Goal: Obtain resource: Download file/media

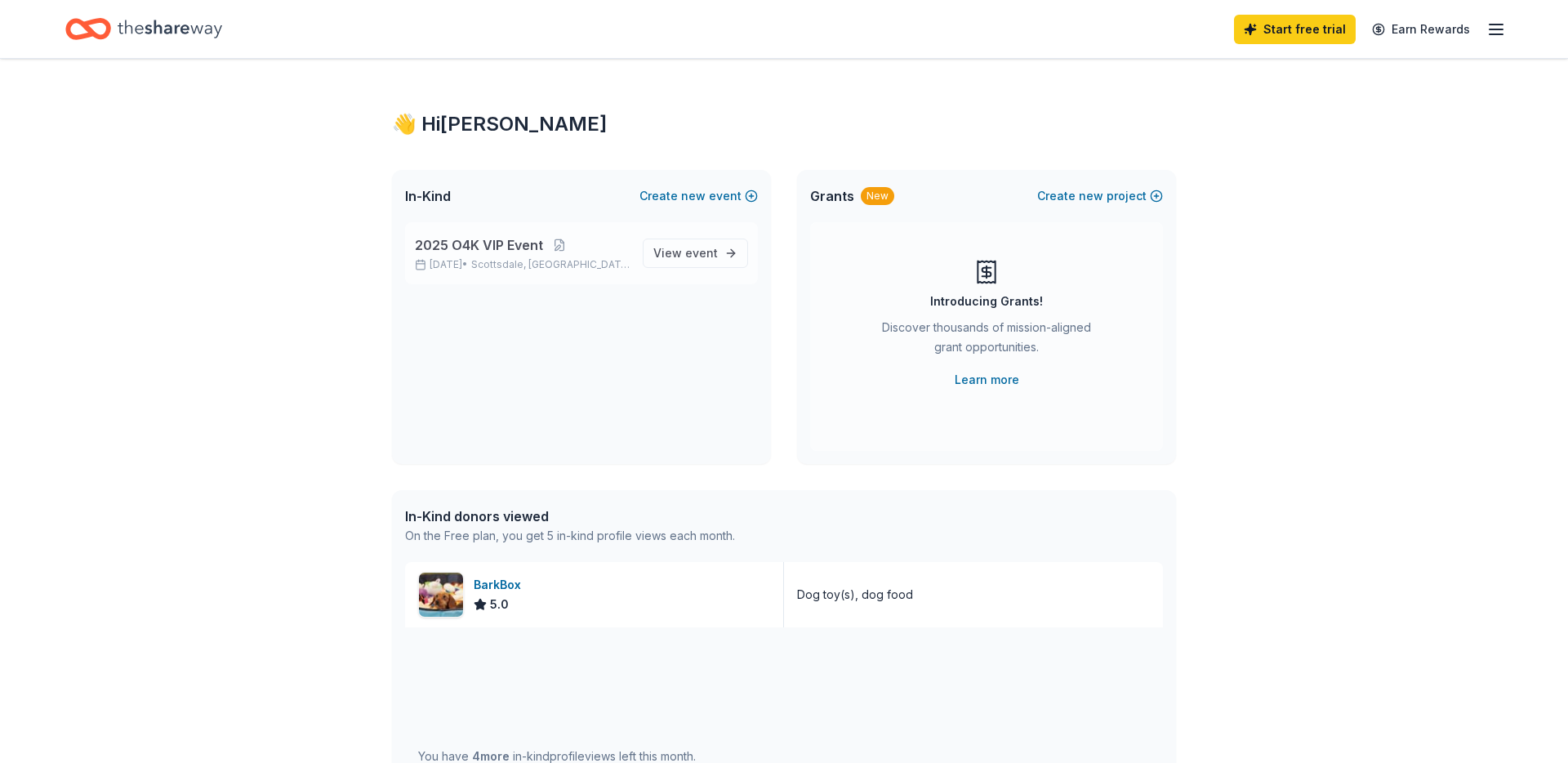
click at [589, 244] on p "2025 O4K VIP Event" at bounding box center [522, 245] width 214 height 20
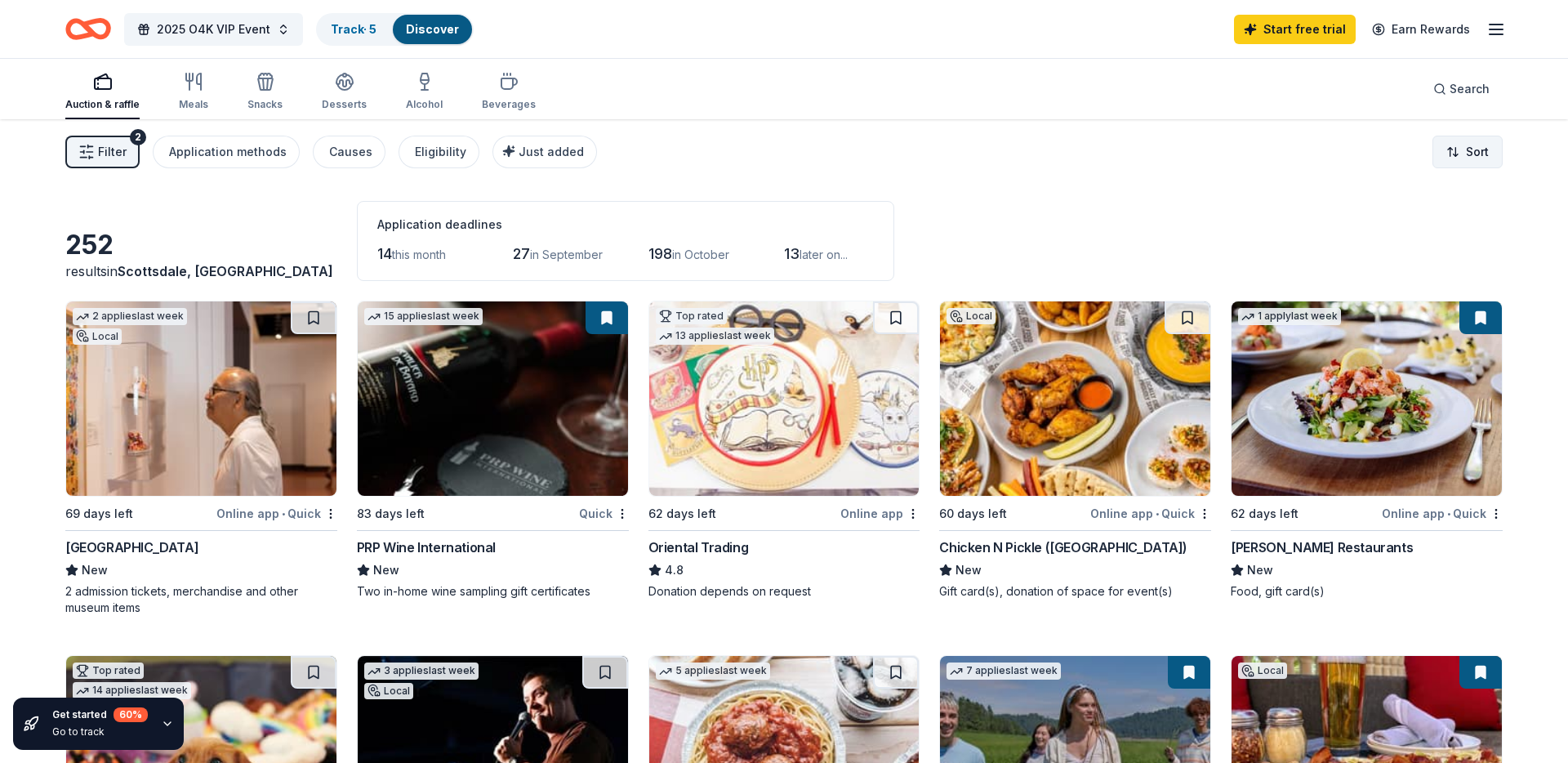
click at [1476, 160] on html "2025 O4K VIP Event Track · 5 Discover Start free trial Earn Rewards Auction & r…" at bounding box center [784, 382] width 1568 height 763
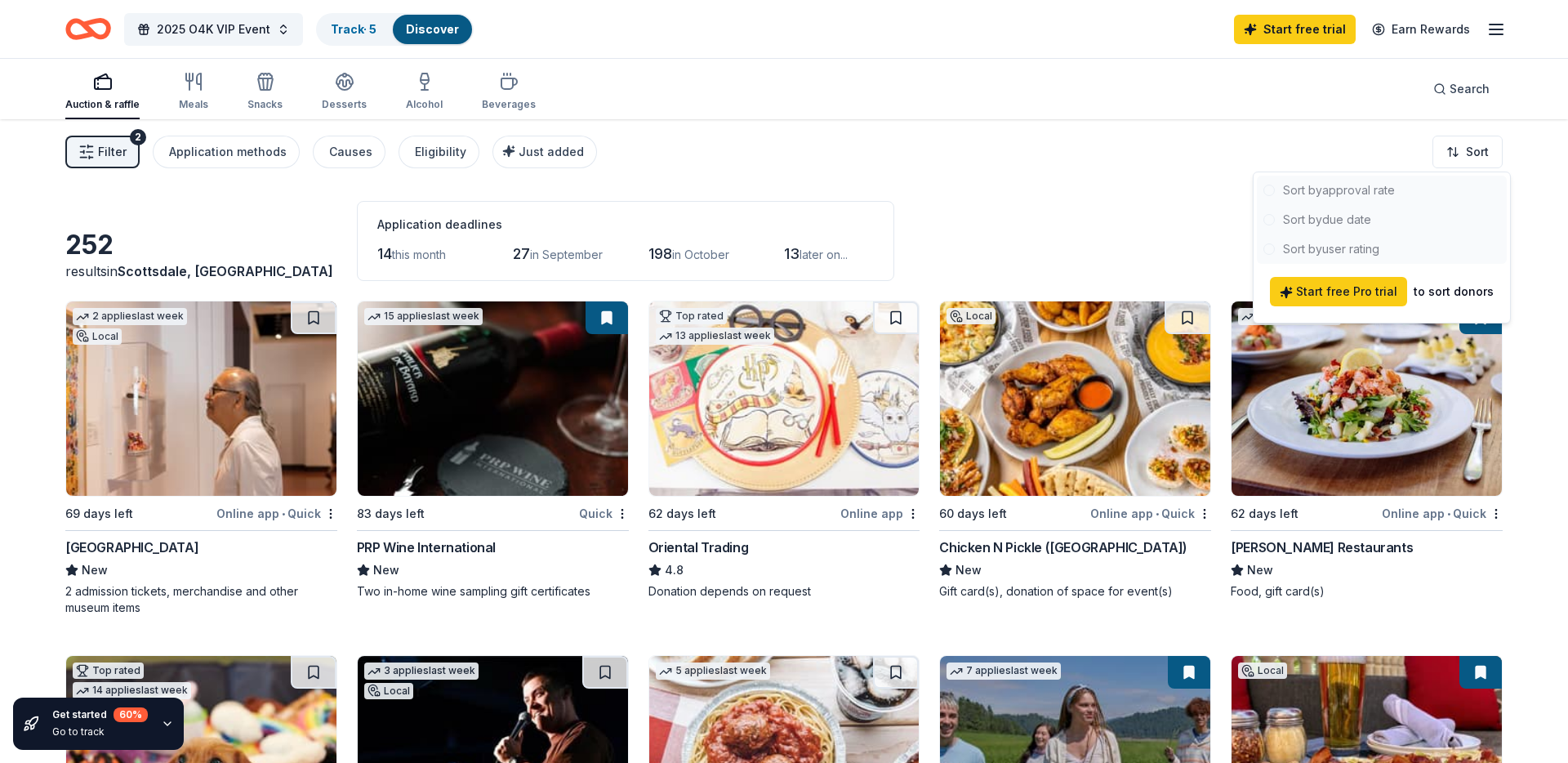
click at [1366, 194] on div at bounding box center [1381, 220] width 250 height 88
click at [1192, 180] on html "2025 O4K VIP Event Track · 5 Discover Start free trial Earn Rewards Auction & r…" at bounding box center [784, 382] width 1568 height 763
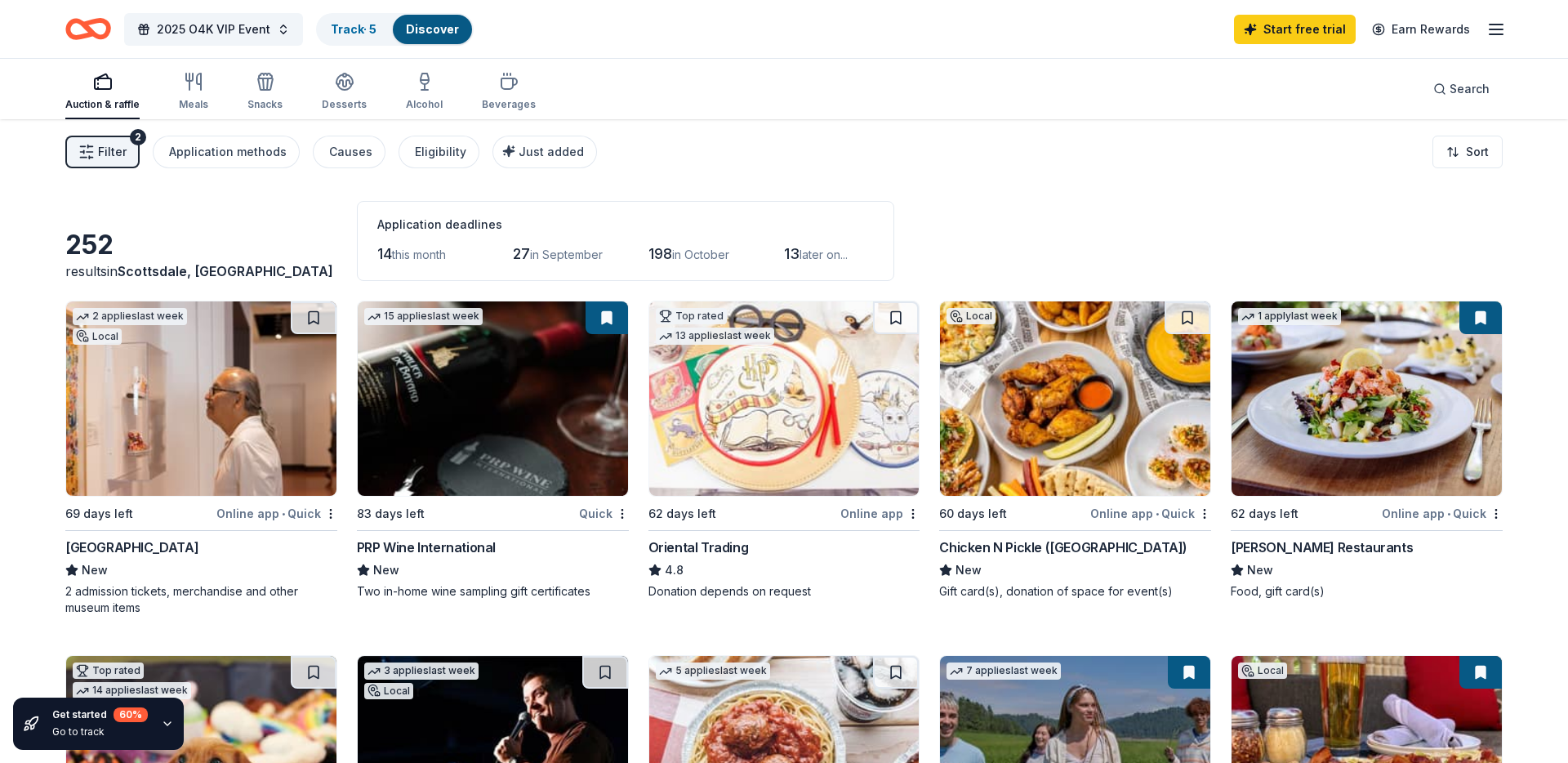
drag, startPoint x: 392, startPoint y: 219, endPoint x: 464, endPoint y: 228, distance: 72.6
click at [464, 228] on div "Application deadlines" at bounding box center [625, 224] width 497 height 20
drag, startPoint x: 464, startPoint y: 228, endPoint x: 496, endPoint y: 233, distance: 32.4
click at [464, 228] on div "Application deadlines" at bounding box center [625, 224] width 497 height 20
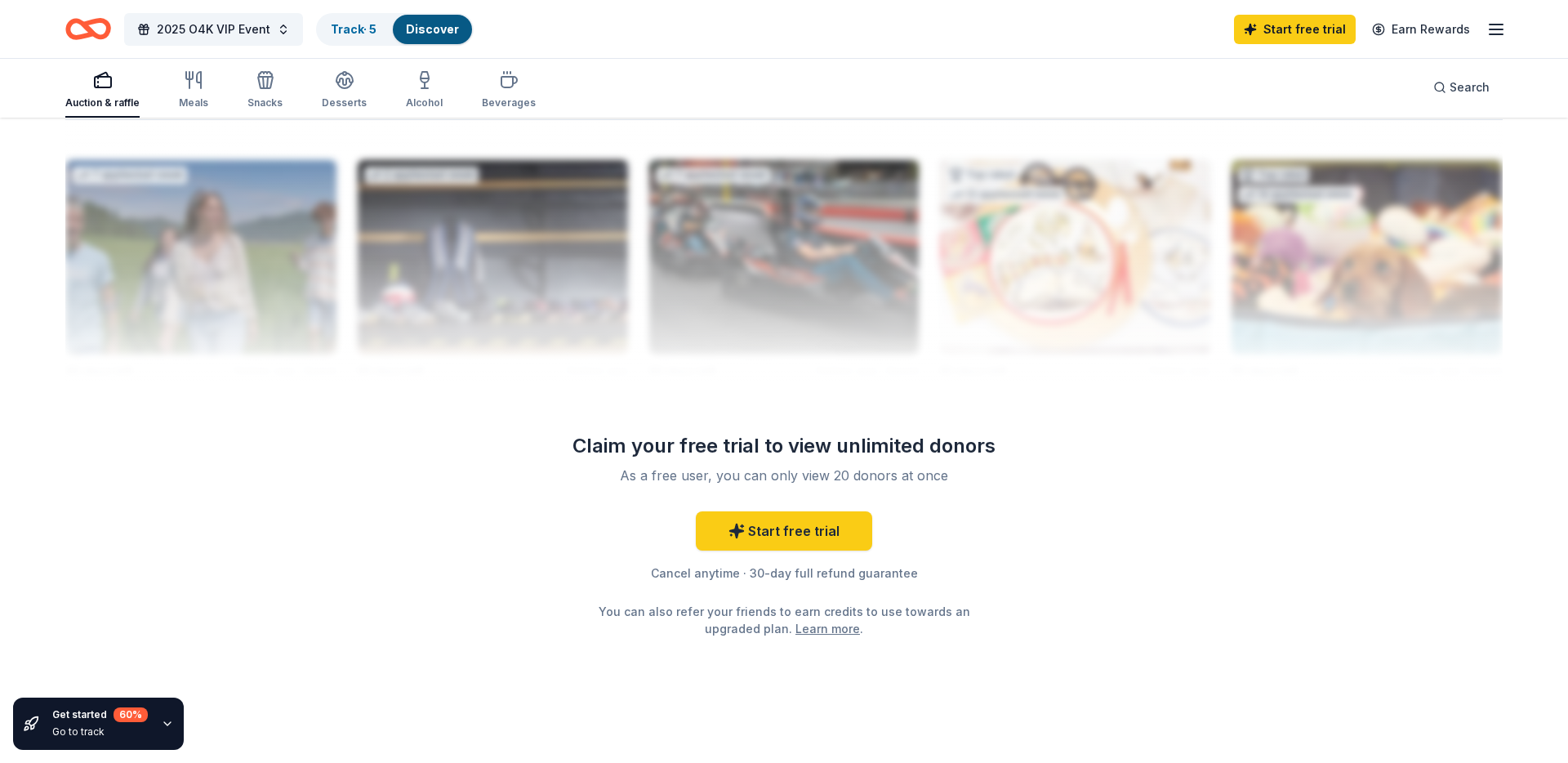
scroll to position [1595, 0]
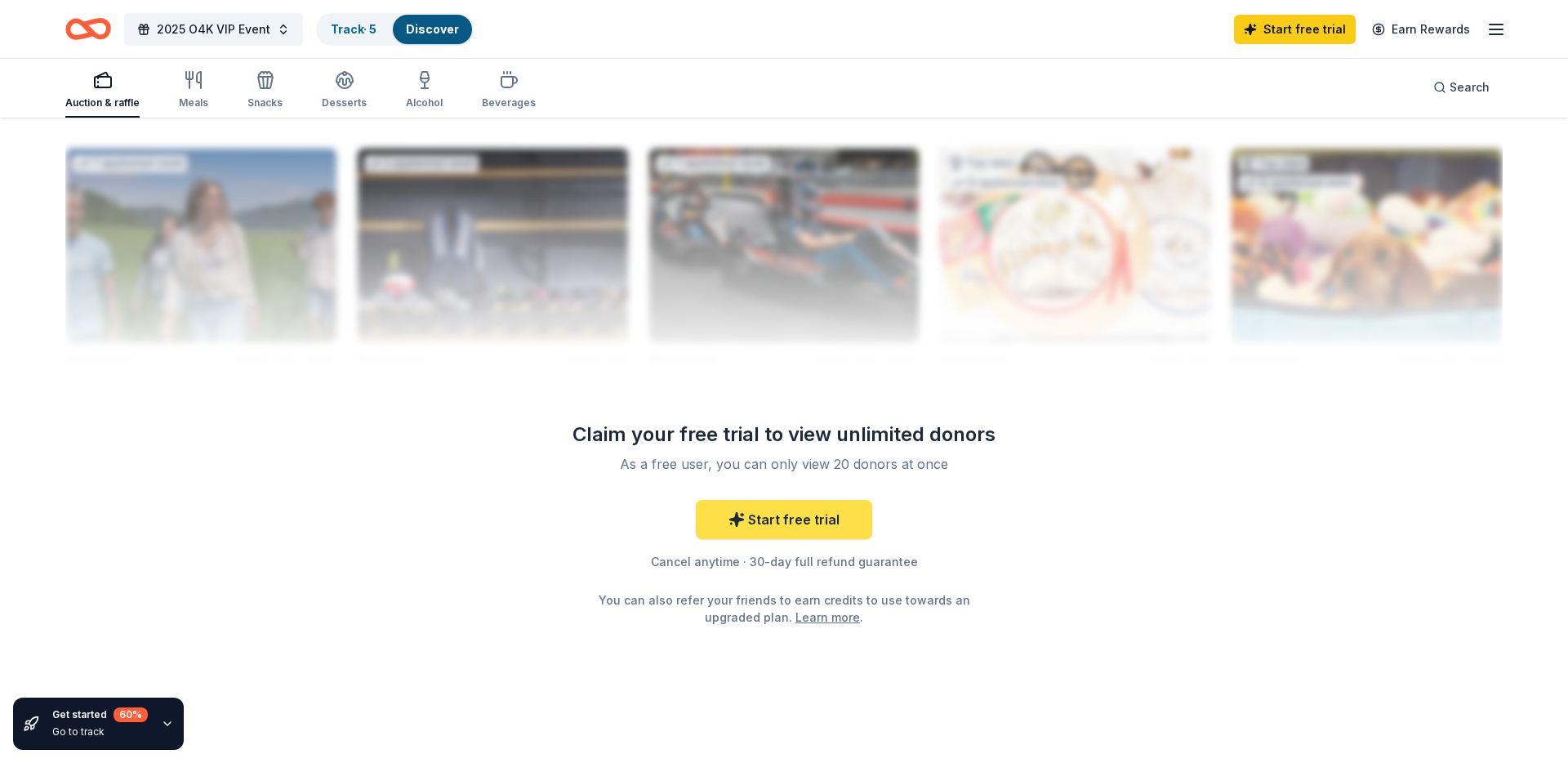
click at [773, 525] on link "Start free trial" at bounding box center [784, 520] width 177 height 39
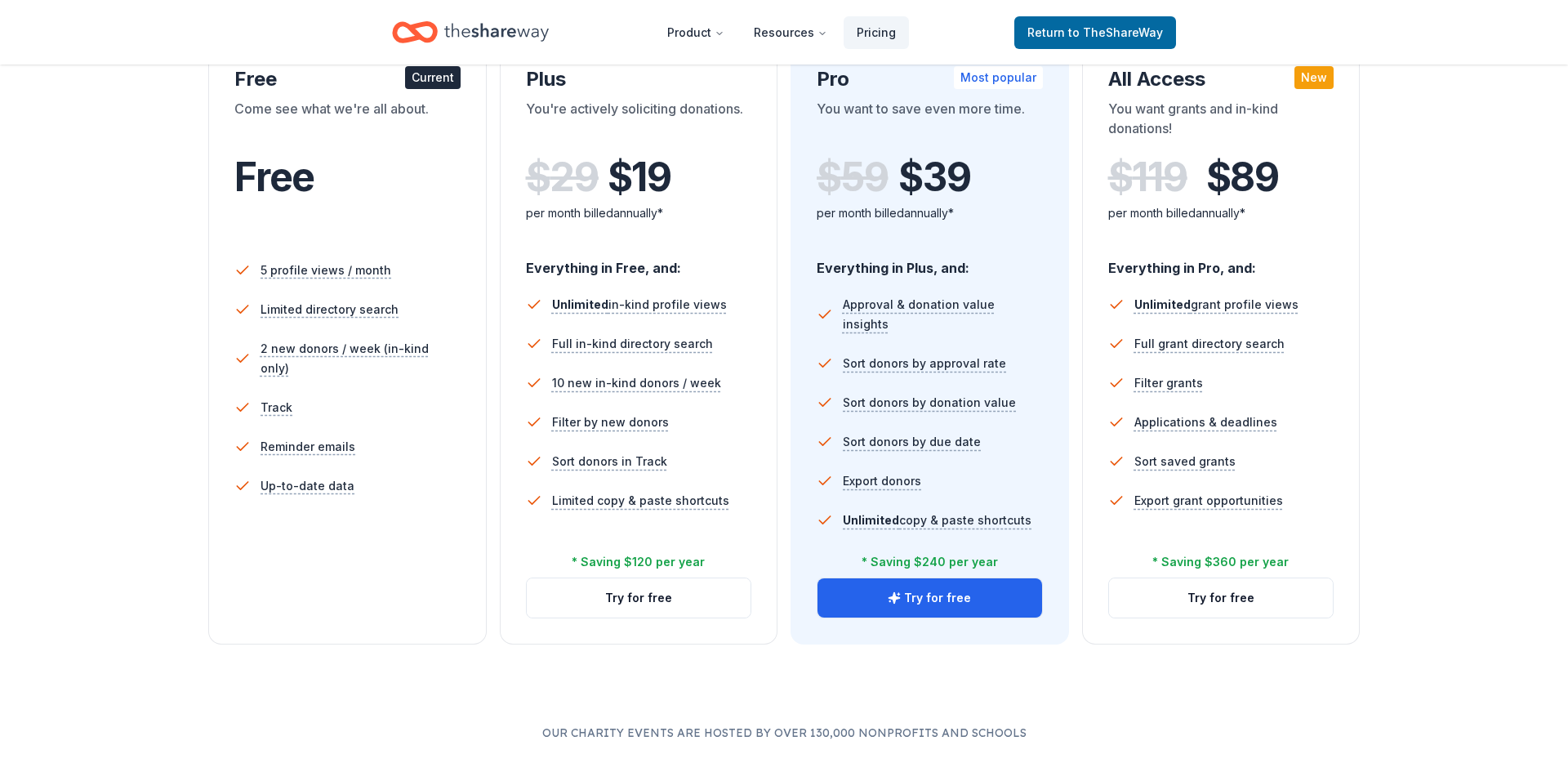
scroll to position [362, 0]
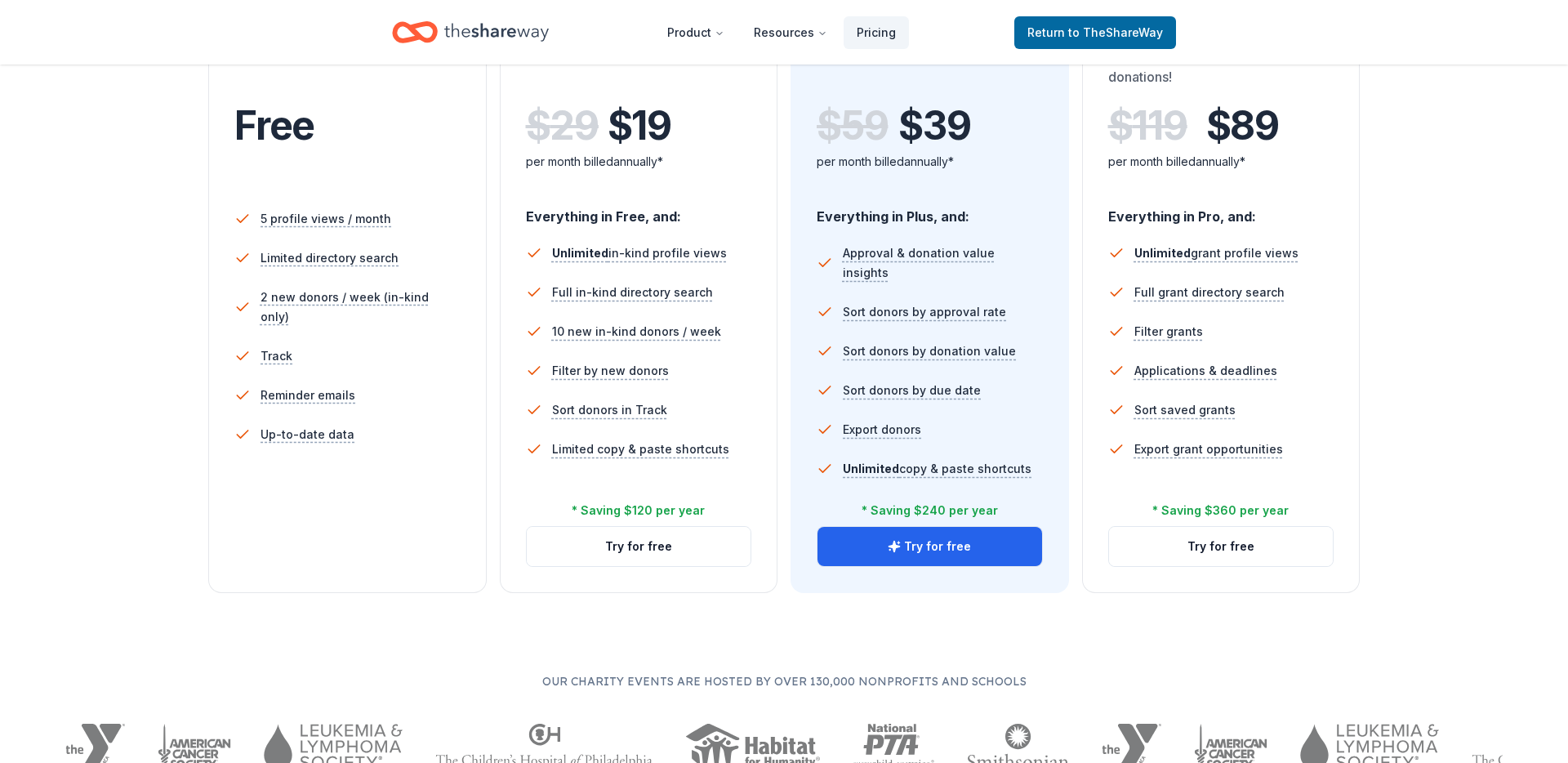
click at [363, 490] on div "5 profile views / month Limited directory search 2 new donors / week (in-kind o…" at bounding box center [347, 356] width 226 height 327
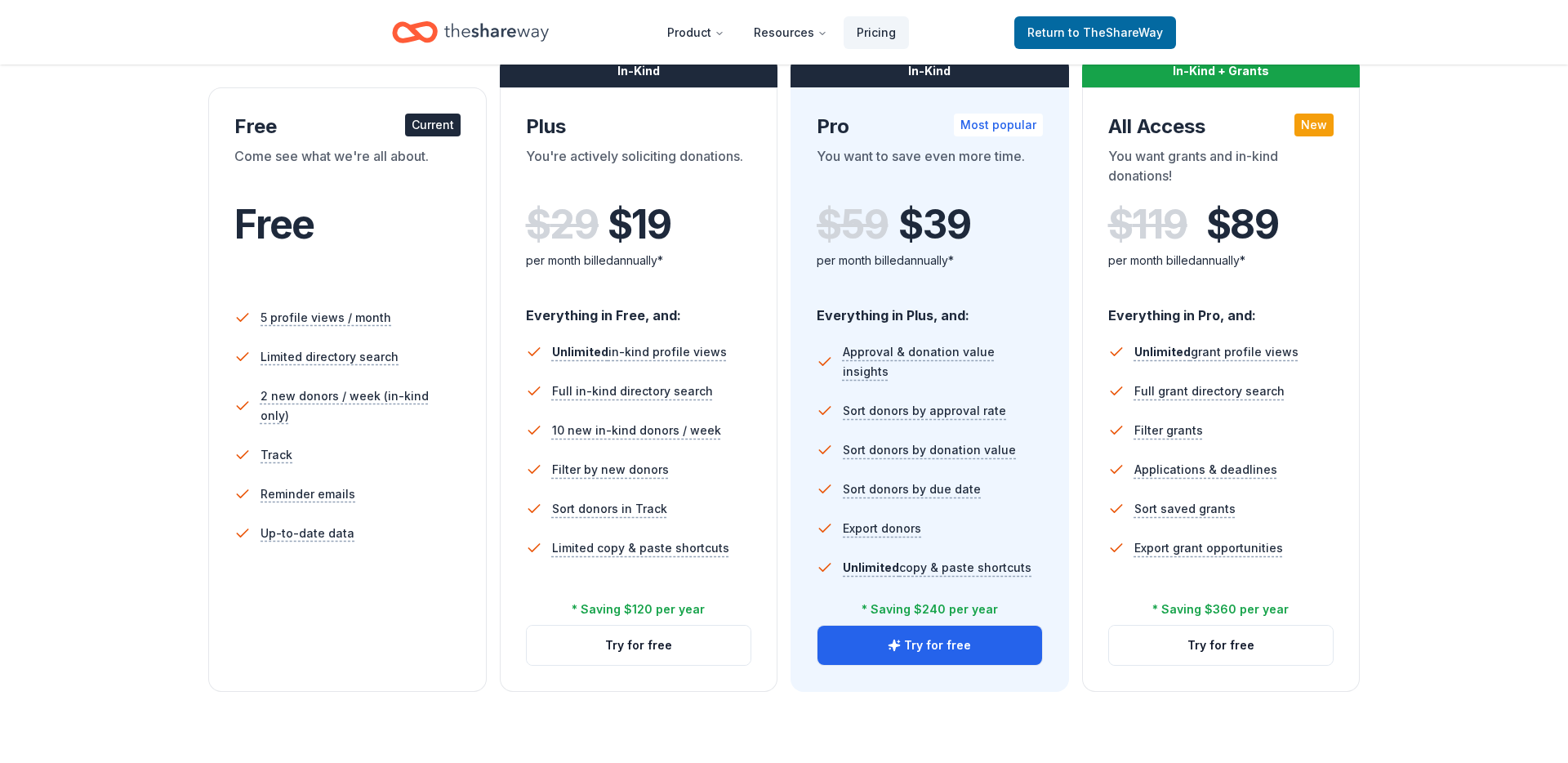
scroll to position [0, 0]
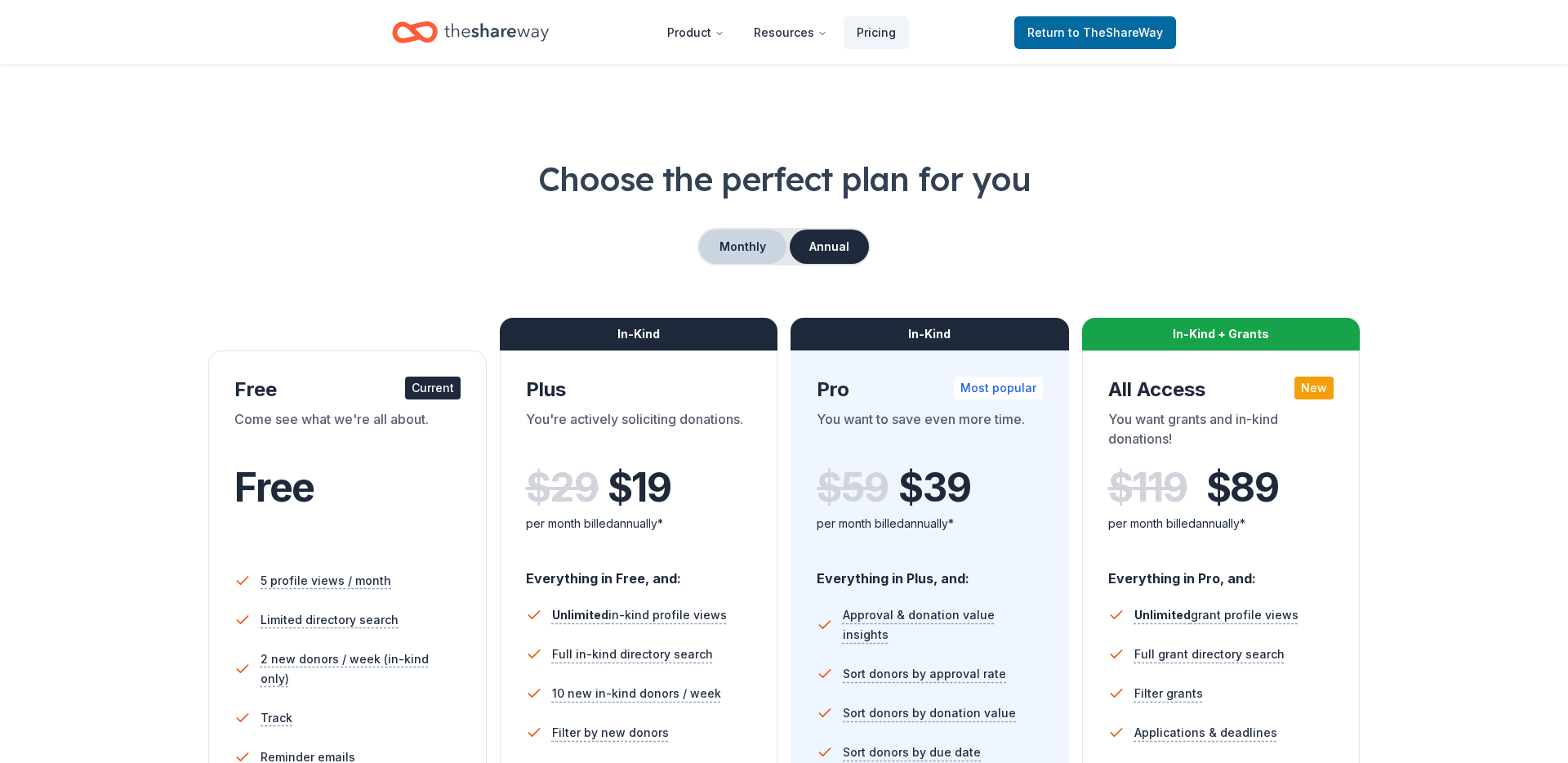
click at [759, 243] on button "Monthly" at bounding box center [742, 246] width 88 height 34
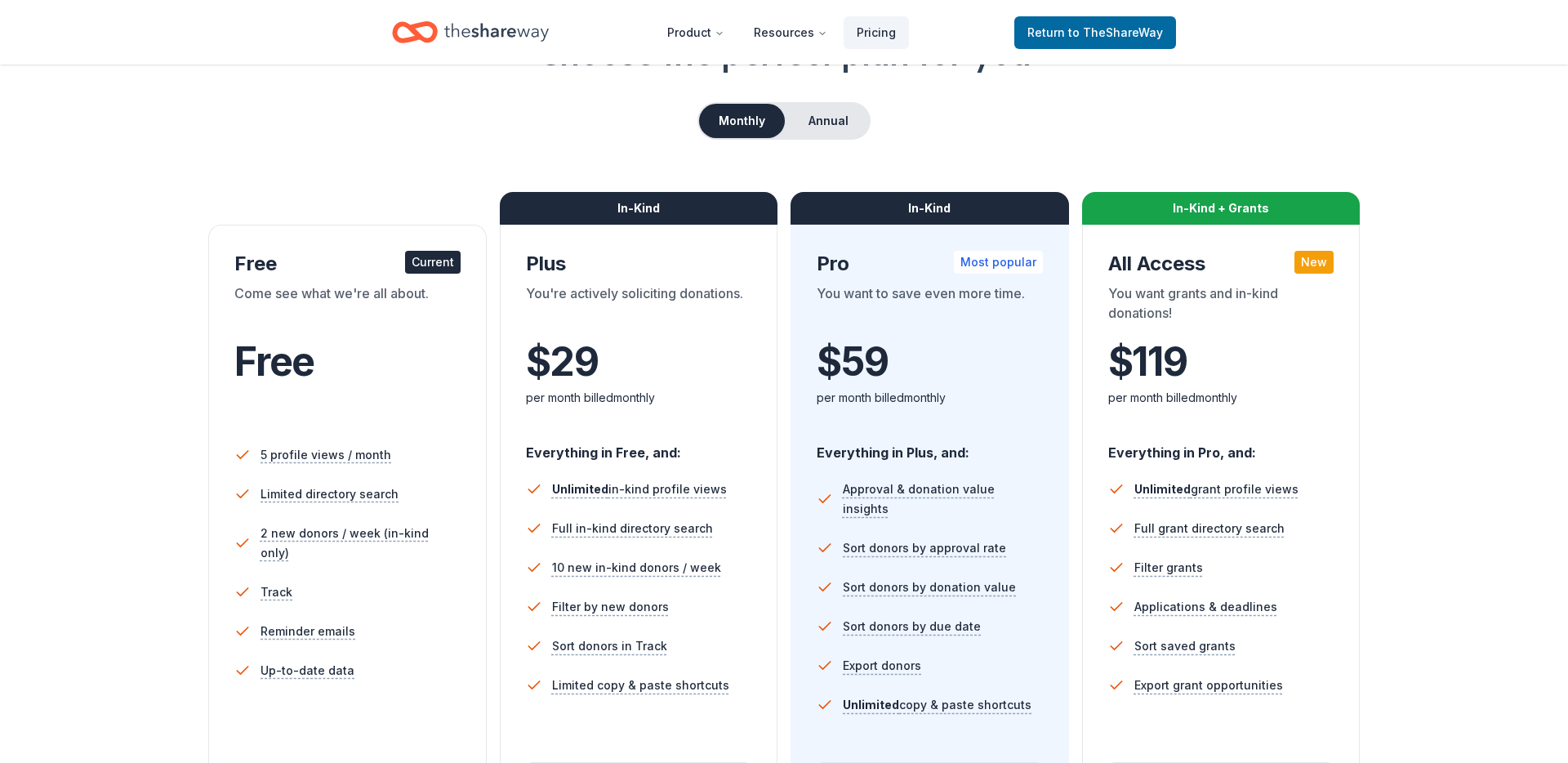
scroll to position [124, 0]
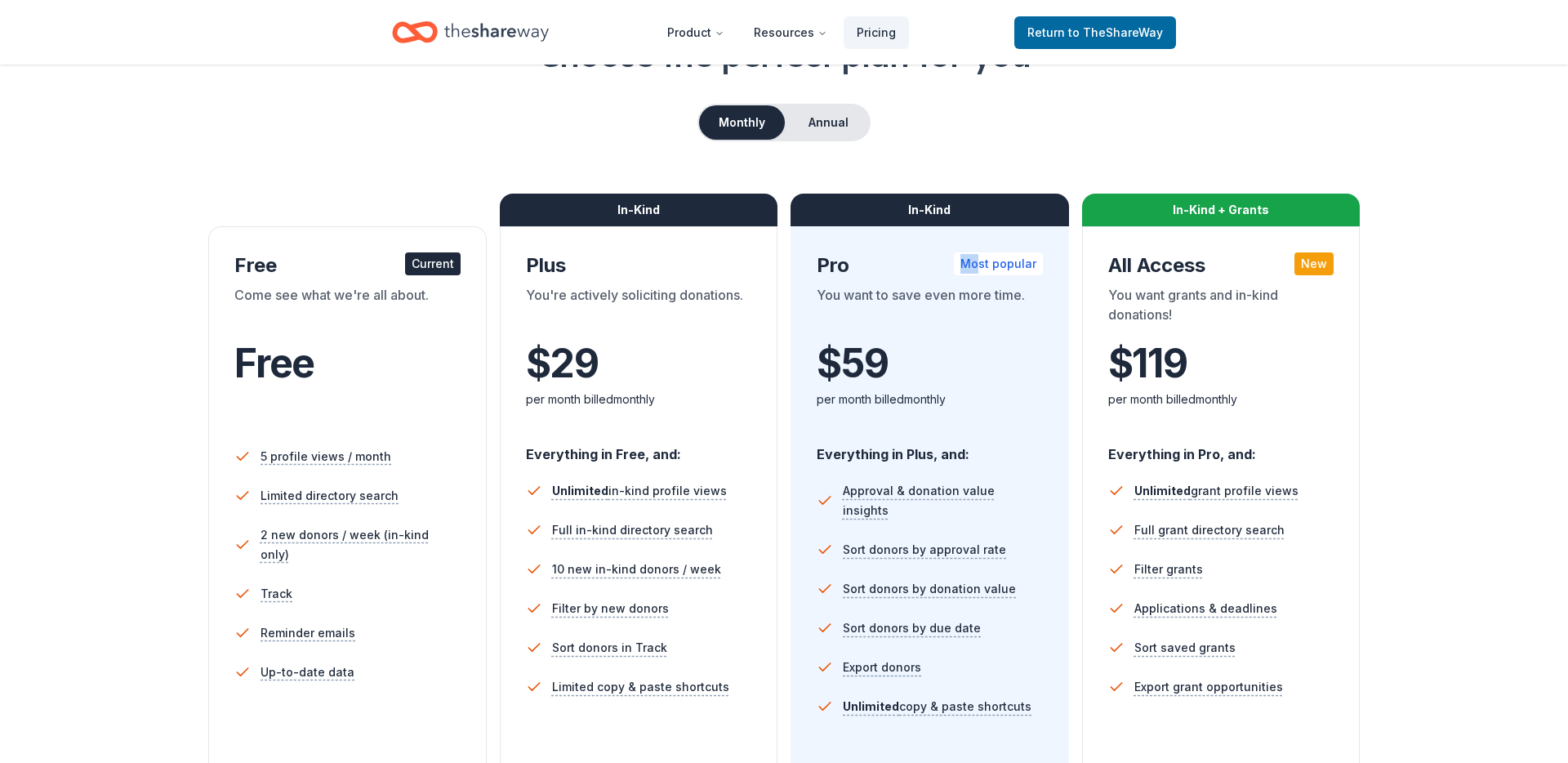
drag, startPoint x: 979, startPoint y: 263, endPoint x: 1043, endPoint y: 263, distance: 64.0
click at [1043, 263] on div "In-Kind Pro Most popular You want to save even more time. $ 59 $ per month bill…" at bounding box center [930, 528] width 278 height 604
click at [1043, 263] on div "In-Kind Pro Most popular You want to save even more time. $ 59 $ per month bill…" at bounding box center [930, 528] width 278 height 604
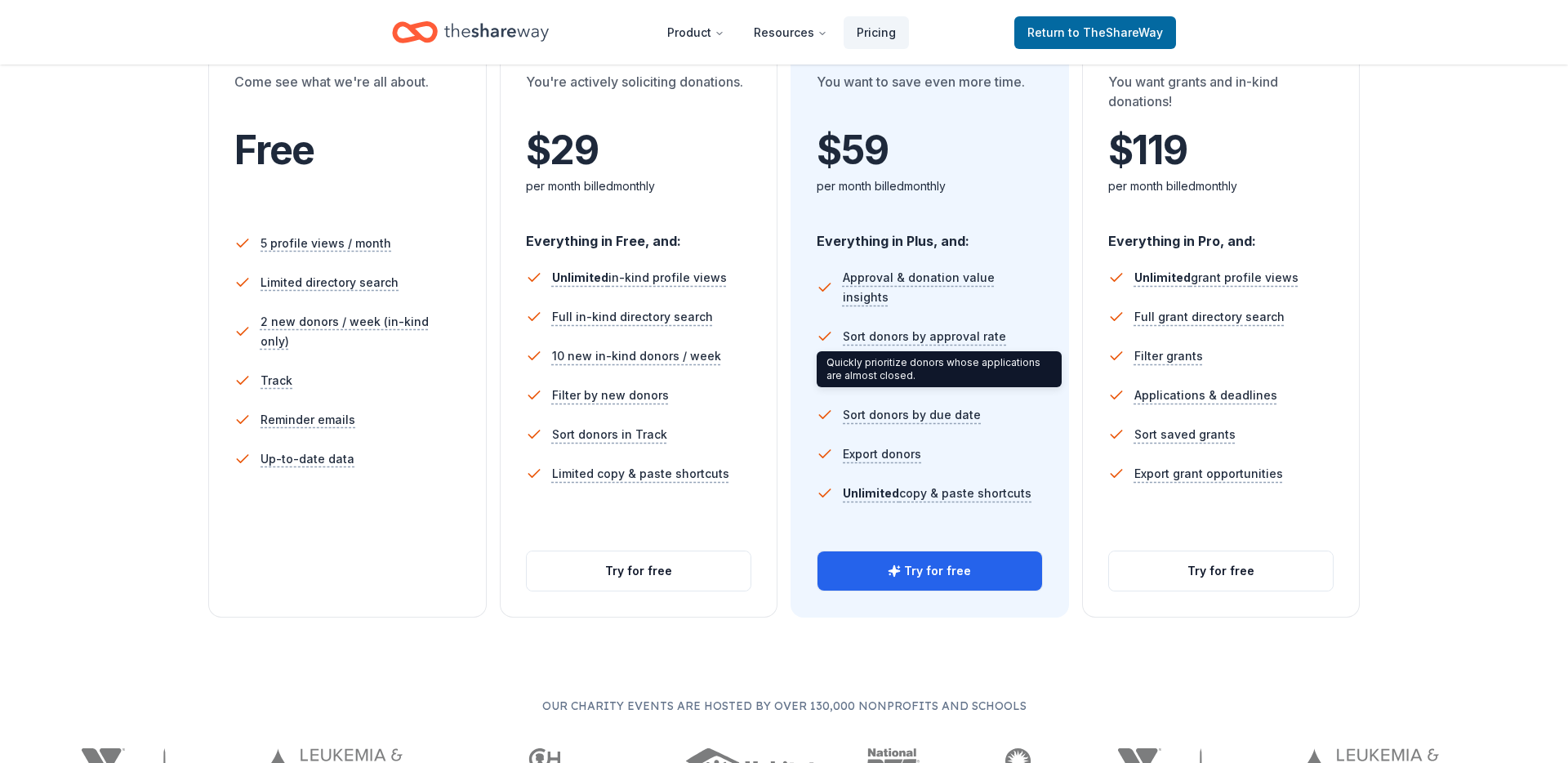
scroll to position [338, 0]
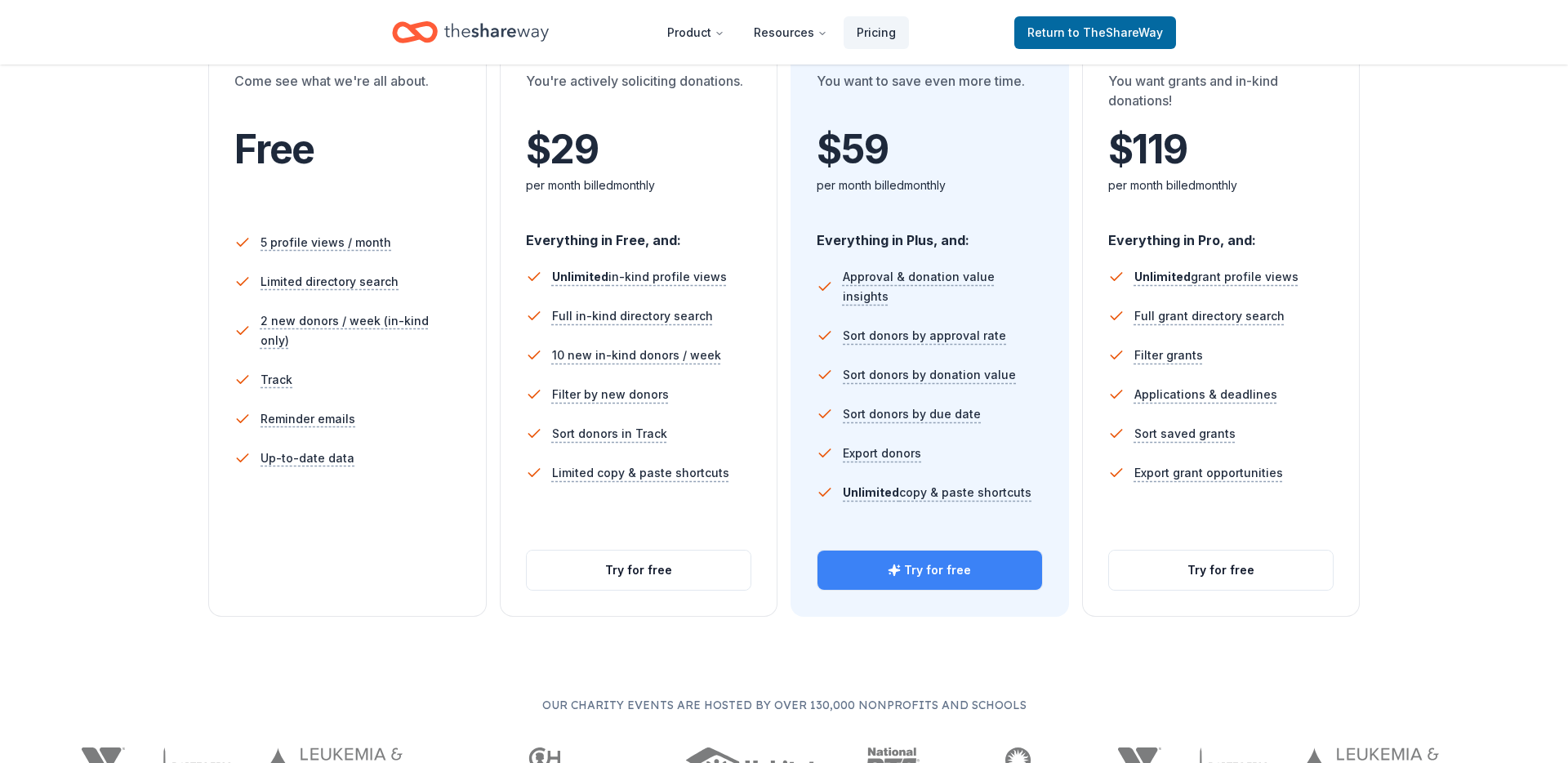
click at [959, 570] on button "Try for free" at bounding box center [930, 571] width 224 height 39
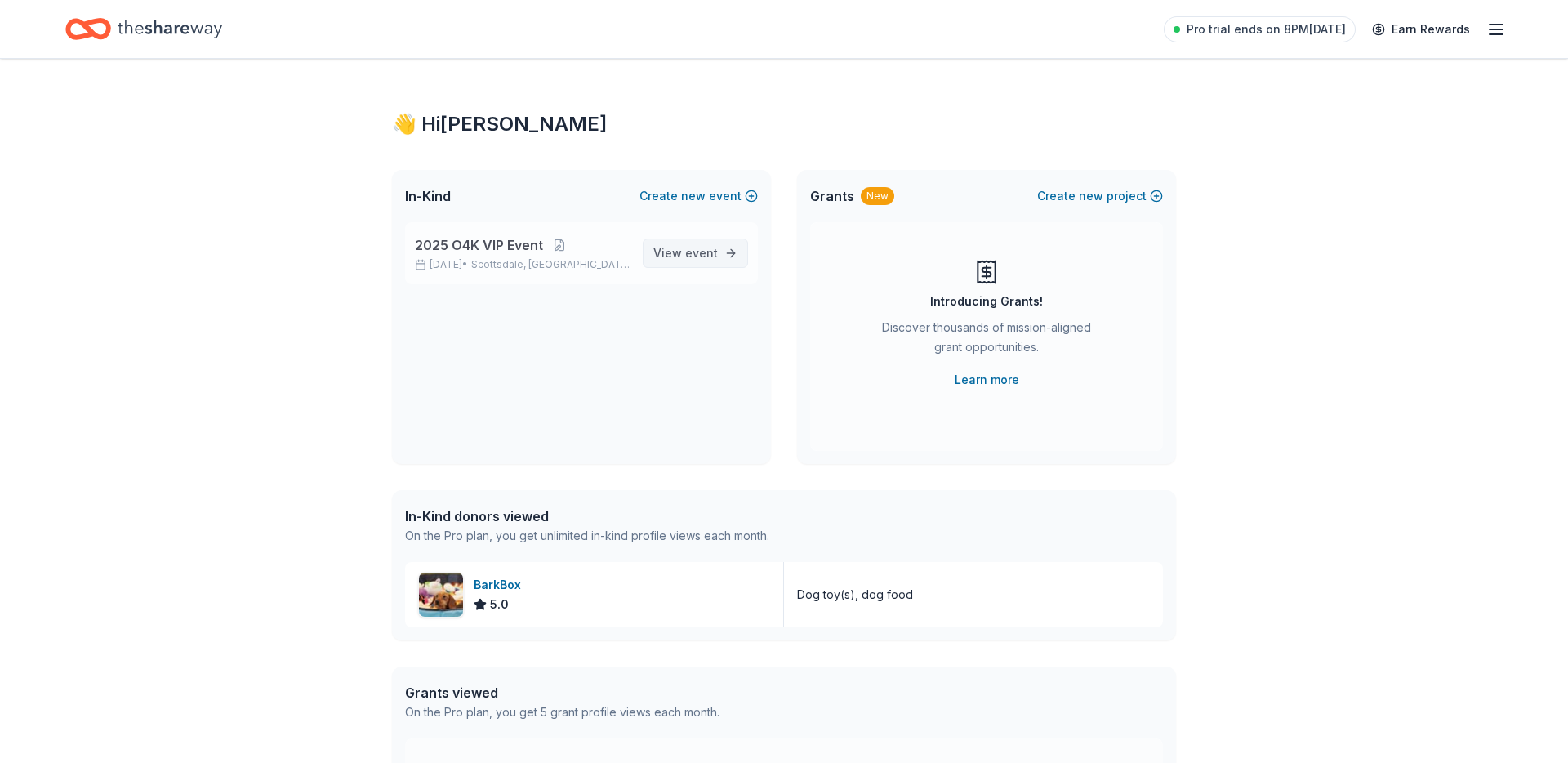
click at [674, 254] on span "View event" at bounding box center [685, 253] width 65 height 20
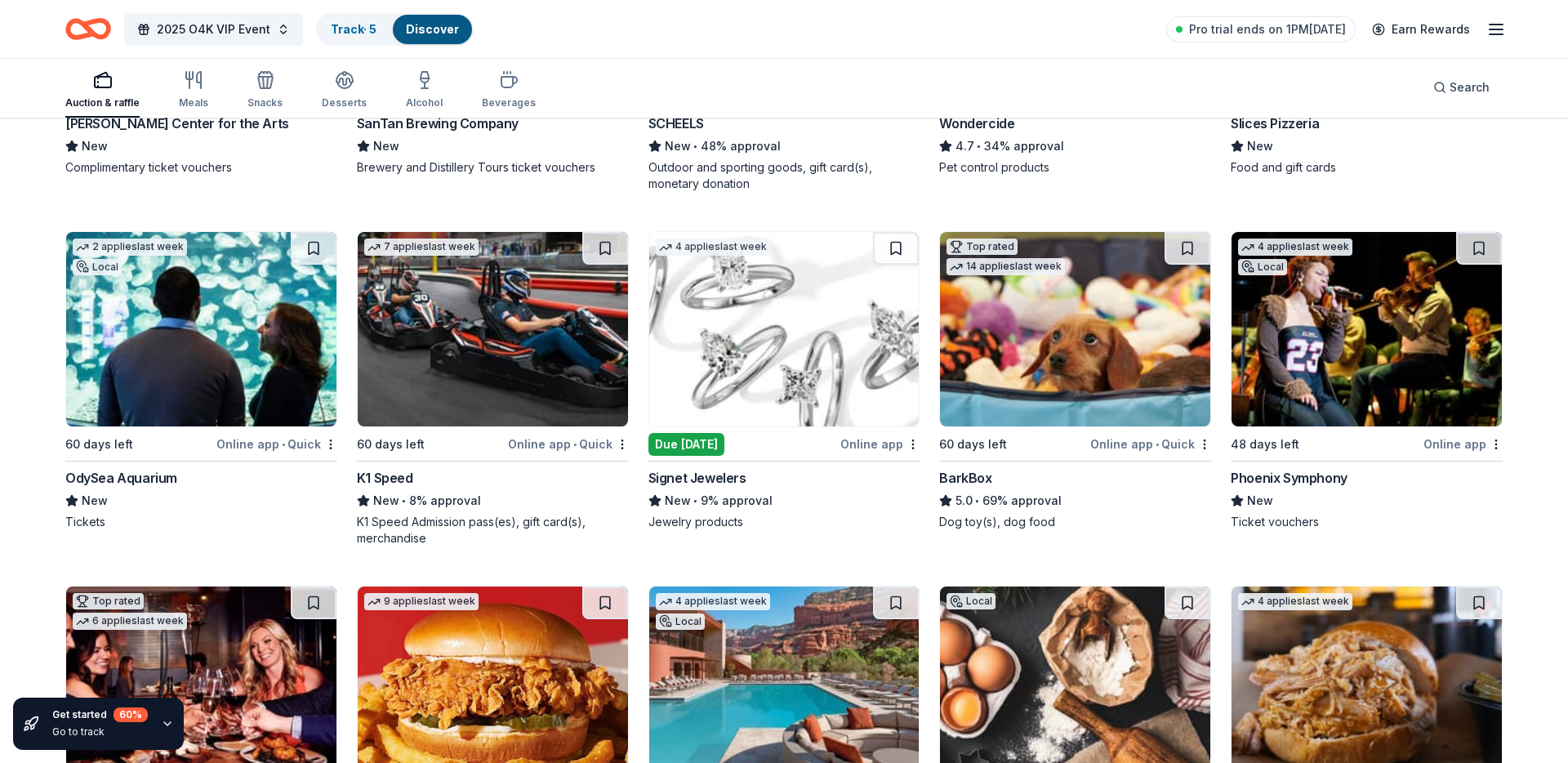
scroll to position [1486, 0]
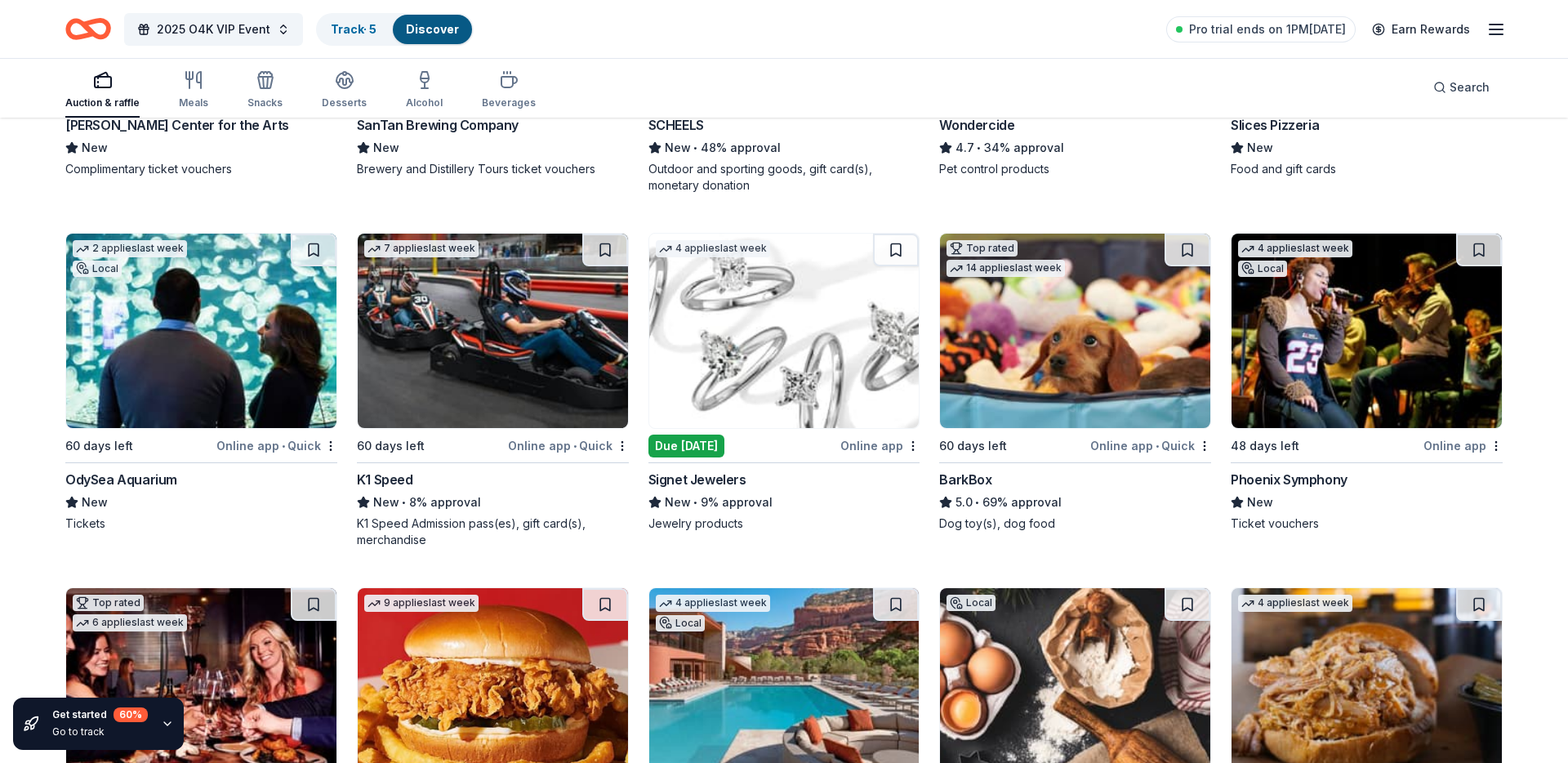
click at [782, 341] on img at bounding box center [784, 331] width 270 height 195
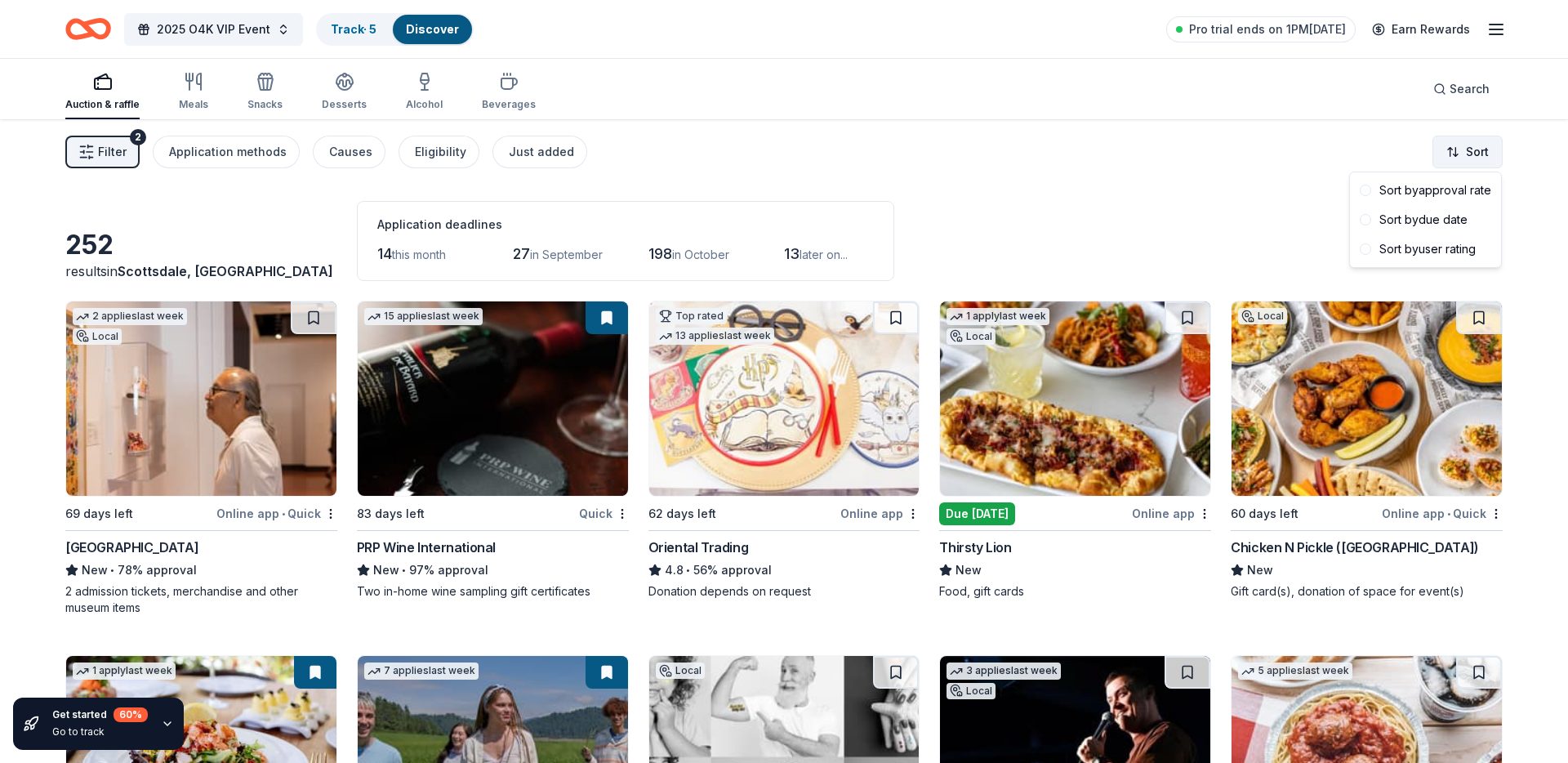
click at [1478, 151] on html "2025 O4K VIP Event Track · 5 Discover Pro trial ends on 1PM, 8/29 Earn Rewards …" at bounding box center [784, 382] width 1568 height 763
click at [1453, 215] on div "Sort by due date" at bounding box center [1426, 219] width 145 height 29
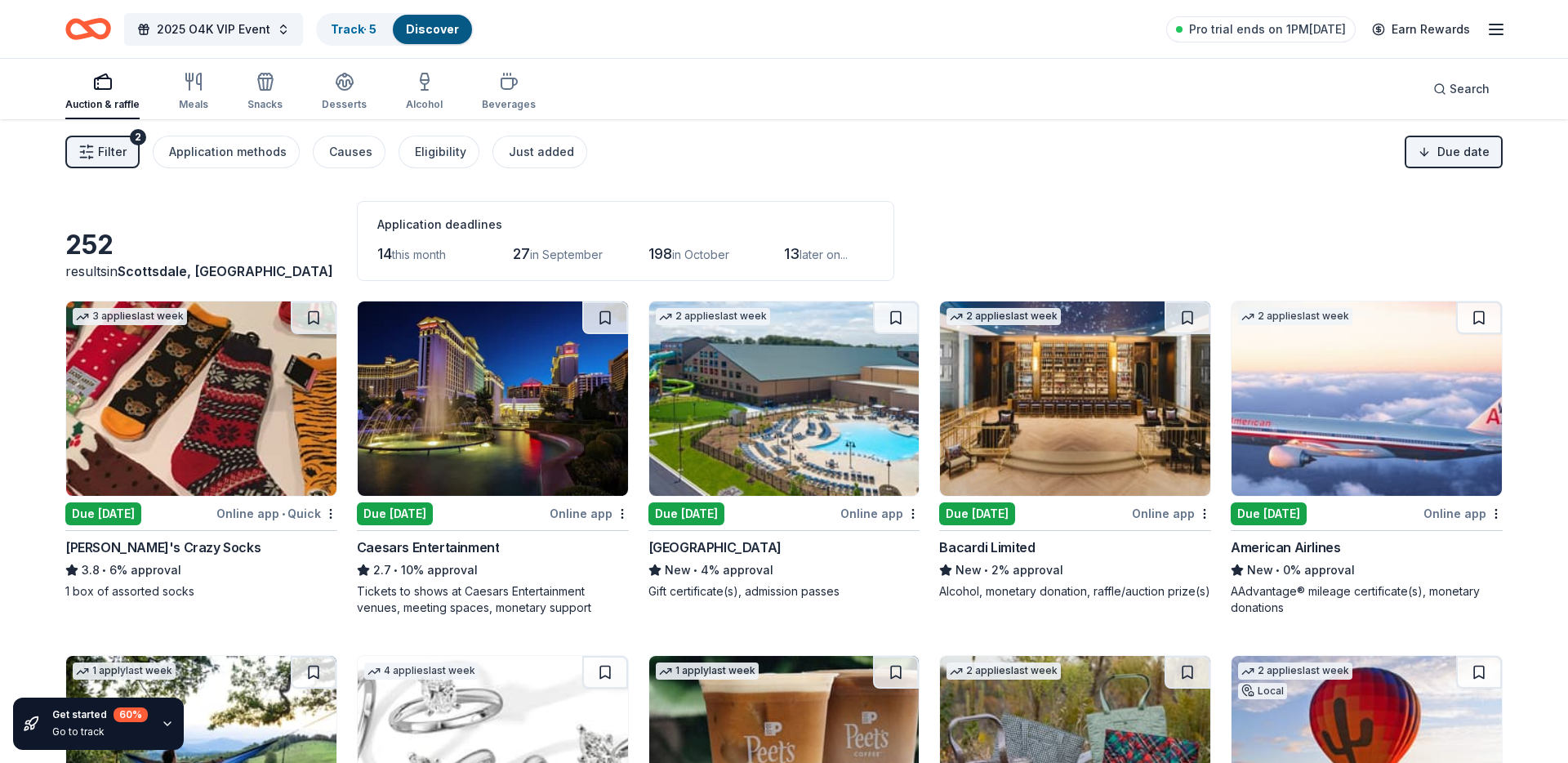
click at [496, 405] on img at bounding box center [493, 399] width 270 height 195
click at [598, 316] on button at bounding box center [606, 318] width 46 height 33
click at [314, 319] on button at bounding box center [313, 318] width 46 height 33
click at [898, 319] on button at bounding box center [896, 318] width 46 height 33
click at [1498, 33] on icon "button" at bounding box center [1496, 29] width 20 height 20
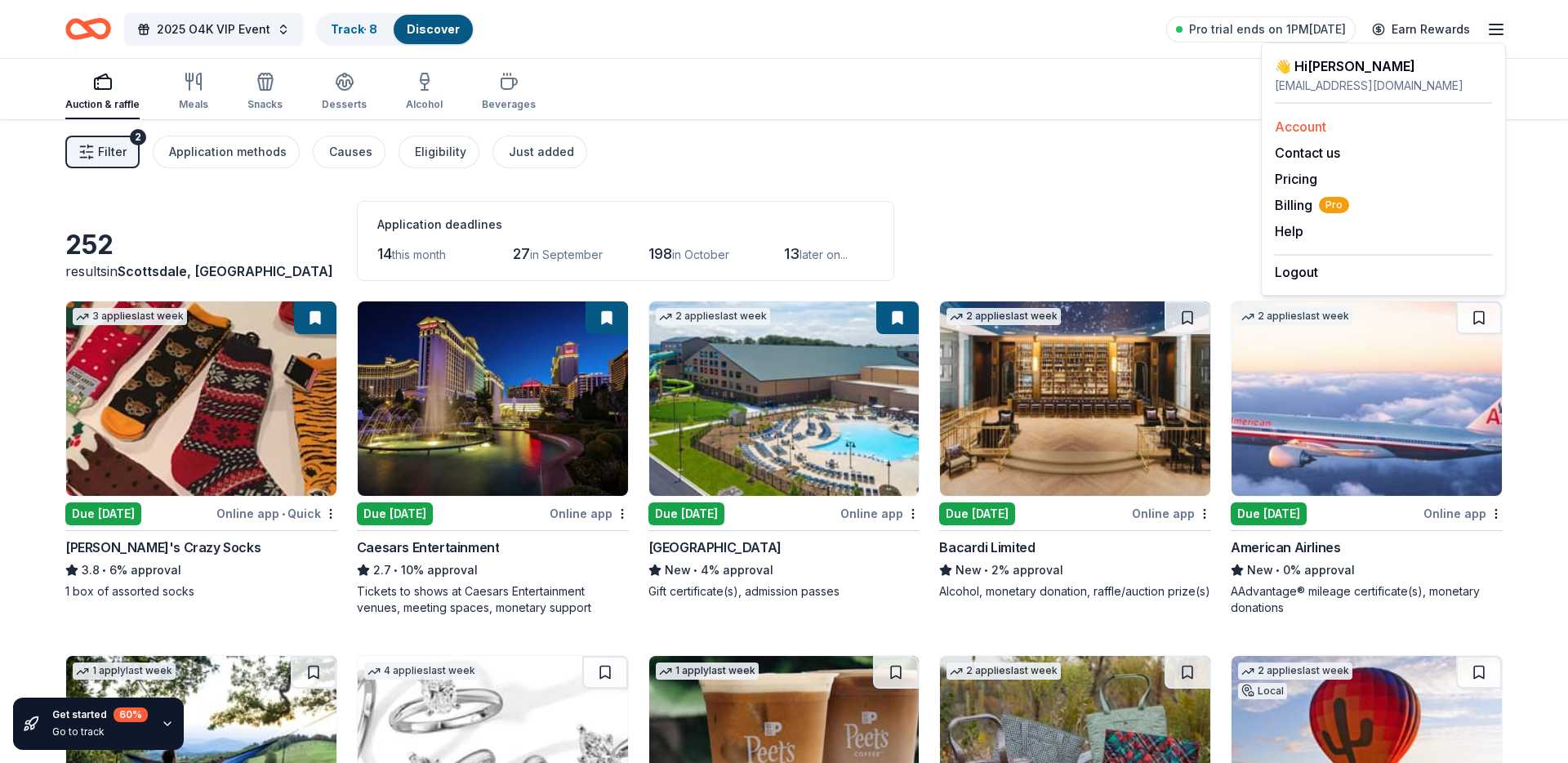
click at [1319, 125] on link "Account" at bounding box center [1300, 127] width 52 height 16
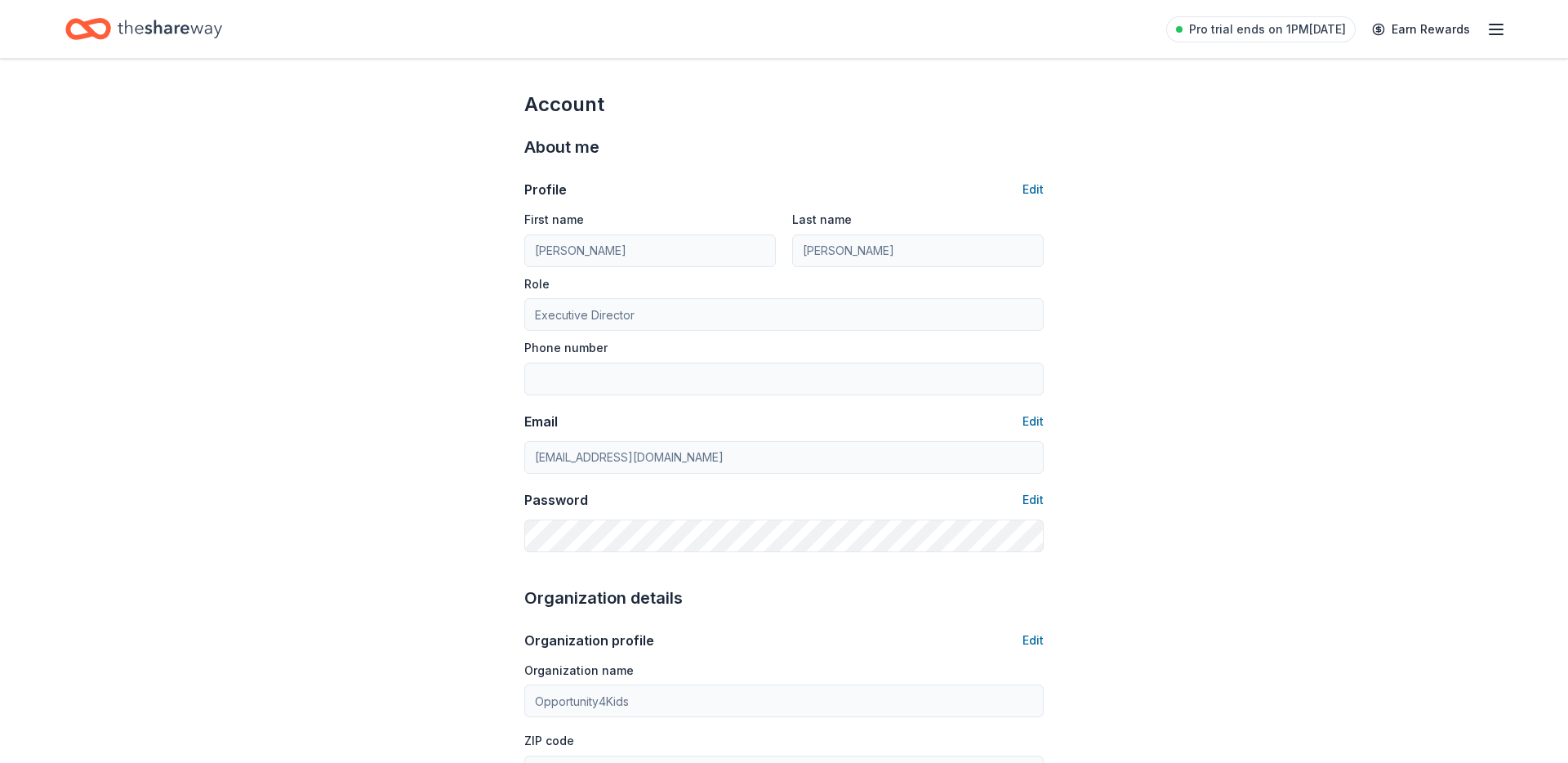
click at [1491, 34] on line "button" at bounding box center [1496, 34] width 13 height 0
click at [1305, 201] on span "Billing Pro" at bounding box center [1312, 205] width 74 height 20
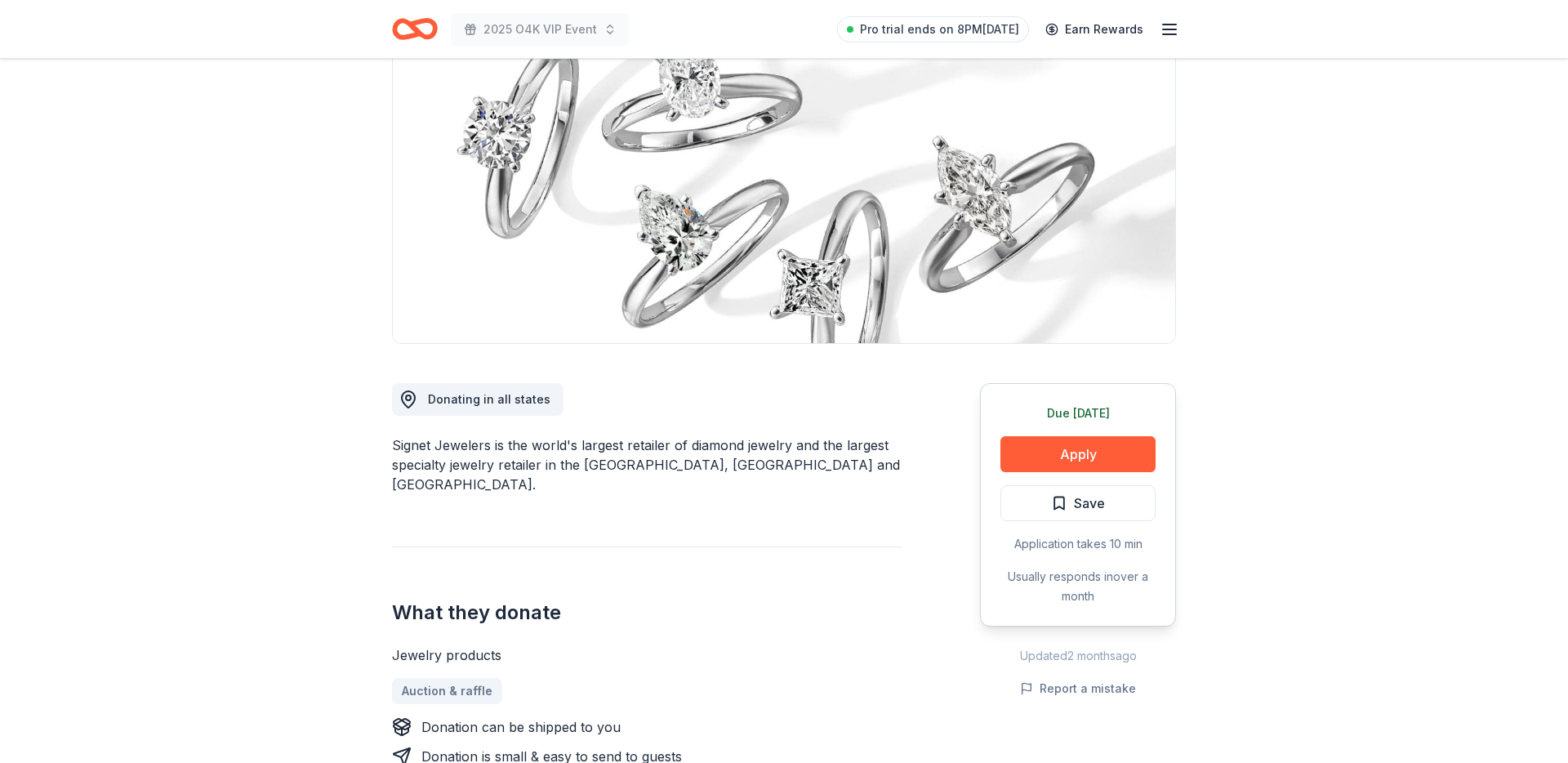
scroll to position [190, 0]
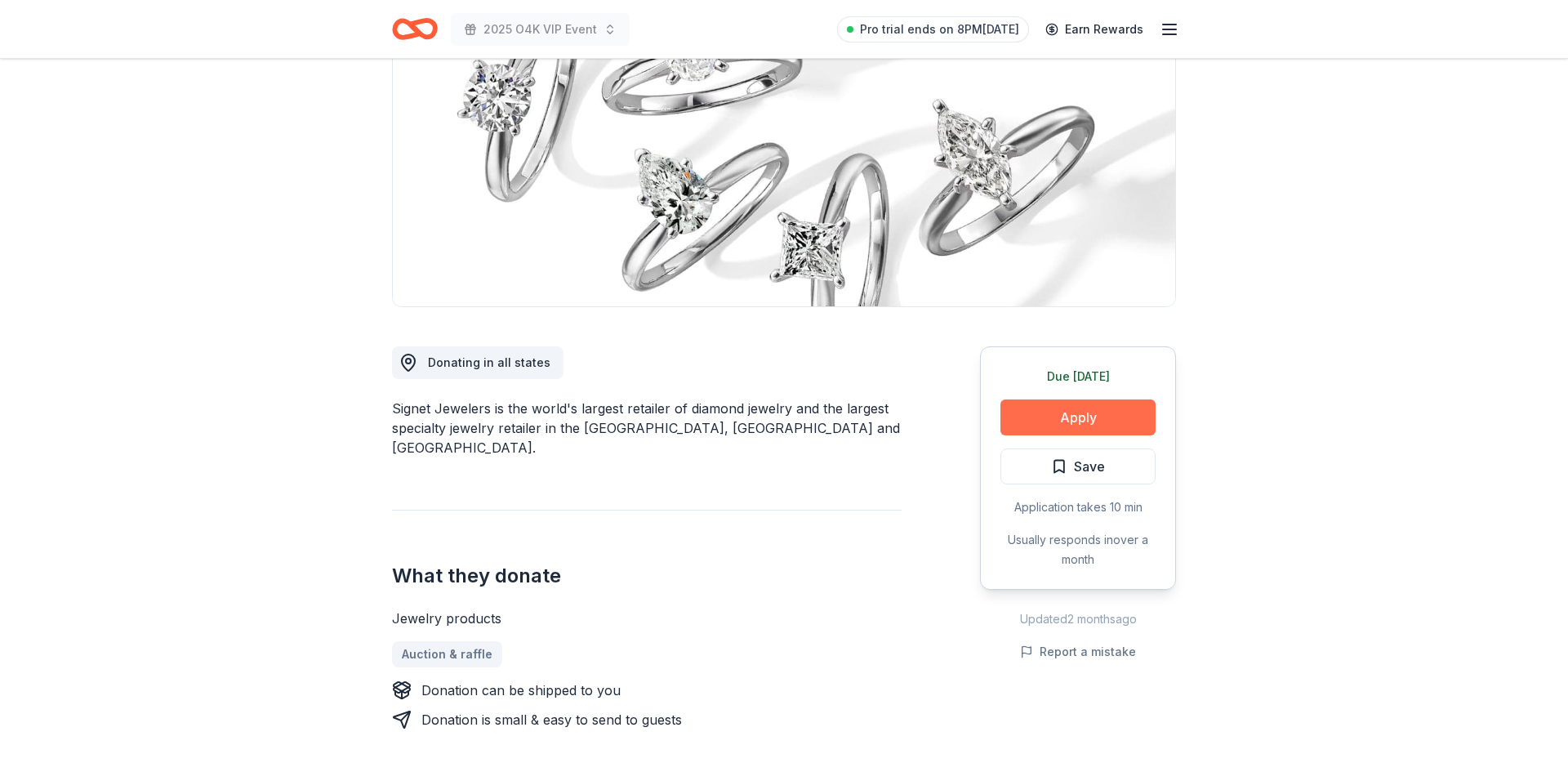
click at [1047, 417] on button "Apply" at bounding box center [1078, 418] width 155 height 36
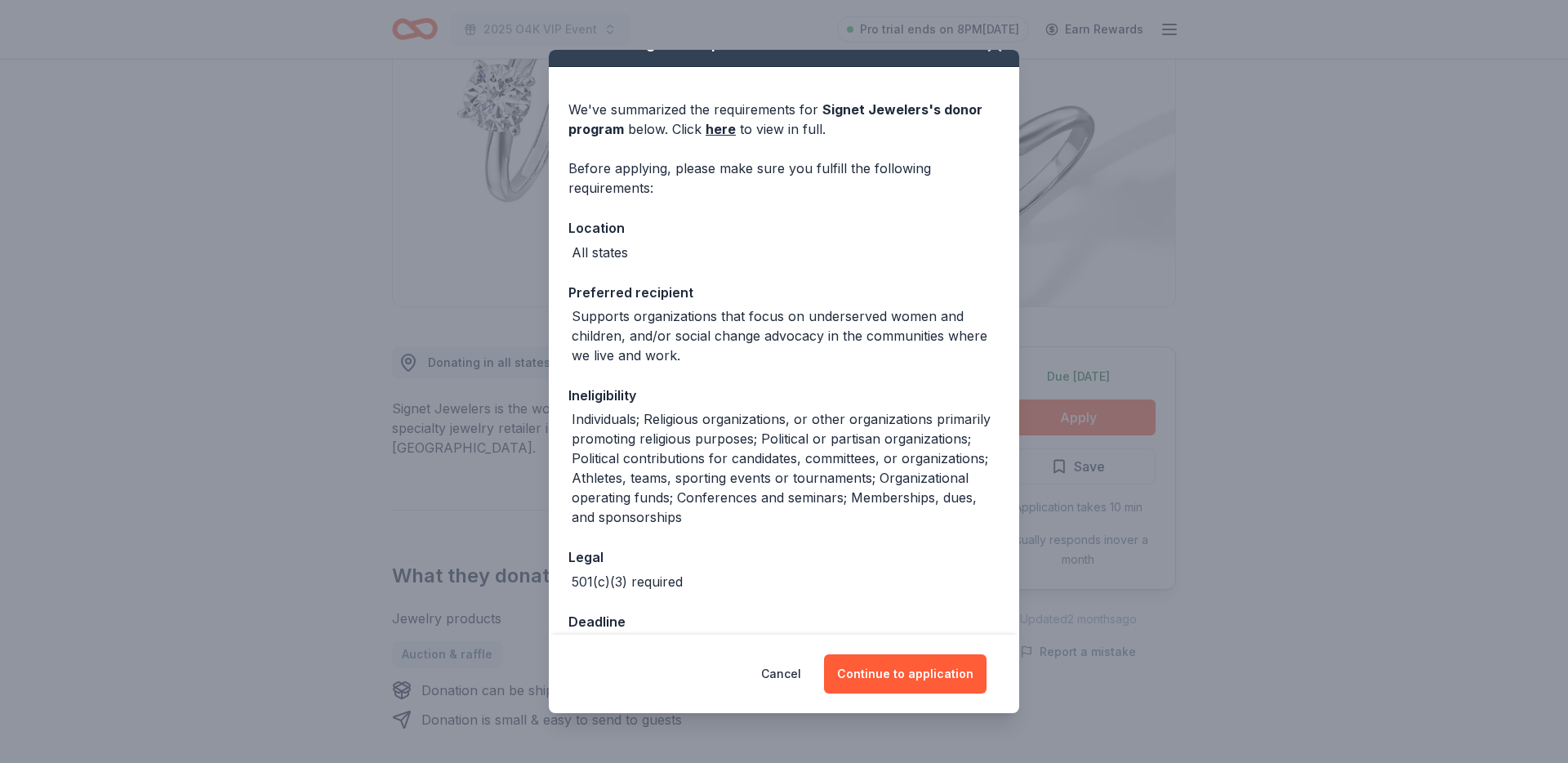
scroll to position [36, 0]
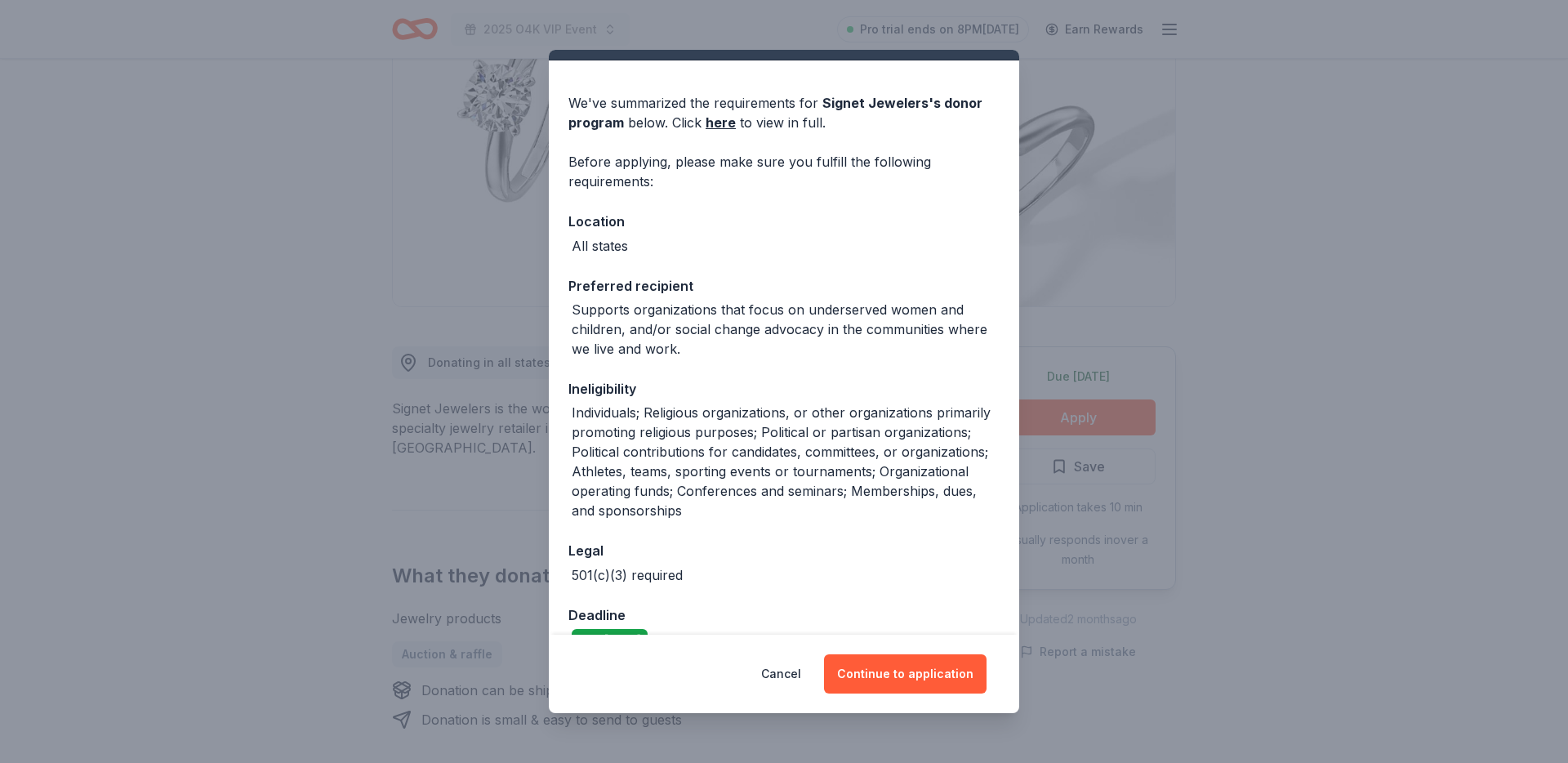
click at [600, 415] on div "Individuals; Religious organizations, or other organizations primarily promotin…" at bounding box center [786, 462] width 428 height 118
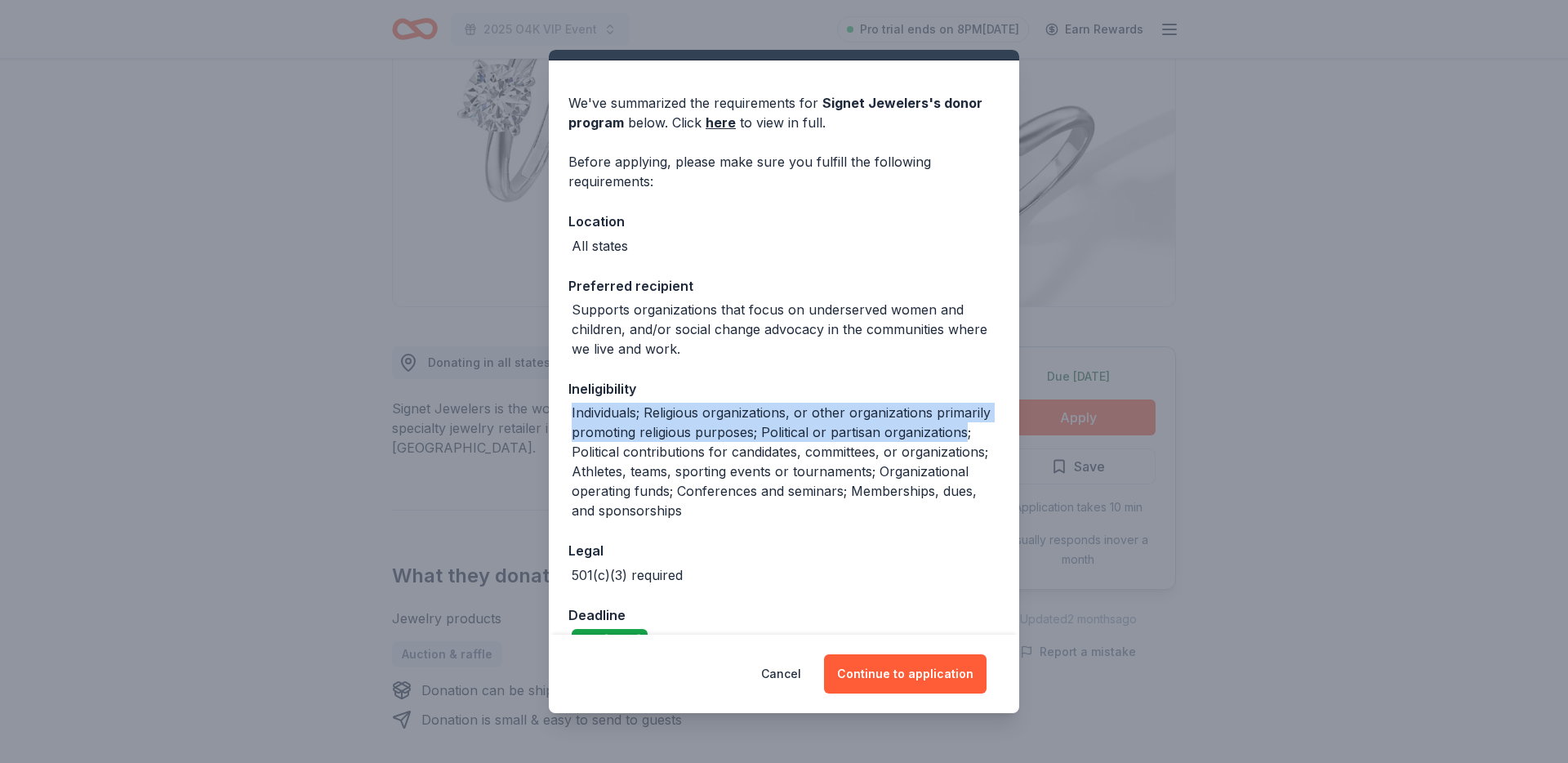
drag, startPoint x: 600, startPoint y: 415, endPoint x: 926, endPoint y: 438, distance: 326.8
click at [926, 438] on div "Individuals; Religious organizations, or other organizations primarily promotin…" at bounding box center [786, 462] width 428 height 118
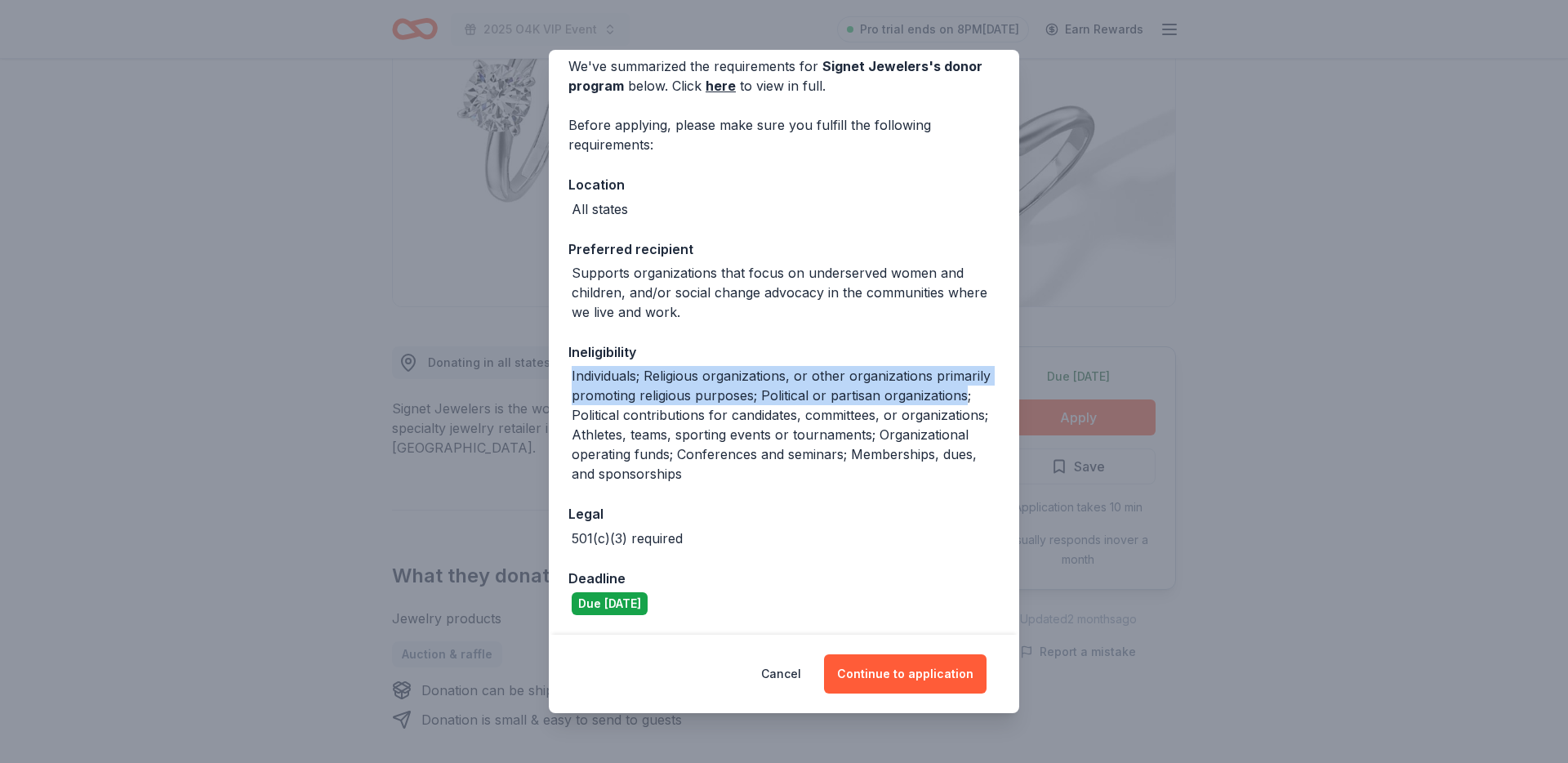
scroll to position [0, 0]
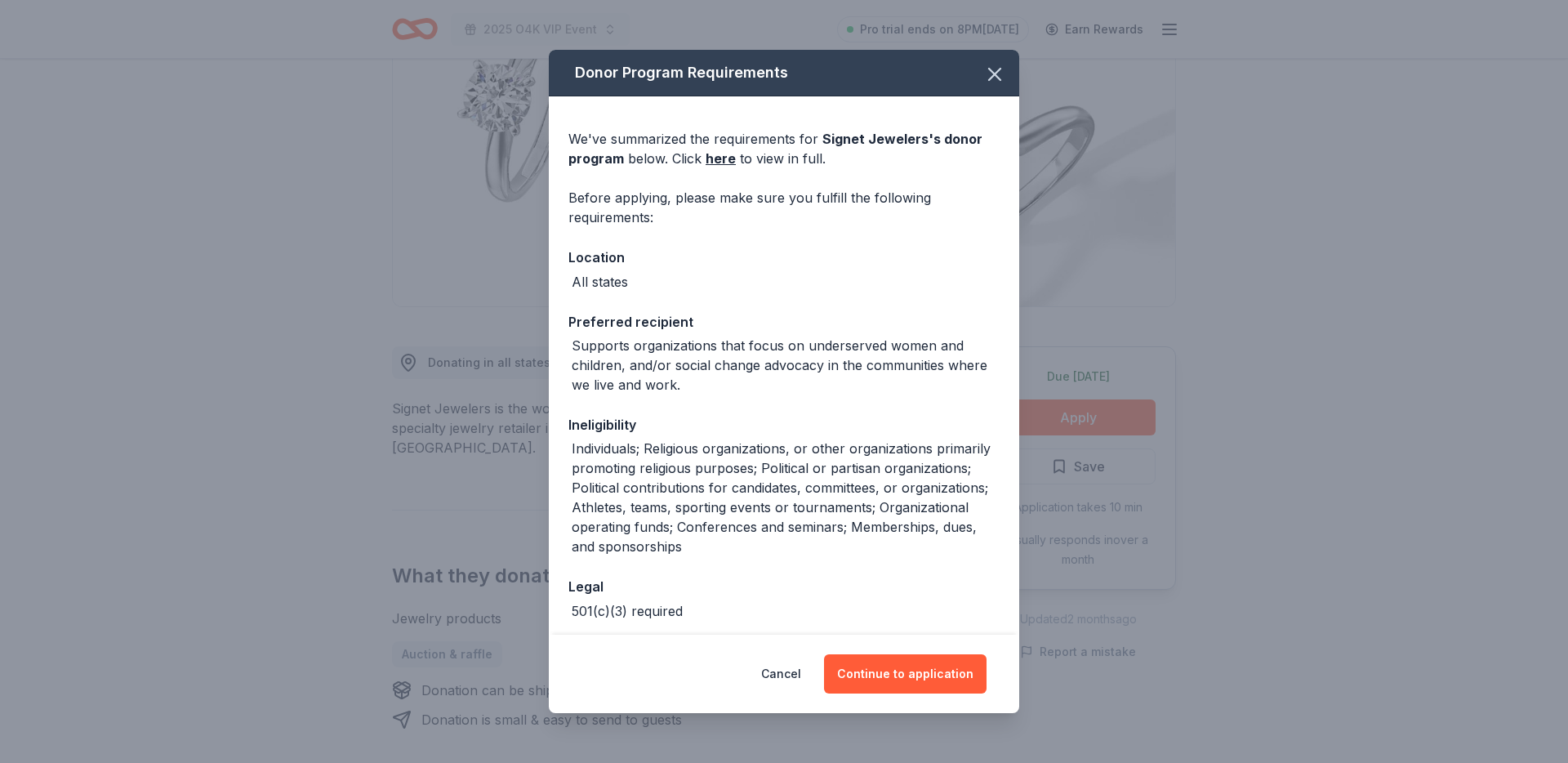
click at [843, 395] on div "We've summarized the requirements for Signet Jewelers 's donor program below. C…" at bounding box center [784, 402] width 471 height 611
click at [927, 674] on button "Continue to application" at bounding box center [905, 674] width 163 height 39
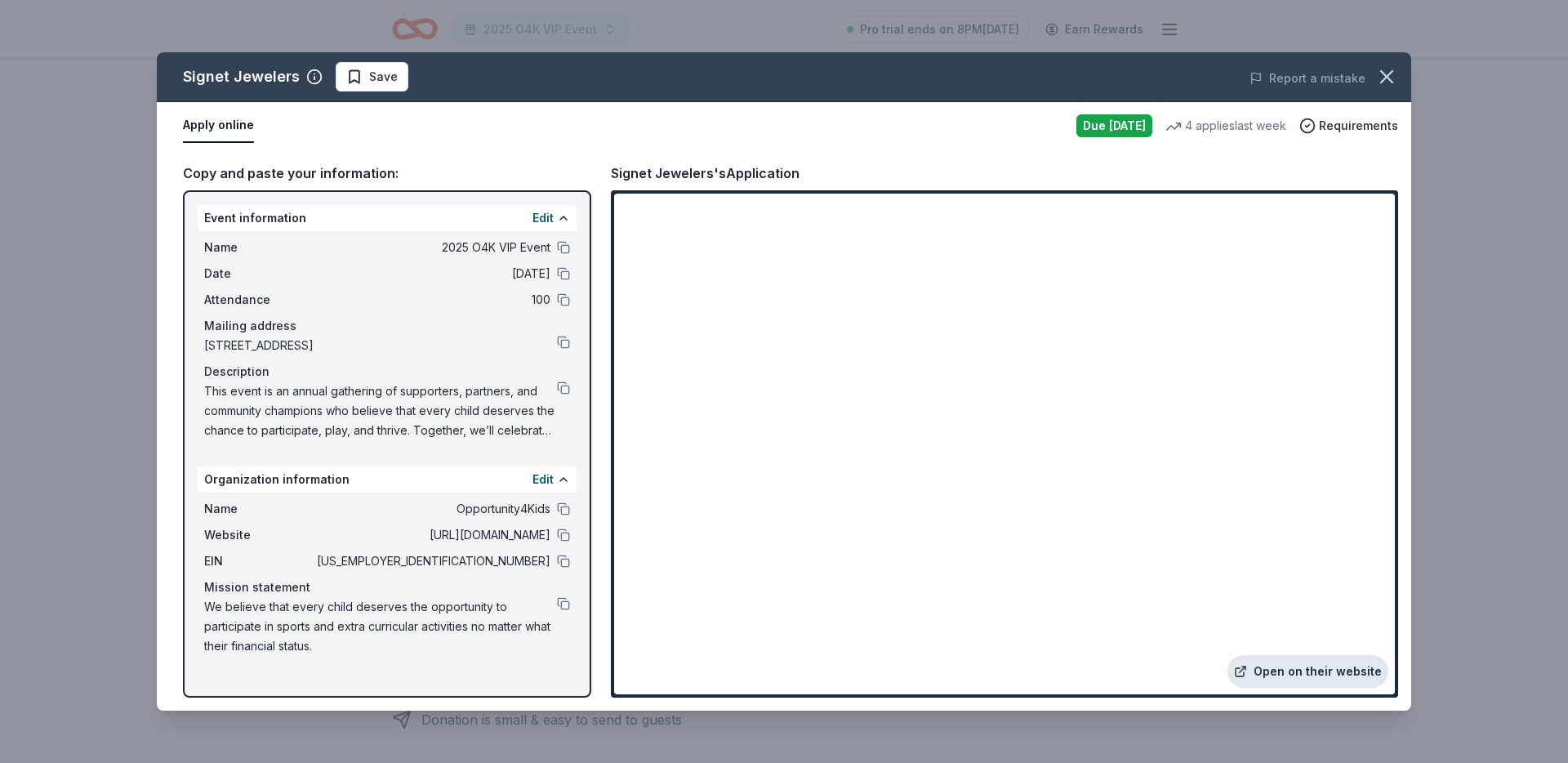
click at [1281, 671] on link "Open on their website" at bounding box center [1308, 671] width 161 height 33
click at [1386, 67] on icon "button" at bounding box center [1387, 77] width 23 height 23
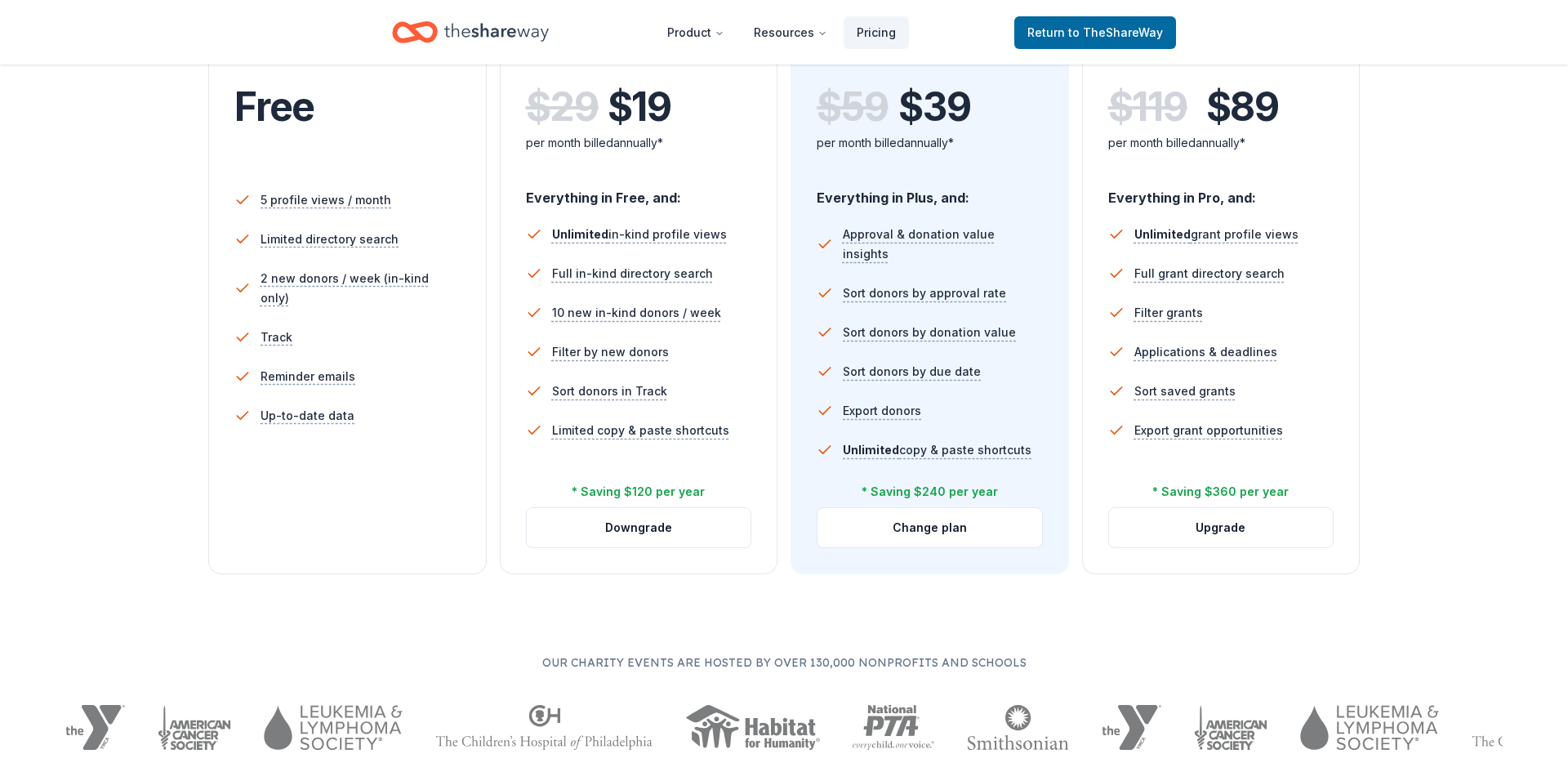
scroll to position [380, 0]
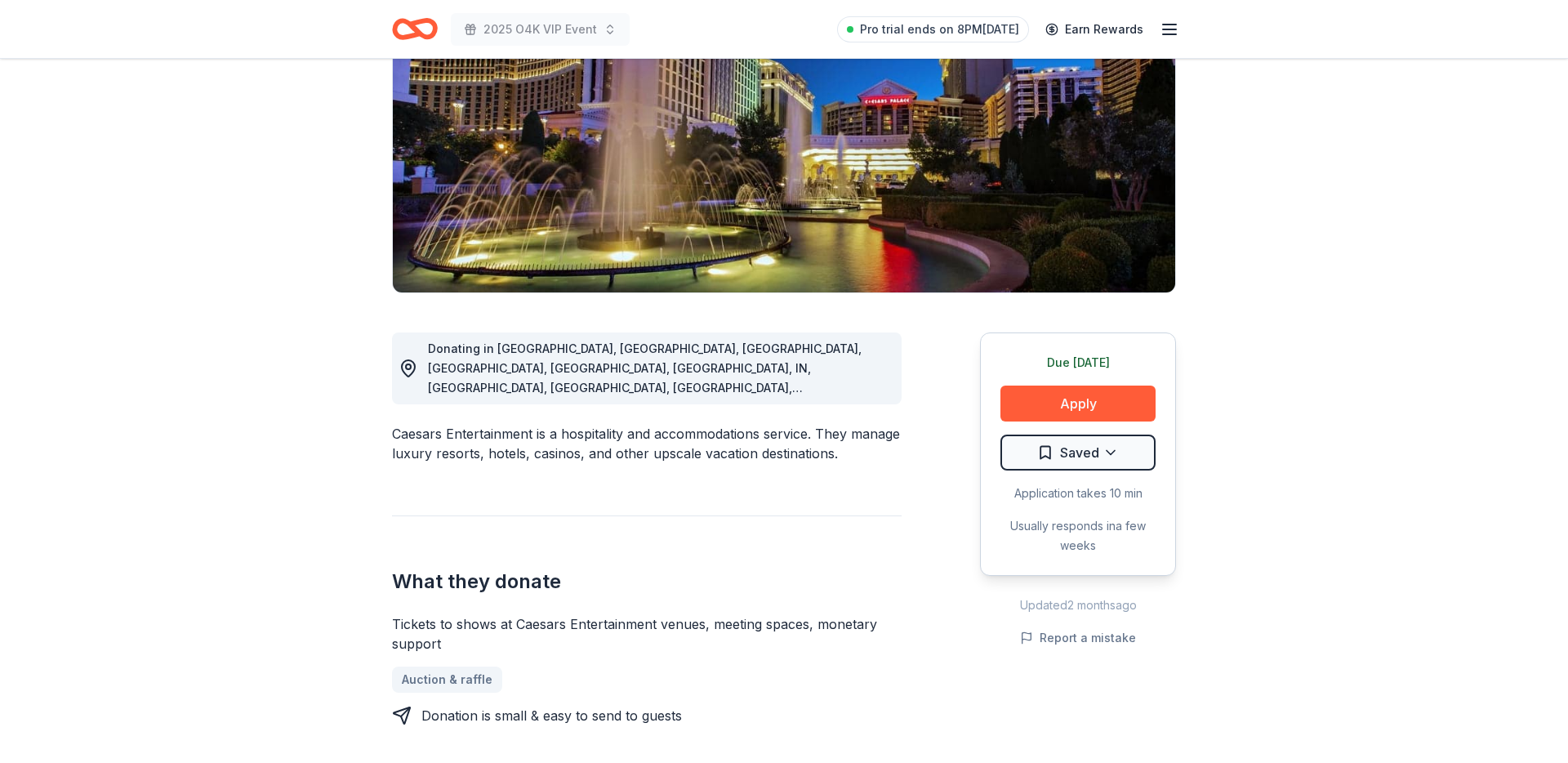
scroll to position [214, 0]
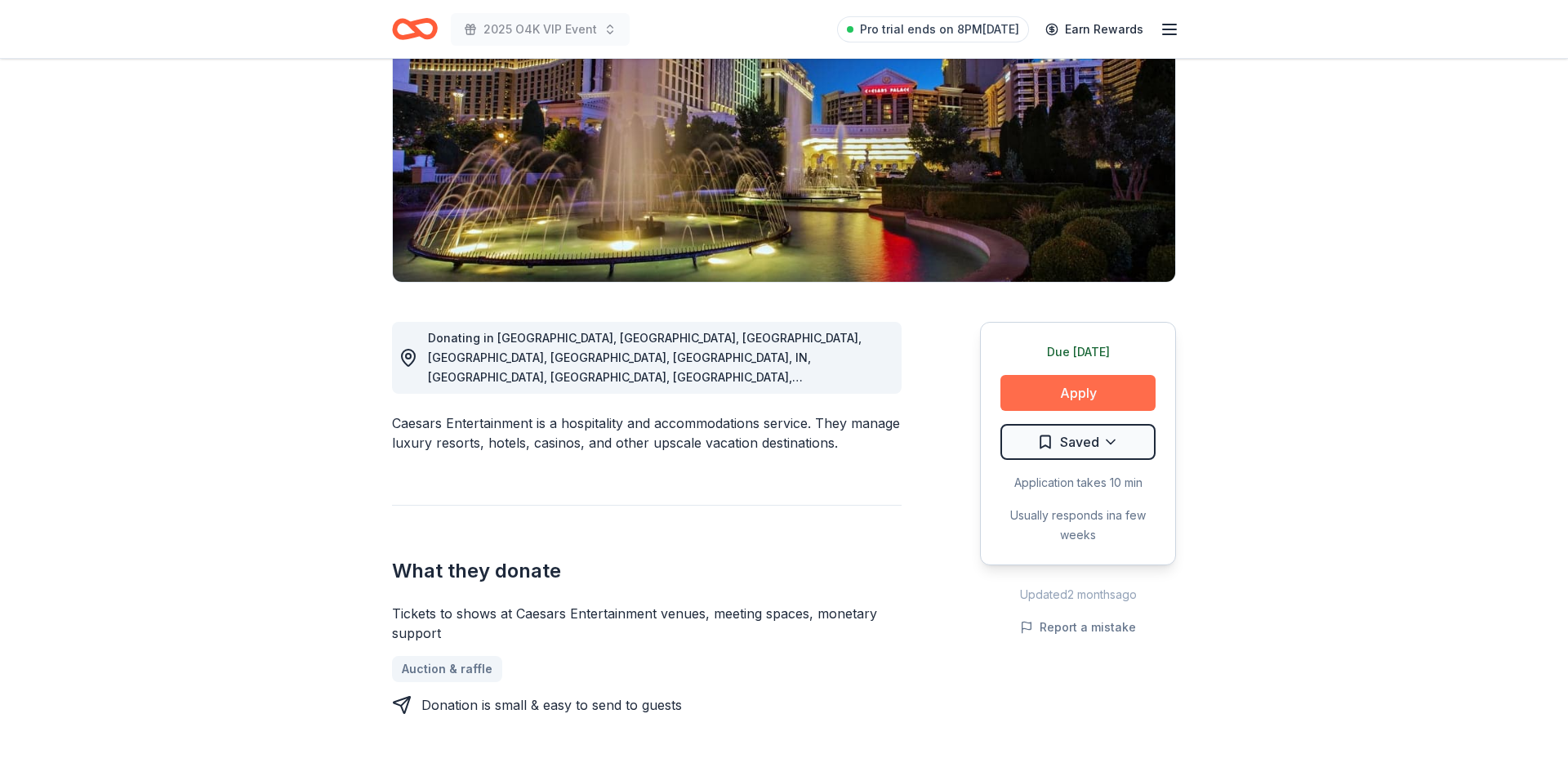
click at [1044, 391] on button "Apply" at bounding box center [1078, 393] width 155 height 36
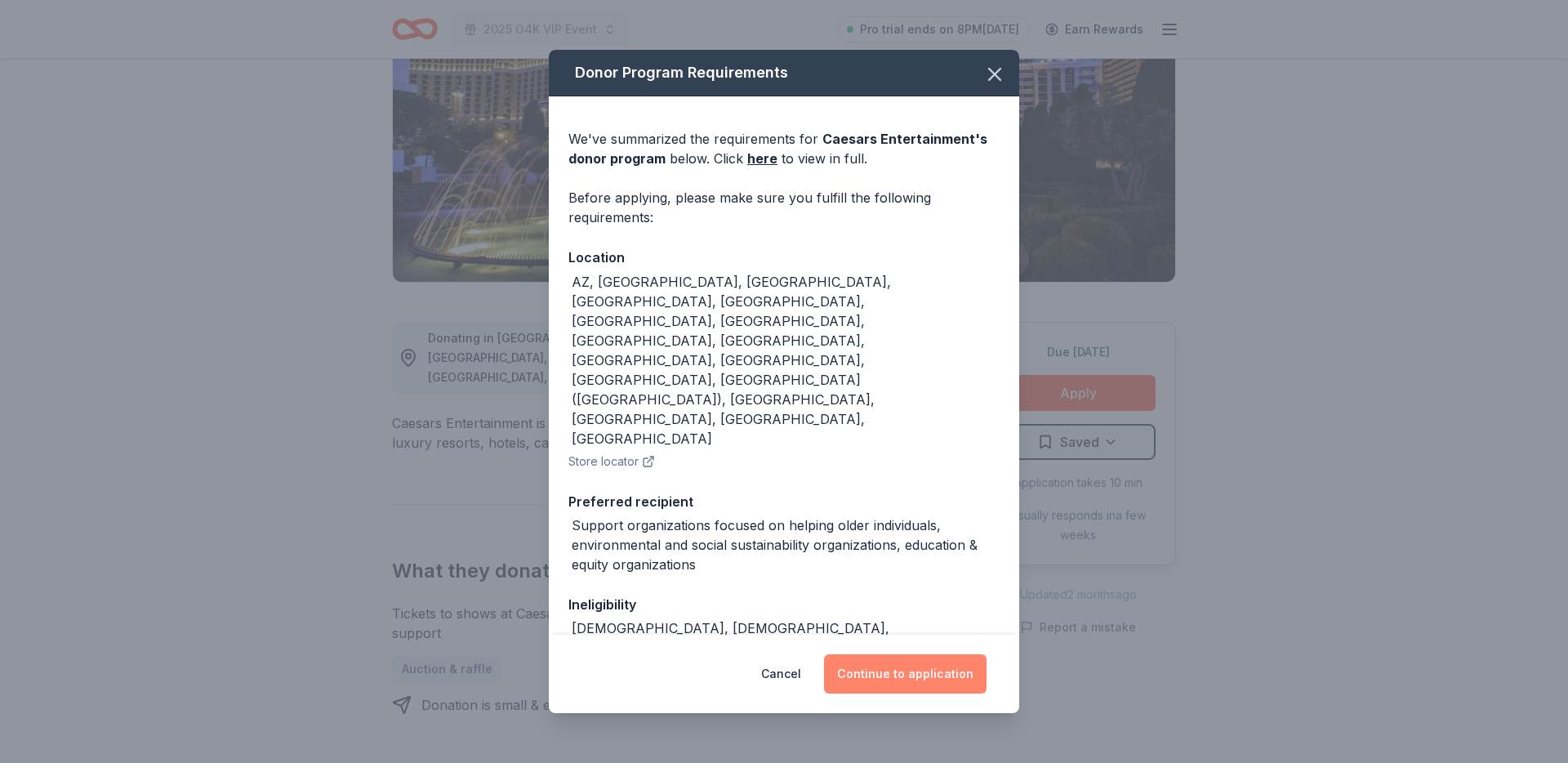
click at [934, 671] on button "Continue to application" at bounding box center [905, 674] width 163 height 39
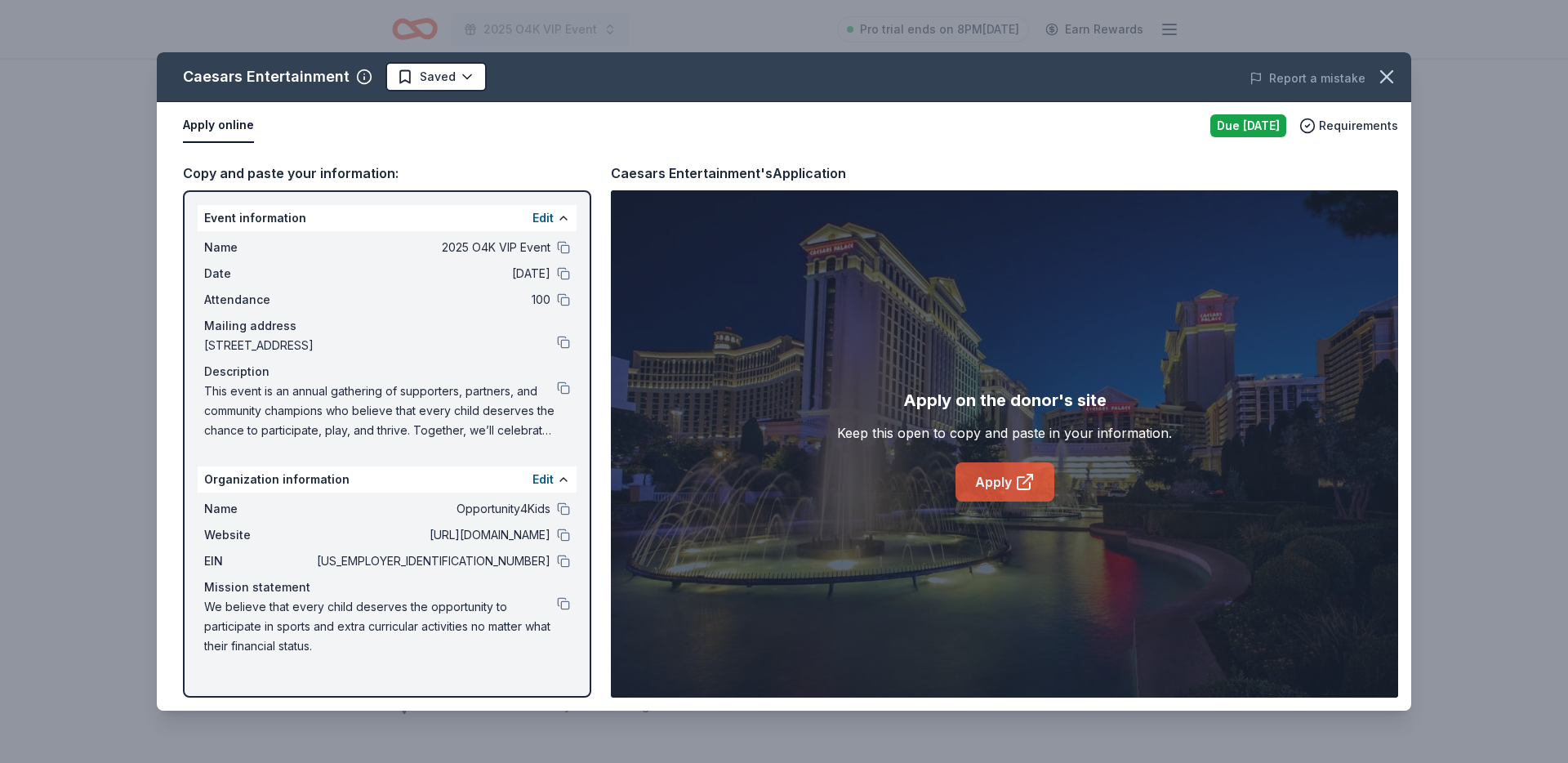
click at [985, 484] on link "Apply" at bounding box center [1005, 482] width 99 height 39
click at [1382, 78] on icon "button" at bounding box center [1387, 77] width 23 height 23
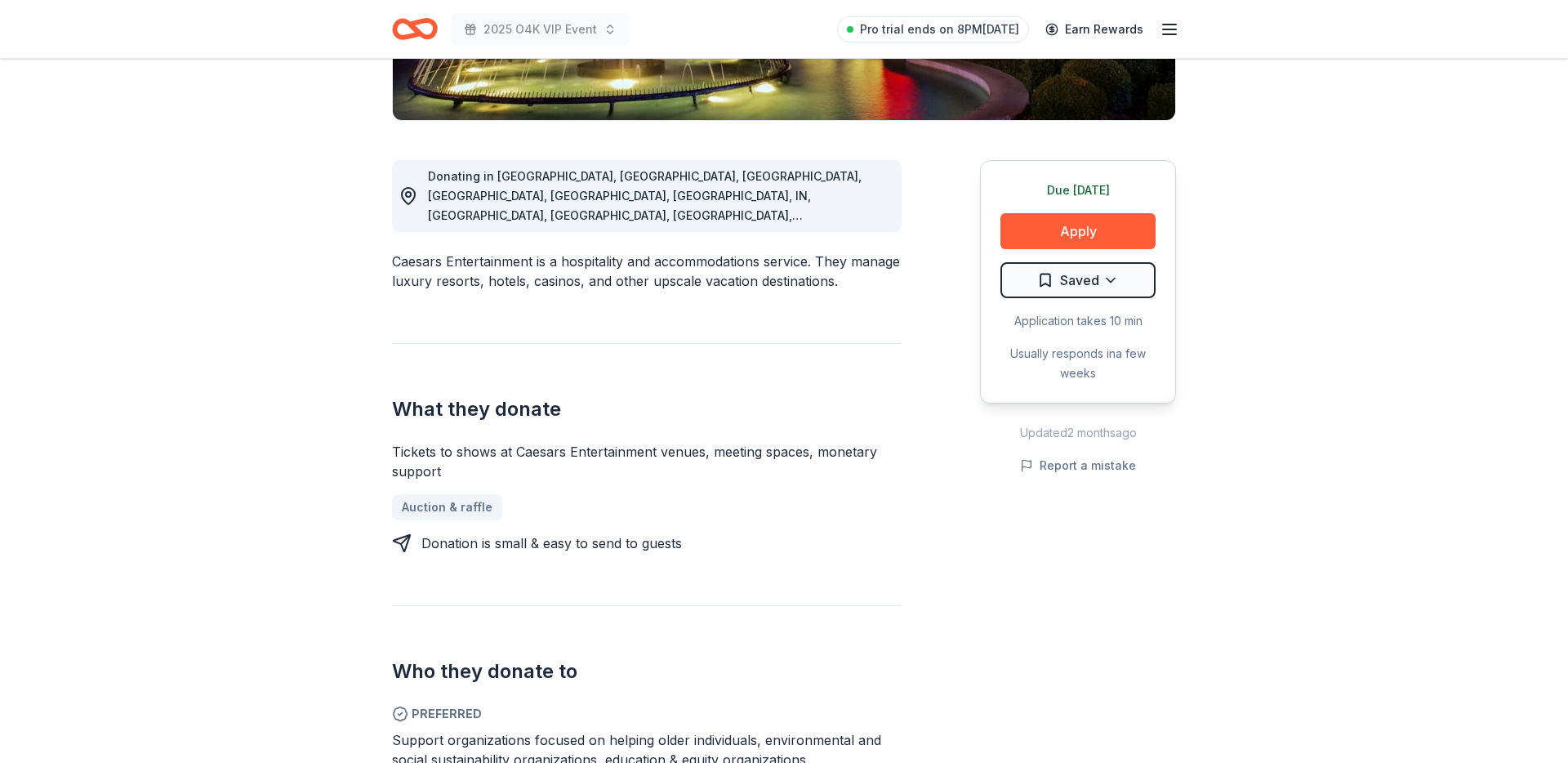
scroll to position [374, 0]
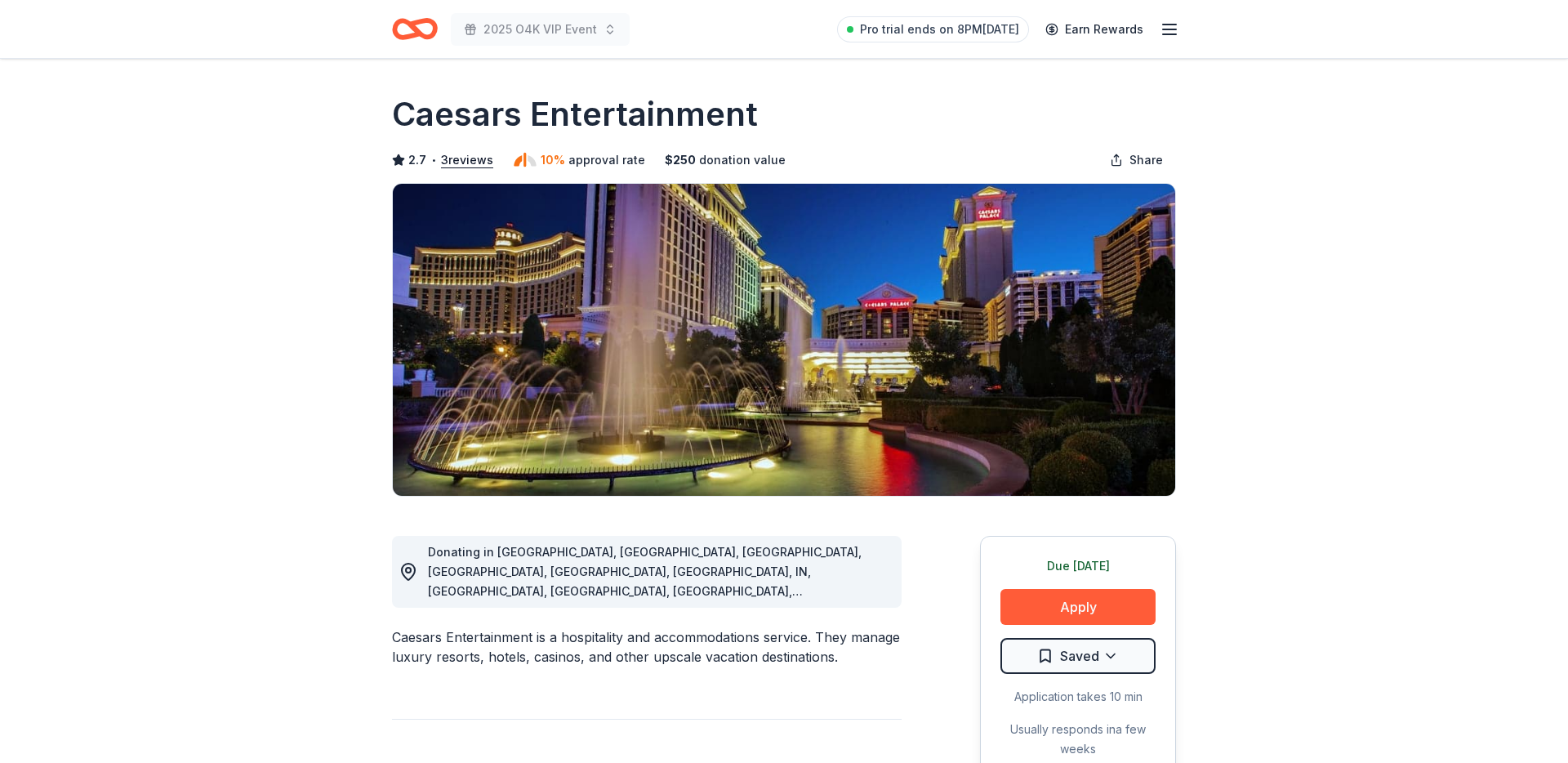
scroll to position [374, 0]
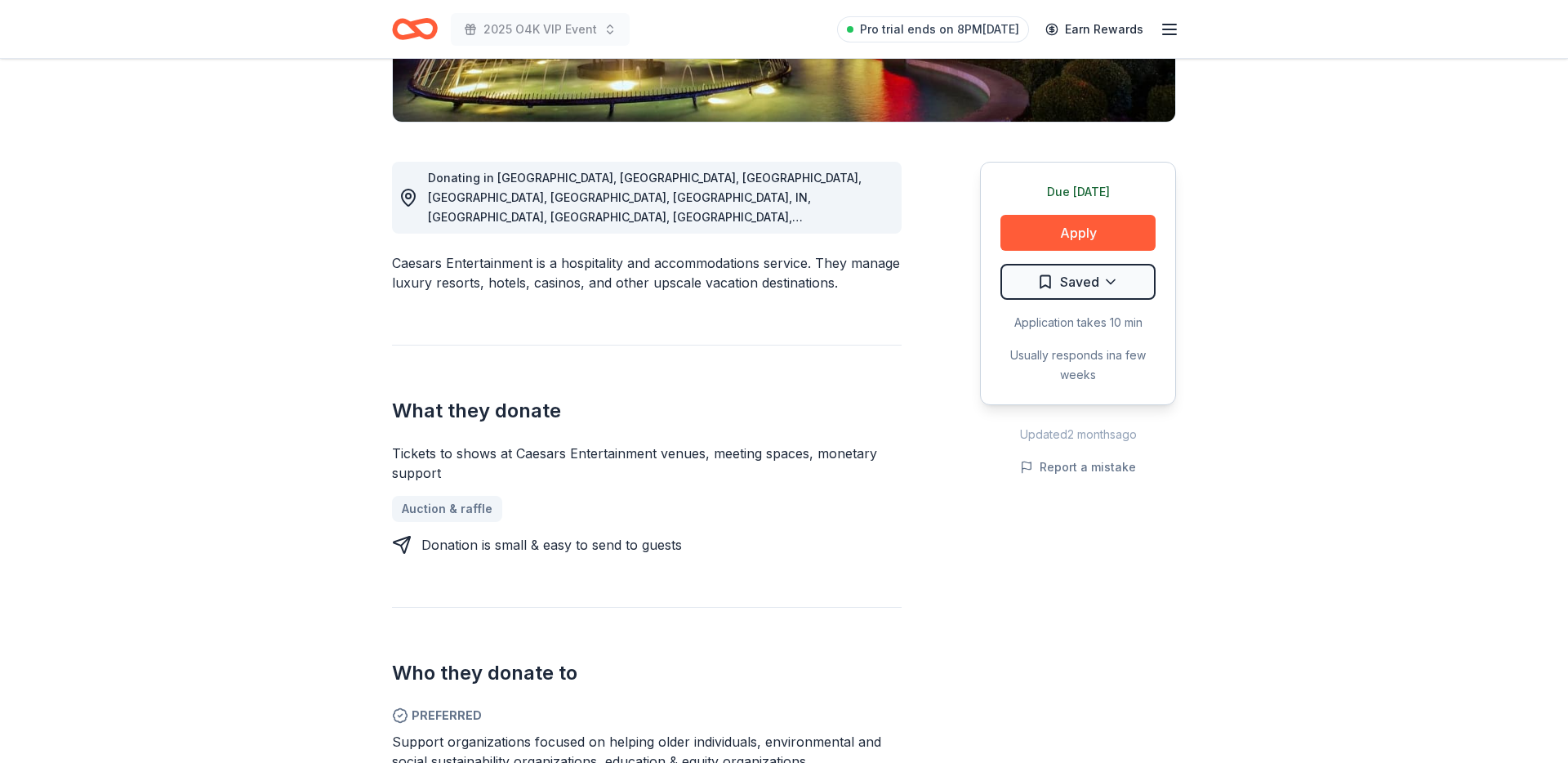
click at [392, 34] on icon "Home" at bounding box center [415, 29] width 46 height 38
click at [401, 28] on icon "Home" at bounding box center [415, 29] width 46 height 38
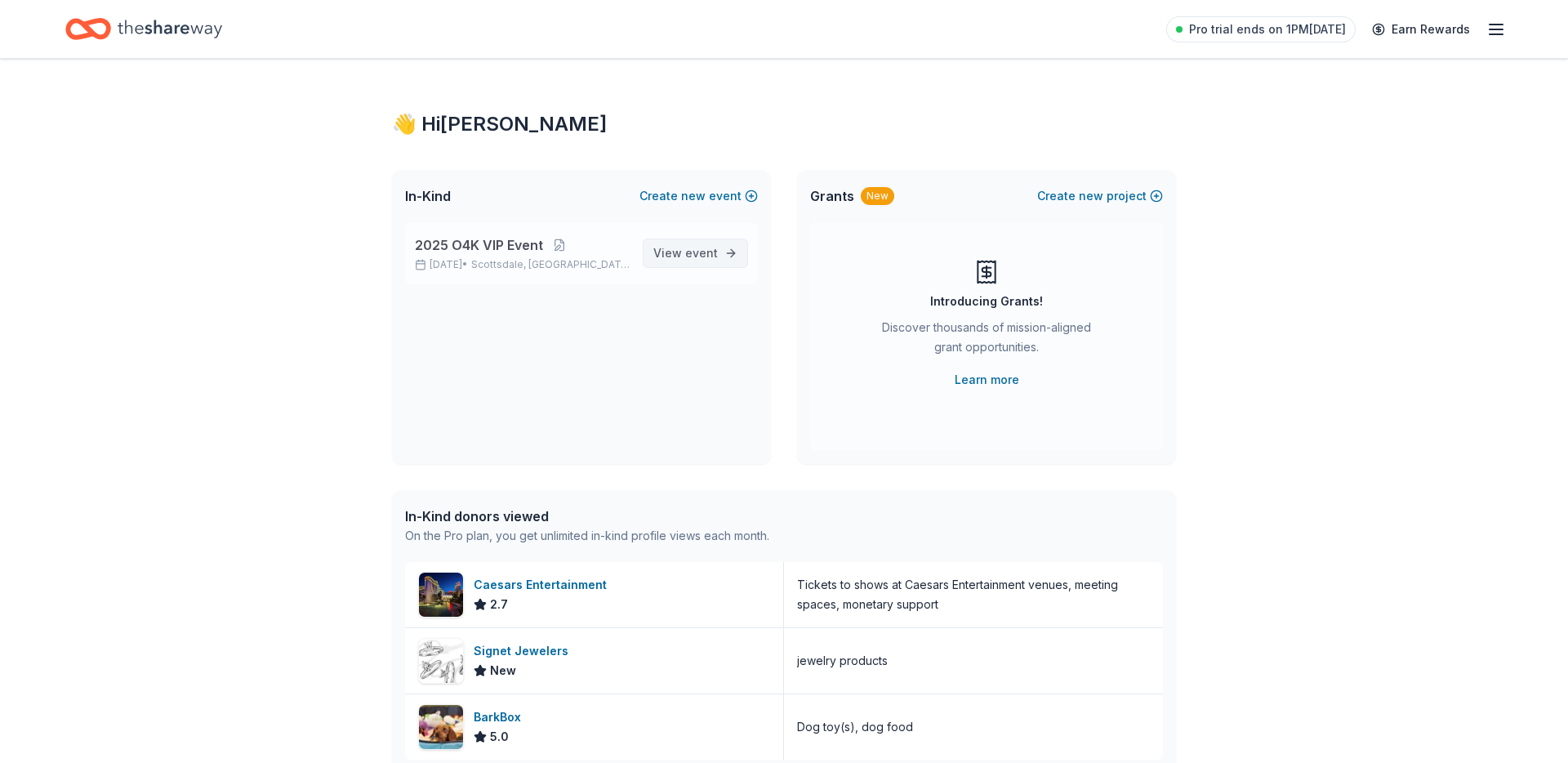
click at [696, 259] on span "event" at bounding box center [701, 252] width 33 height 14
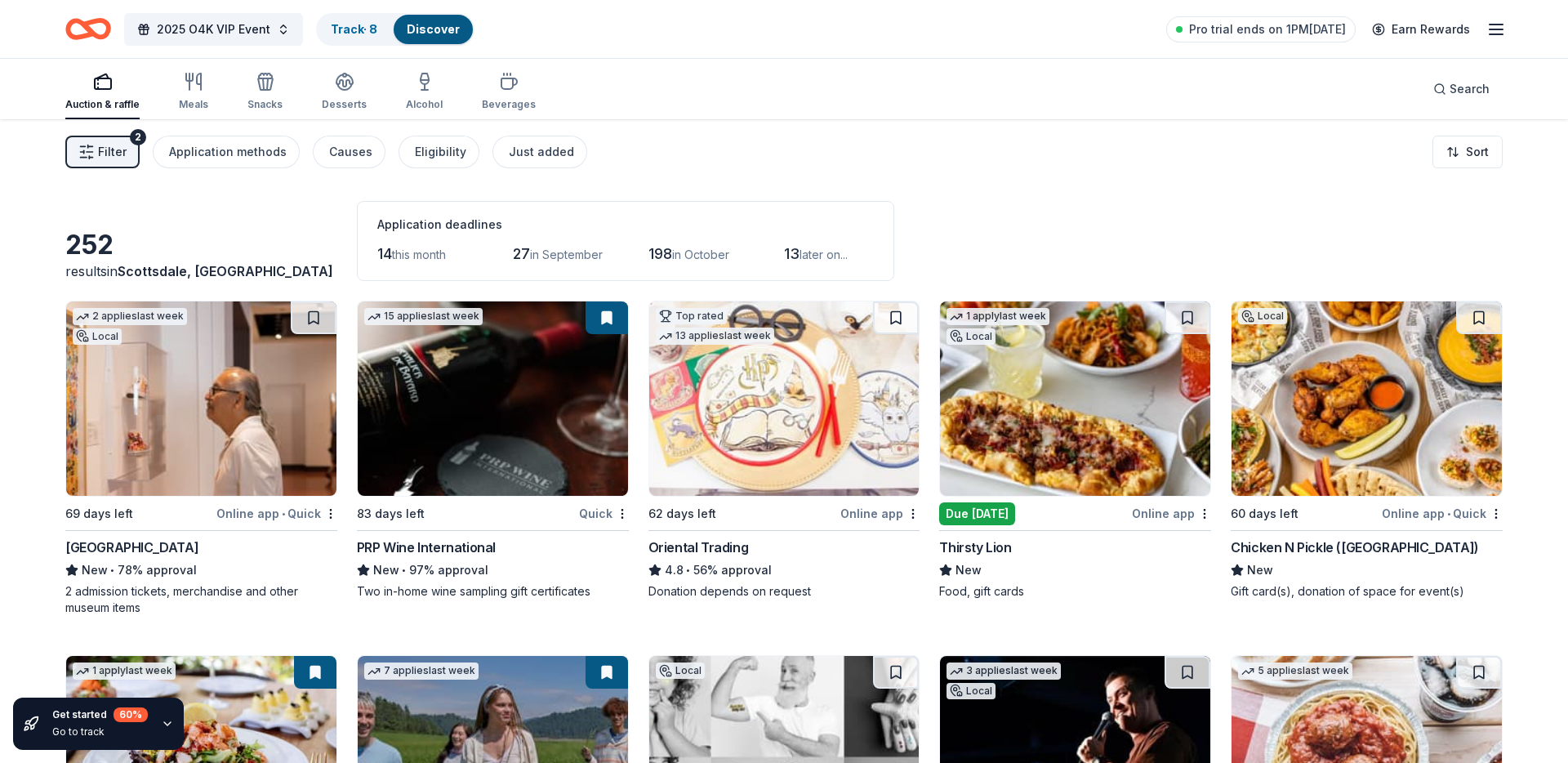
drag, startPoint x: 392, startPoint y: 226, endPoint x: 930, endPoint y: 259, distance: 539.0
click at [918, 260] on div "252 results in [GEOGRAPHIC_DATA], [GEOGRAPHIC_DATA] Application deadlines 14 th…" at bounding box center [784, 241] width 1437 height 80
click at [1468, 158] on html "8% 2025 O4K VIP Event Track · 8 Discover Pro trial ends on 1PM[DATE] Earn Rewar…" at bounding box center [784, 382] width 1568 height 763
click at [1457, 218] on div "Sort by due date" at bounding box center [1426, 219] width 145 height 29
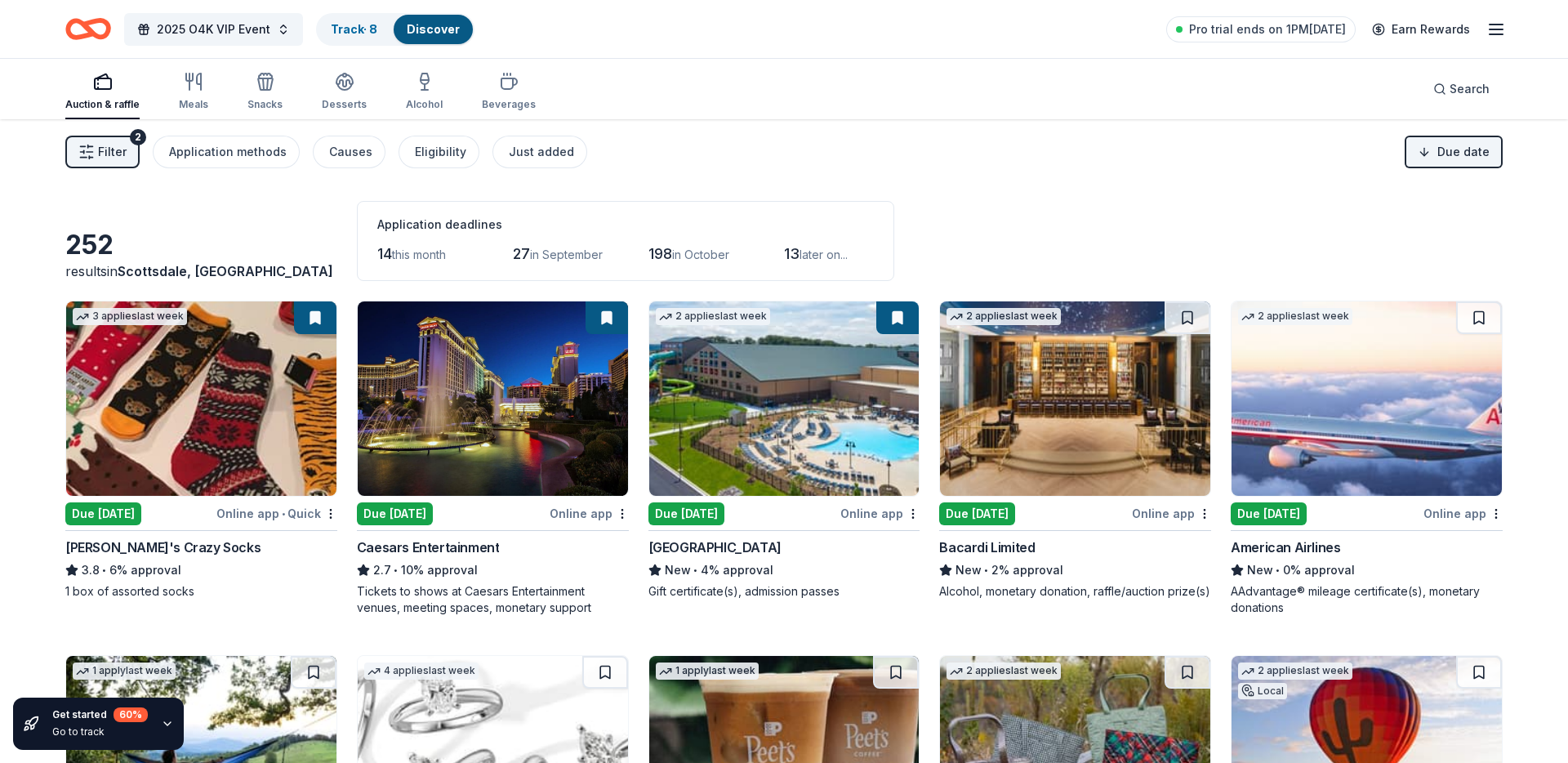
click at [1186, 319] on button at bounding box center [1187, 318] width 46 height 33
click at [1474, 317] on button at bounding box center [1479, 318] width 46 height 33
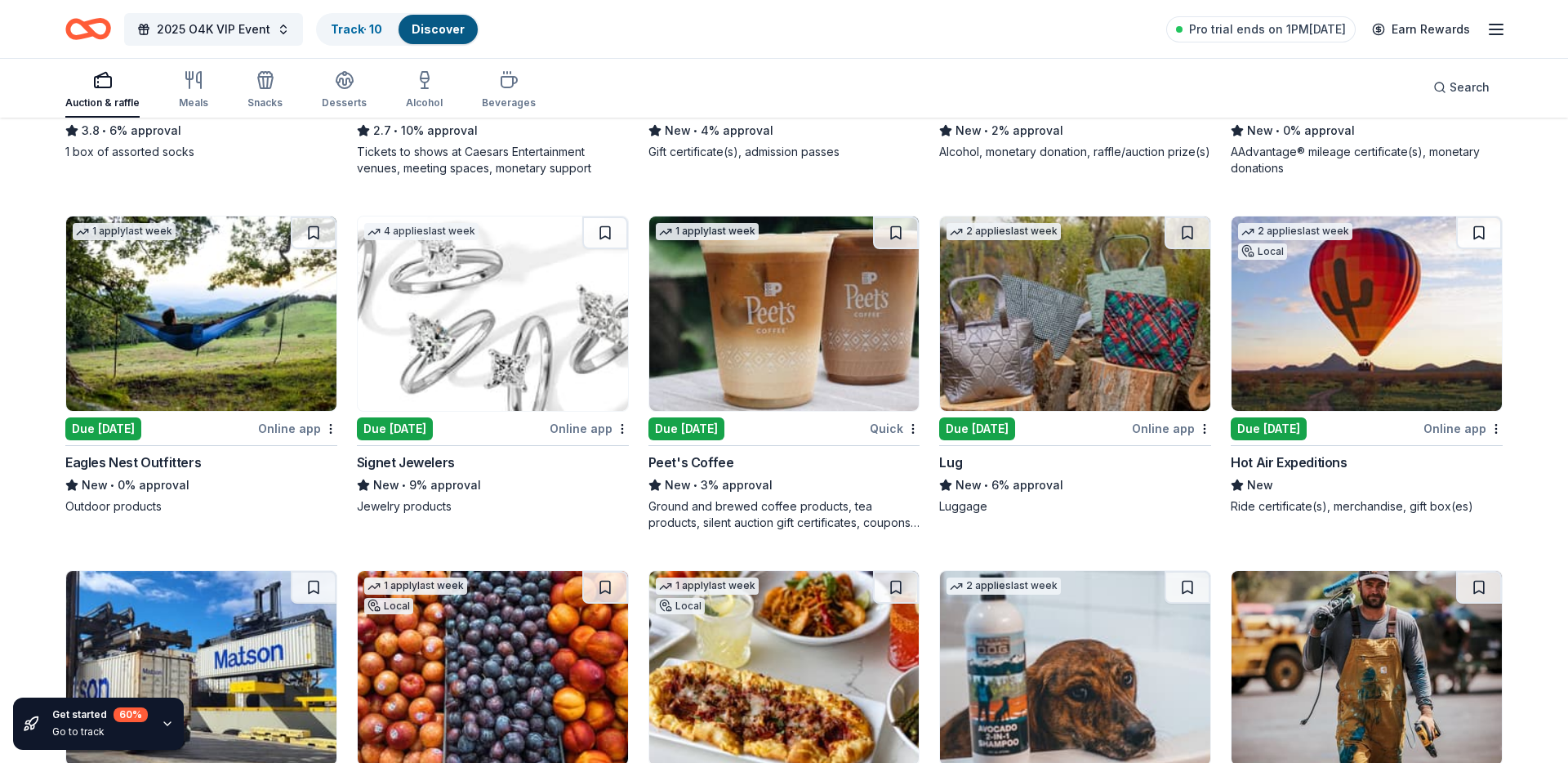
scroll to position [443, 0]
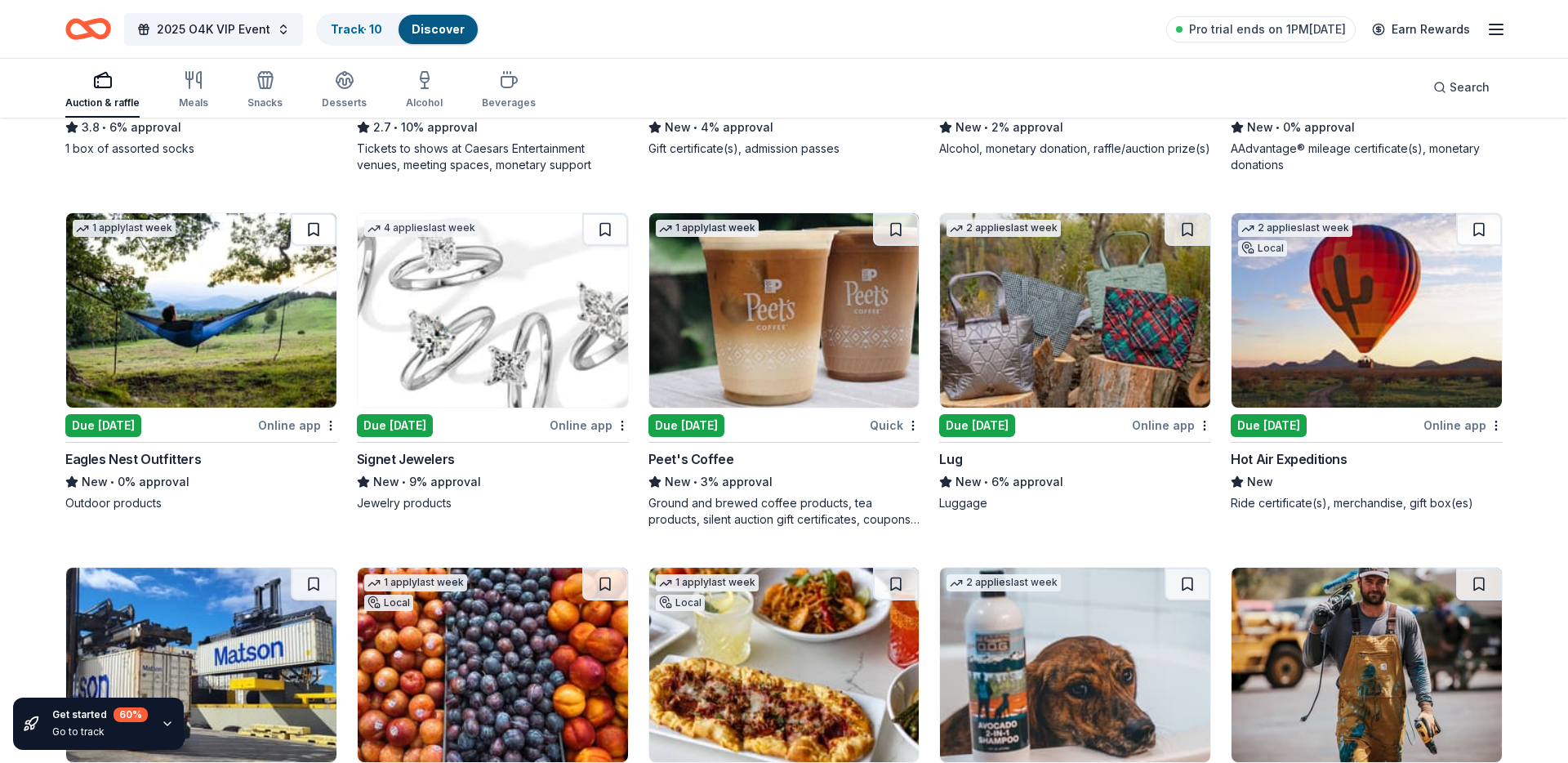
click at [312, 237] on button at bounding box center [313, 229] width 46 height 33
click at [601, 233] on button at bounding box center [606, 229] width 46 height 33
click at [894, 228] on button at bounding box center [896, 229] width 46 height 33
click at [1192, 223] on button at bounding box center [1187, 229] width 46 height 33
click at [1476, 232] on button at bounding box center [1479, 229] width 46 height 33
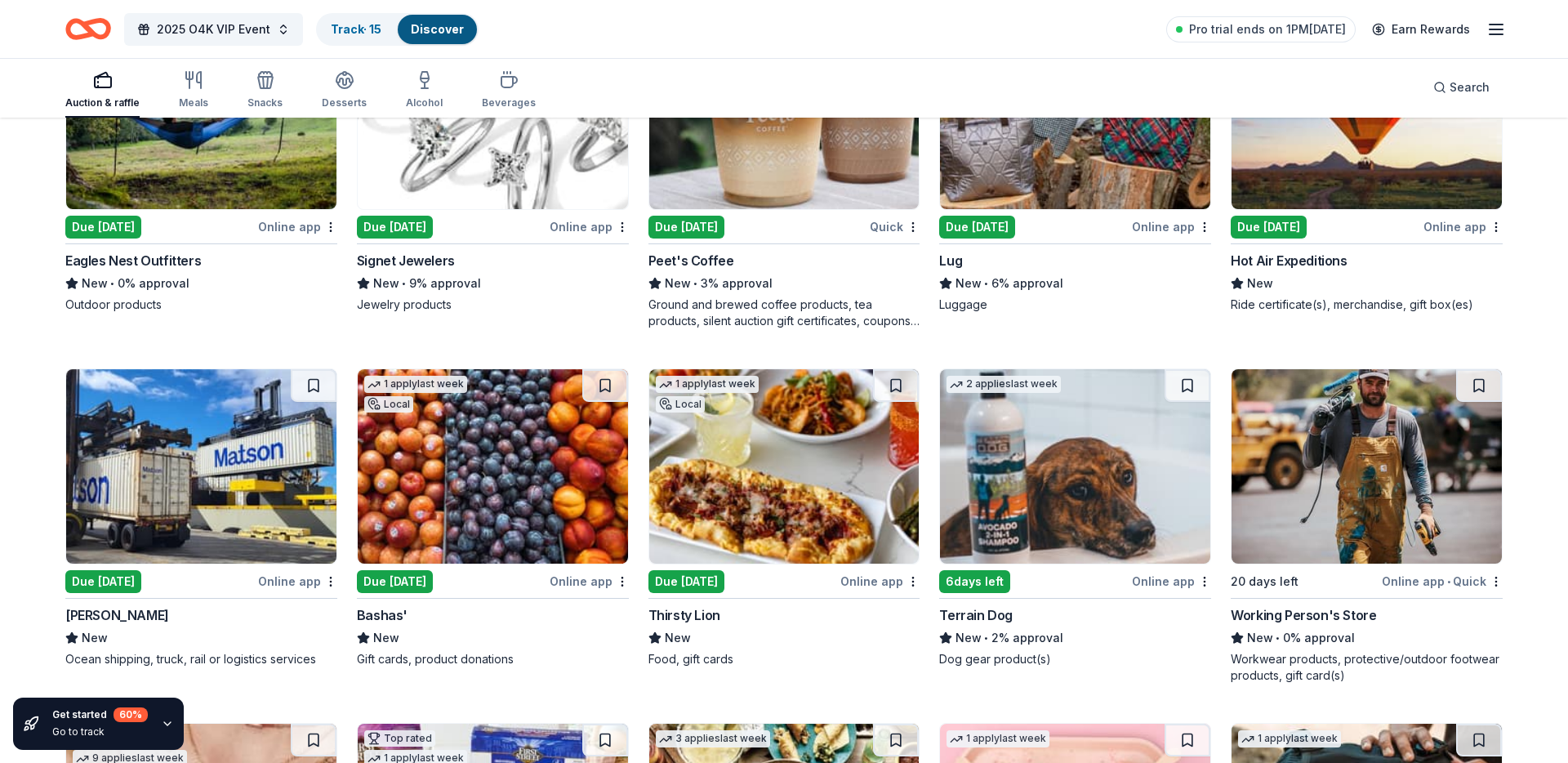
scroll to position [661, 0]
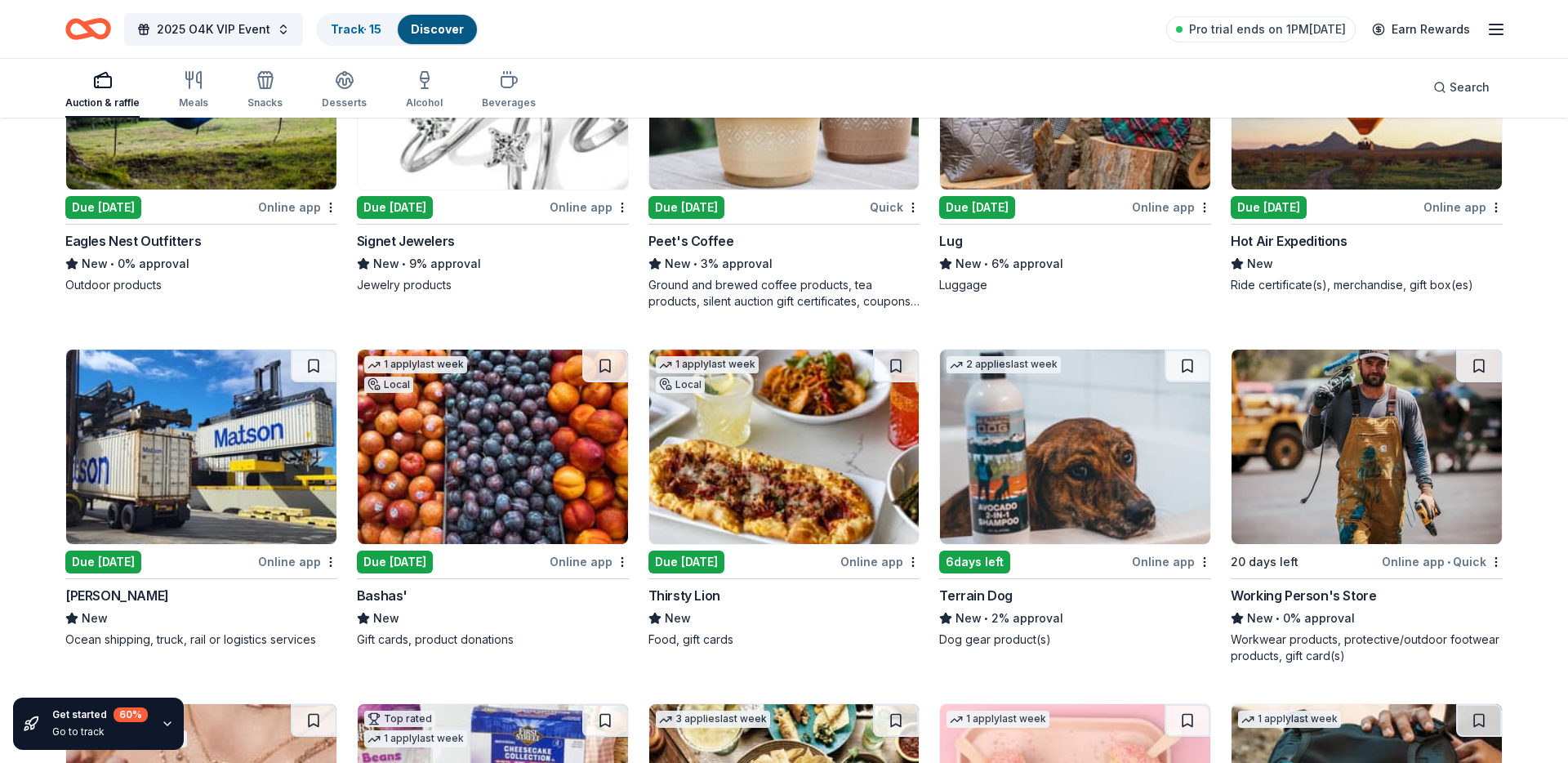
click at [313, 368] on button at bounding box center [313, 366] width 46 height 33
click at [599, 366] on button at bounding box center [606, 366] width 46 height 33
click at [897, 365] on button at bounding box center [896, 366] width 46 height 33
click at [351, 28] on link "Track · 18" at bounding box center [356, 29] width 52 height 14
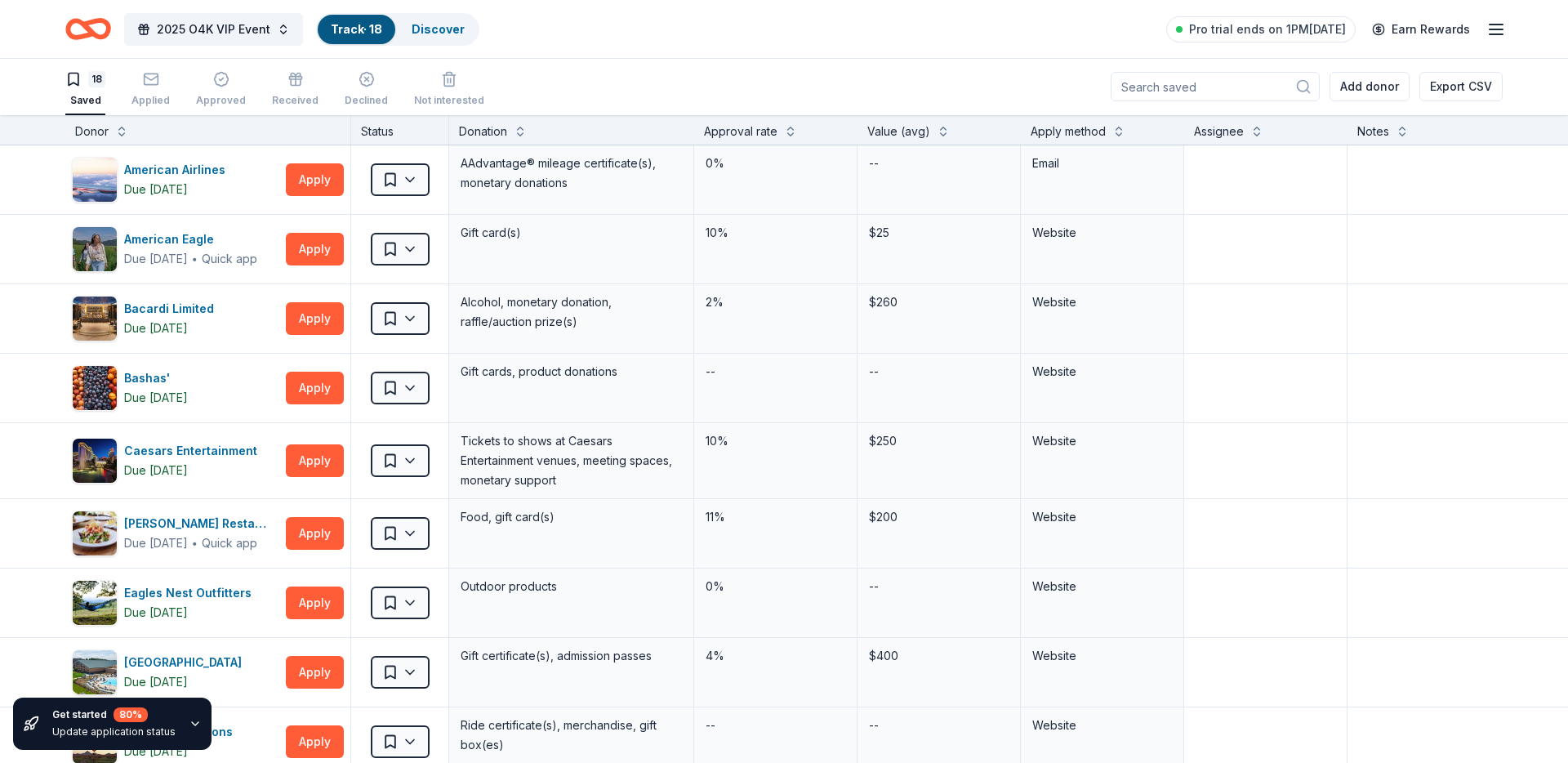
click at [190, 724] on icon "button" at bounding box center [196, 724] width 13 height 13
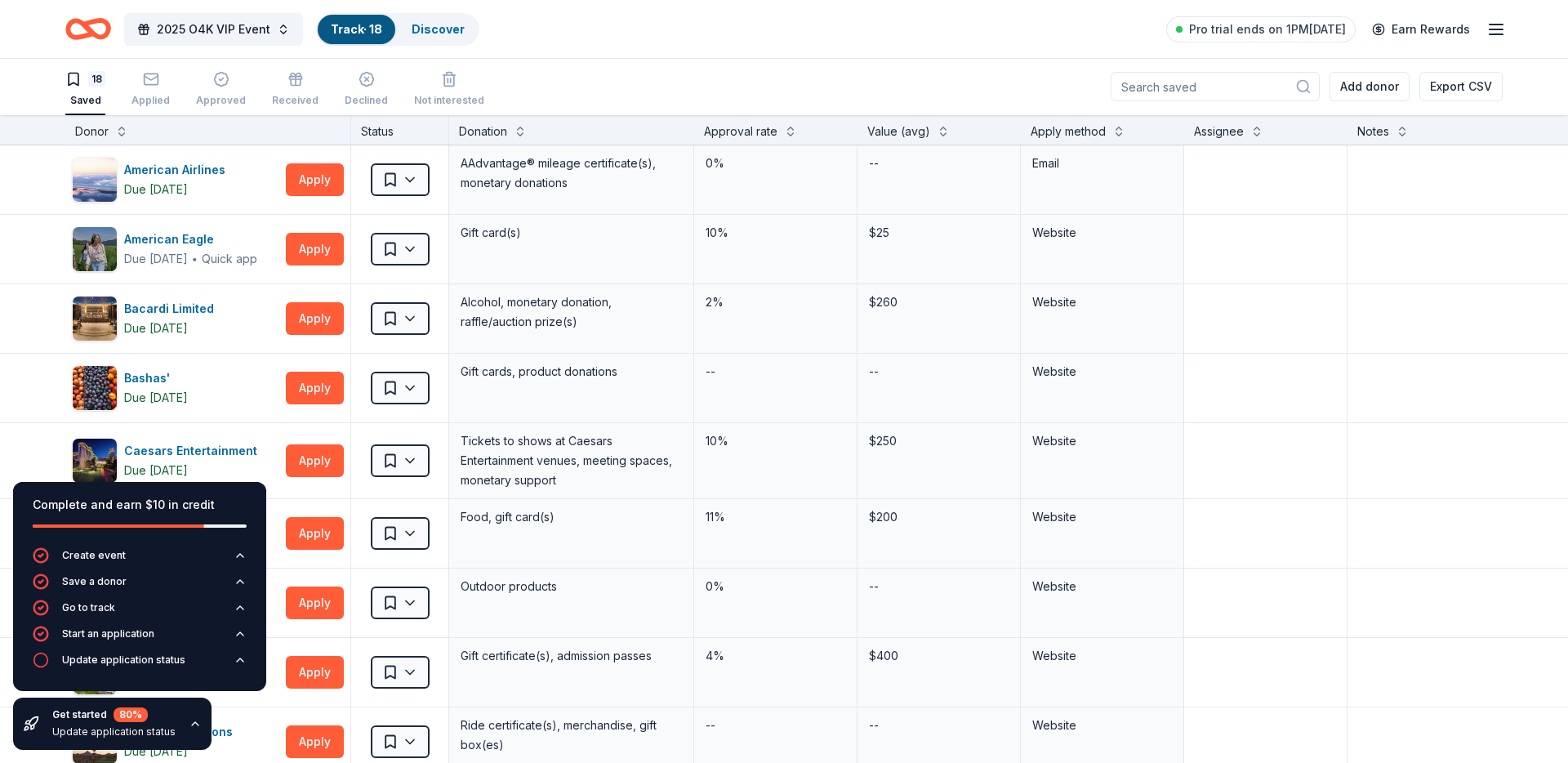
click at [587, 84] on div "18 Saved Applied Approved Received Declined Not interested Add donor Export CSV" at bounding box center [784, 87] width 1437 height 57
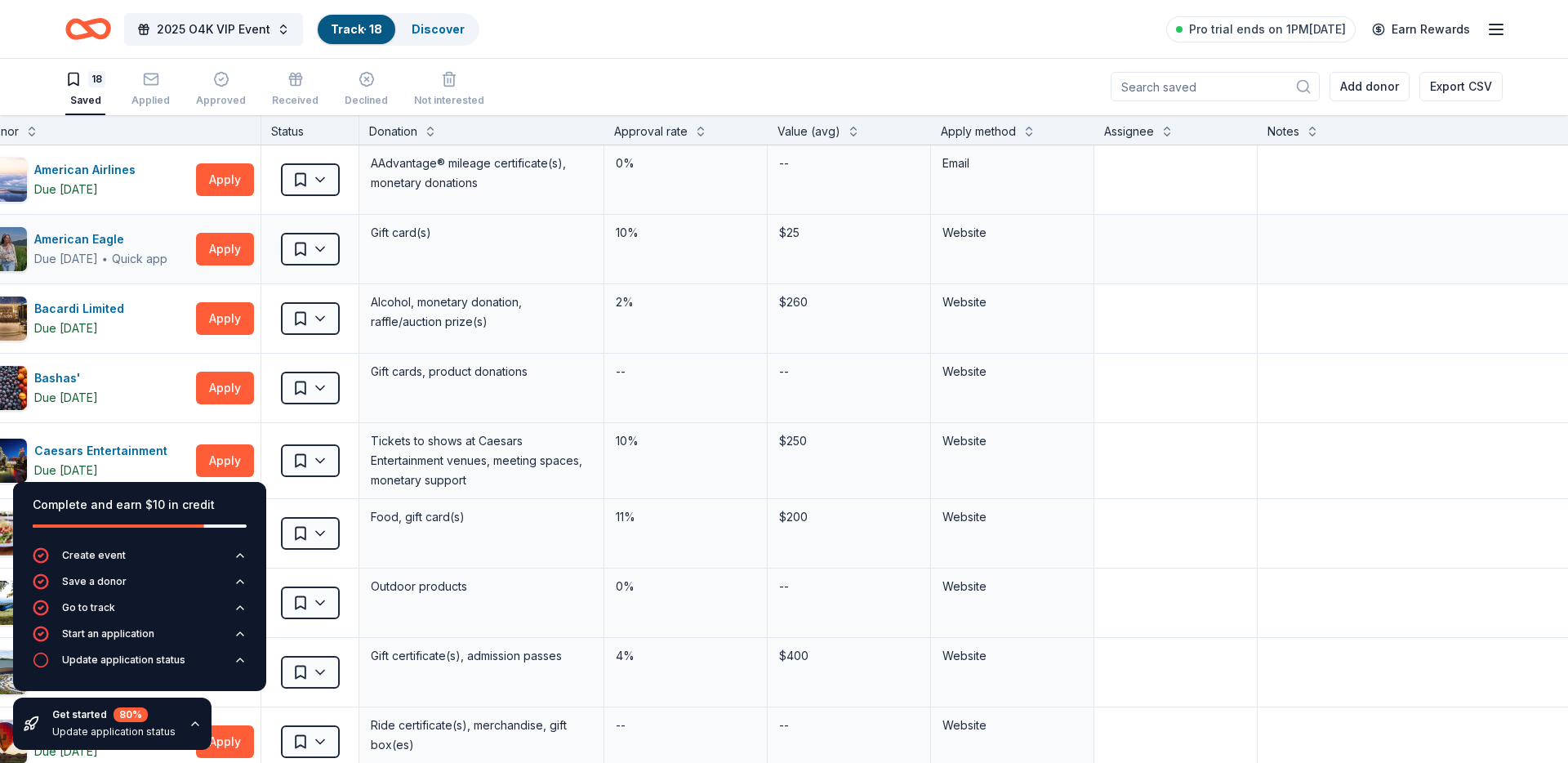
scroll to position [0, 0]
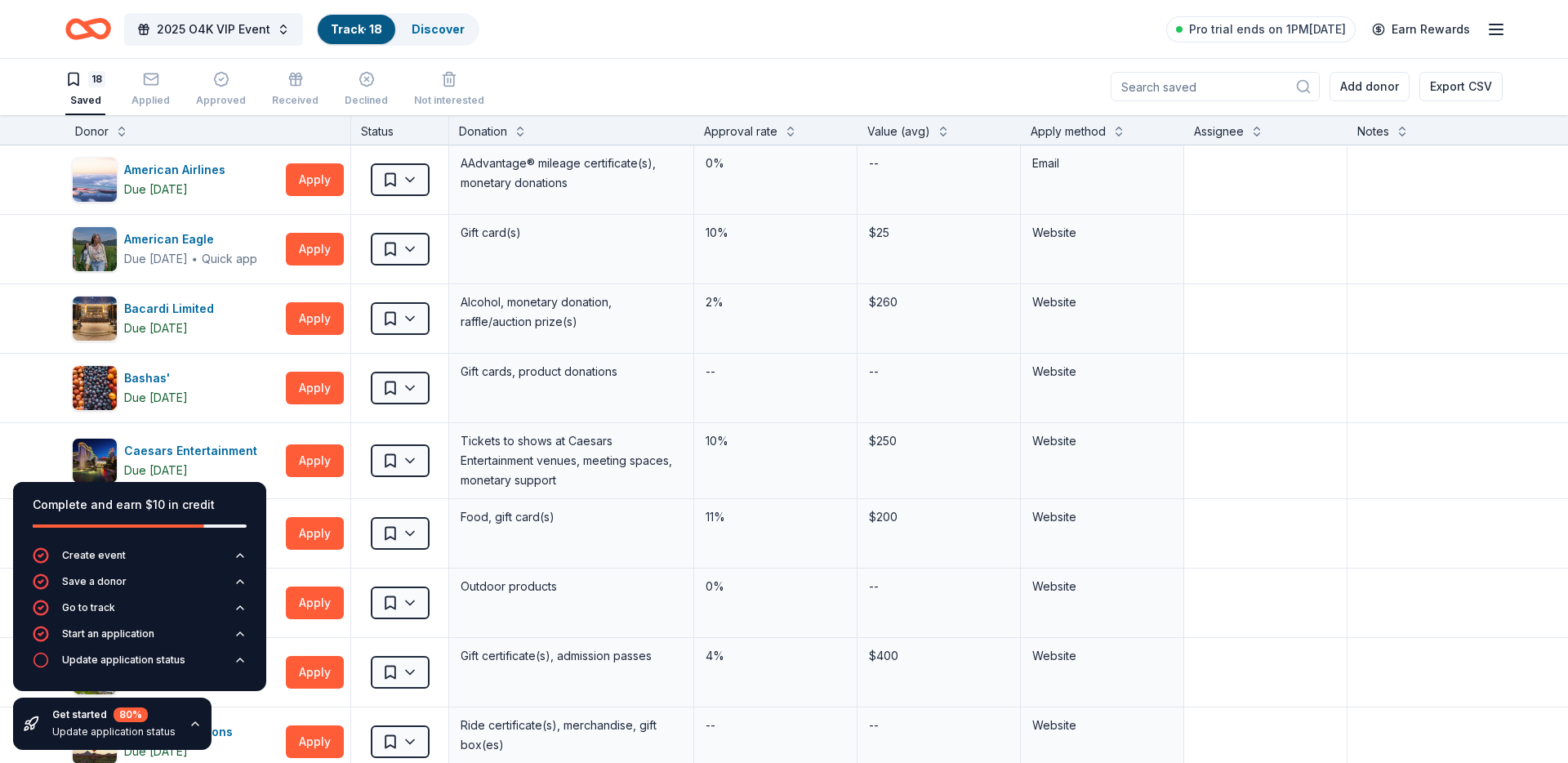
click at [189, 725] on icon "button" at bounding box center [196, 724] width 13 height 13
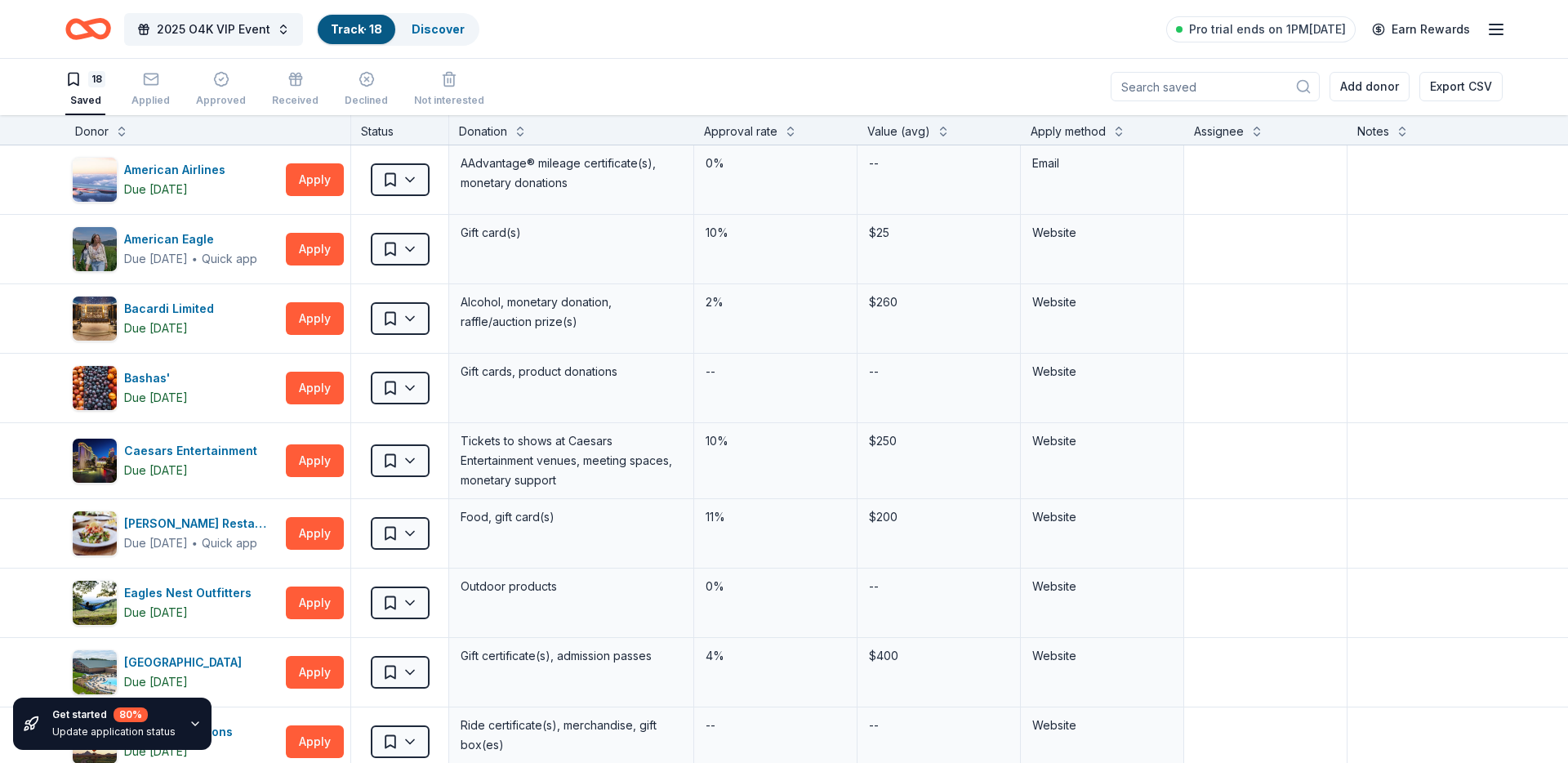
click at [189, 725] on icon "button" at bounding box center [196, 724] width 13 height 13
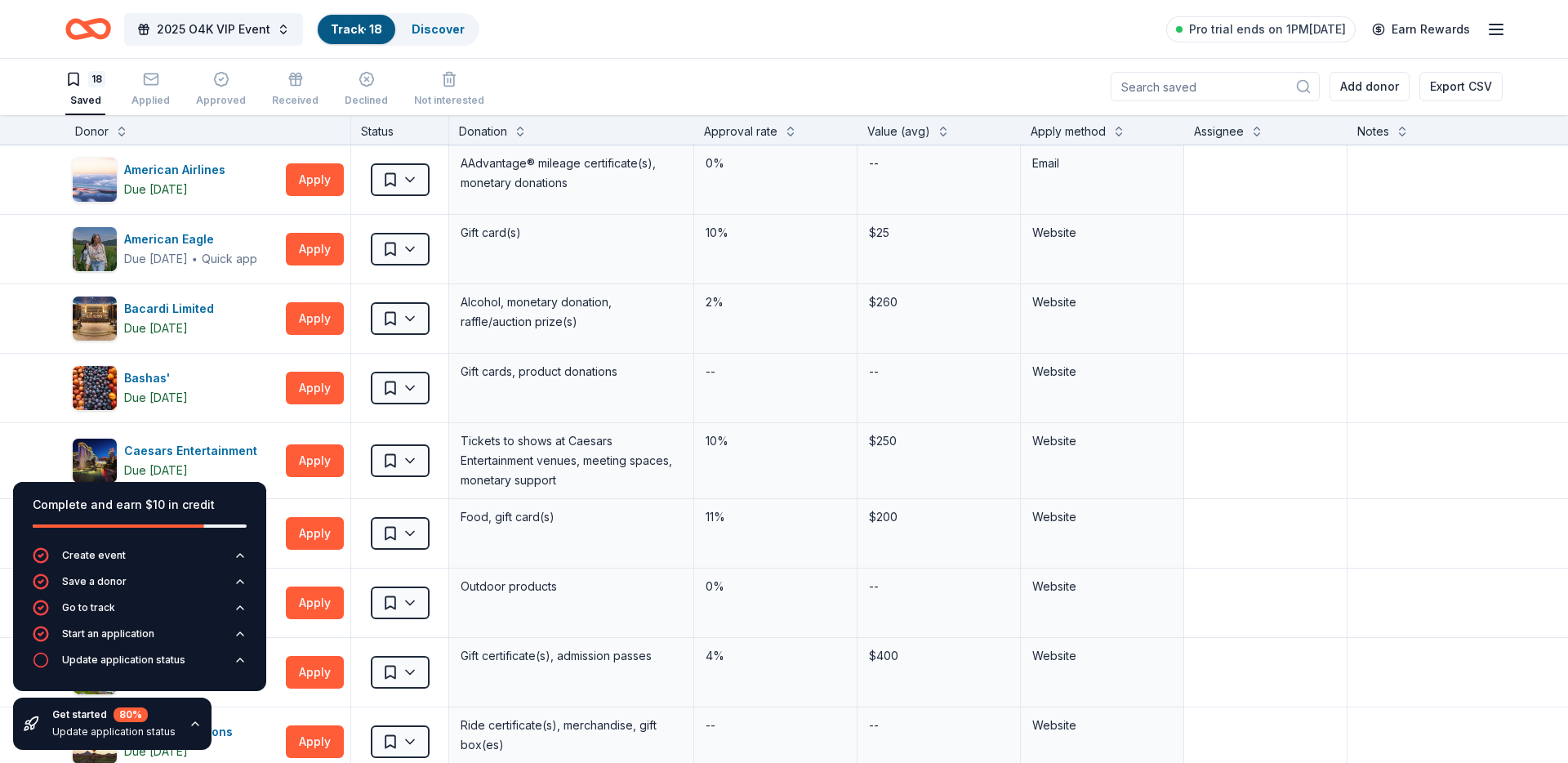
click at [189, 725] on icon "button" at bounding box center [196, 724] width 13 height 13
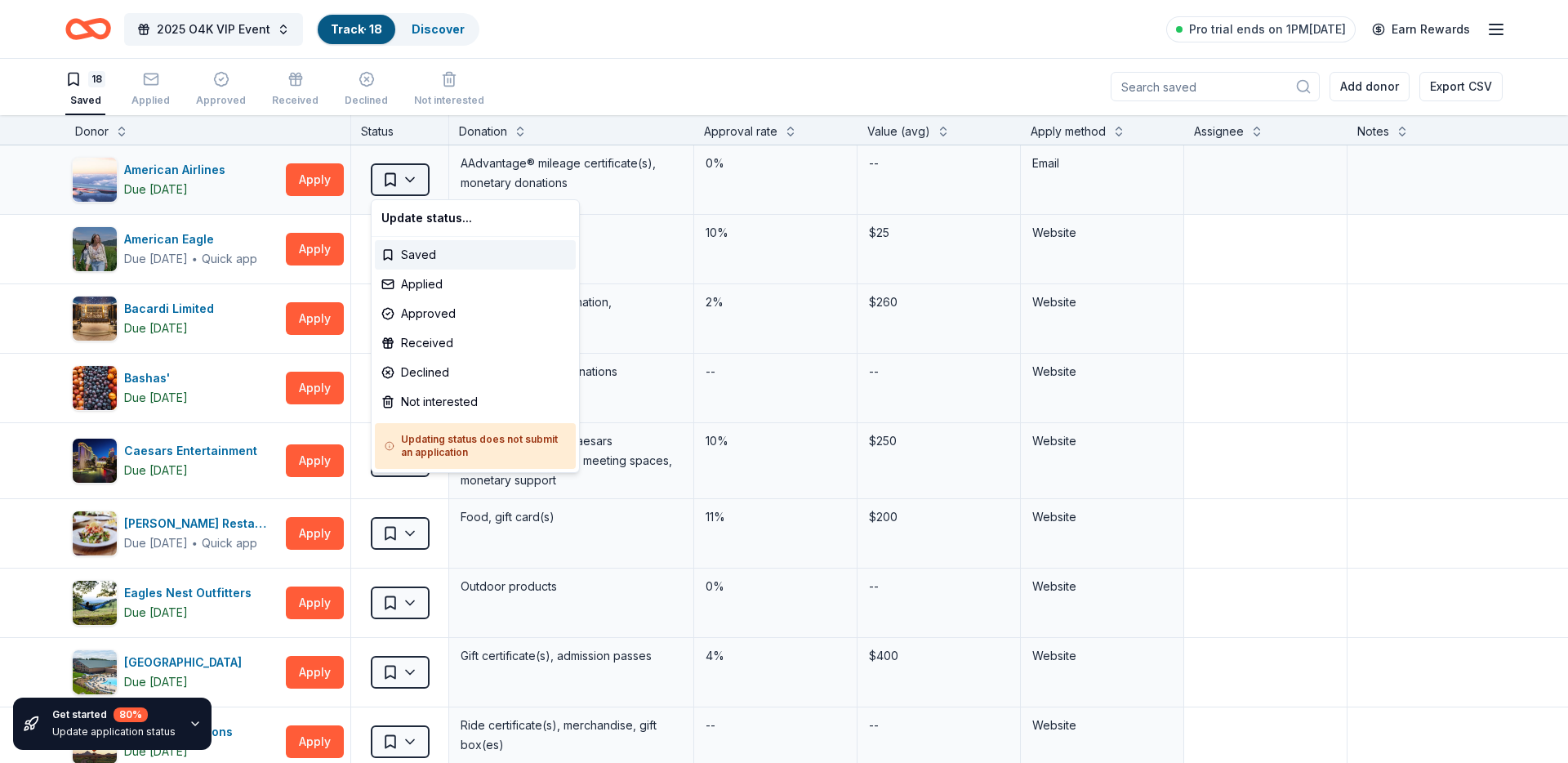
click at [414, 179] on html "8% 2025 O4K VIP Event Track · 18 Discover Pro trial ends on 1PM[DATE] Earn Rewa…" at bounding box center [784, 381] width 1568 height 763
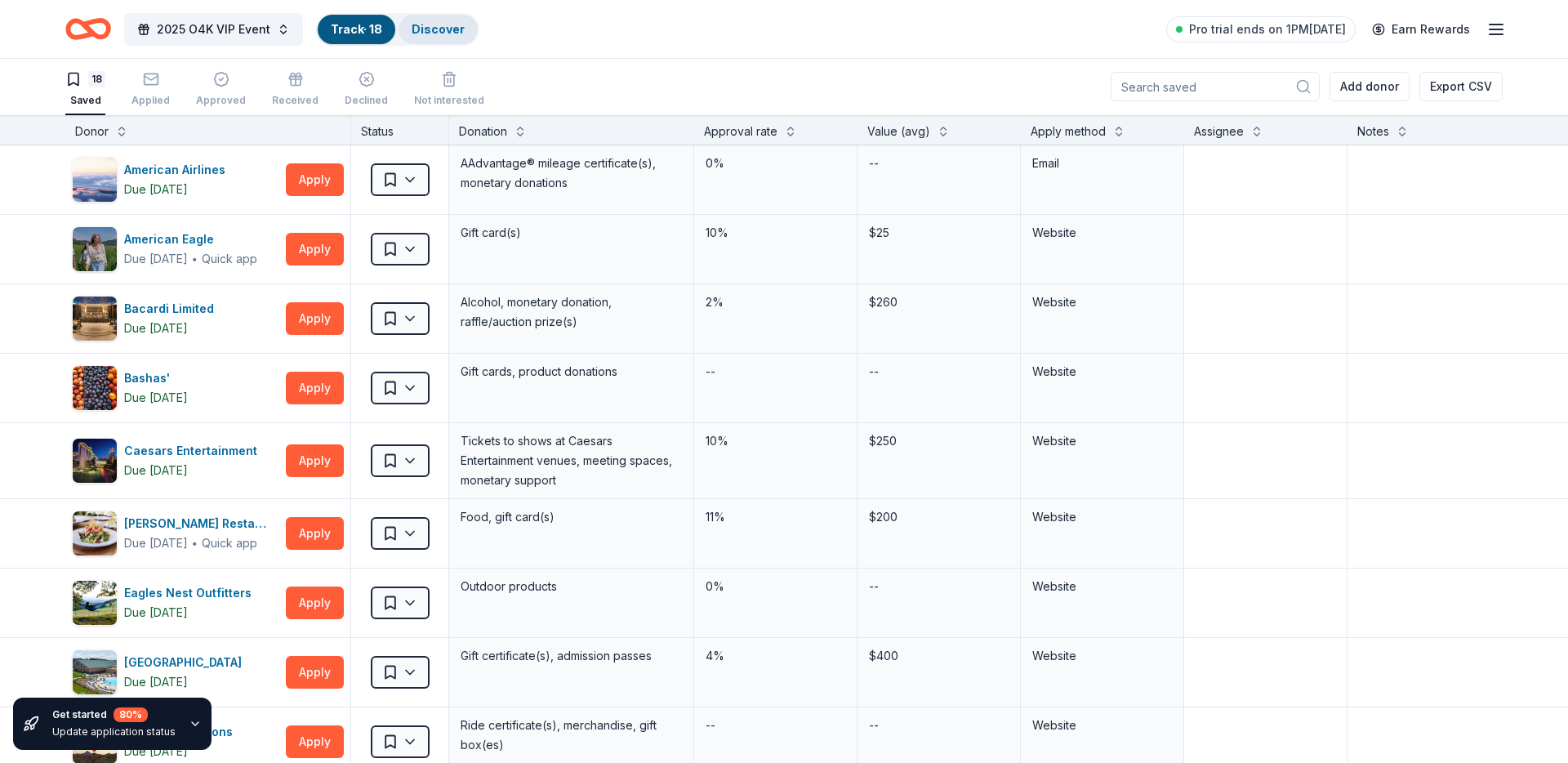
click at [431, 34] on link "Discover" at bounding box center [438, 29] width 53 height 14
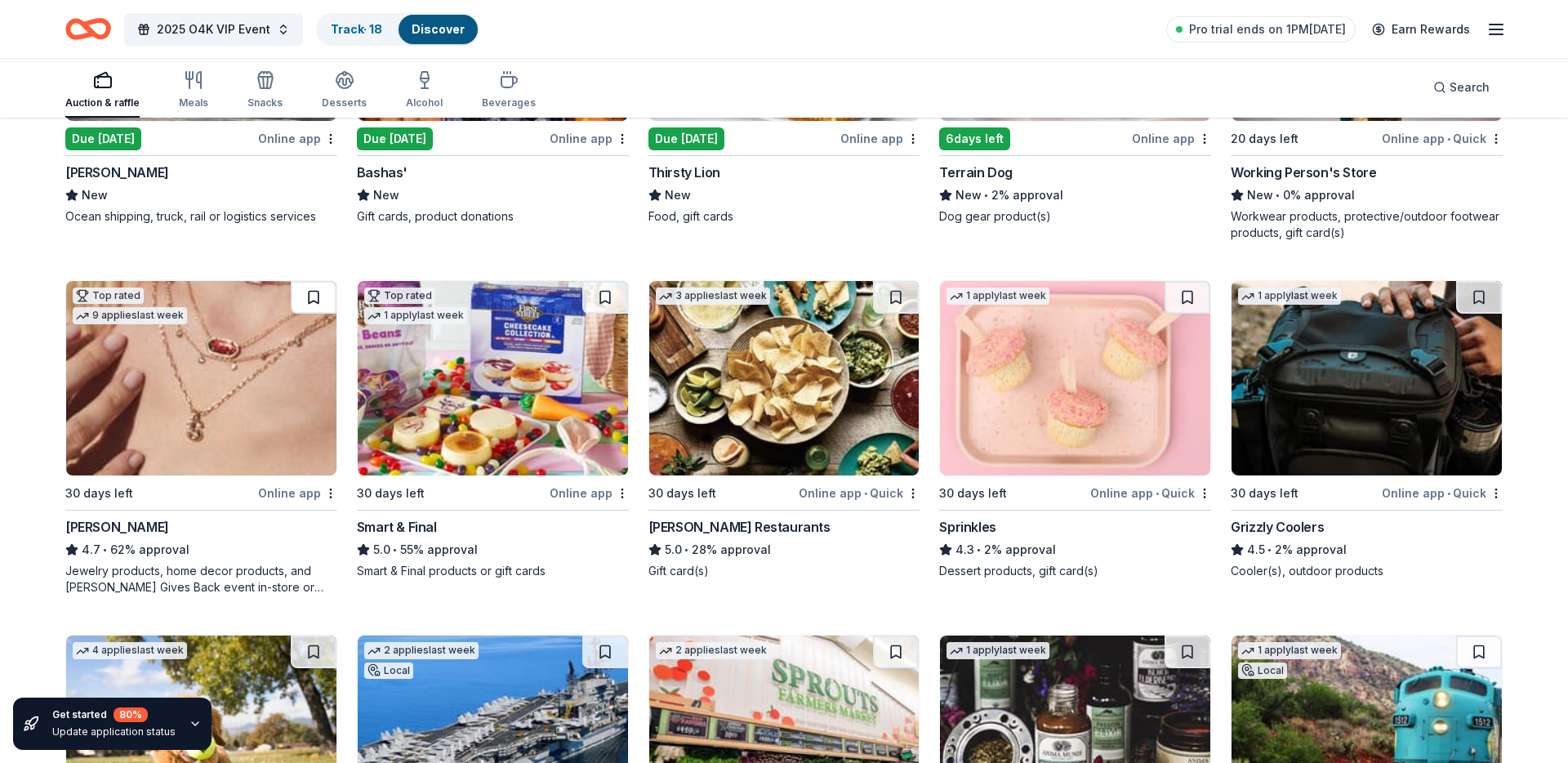
scroll to position [1077, 0]
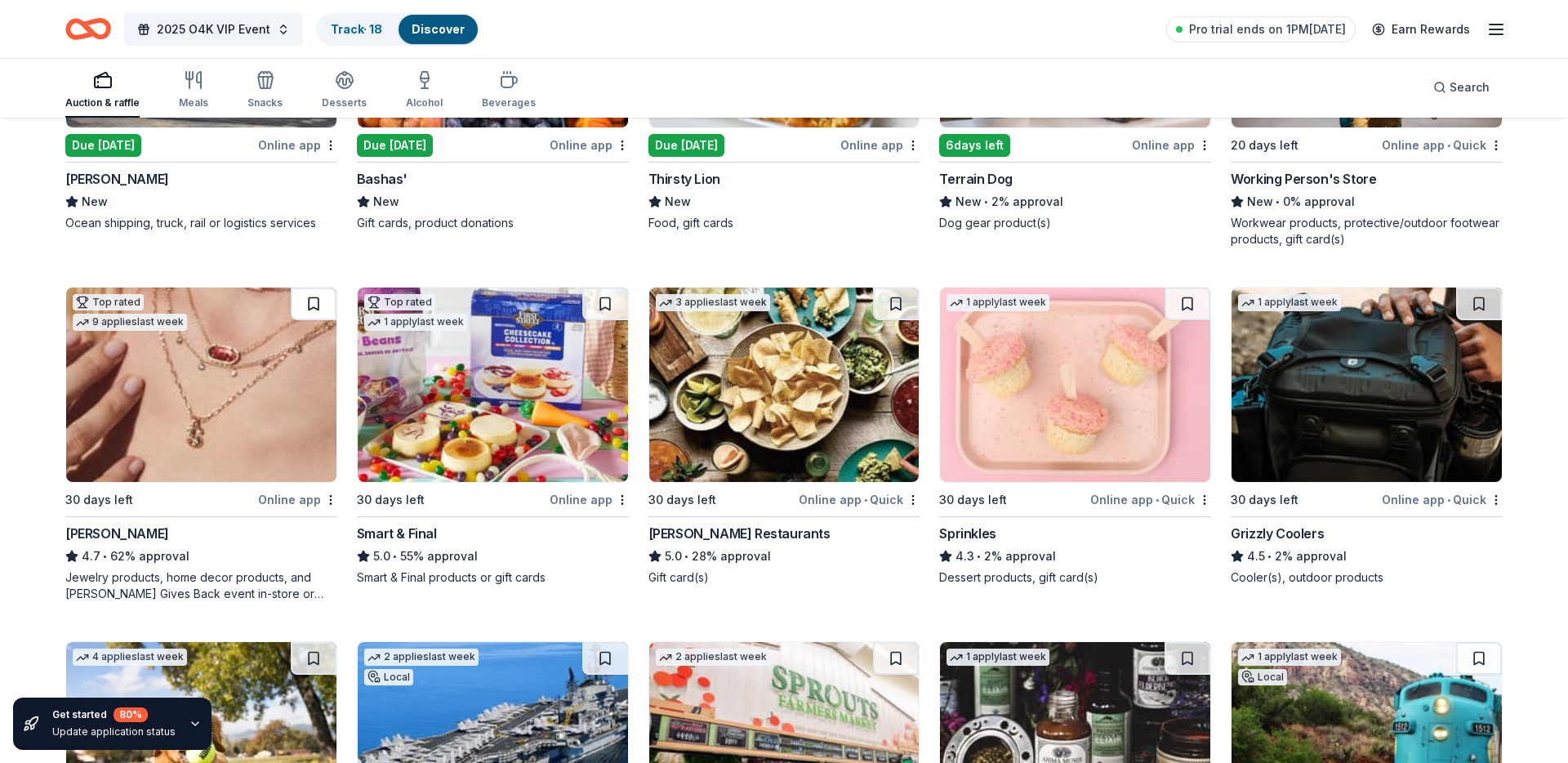
click at [310, 292] on button at bounding box center [313, 304] width 46 height 33
click at [602, 300] on button at bounding box center [606, 304] width 46 height 33
click at [896, 304] on button at bounding box center [896, 304] width 46 height 33
click at [1183, 306] on button at bounding box center [1187, 304] width 46 height 33
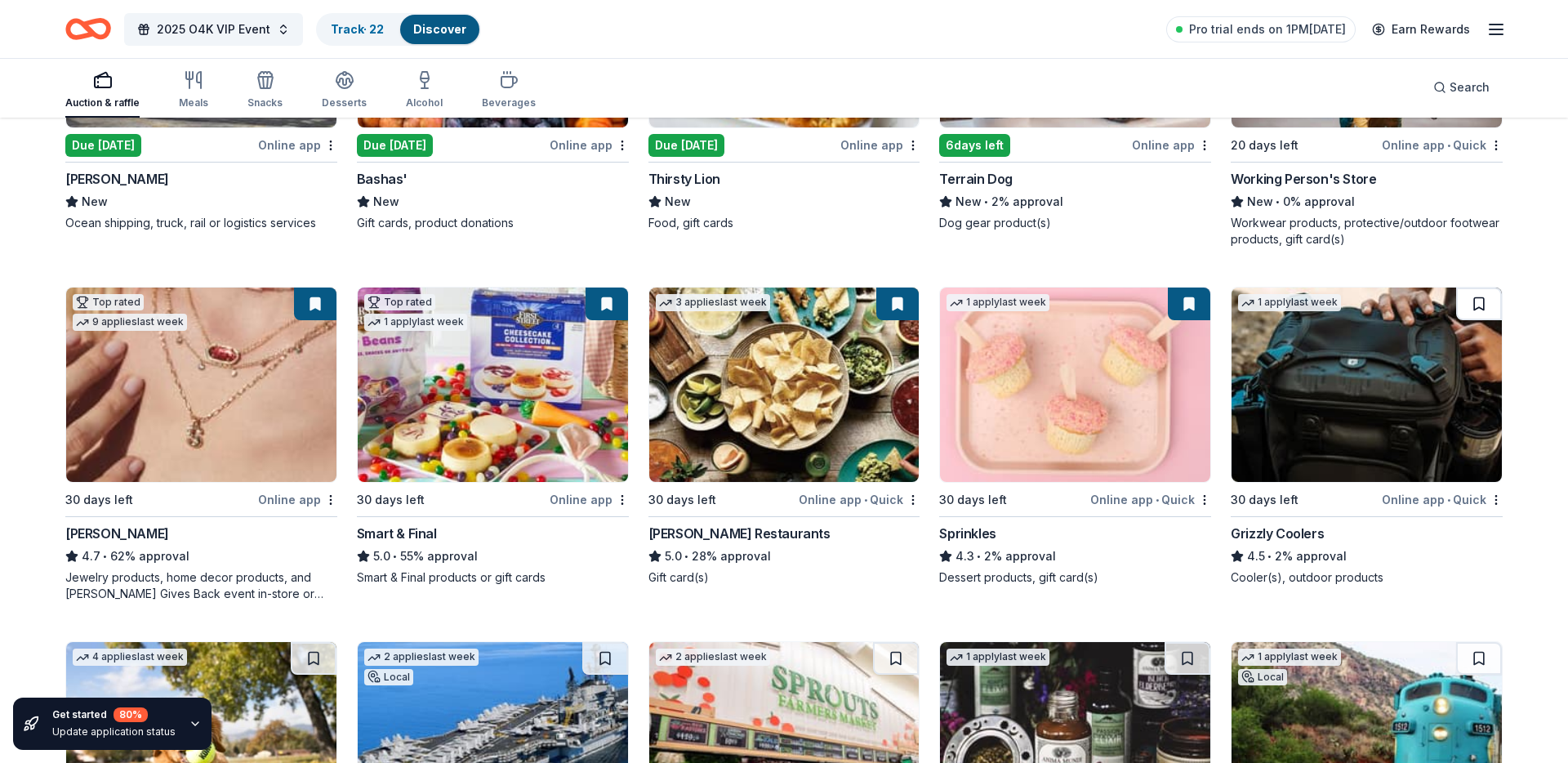
click at [1480, 306] on button at bounding box center [1479, 304] width 46 height 33
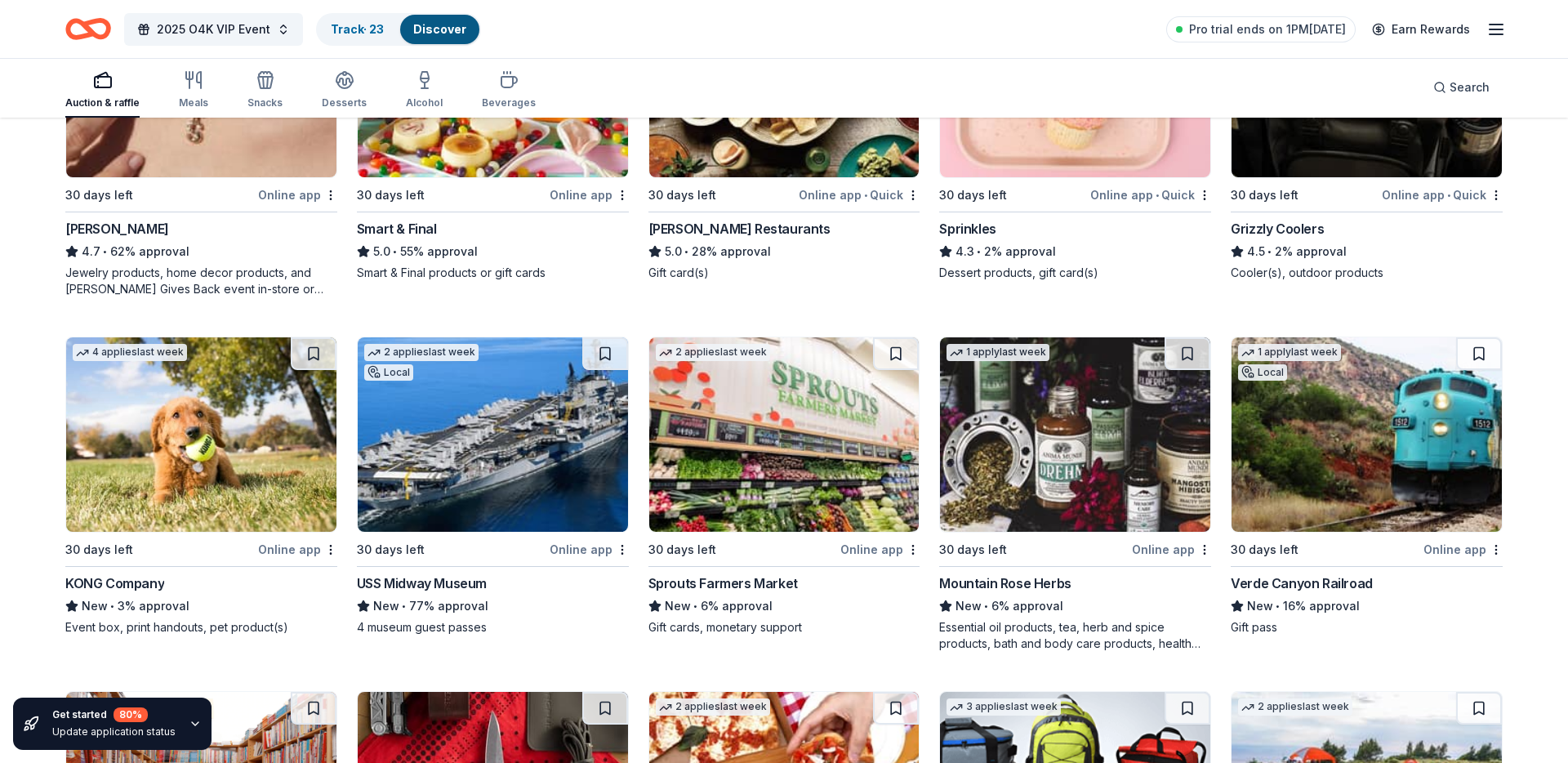
click at [310, 358] on button at bounding box center [313, 354] width 46 height 33
click at [602, 354] on button at bounding box center [606, 354] width 46 height 33
click at [897, 352] on button at bounding box center [896, 354] width 46 height 33
click at [1185, 362] on button at bounding box center [1187, 354] width 46 height 33
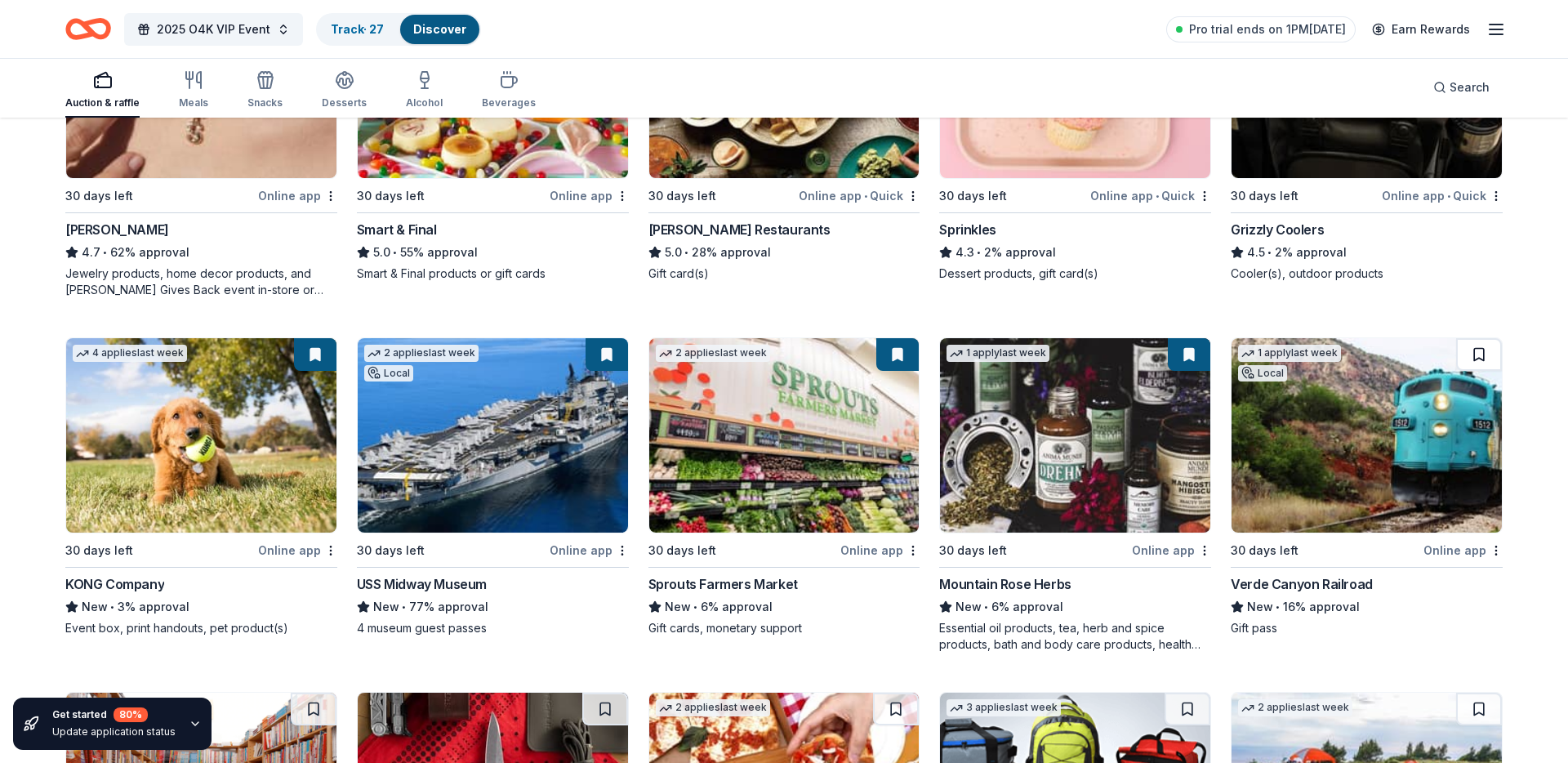
click at [1481, 357] on button at bounding box center [1479, 354] width 46 height 33
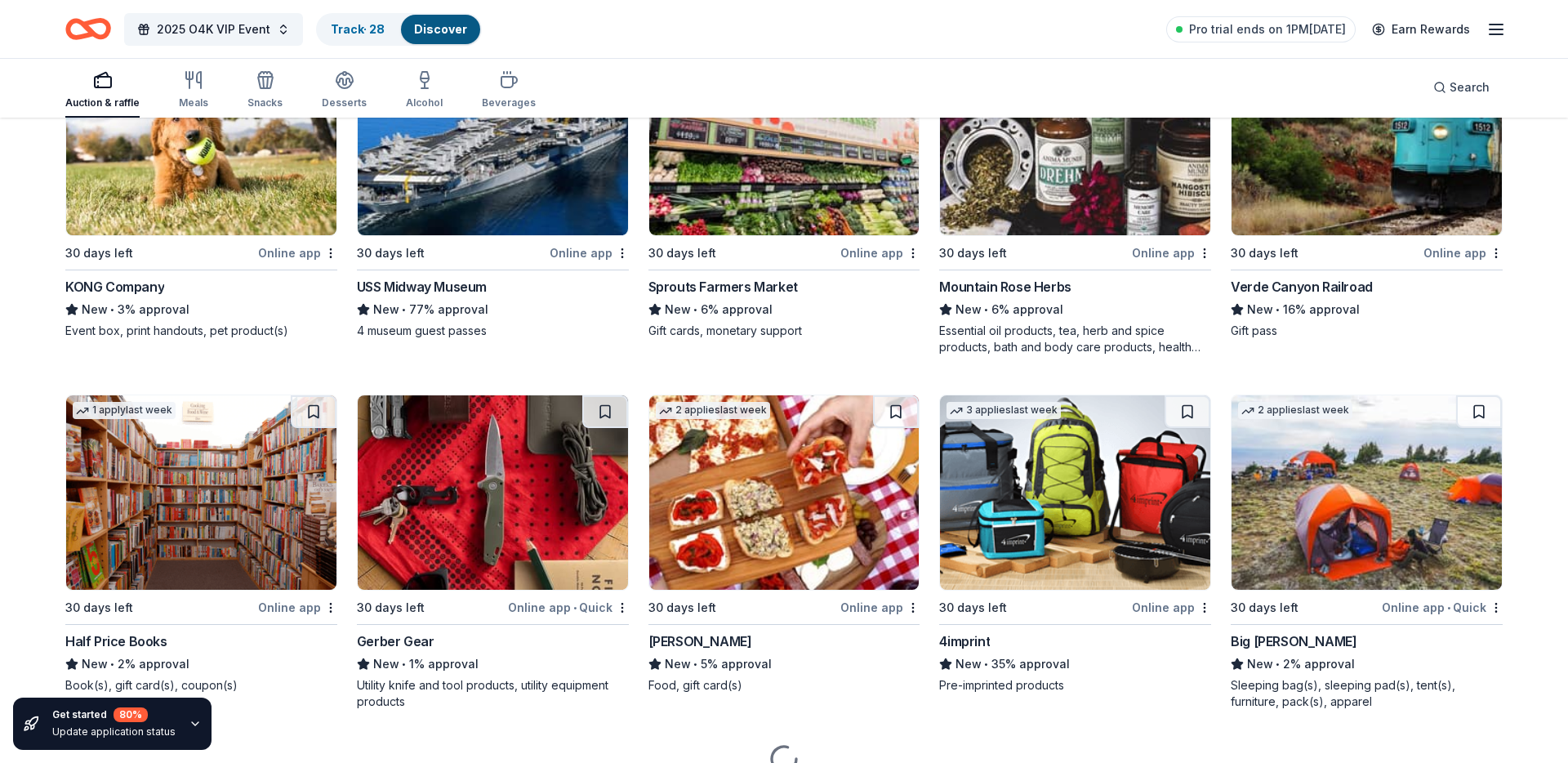
scroll to position [1757, 0]
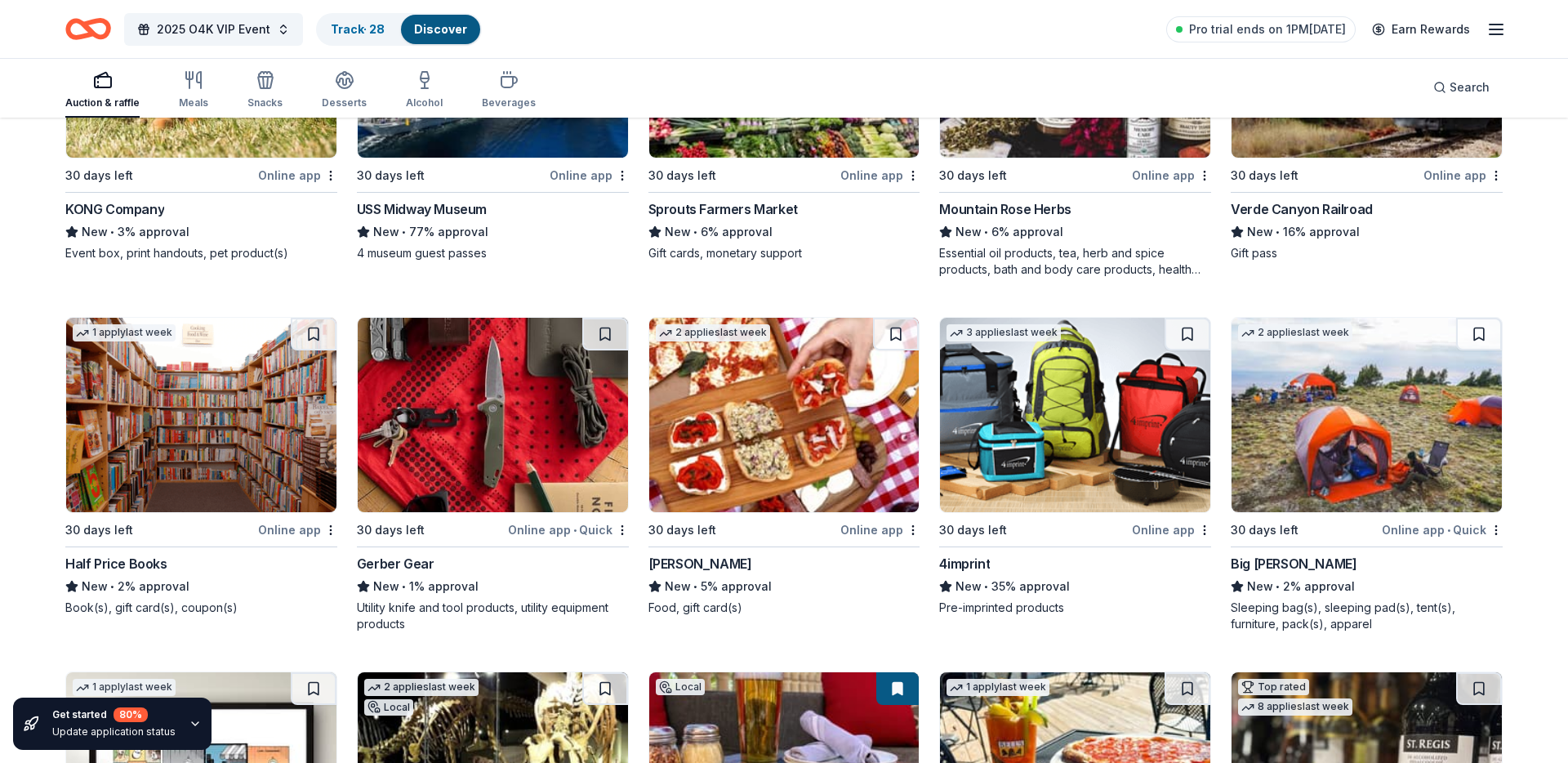
click at [600, 333] on button at bounding box center [606, 334] width 46 height 33
click at [895, 333] on button at bounding box center [896, 334] width 46 height 33
click at [1483, 331] on button at bounding box center [1479, 334] width 46 height 33
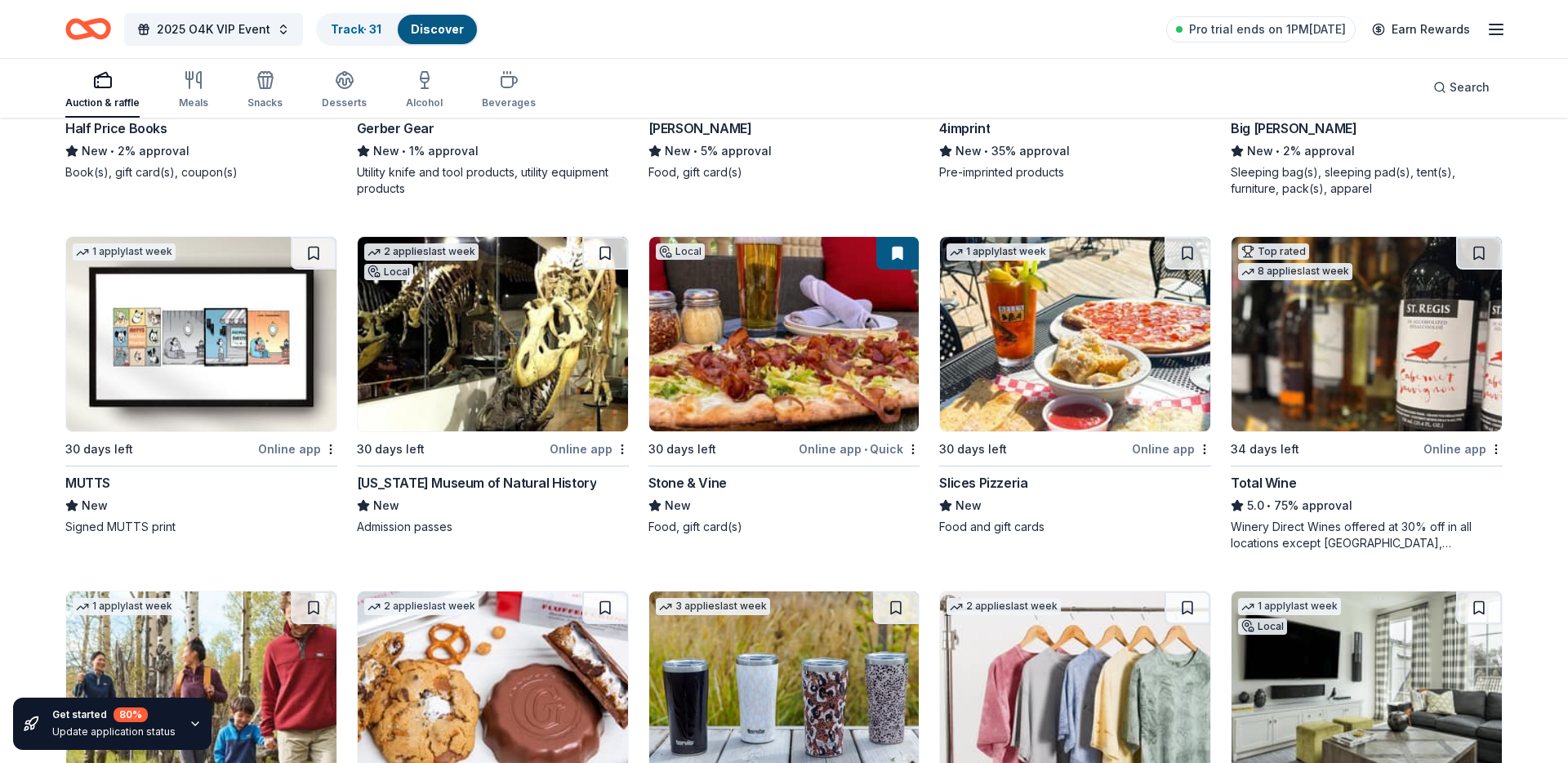
scroll to position [2206, 0]
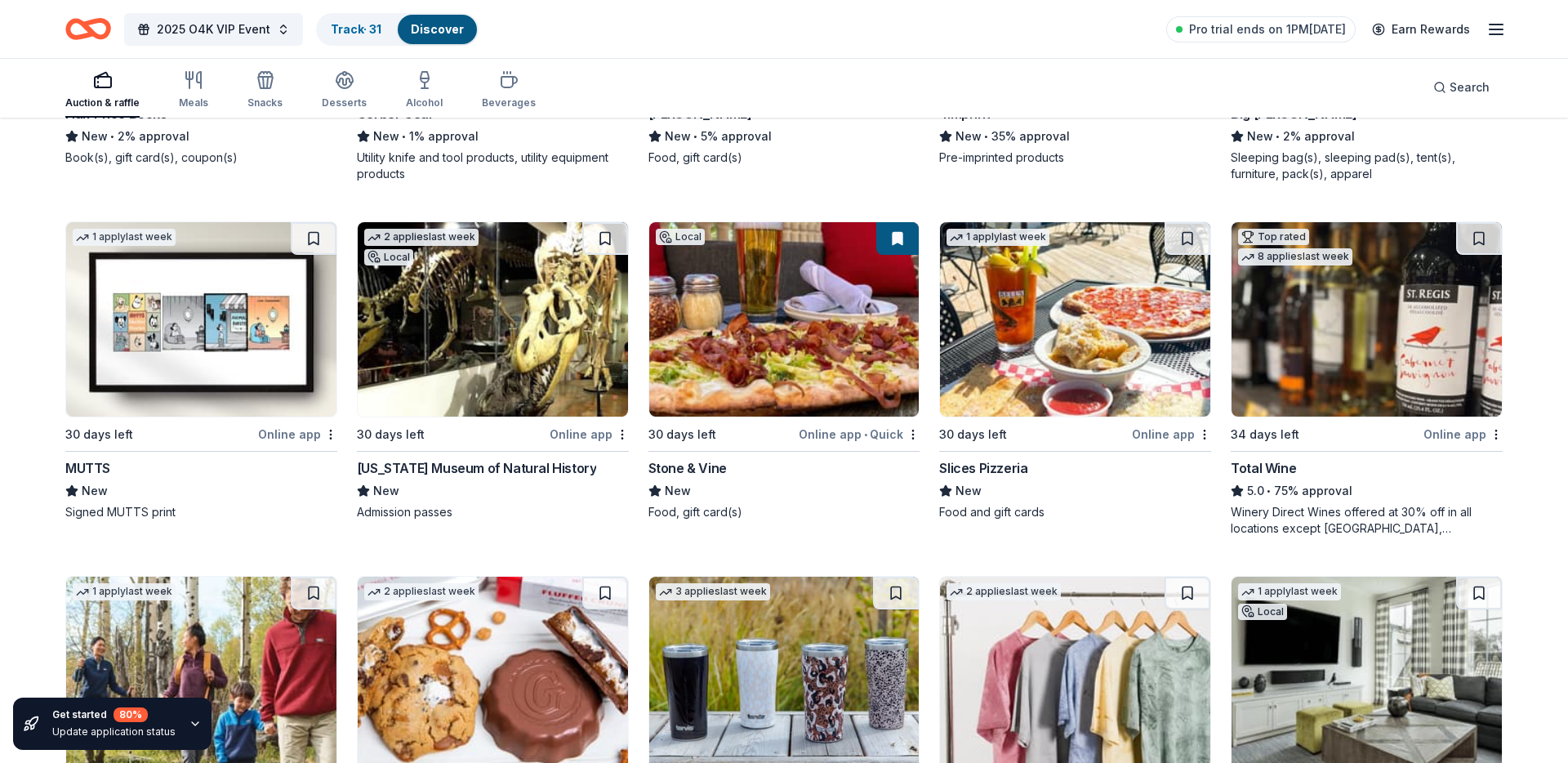
click at [309, 239] on button at bounding box center [313, 238] width 46 height 33
click at [597, 243] on button at bounding box center [606, 238] width 46 height 33
click at [1485, 245] on button at bounding box center [1479, 238] width 46 height 33
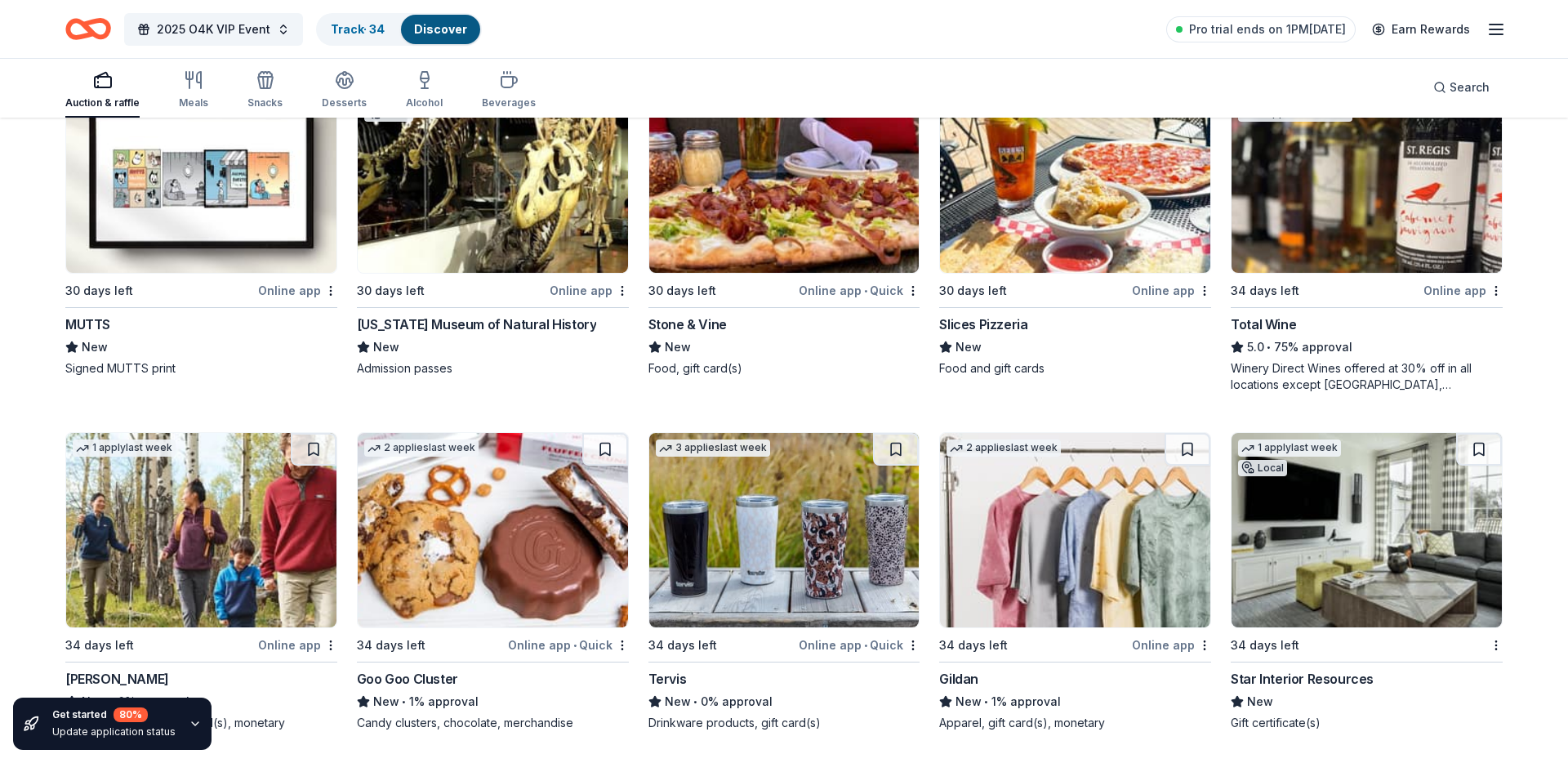
scroll to position [2466, 0]
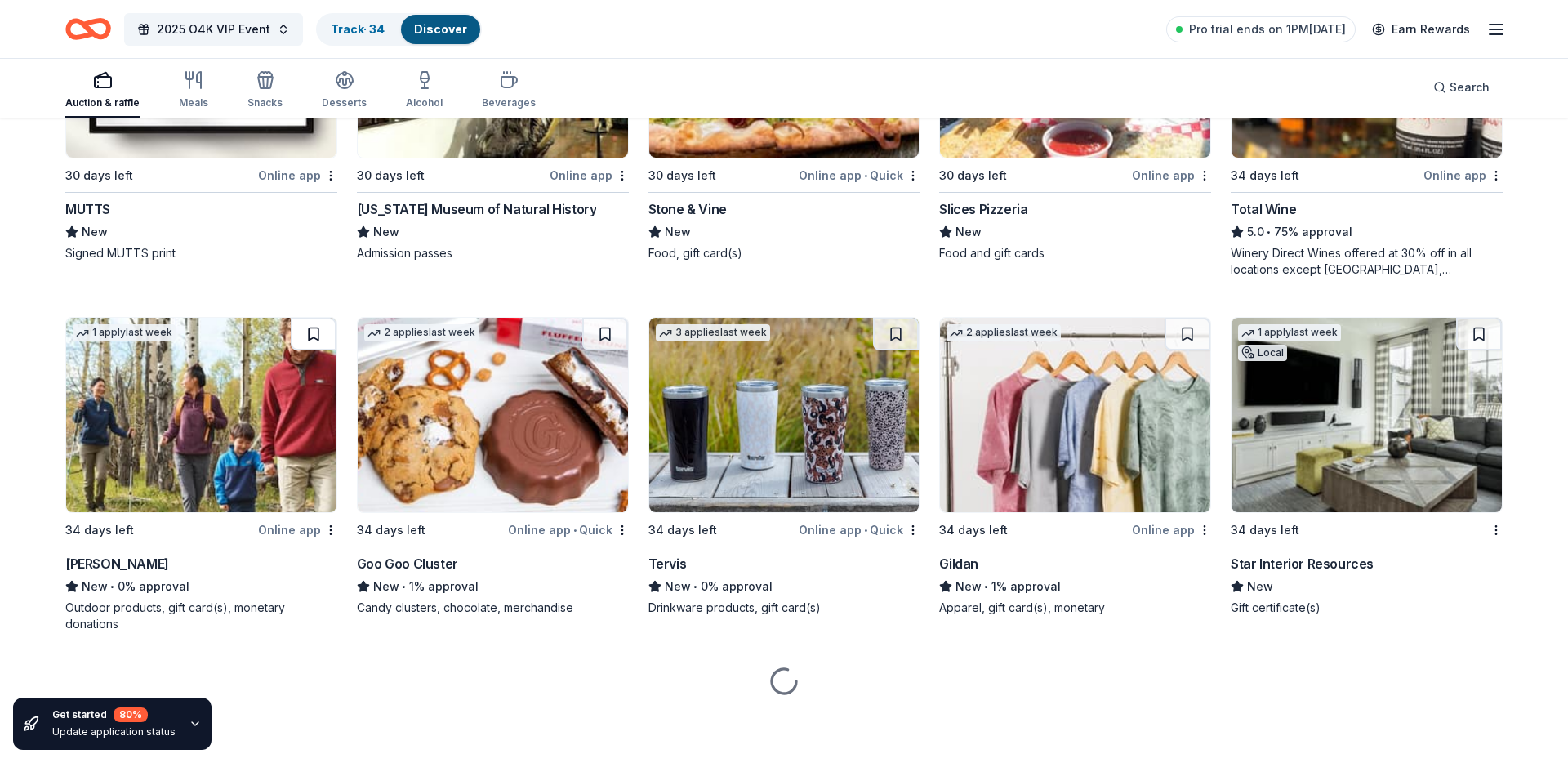
click at [306, 335] on button at bounding box center [313, 334] width 46 height 33
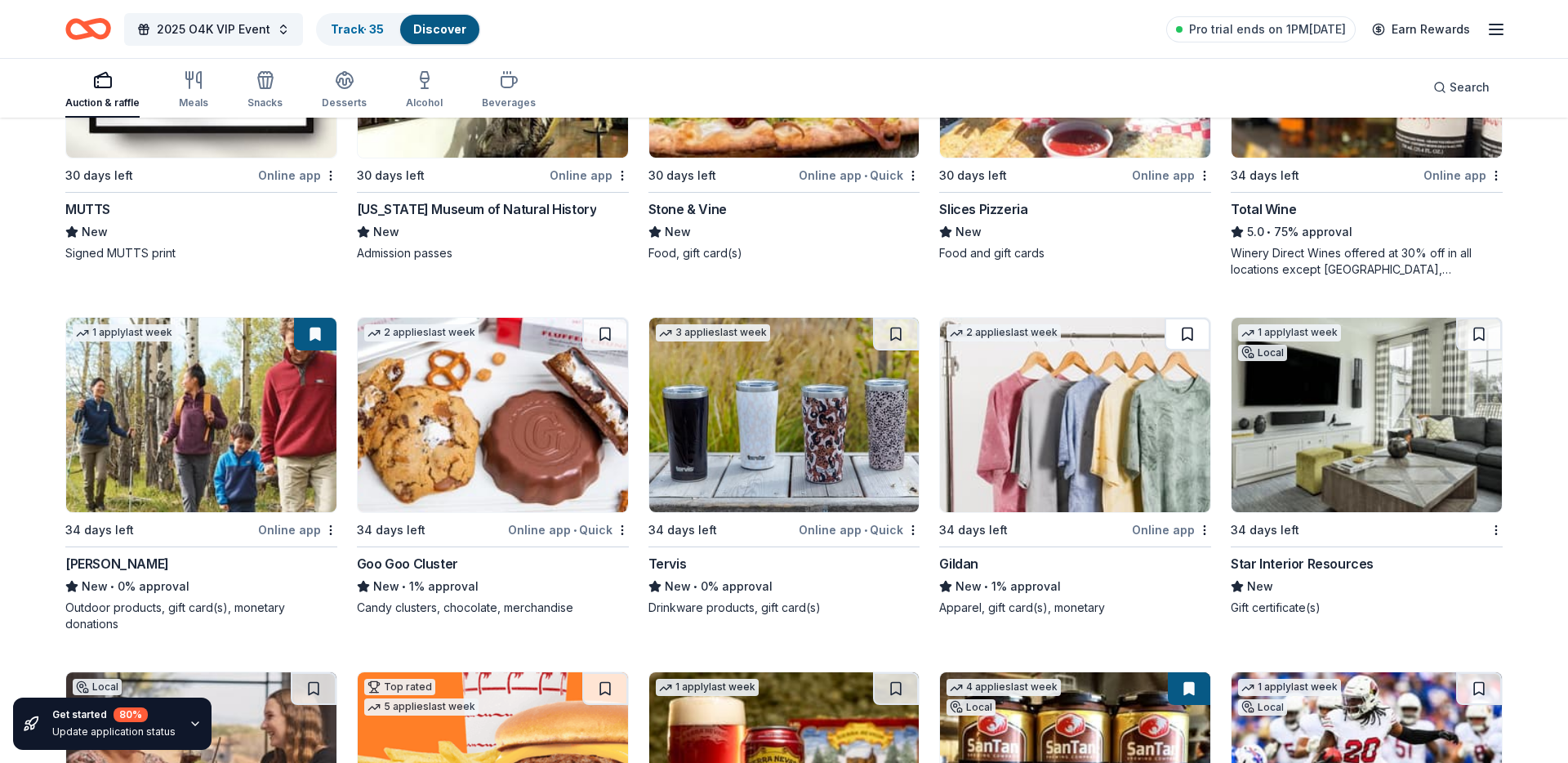
click at [1194, 334] on button at bounding box center [1187, 334] width 46 height 33
click at [1475, 339] on button at bounding box center [1479, 334] width 46 height 33
click at [610, 340] on button at bounding box center [606, 334] width 46 height 33
click at [897, 334] on button at bounding box center [896, 334] width 46 height 33
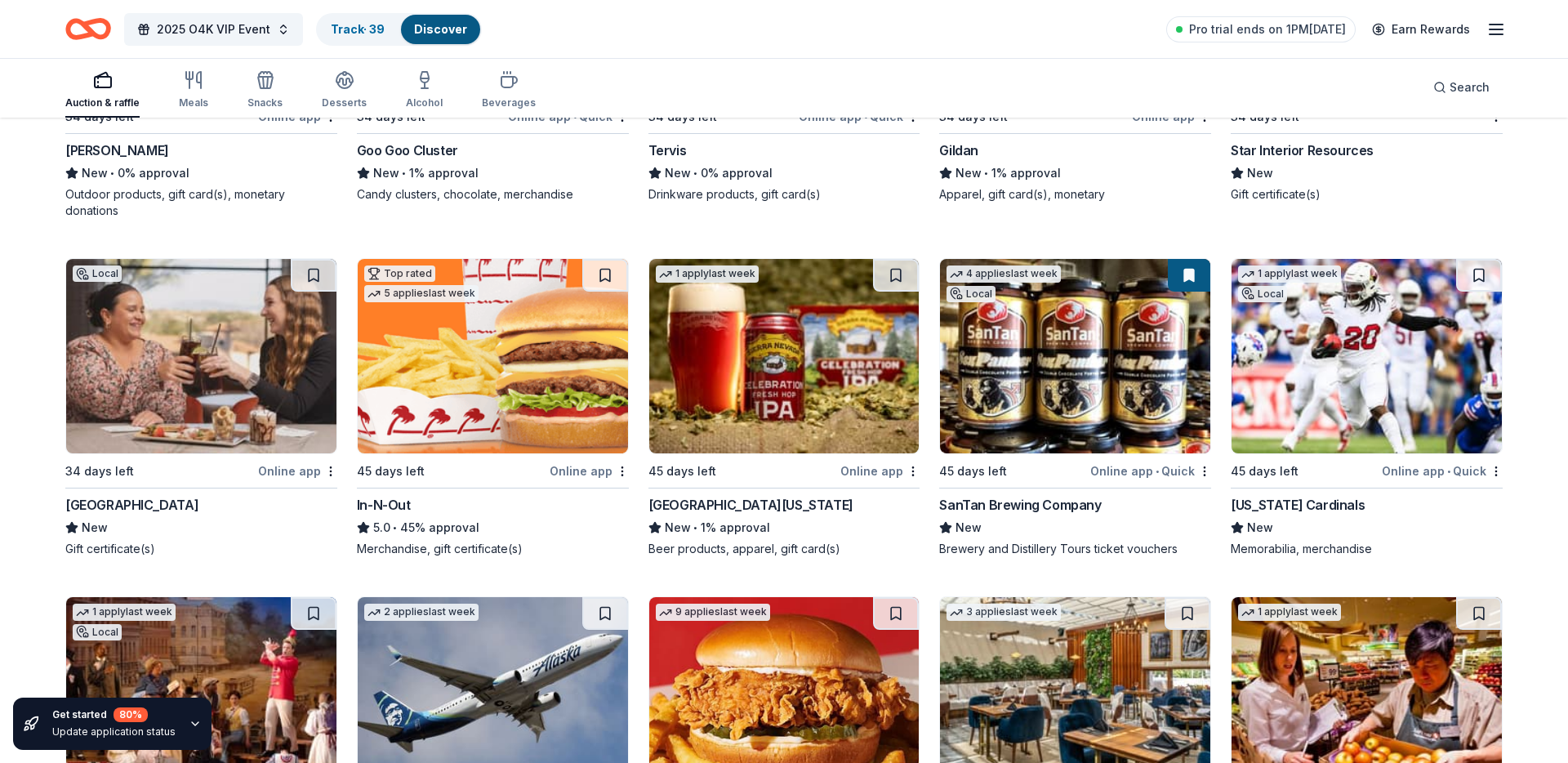
scroll to position [2895, 0]
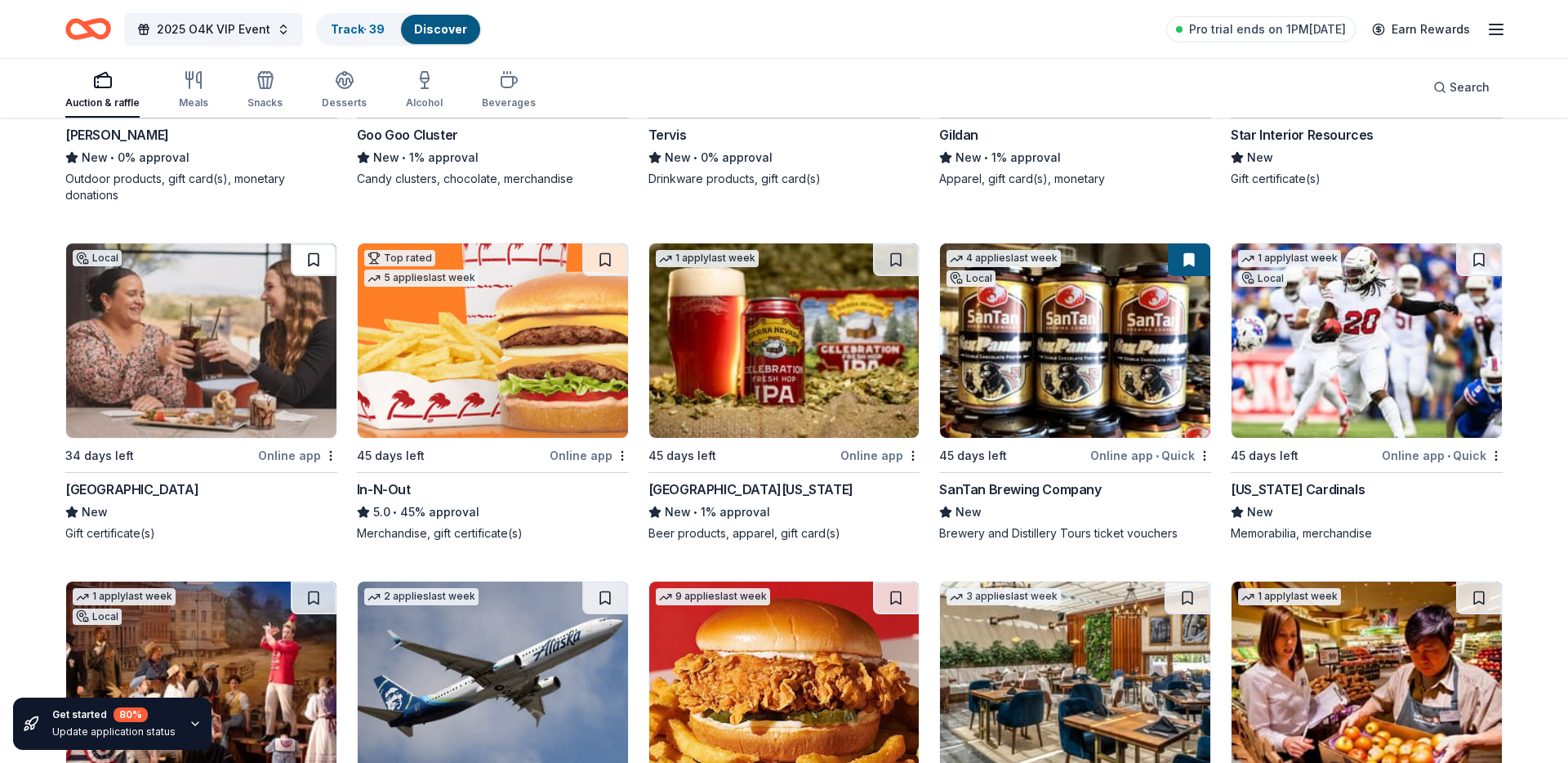
click at [313, 255] on button at bounding box center [313, 260] width 46 height 33
click at [608, 260] on button at bounding box center [606, 260] width 46 height 33
click at [893, 263] on button at bounding box center [896, 260] width 46 height 33
click at [1466, 263] on button at bounding box center [1479, 260] width 46 height 33
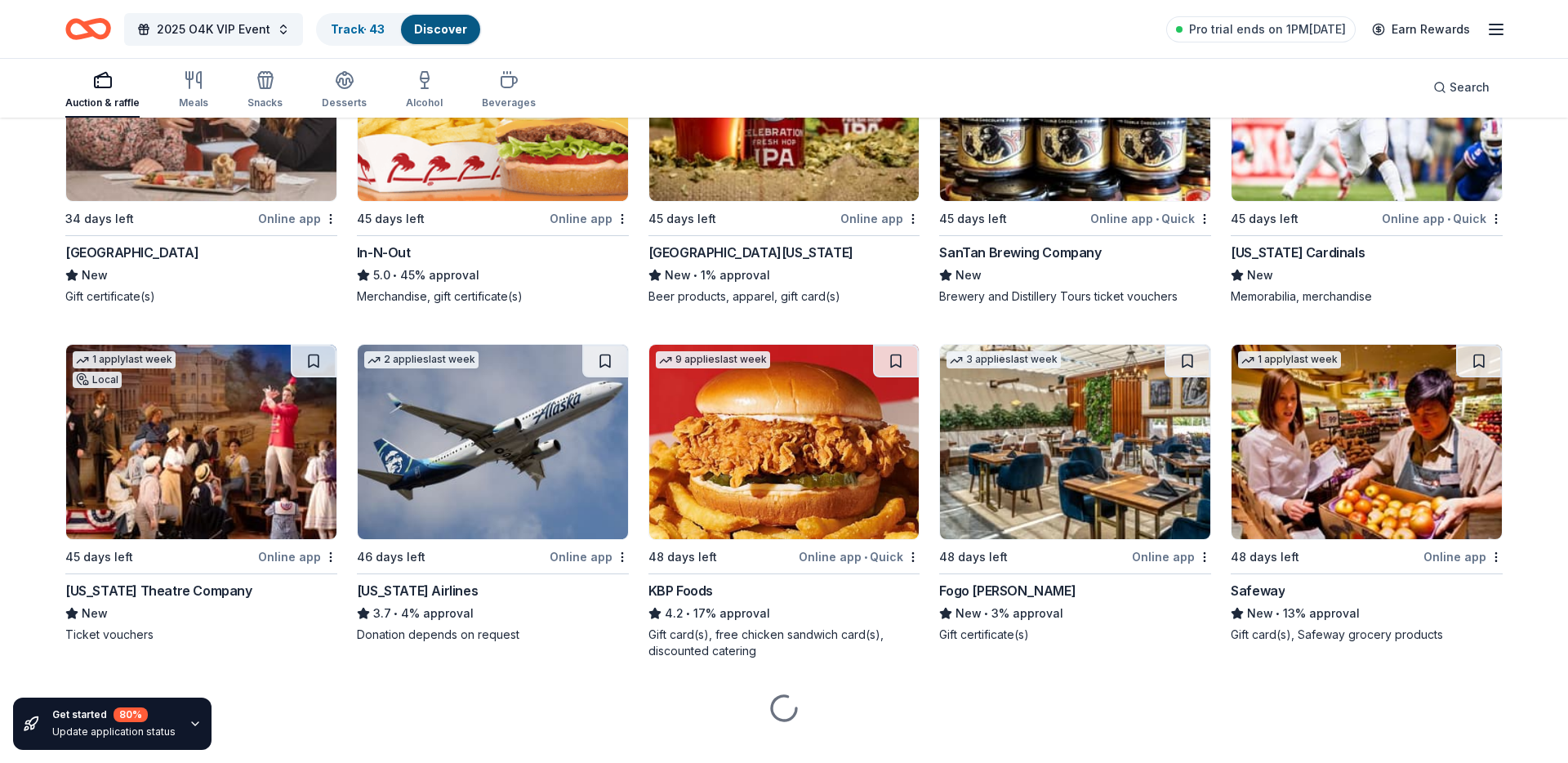
scroll to position [3158, 0]
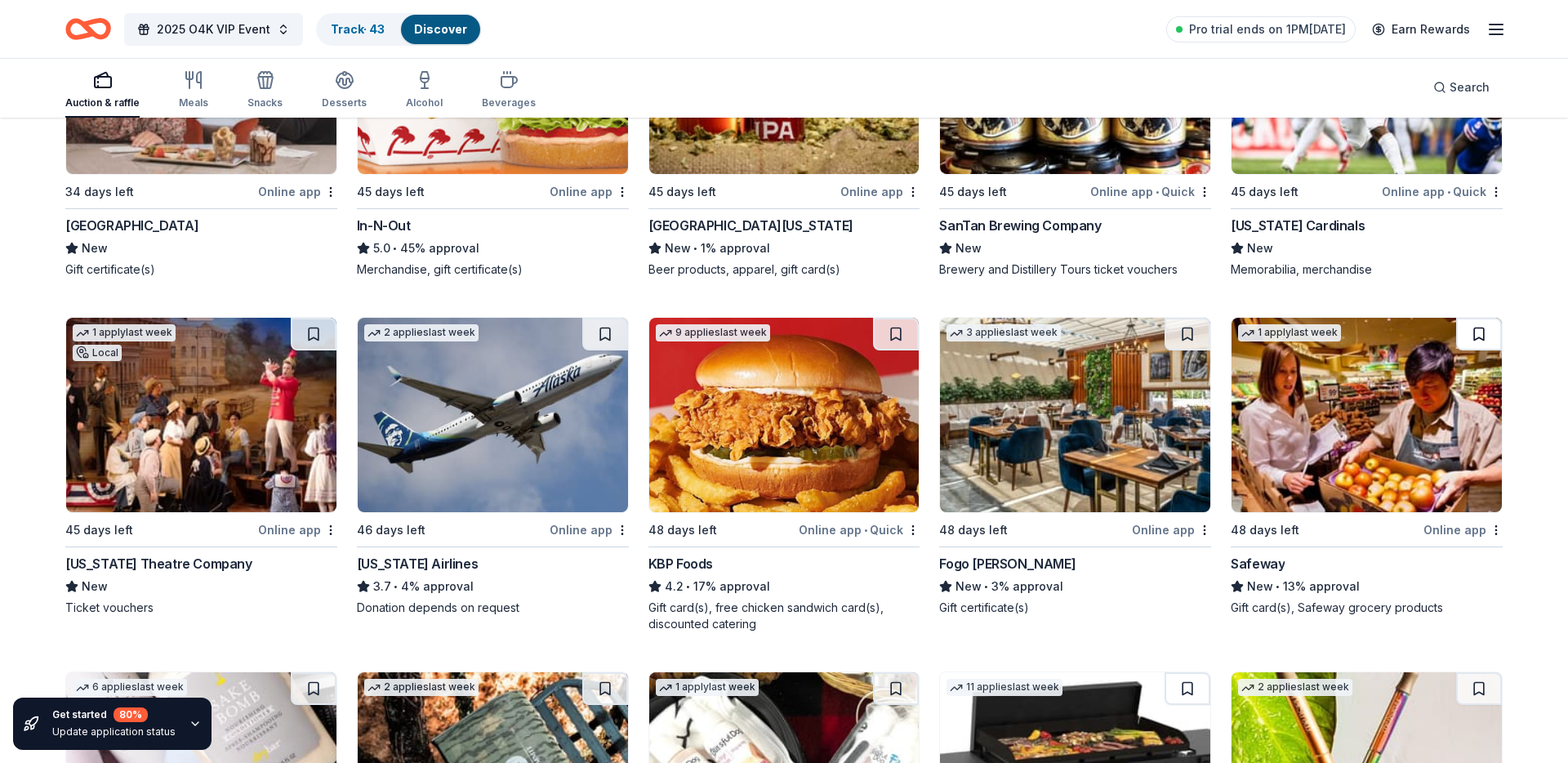
click at [1479, 336] on button at bounding box center [1479, 334] width 46 height 33
click at [1190, 332] on button at bounding box center [1187, 334] width 46 height 33
click at [894, 335] on button at bounding box center [896, 334] width 46 height 33
click at [593, 334] on button at bounding box center [606, 334] width 46 height 33
click at [315, 338] on button at bounding box center [313, 334] width 46 height 33
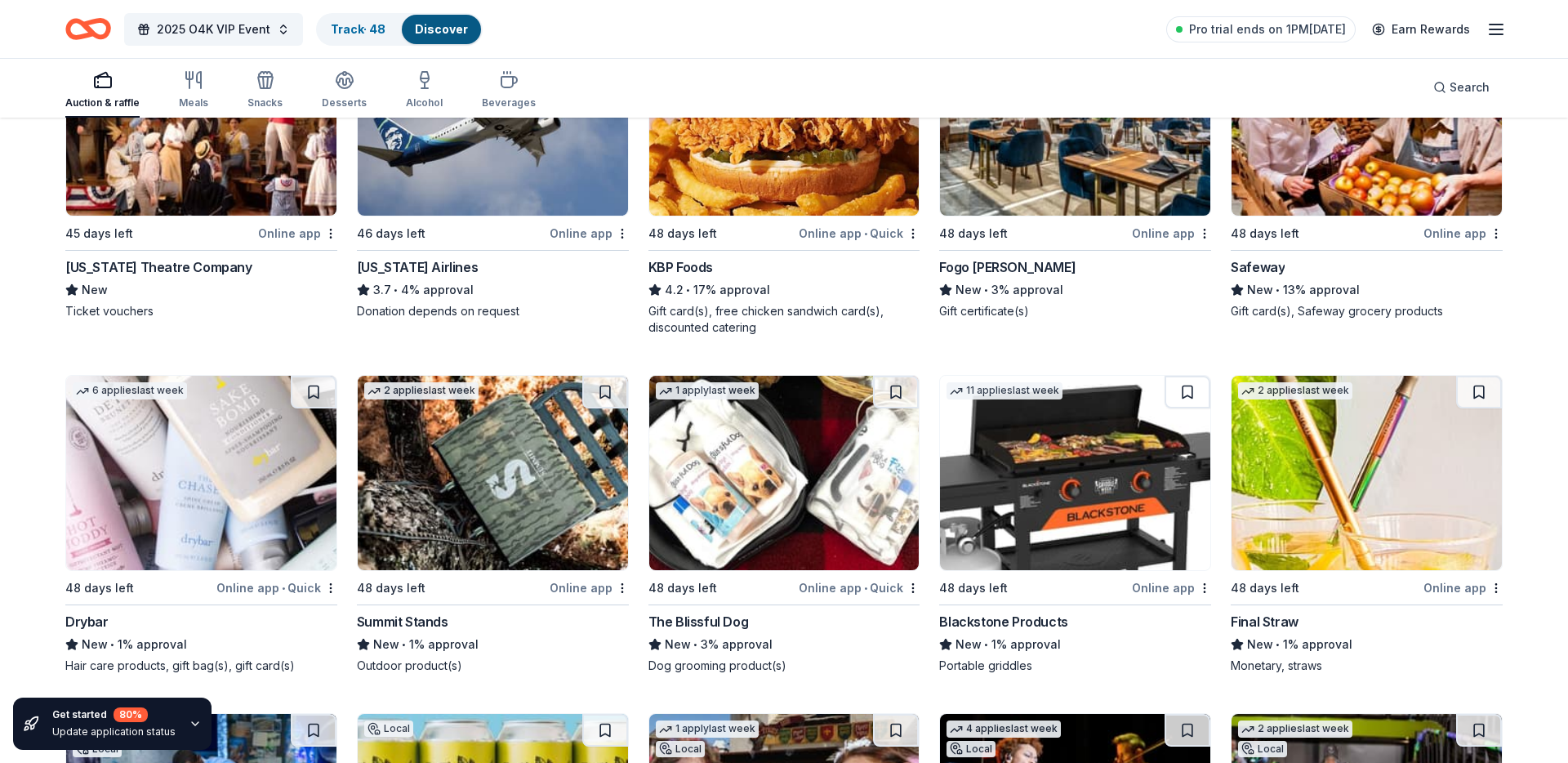
scroll to position [3460, 0]
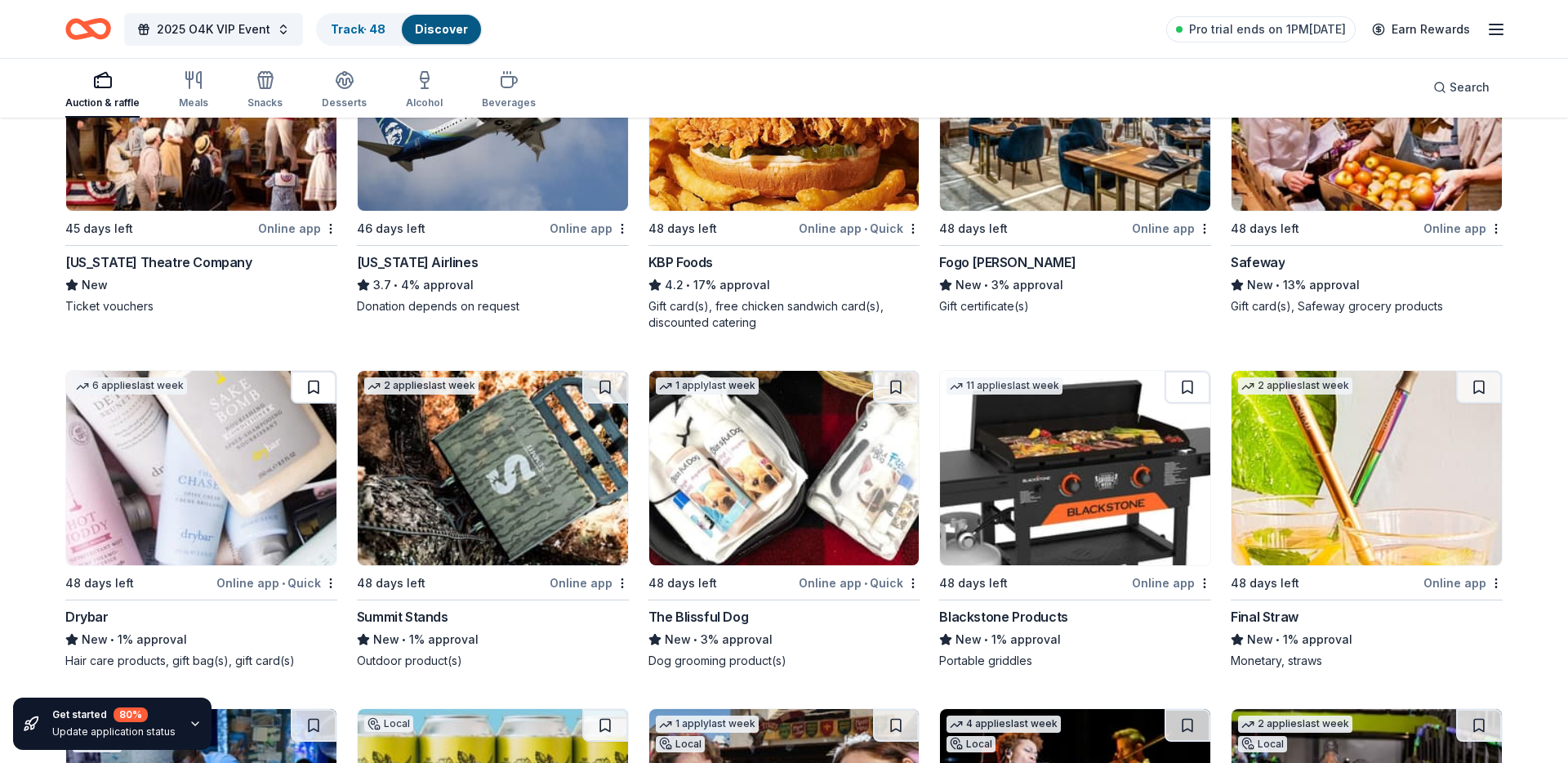
click at [313, 386] on button at bounding box center [313, 387] width 46 height 33
click at [597, 391] on button at bounding box center [606, 387] width 46 height 33
click at [894, 382] on button at bounding box center [896, 387] width 46 height 33
click at [1192, 386] on button at bounding box center [1187, 387] width 46 height 33
click at [1479, 391] on button at bounding box center [1479, 387] width 46 height 33
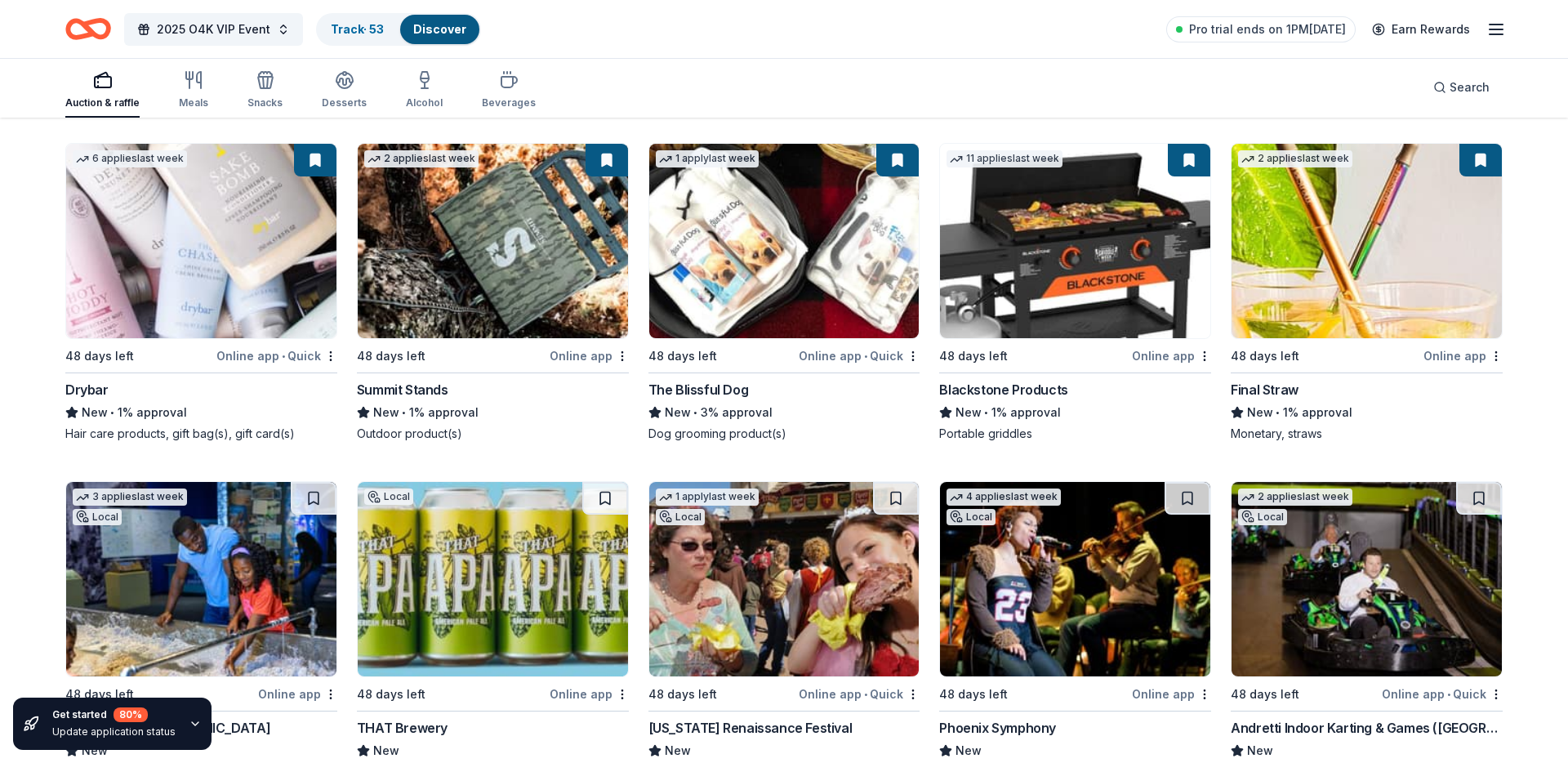
scroll to position [3768, 0]
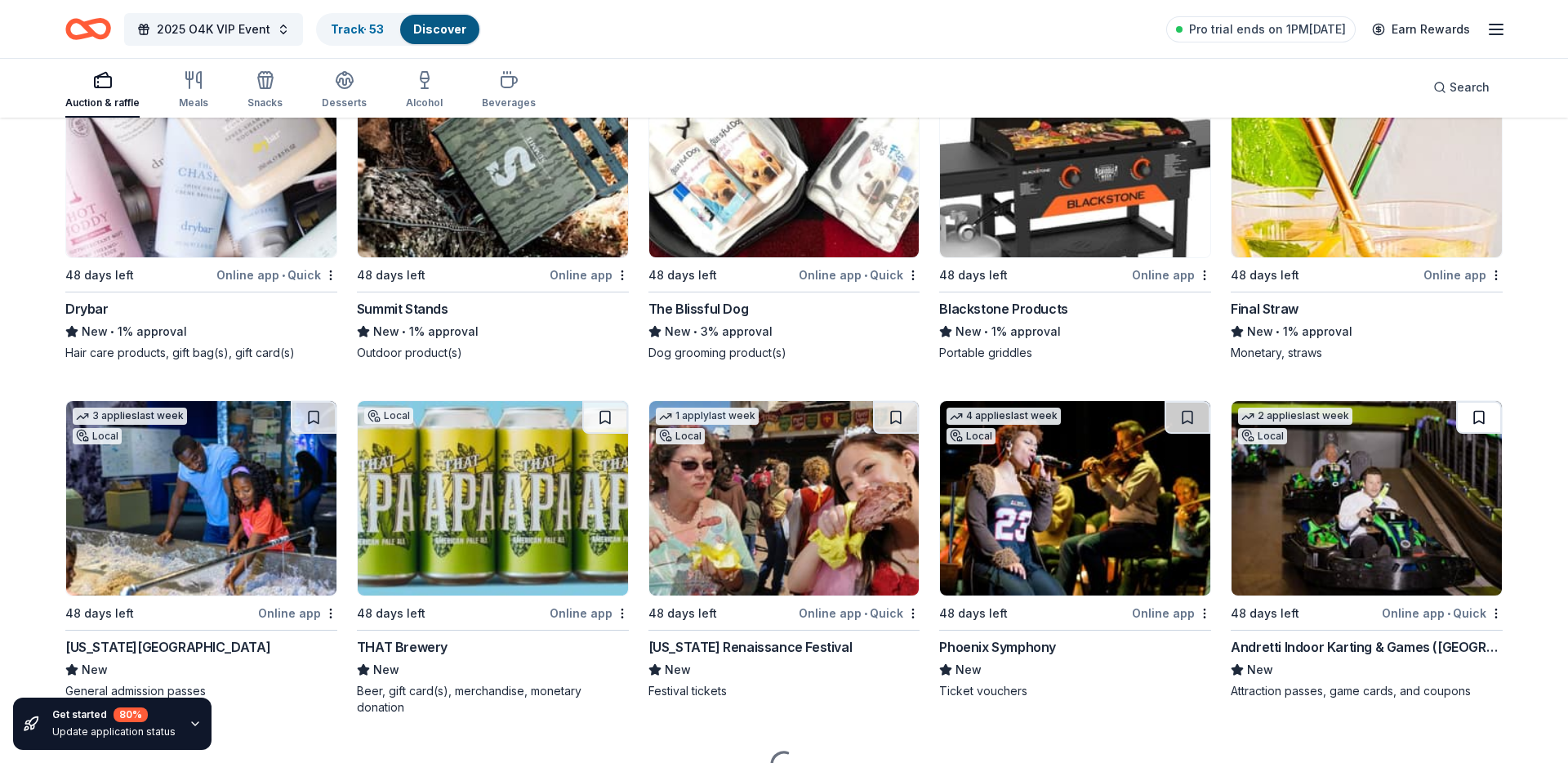
click at [1480, 420] on button at bounding box center [1479, 418] width 46 height 33
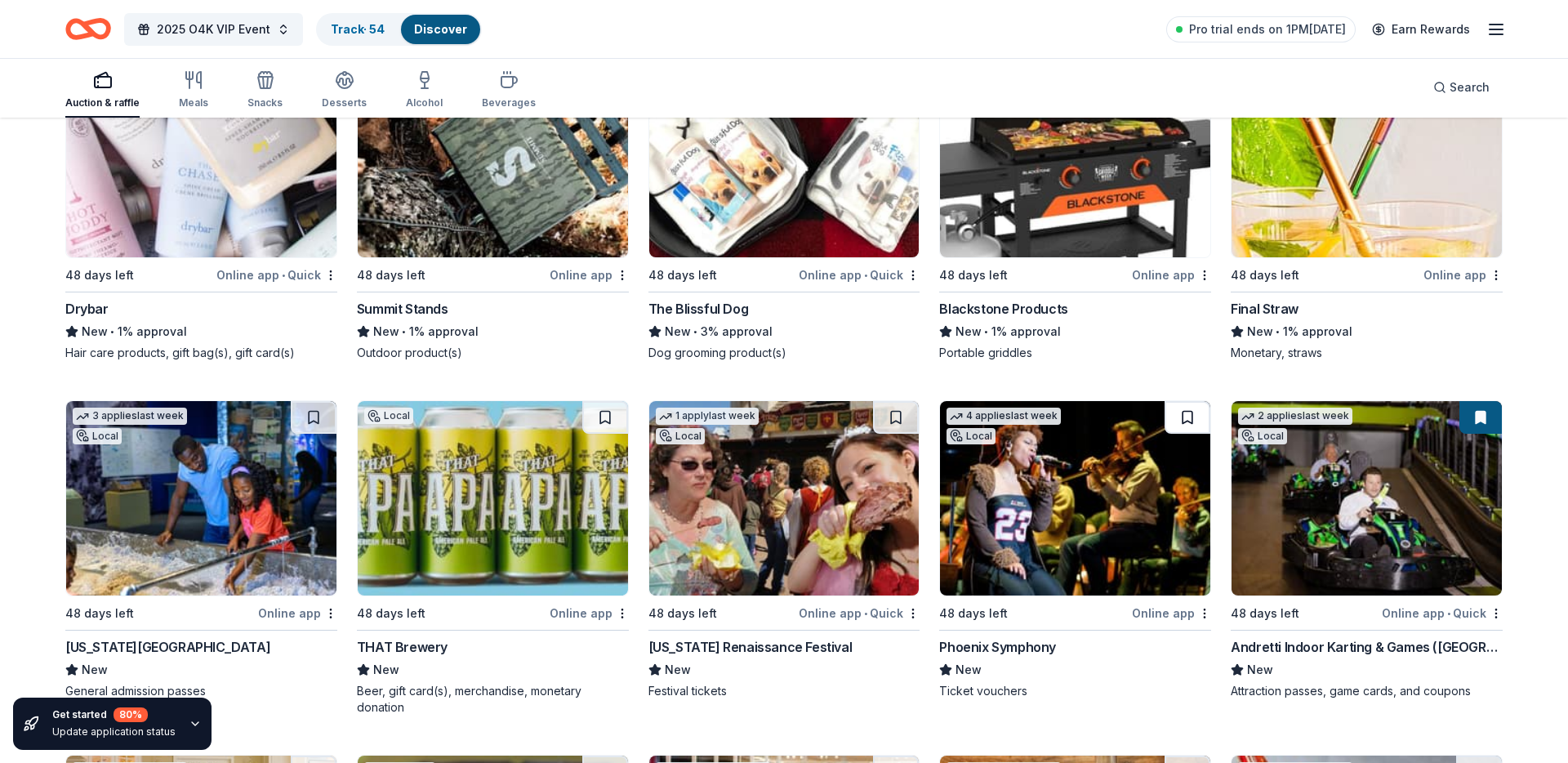
click at [1181, 412] on button at bounding box center [1187, 418] width 46 height 33
click at [898, 416] on button at bounding box center [896, 418] width 46 height 33
click at [612, 411] on button at bounding box center [606, 418] width 46 height 33
click at [315, 415] on button at bounding box center [313, 418] width 46 height 33
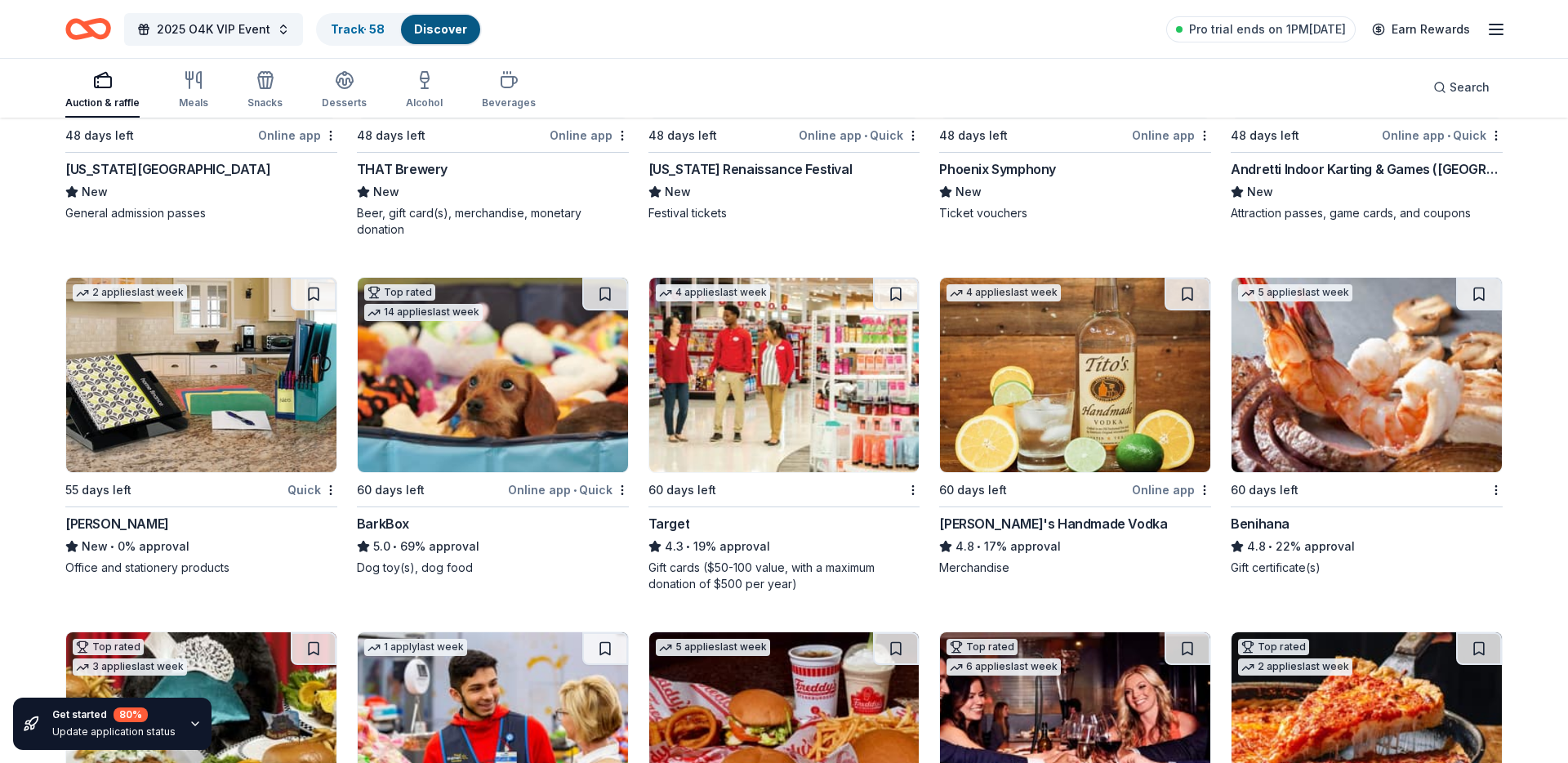
scroll to position [4246, 0]
click at [313, 289] on button at bounding box center [313, 293] width 46 height 33
click at [610, 296] on button at bounding box center [606, 293] width 46 height 33
drag, startPoint x: 895, startPoint y: 297, endPoint x: 912, endPoint y: 296, distance: 17.0
click at [894, 297] on button at bounding box center [896, 293] width 46 height 33
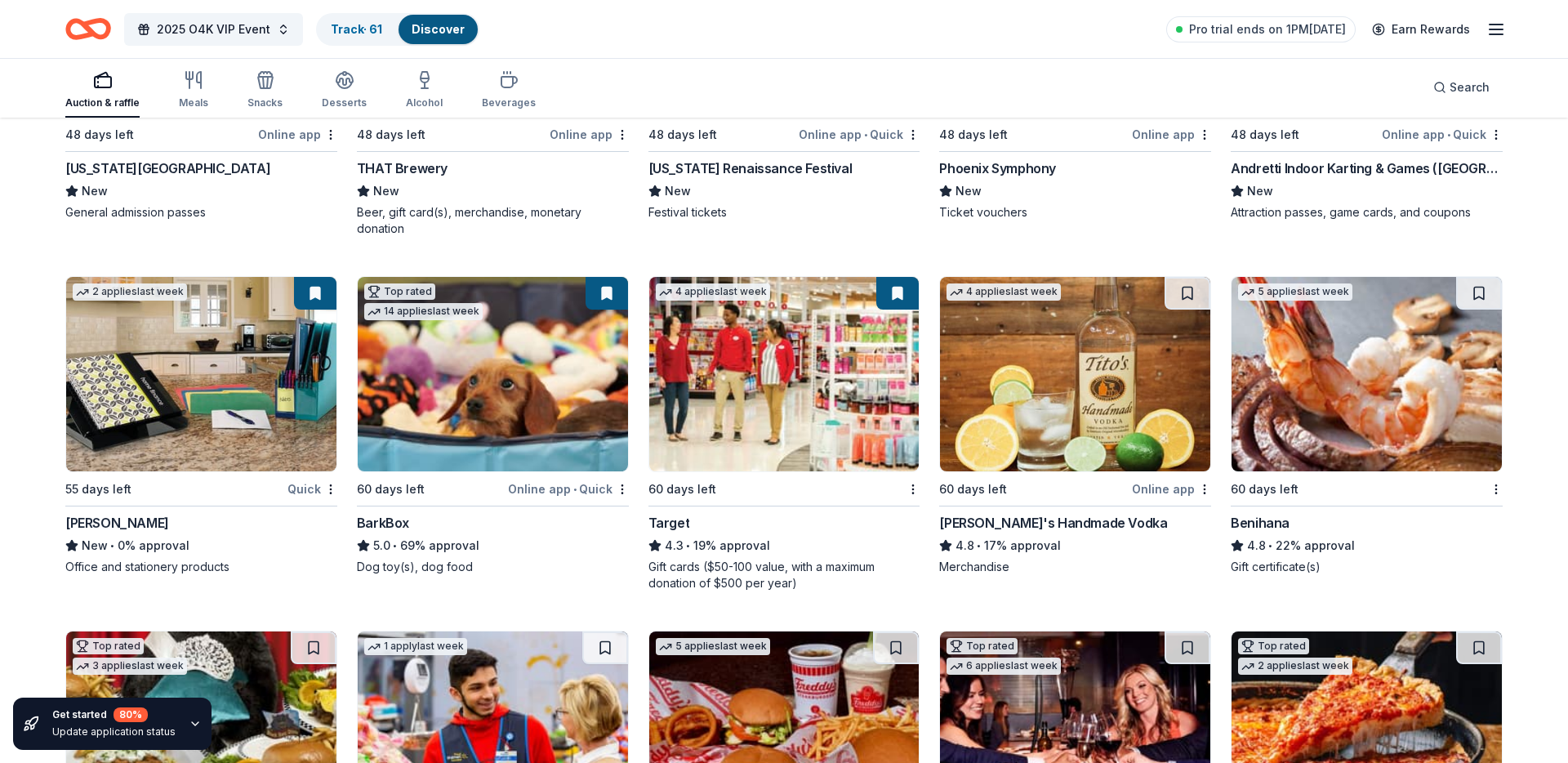
click at [1180, 291] on button at bounding box center [1187, 293] width 46 height 33
click at [1480, 287] on button at bounding box center [1479, 293] width 46 height 33
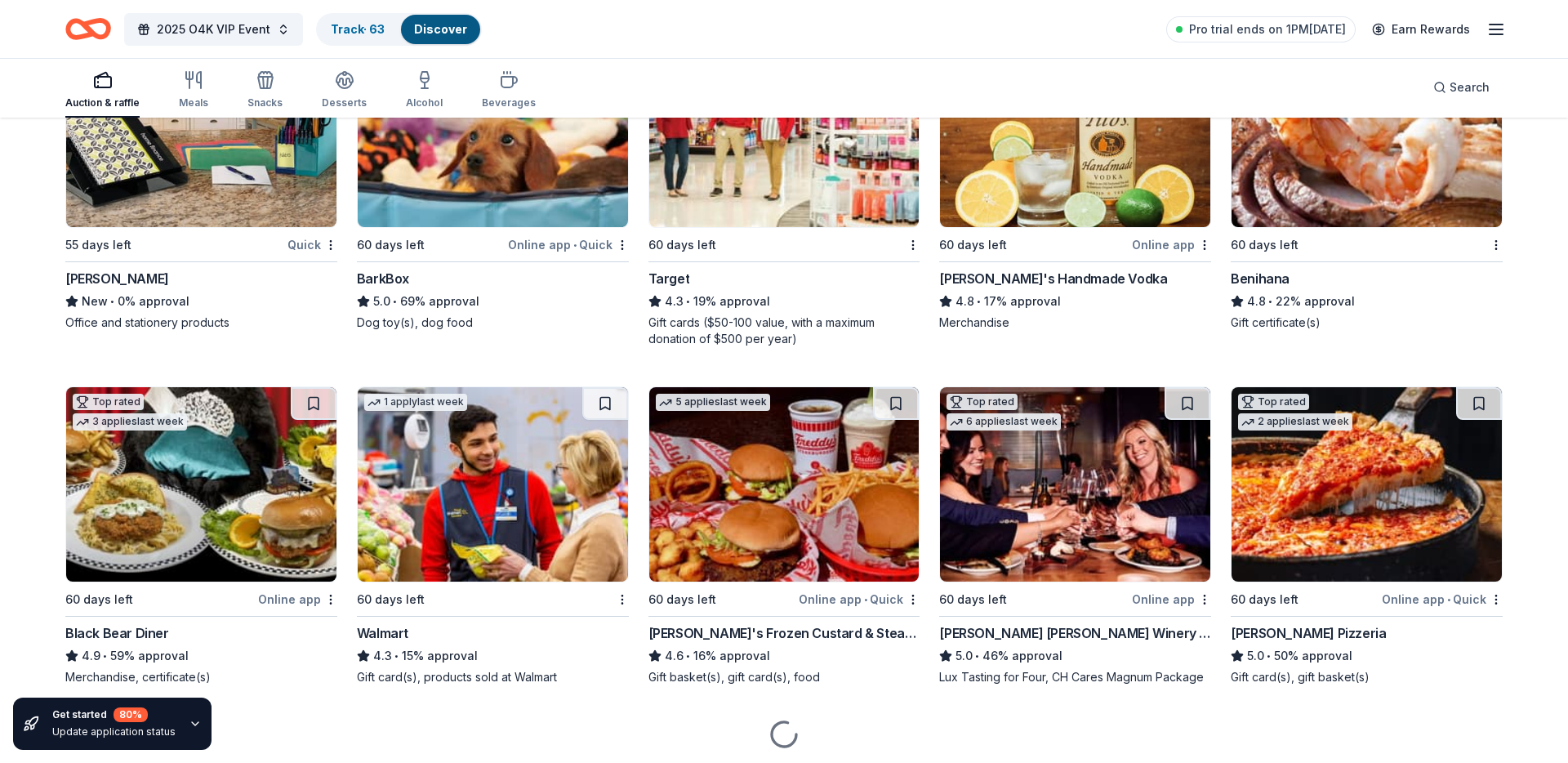
drag, startPoint x: 1481, startPoint y: 404, endPoint x: 1417, endPoint y: 408, distance: 64.1
click at [1481, 404] on button at bounding box center [1479, 404] width 46 height 33
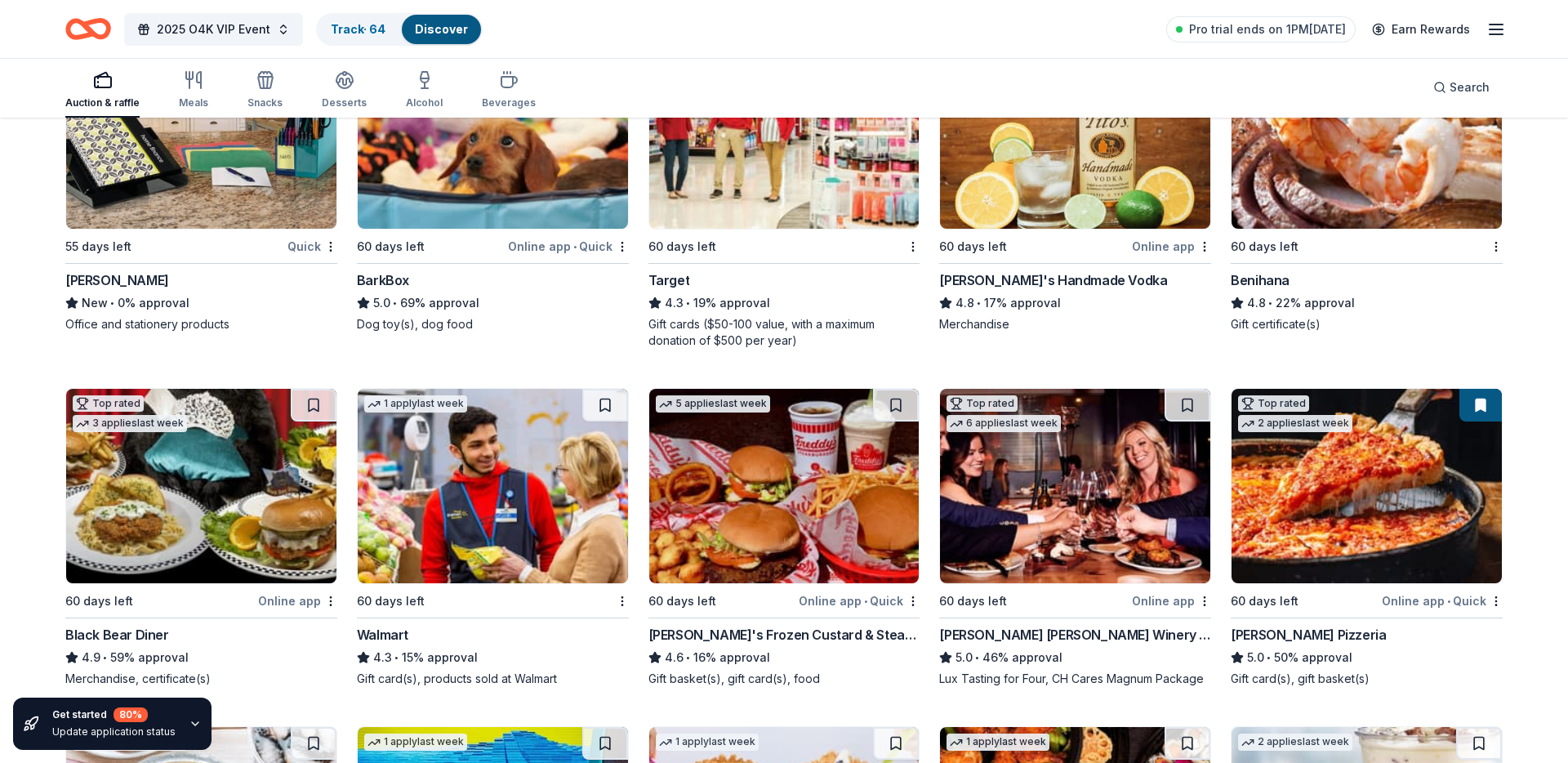
drag, startPoint x: 1179, startPoint y: 403, endPoint x: 1026, endPoint y: 400, distance: 153.0
click at [1179, 403] on button at bounding box center [1187, 405] width 46 height 33
click at [903, 400] on button at bounding box center [896, 405] width 46 height 33
click at [609, 401] on button at bounding box center [606, 405] width 46 height 33
click at [301, 409] on button at bounding box center [313, 405] width 46 height 33
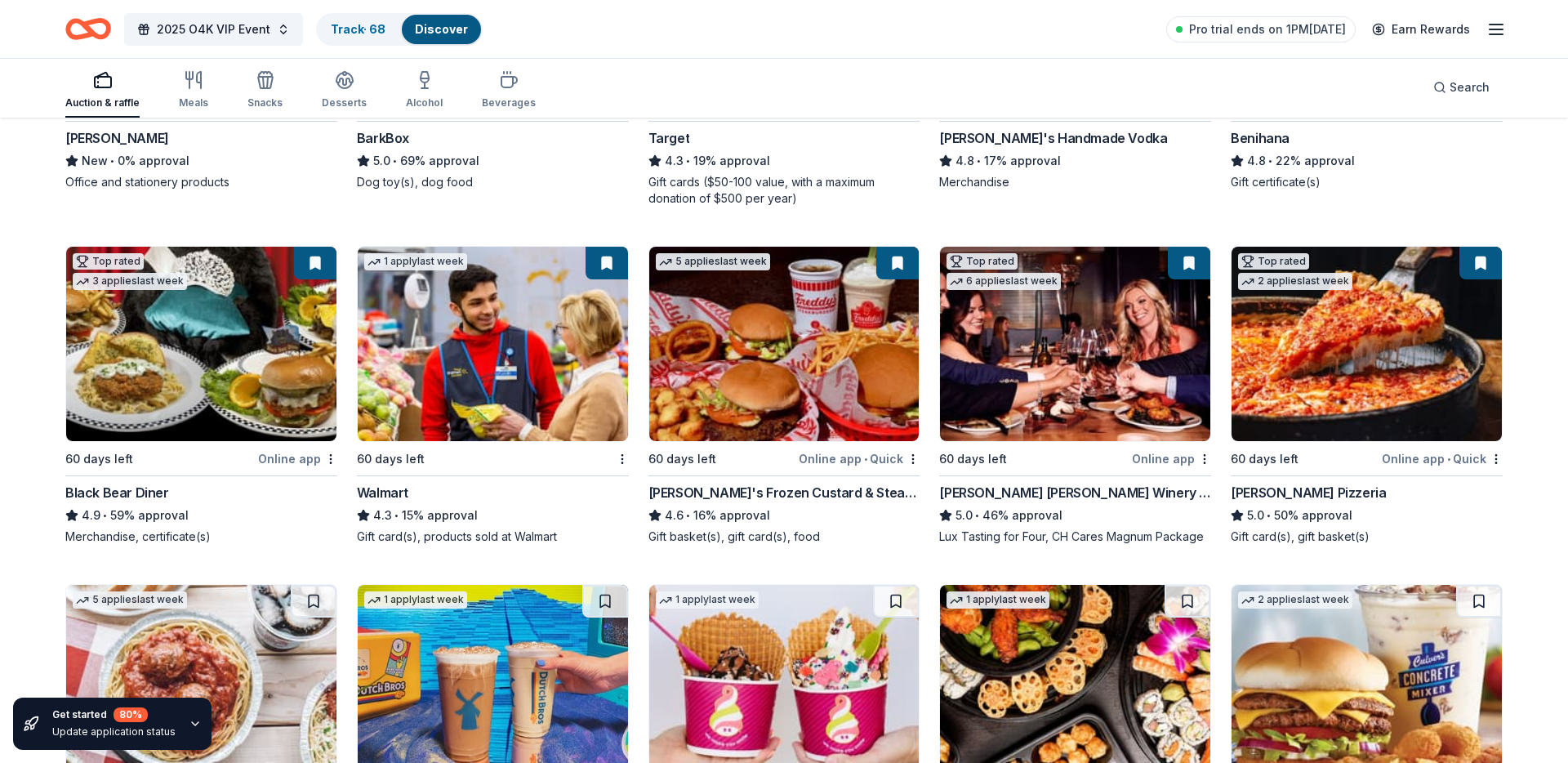
scroll to position [4704, 0]
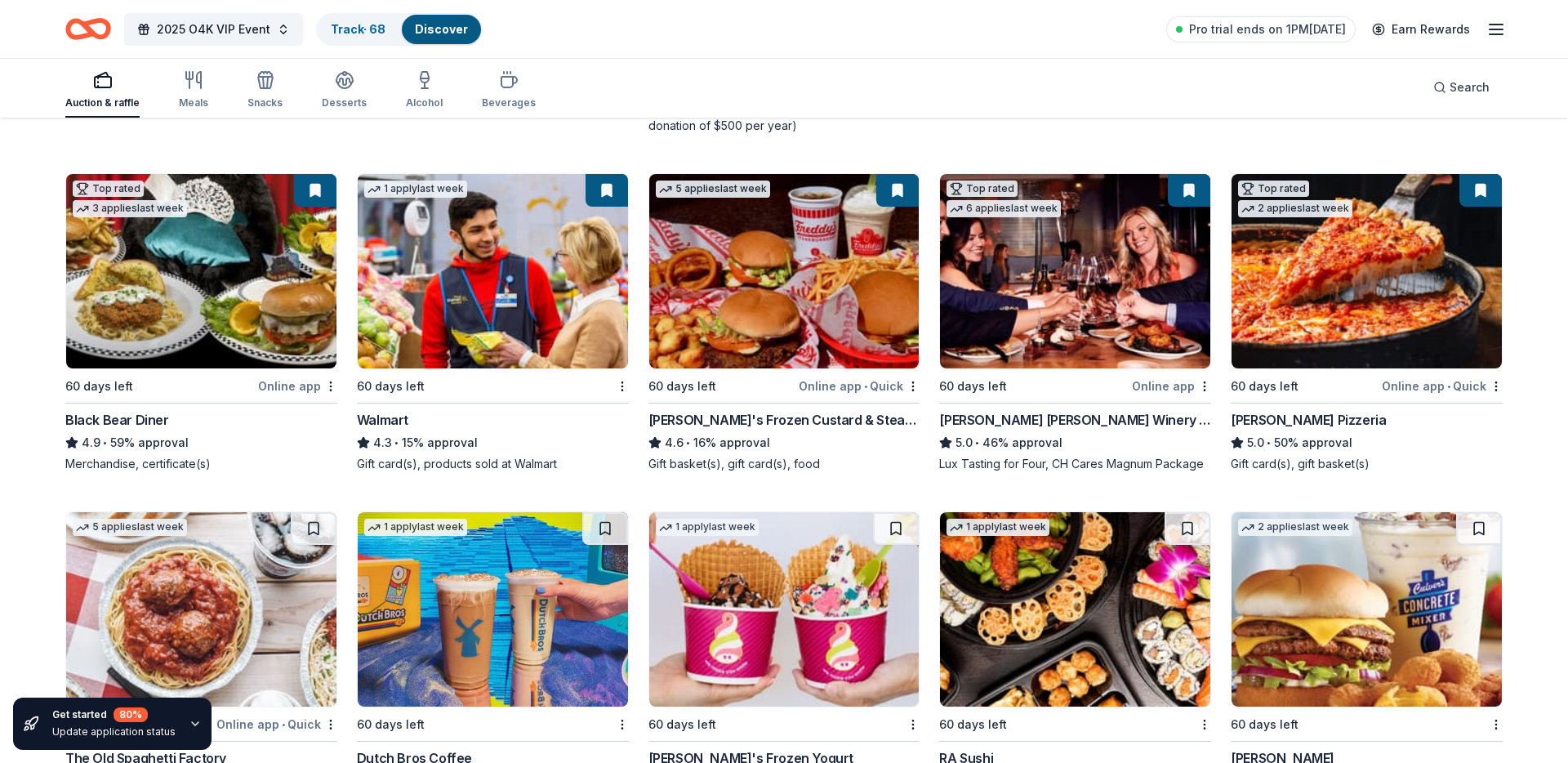
click at [302, 409] on div "Top rated 3 applies last week 60 days left Online app Black Bear Diner 4.9 • 59…" at bounding box center [201, 323] width 272 height 299
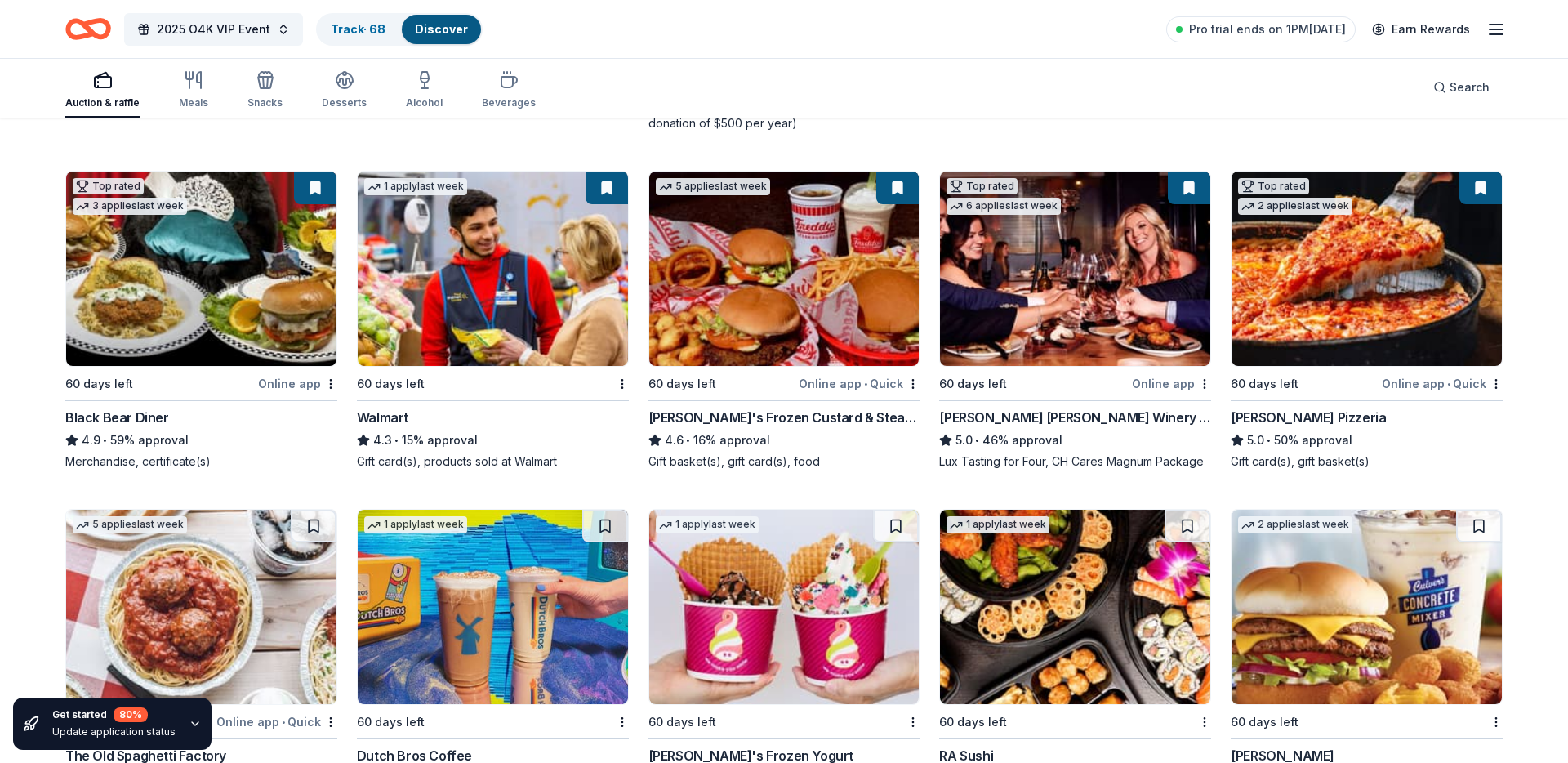
scroll to position [4977, 0]
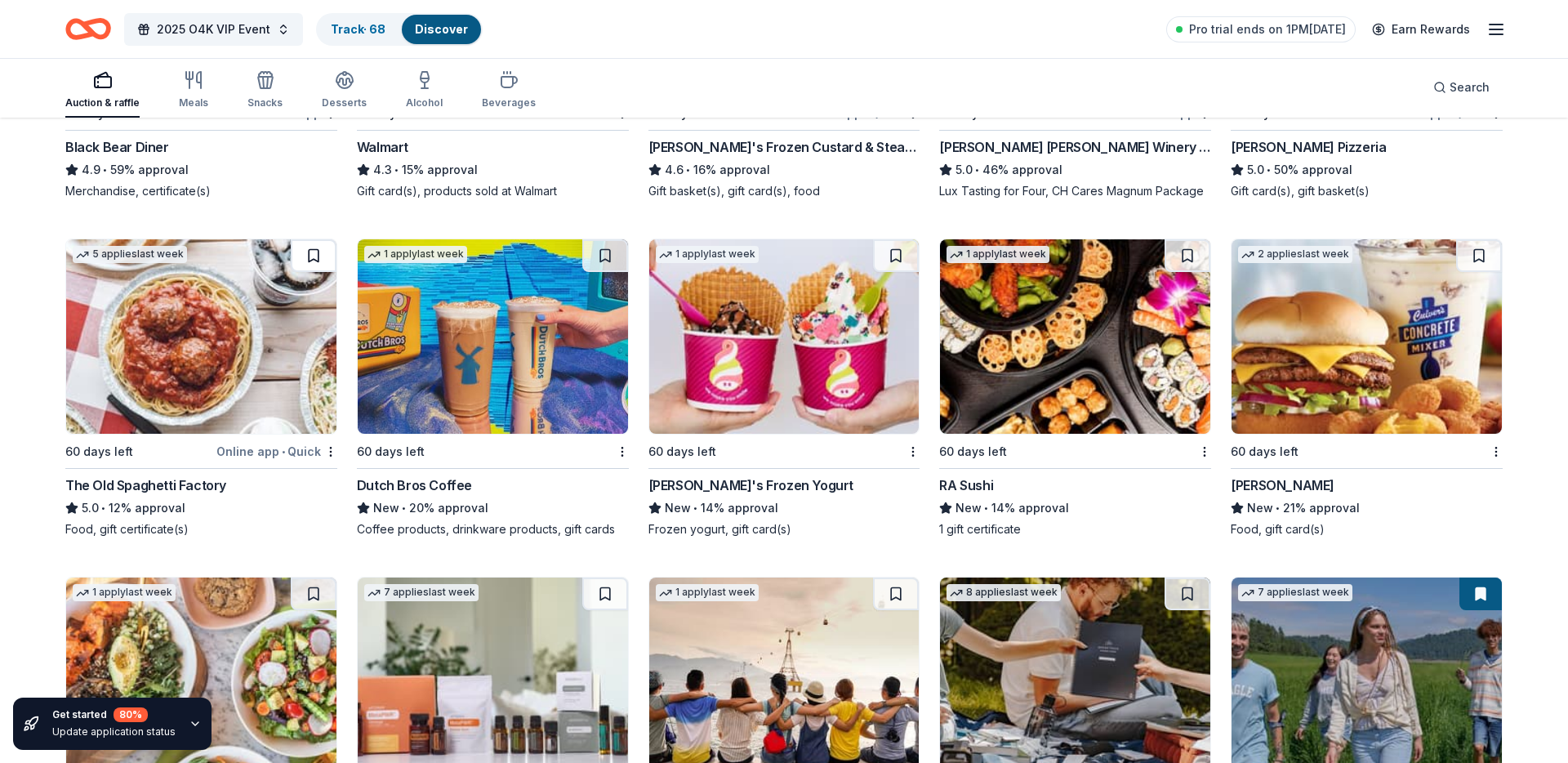
click at [302, 248] on button at bounding box center [313, 255] width 46 height 33
click at [604, 257] on button at bounding box center [606, 255] width 46 height 33
click at [900, 255] on button at bounding box center [896, 255] width 46 height 33
click at [1180, 255] on button at bounding box center [1187, 255] width 46 height 33
click at [1483, 255] on button at bounding box center [1479, 255] width 46 height 33
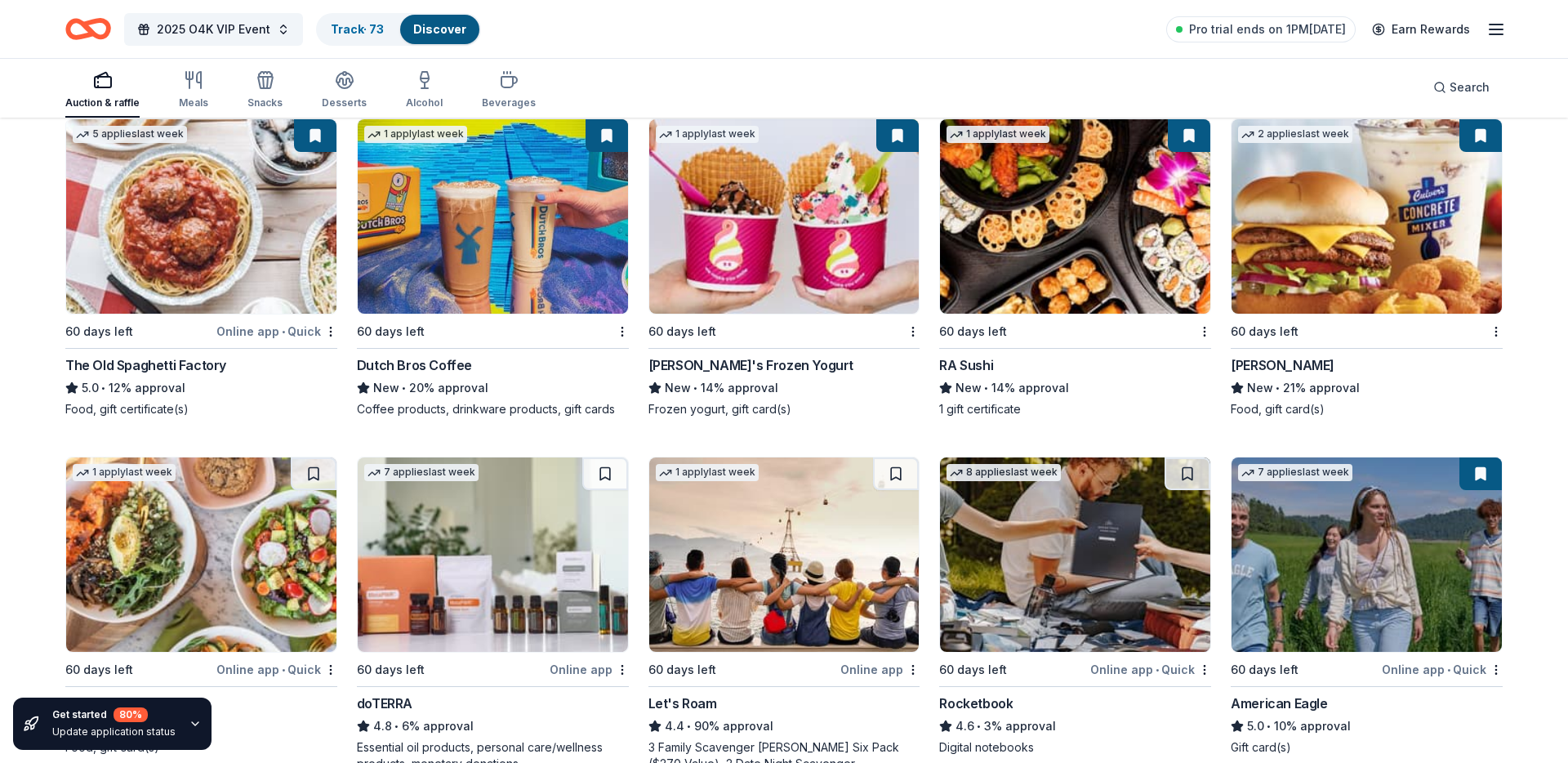
scroll to position [5237, 0]
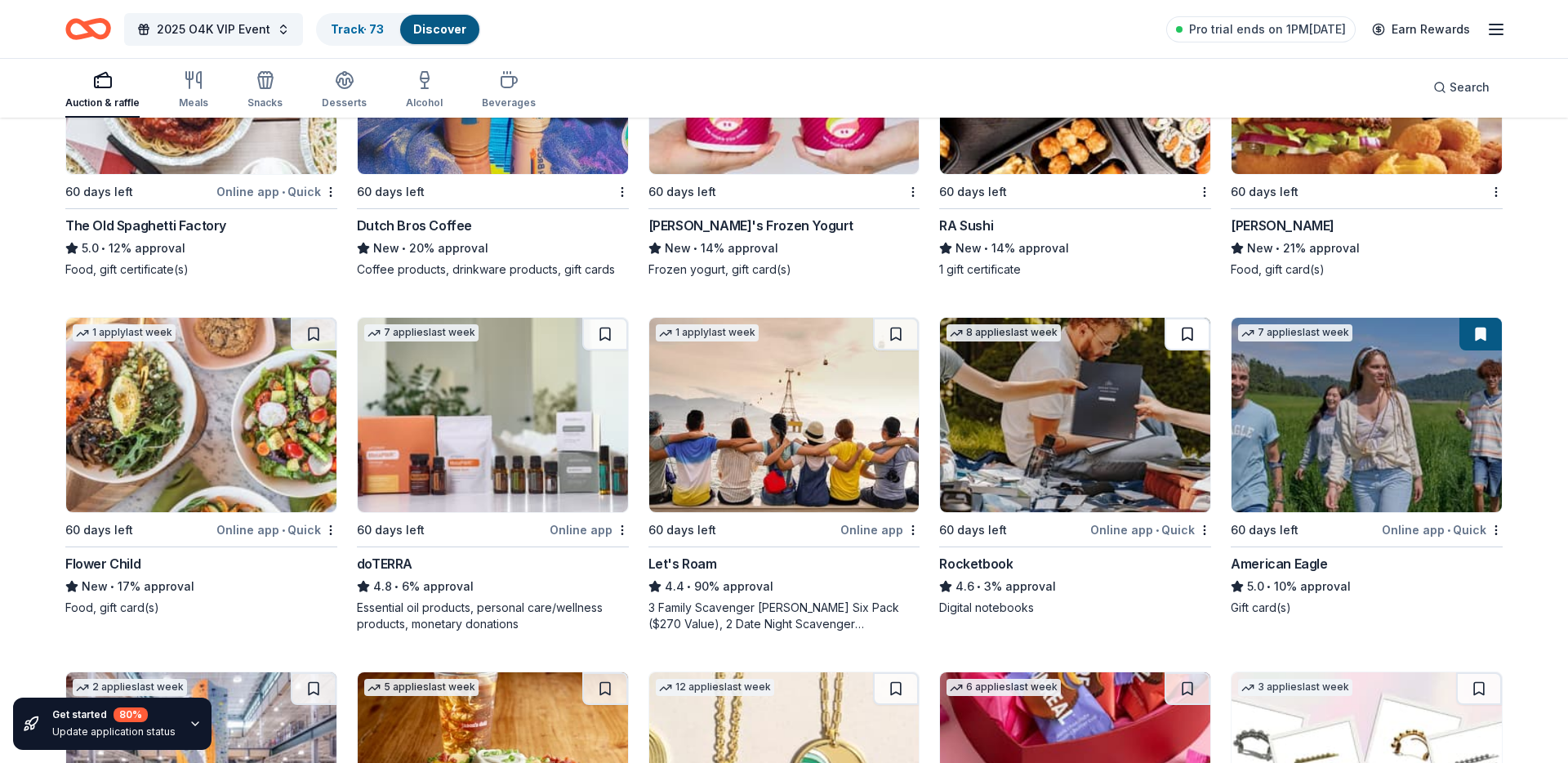
click at [1183, 335] on button at bounding box center [1187, 334] width 46 height 33
click at [895, 334] on button at bounding box center [896, 334] width 46 height 33
click at [606, 335] on button at bounding box center [606, 334] width 46 height 33
click at [309, 337] on button at bounding box center [313, 334] width 46 height 33
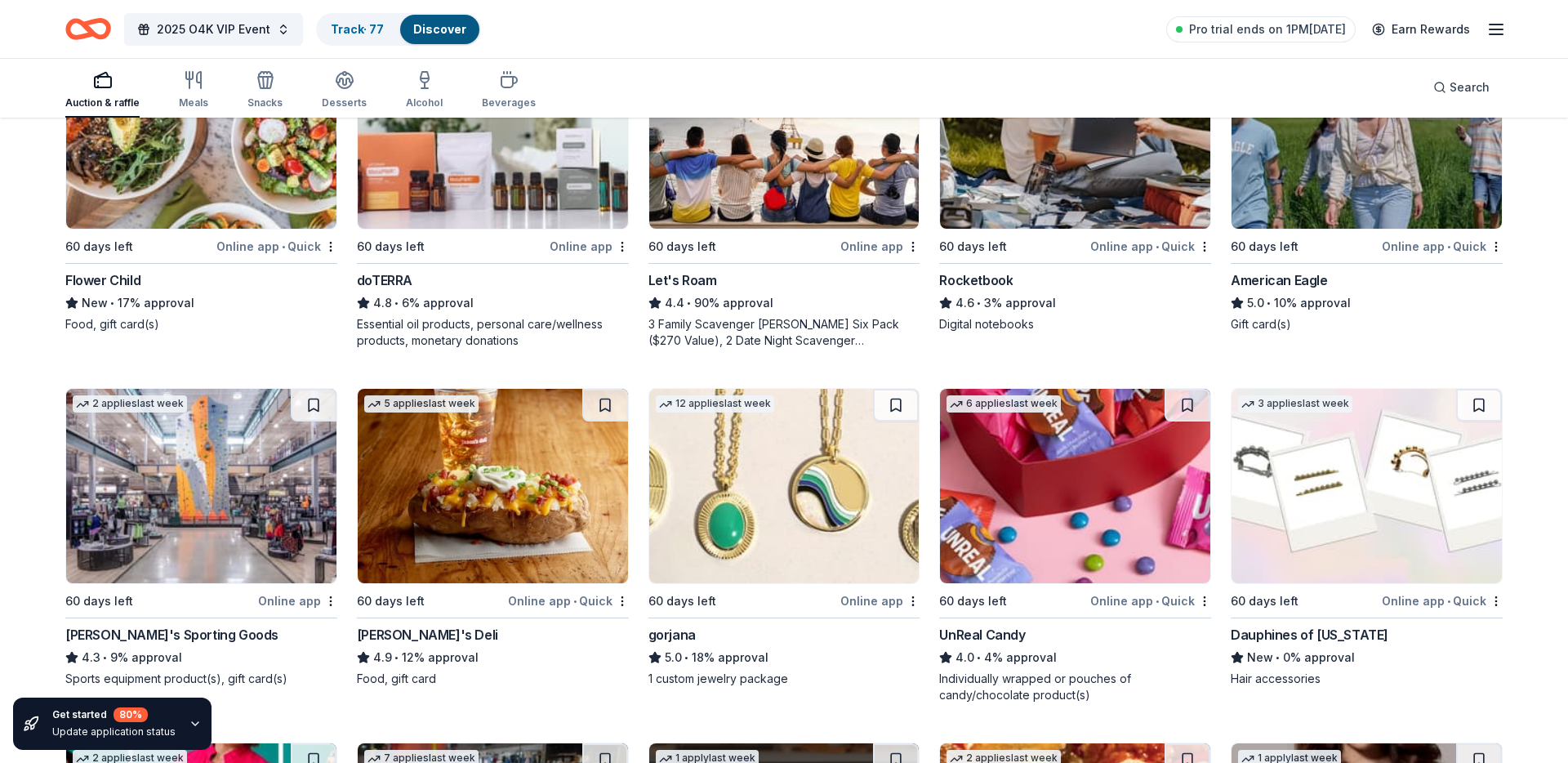
scroll to position [5528, 0]
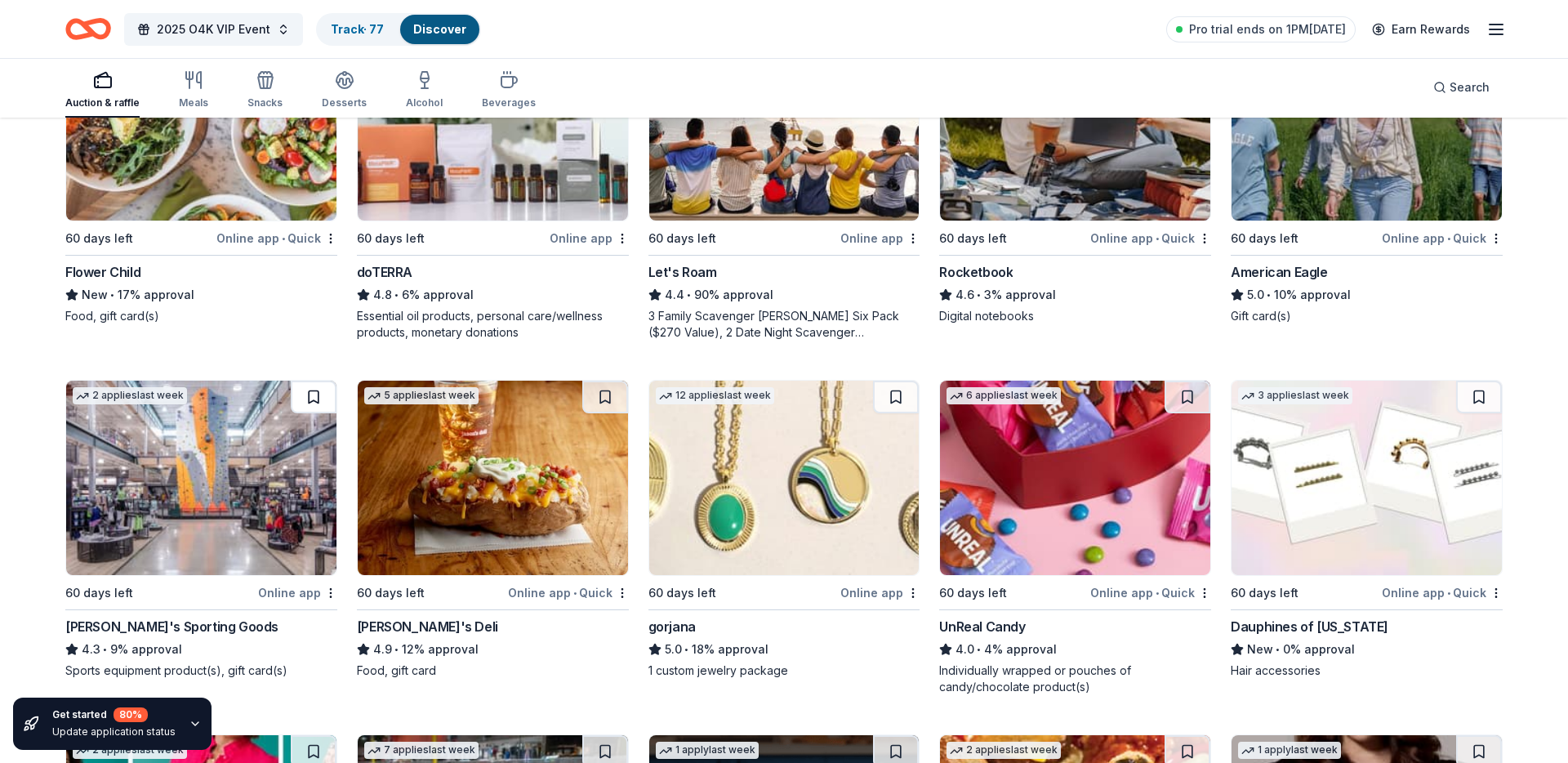
click at [318, 395] on button at bounding box center [313, 397] width 46 height 33
click at [610, 400] on button at bounding box center [606, 397] width 46 height 33
click at [895, 401] on button at bounding box center [896, 397] width 46 height 33
click at [1480, 400] on button at bounding box center [1479, 397] width 46 height 33
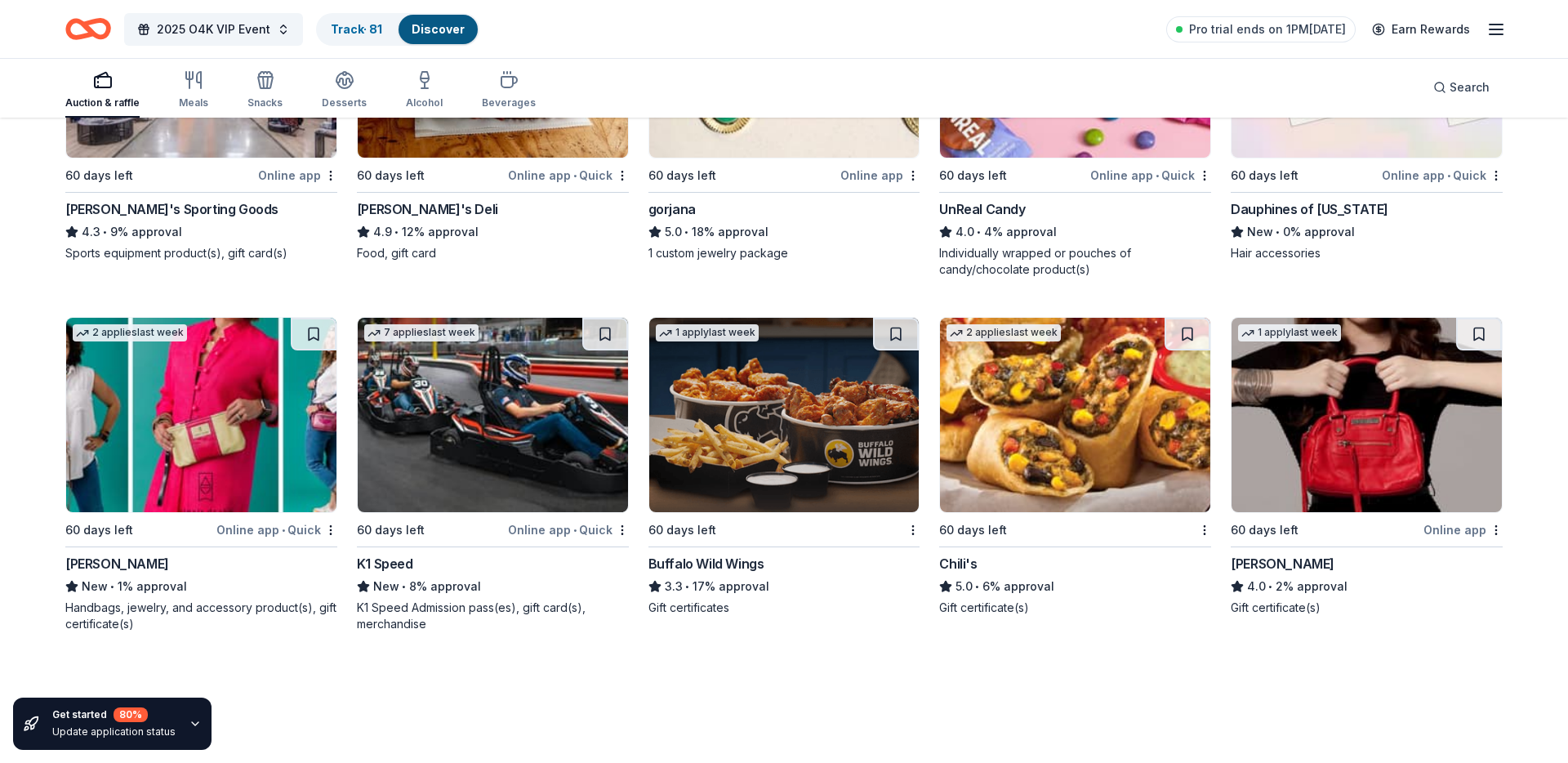
scroll to position [5948, 0]
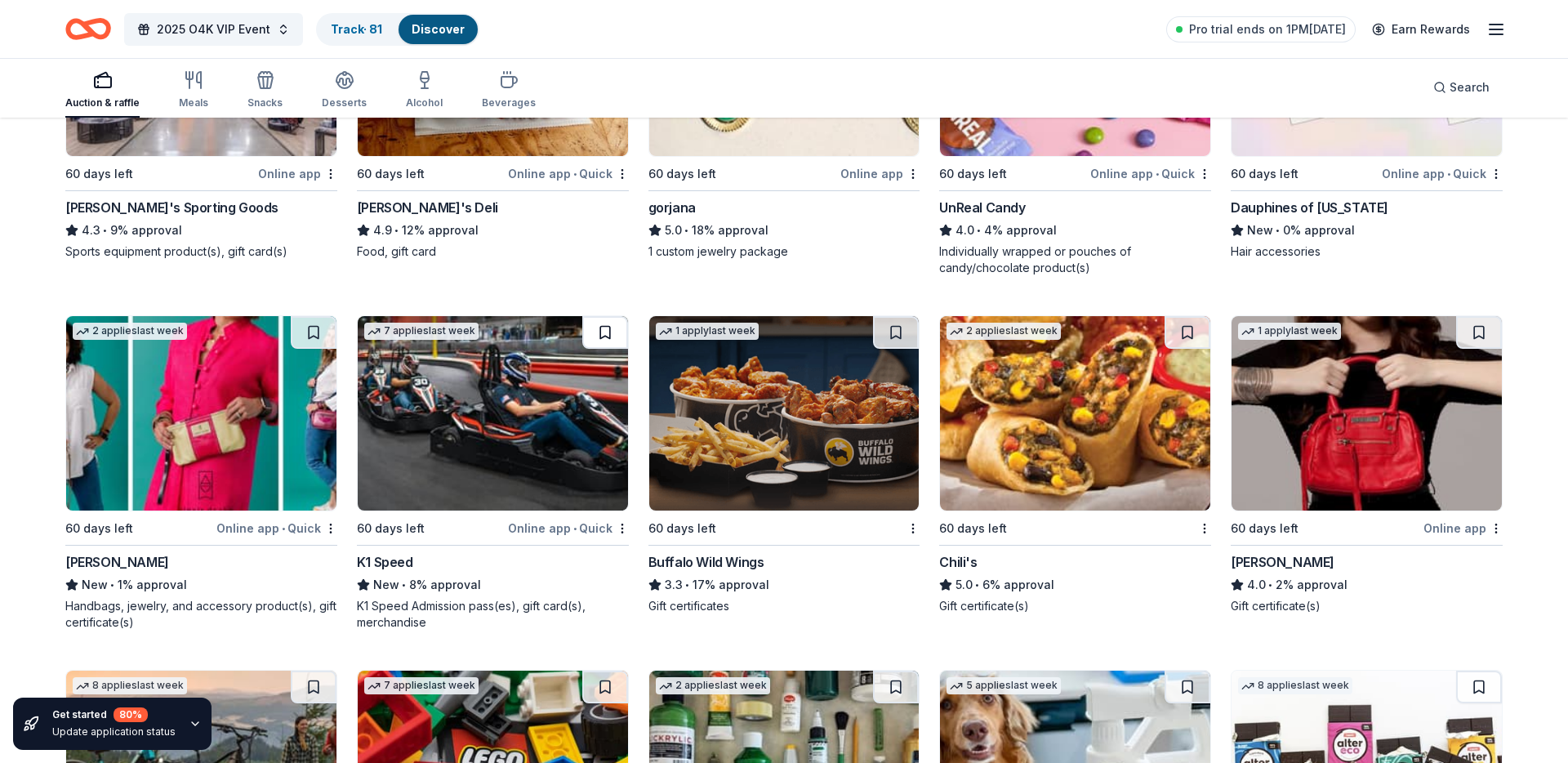
click at [593, 338] on button at bounding box center [606, 332] width 46 height 33
click at [888, 341] on button at bounding box center [896, 332] width 46 height 33
click at [1184, 334] on button at bounding box center [1187, 332] width 46 height 33
click at [1481, 336] on button at bounding box center [1479, 332] width 46 height 33
click at [323, 329] on button at bounding box center [313, 332] width 46 height 33
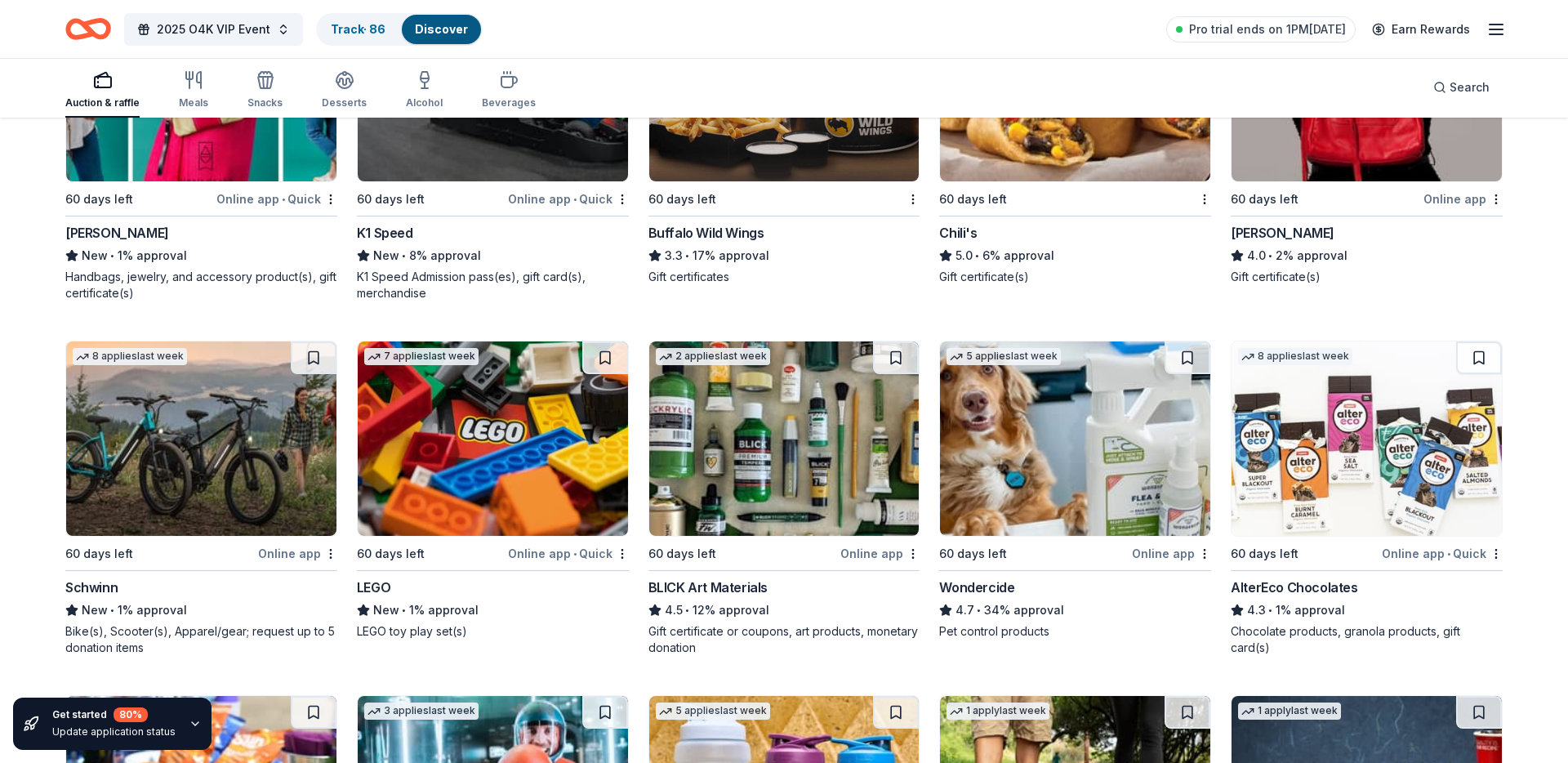
scroll to position [6278, 0]
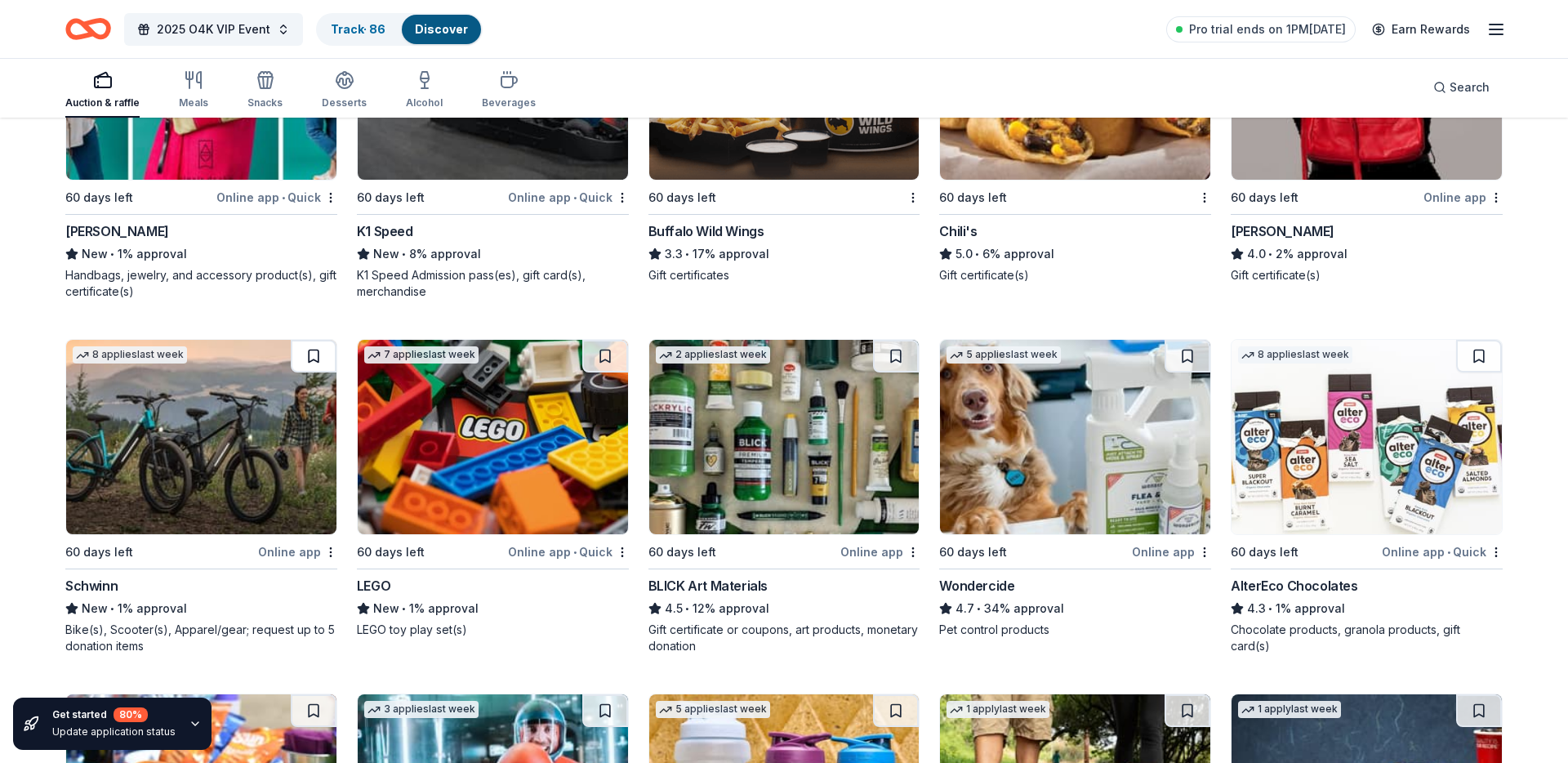
click at [317, 360] on button at bounding box center [313, 356] width 46 height 33
drag, startPoint x: 600, startPoint y: 355, endPoint x: 612, endPoint y: 356, distance: 12.0
click at [600, 355] on button at bounding box center [606, 356] width 46 height 33
click at [890, 361] on button at bounding box center [896, 356] width 46 height 33
click at [1188, 356] on button at bounding box center [1187, 356] width 46 height 33
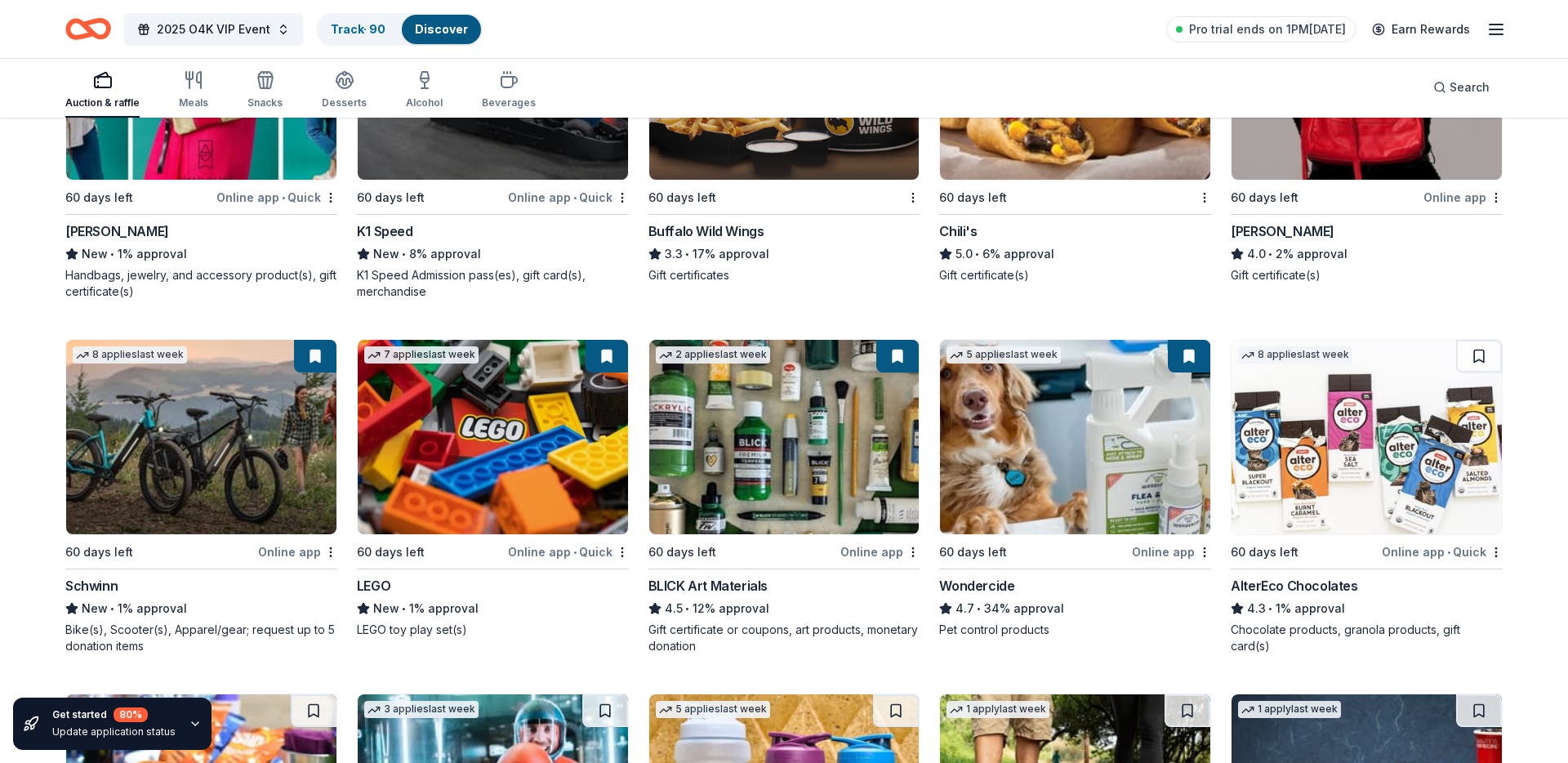
click at [1483, 358] on button at bounding box center [1479, 356] width 46 height 33
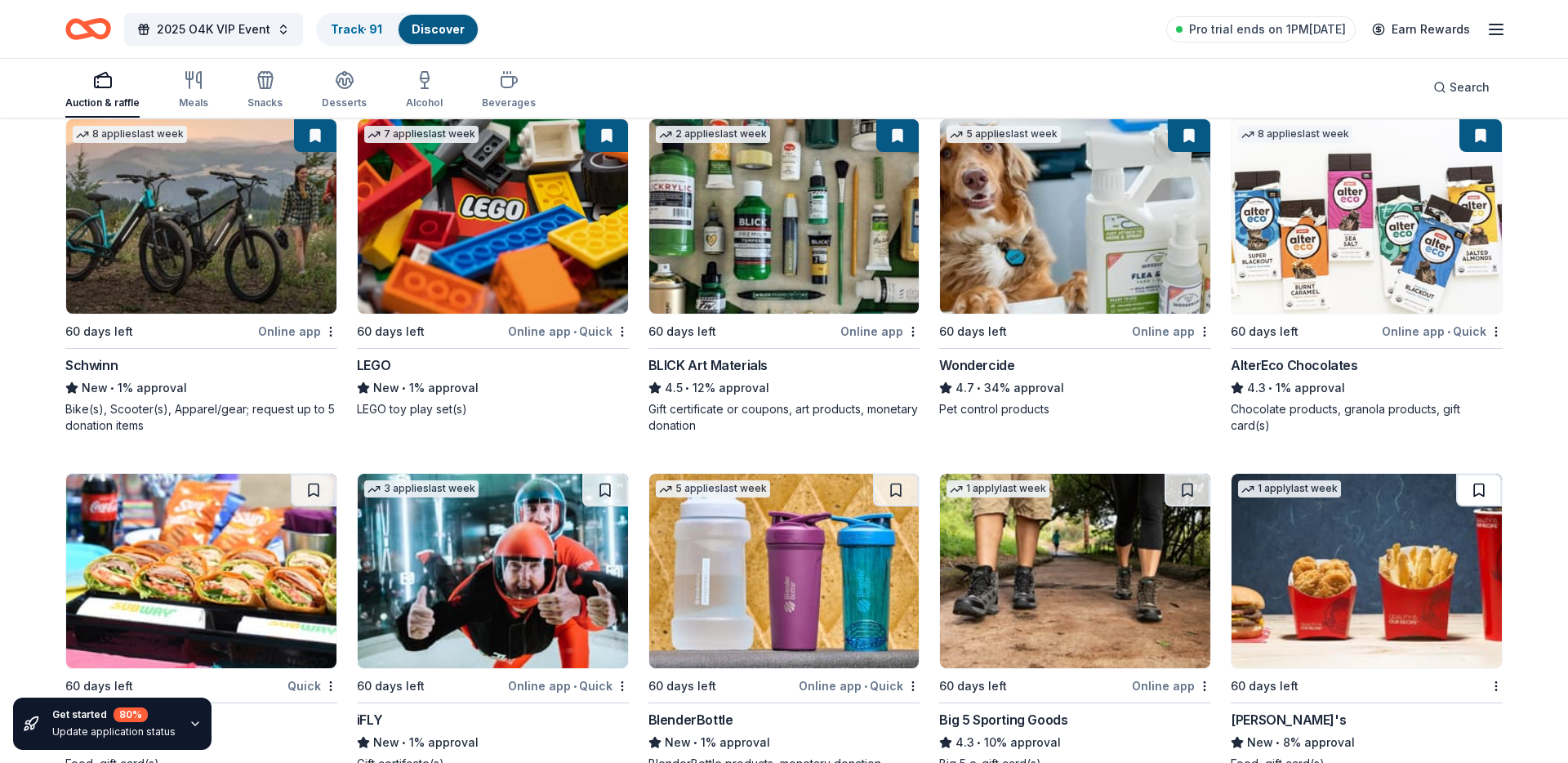
scroll to position [6639, 0]
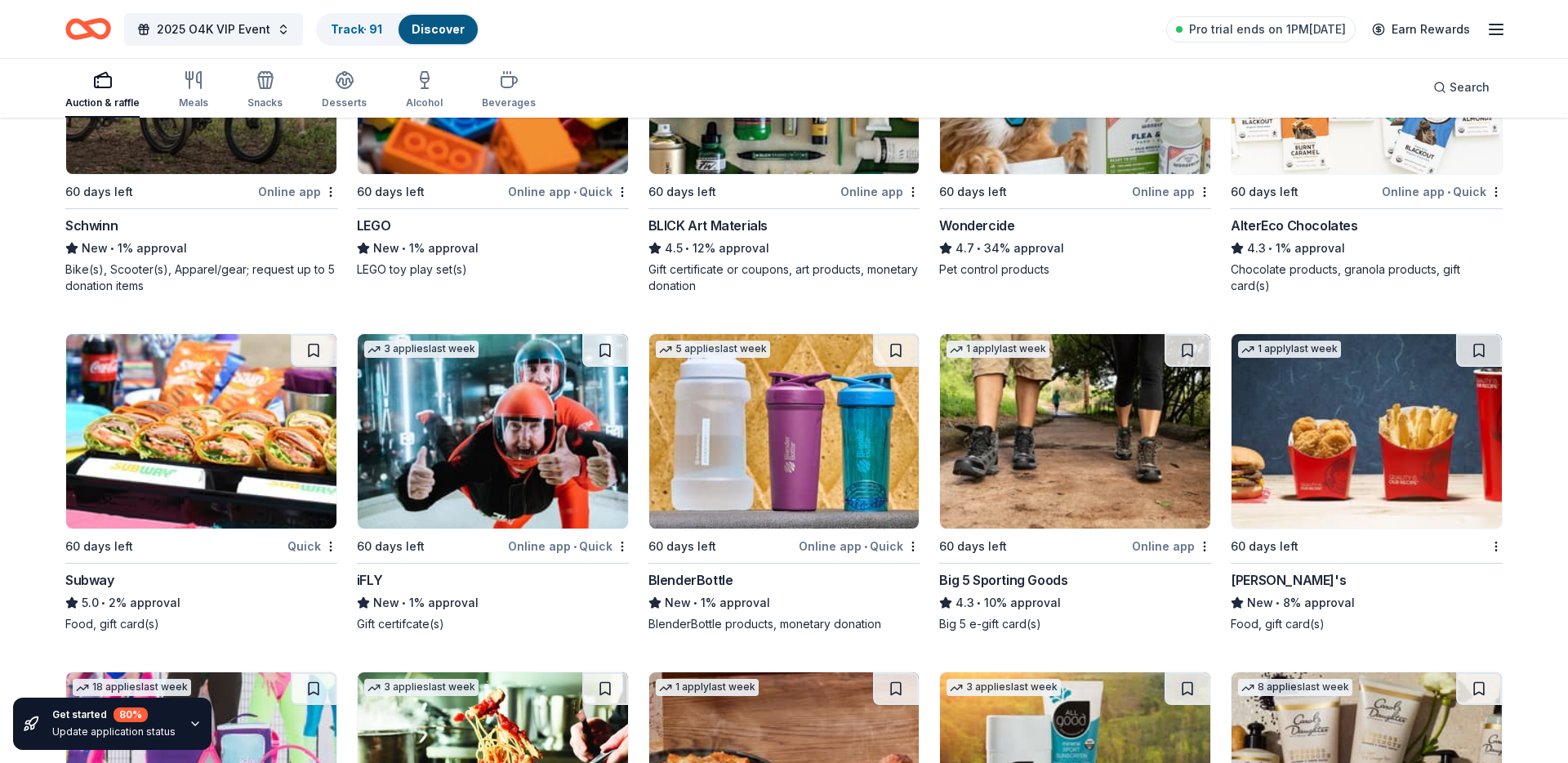
drag, startPoint x: 887, startPoint y: 353, endPoint x: 841, endPoint y: 355, distance: 46.0
click at [886, 353] on button at bounding box center [896, 350] width 46 height 33
click at [606, 346] on button at bounding box center [606, 350] width 46 height 33
click at [1187, 350] on button at bounding box center [1187, 350] width 46 height 33
click at [1470, 357] on button at bounding box center [1479, 350] width 46 height 33
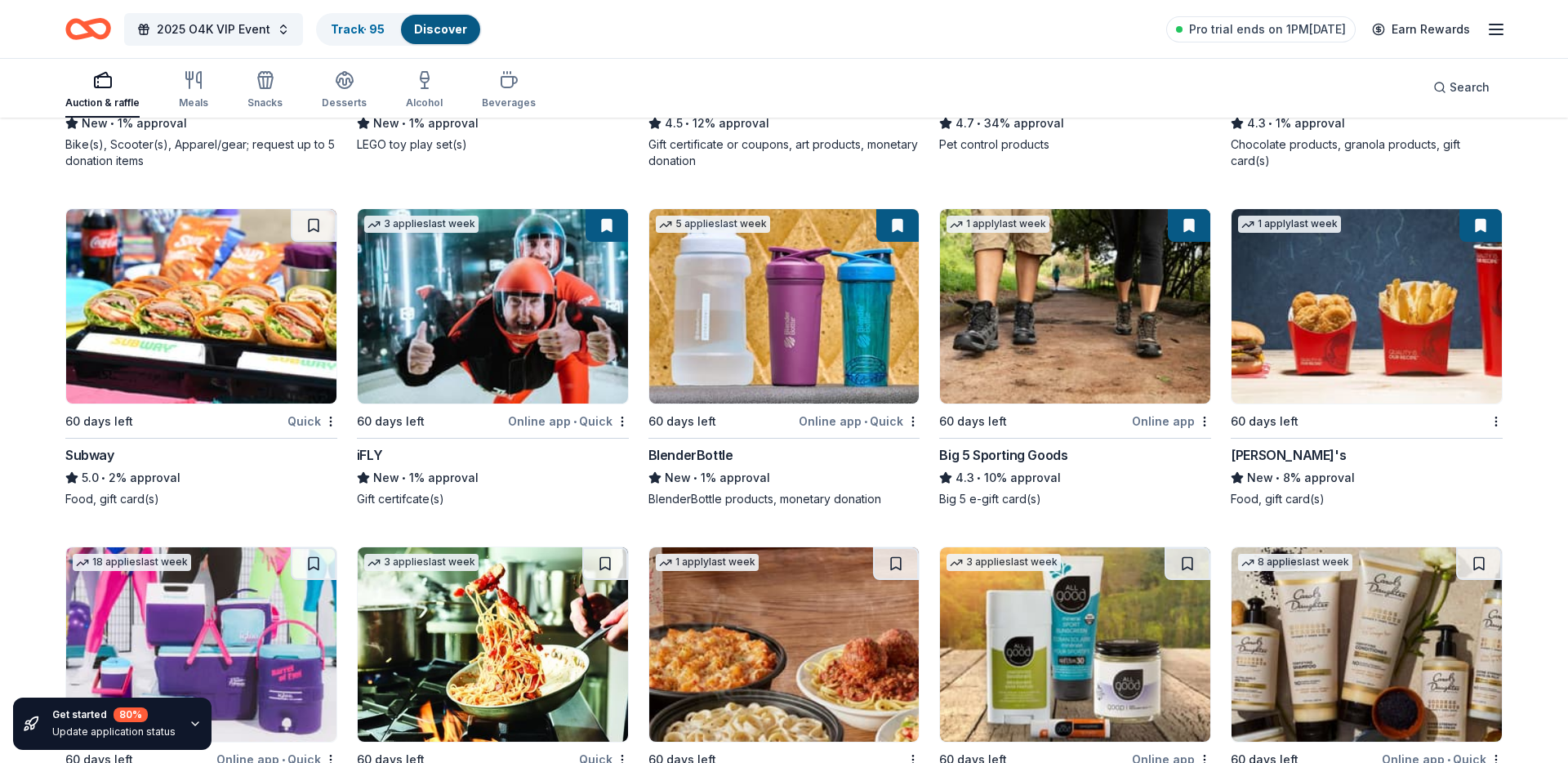
scroll to position [6768, 0]
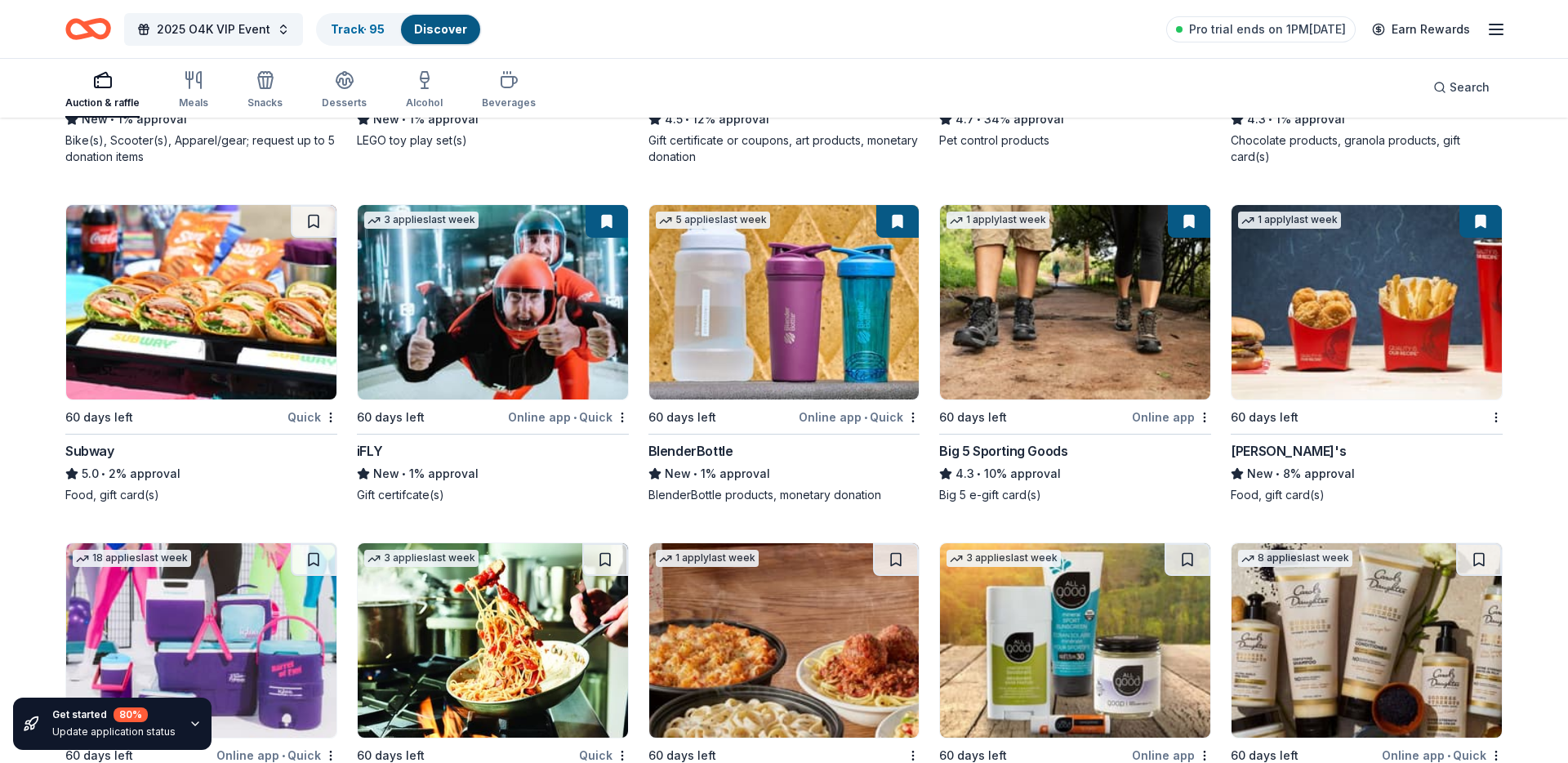
click at [315, 222] on button at bounding box center [313, 221] width 46 height 33
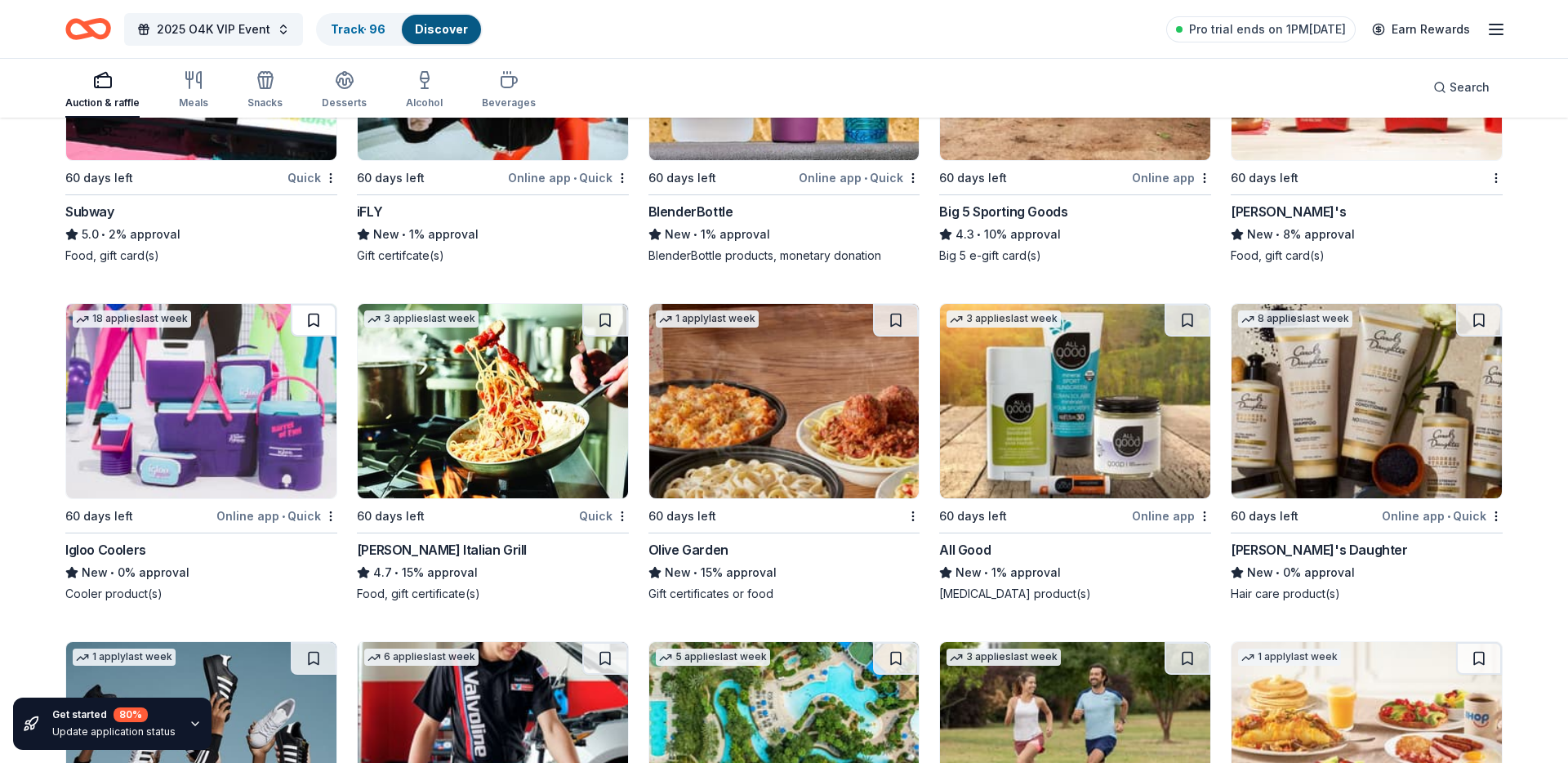
click at [312, 324] on button at bounding box center [313, 320] width 46 height 33
click at [606, 321] on button at bounding box center [606, 320] width 46 height 33
click at [903, 315] on button at bounding box center [896, 320] width 46 height 33
click at [1185, 326] on button at bounding box center [1187, 320] width 46 height 33
click at [1478, 323] on button at bounding box center [1479, 320] width 46 height 33
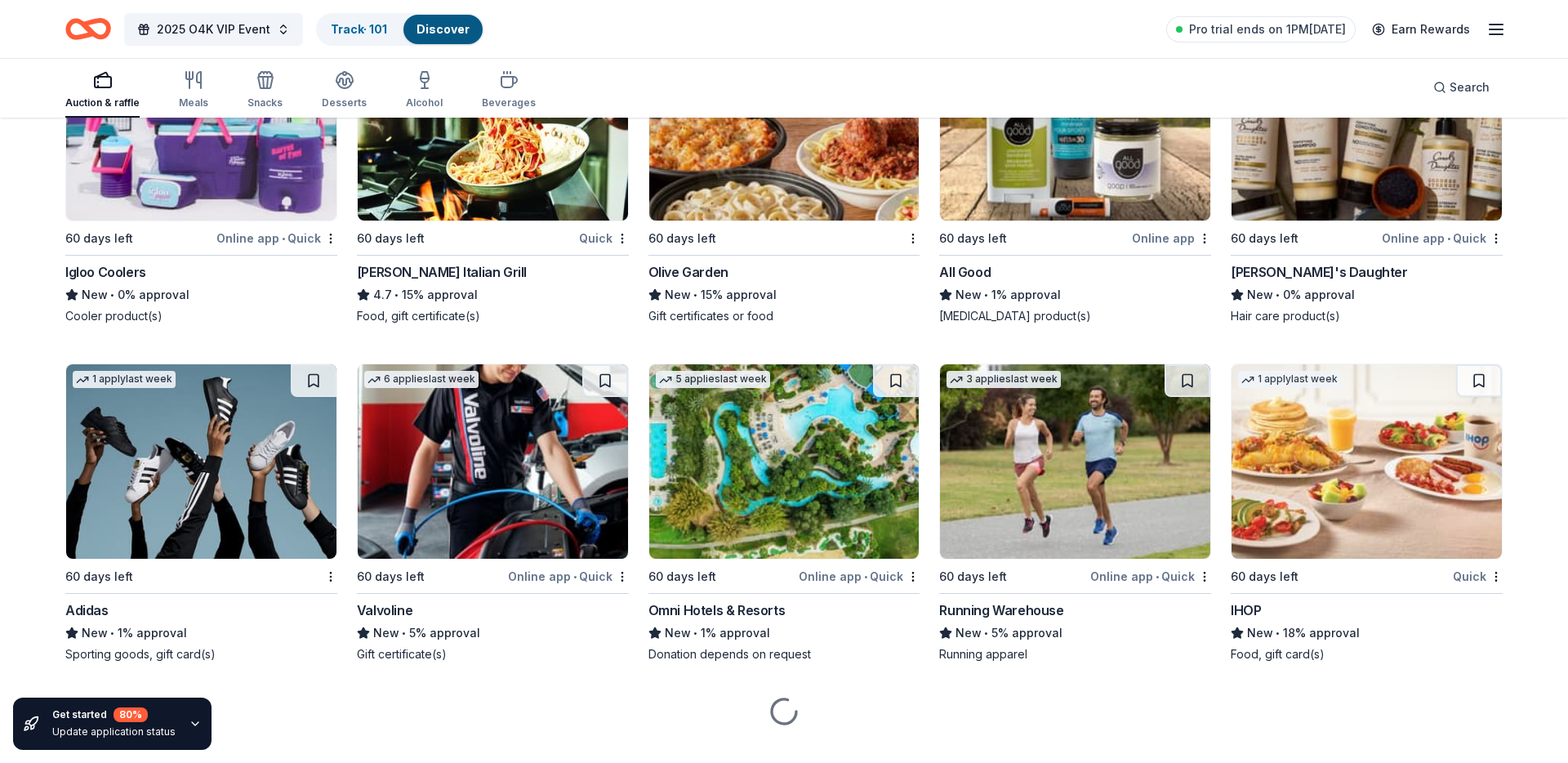
scroll to position [7316, 0]
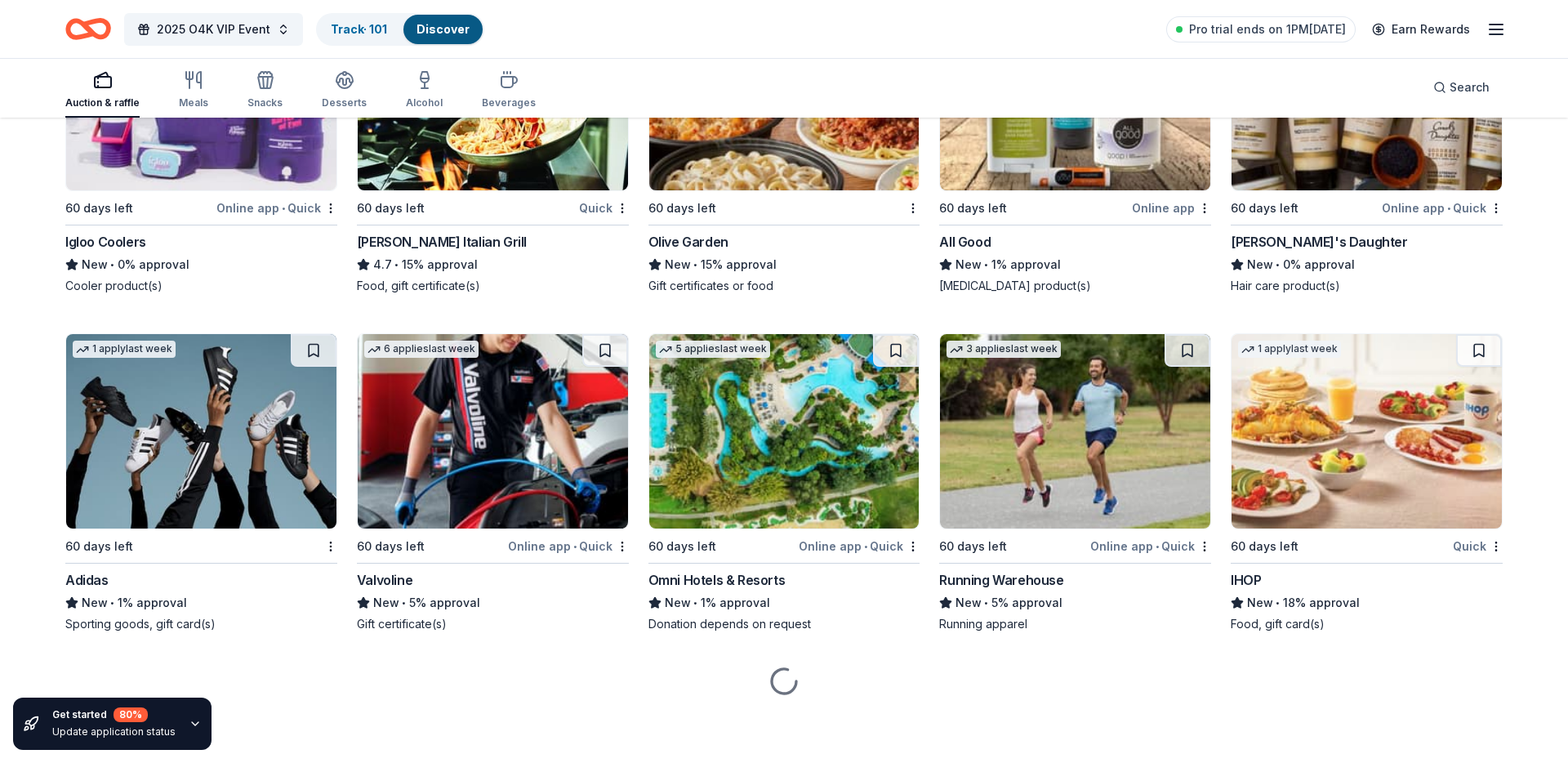
click at [308, 349] on button at bounding box center [313, 350] width 46 height 33
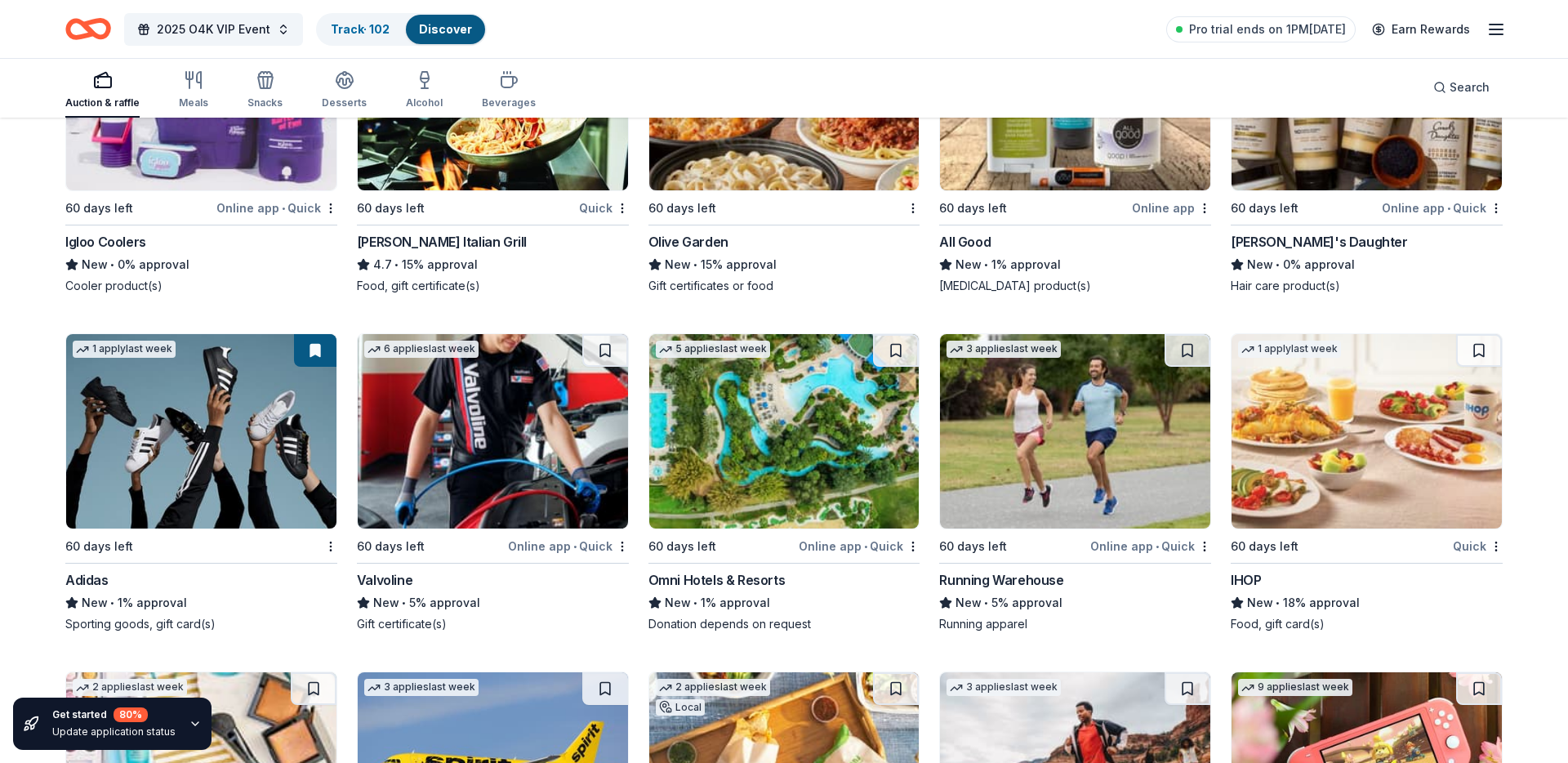
drag, startPoint x: 593, startPoint y: 354, endPoint x: 602, endPoint y: 354, distance: 9.0
click at [593, 354] on button at bounding box center [606, 350] width 46 height 33
click at [901, 346] on button at bounding box center [896, 350] width 46 height 33
click at [1183, 348] on button at bounding box center [1187, 350] width 46 height 33
click at [1480, 351] on button at bounding box center [1479, 350] width 46 height 33
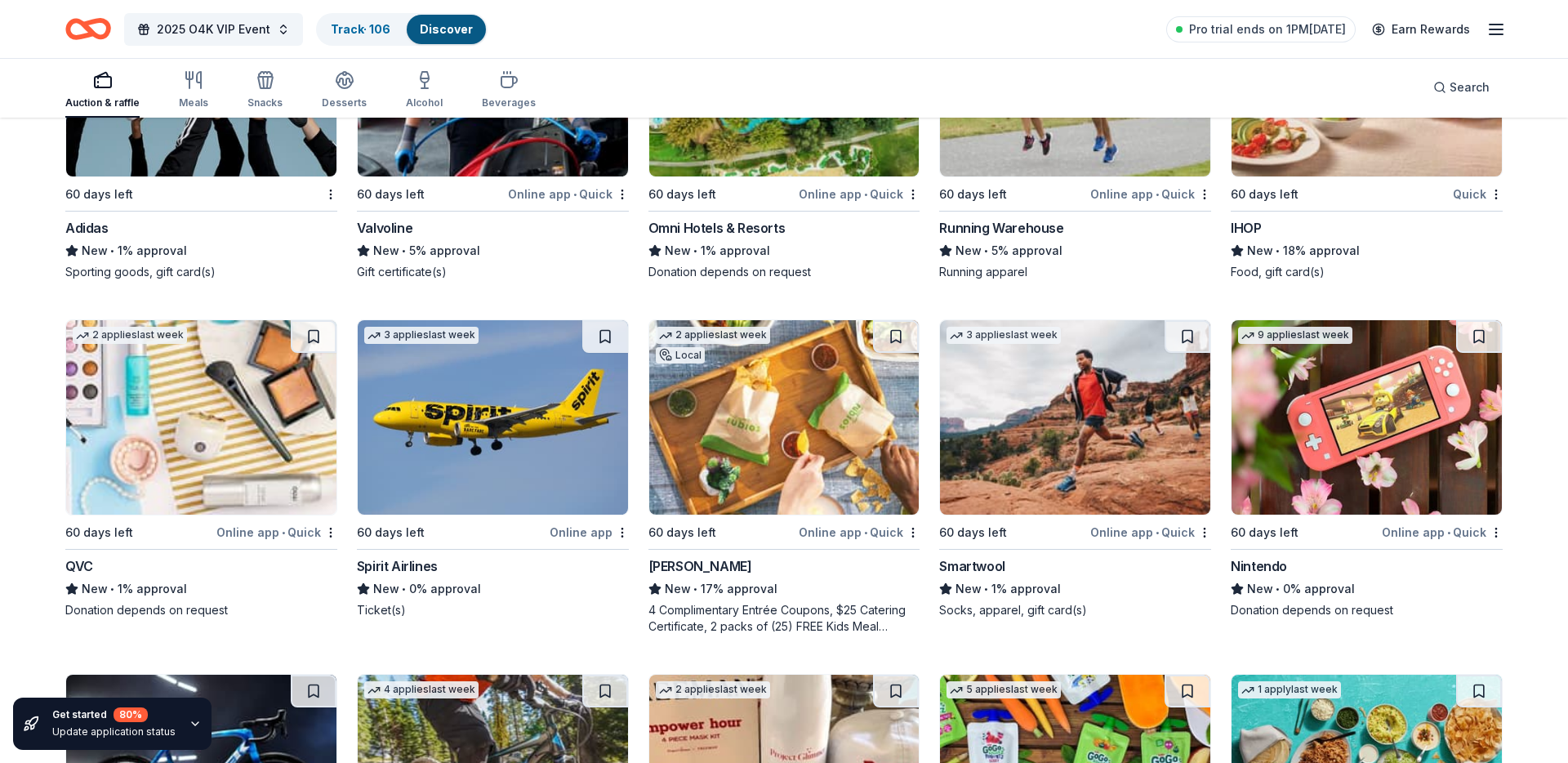
scroll to position [7668, 0]
click at [1474, 336] on button at bounding box center [1479, 336] width 46 height 33
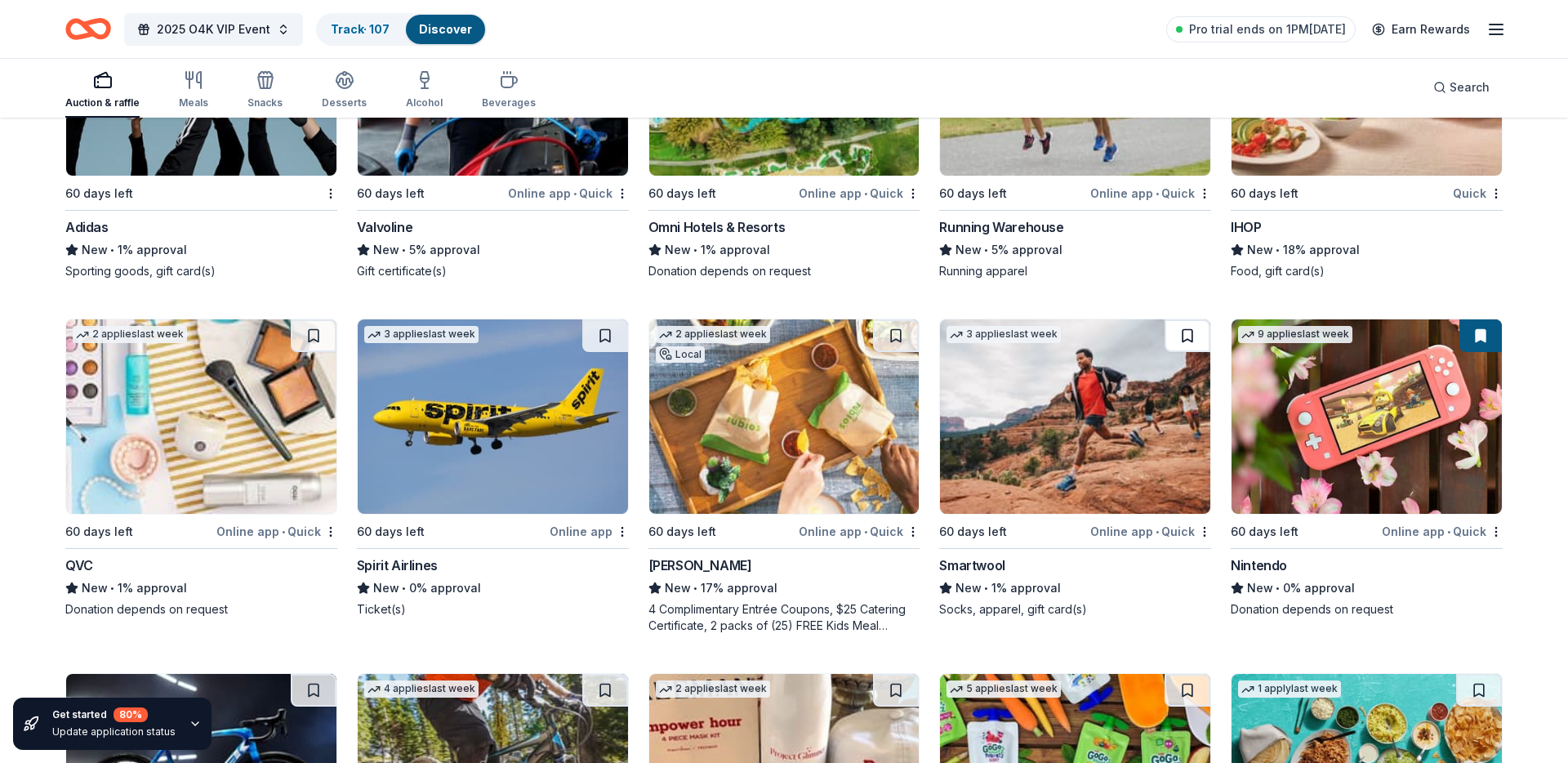
click at [1185, 330] on button at bounding box center [1187, 336] width 46 height 33
click at [893, 333] on button at bounding box center [896, 336] width 46 height 33
click at [309, 337] on button at bounding box center [313, 336] width 46 height 33
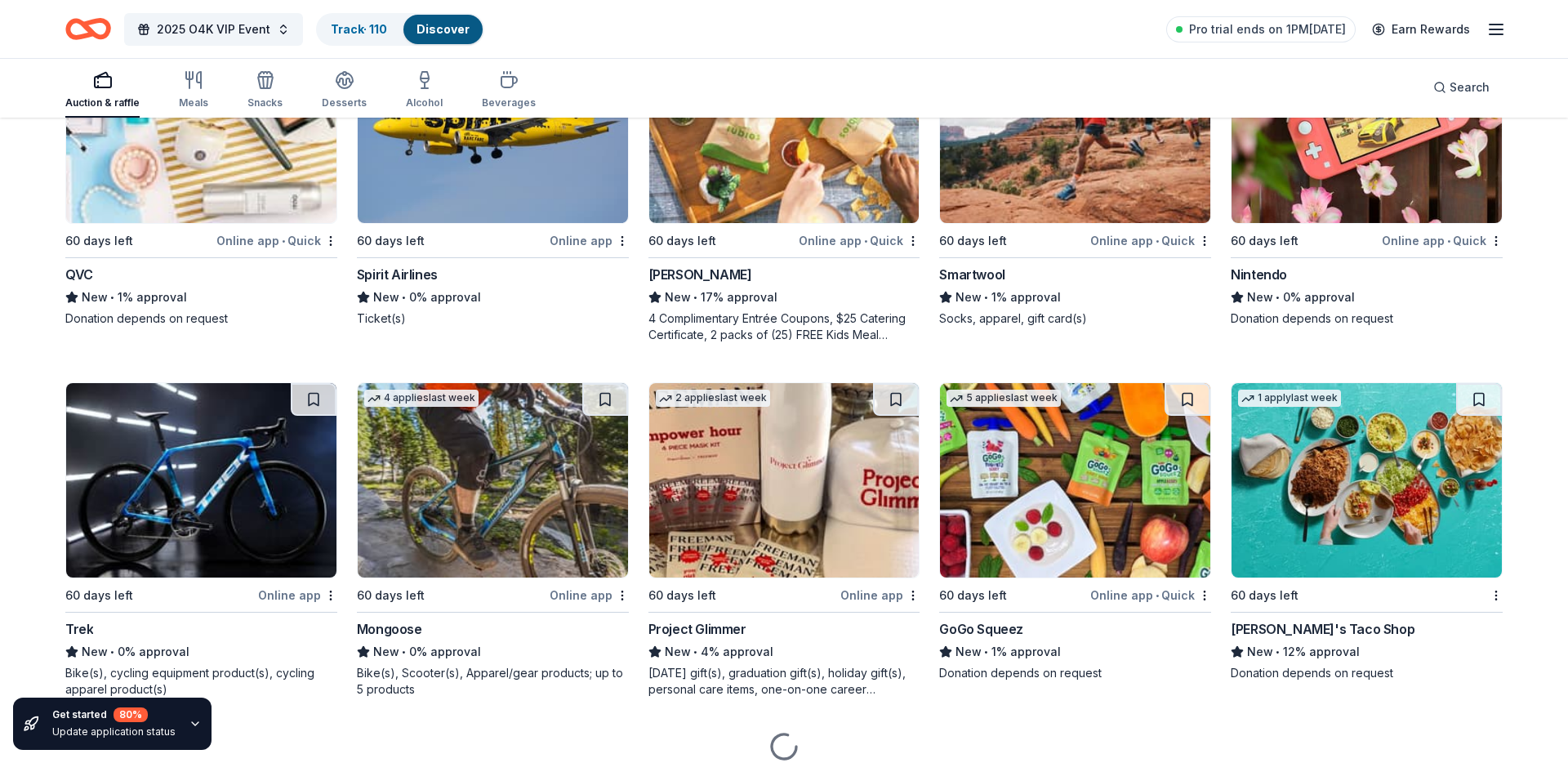
scroll to position [7960, 0]
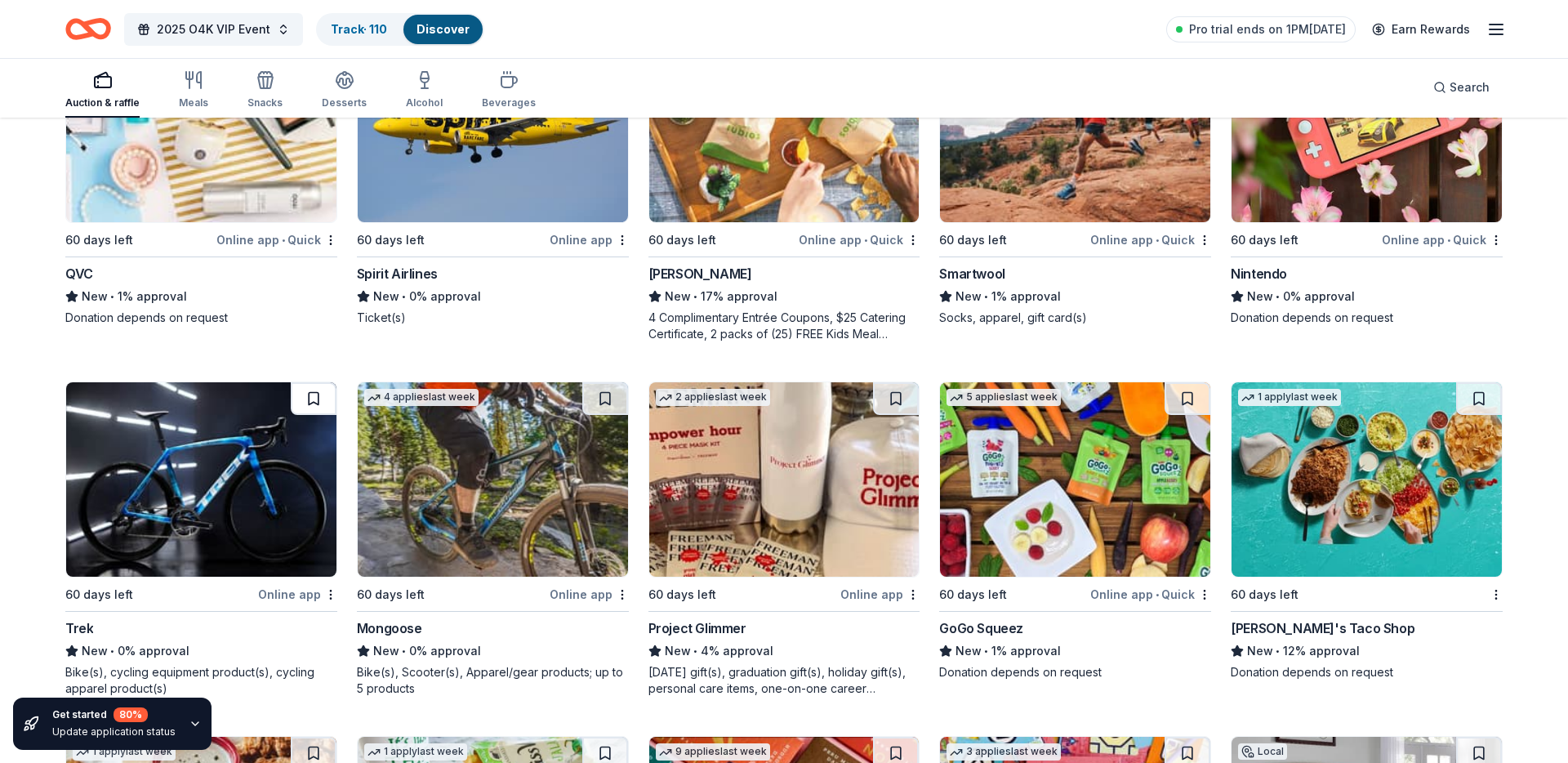
click at [310, 408] on button at bounding box center [313, 399] width 46 height 33
click at [614, 401] on button at bounding box center [606, 399] width 46 height 33
drag, startPoint x: 888, startPoint y: 392, endPoint x: 913, endPoint y: 396, distance: 25.3
click at [887, 392] on button at bounding box center [896, 399] width 46 height 33
click at [1191, 399] on button at bounding box center [1187, 399] width 46 height 33
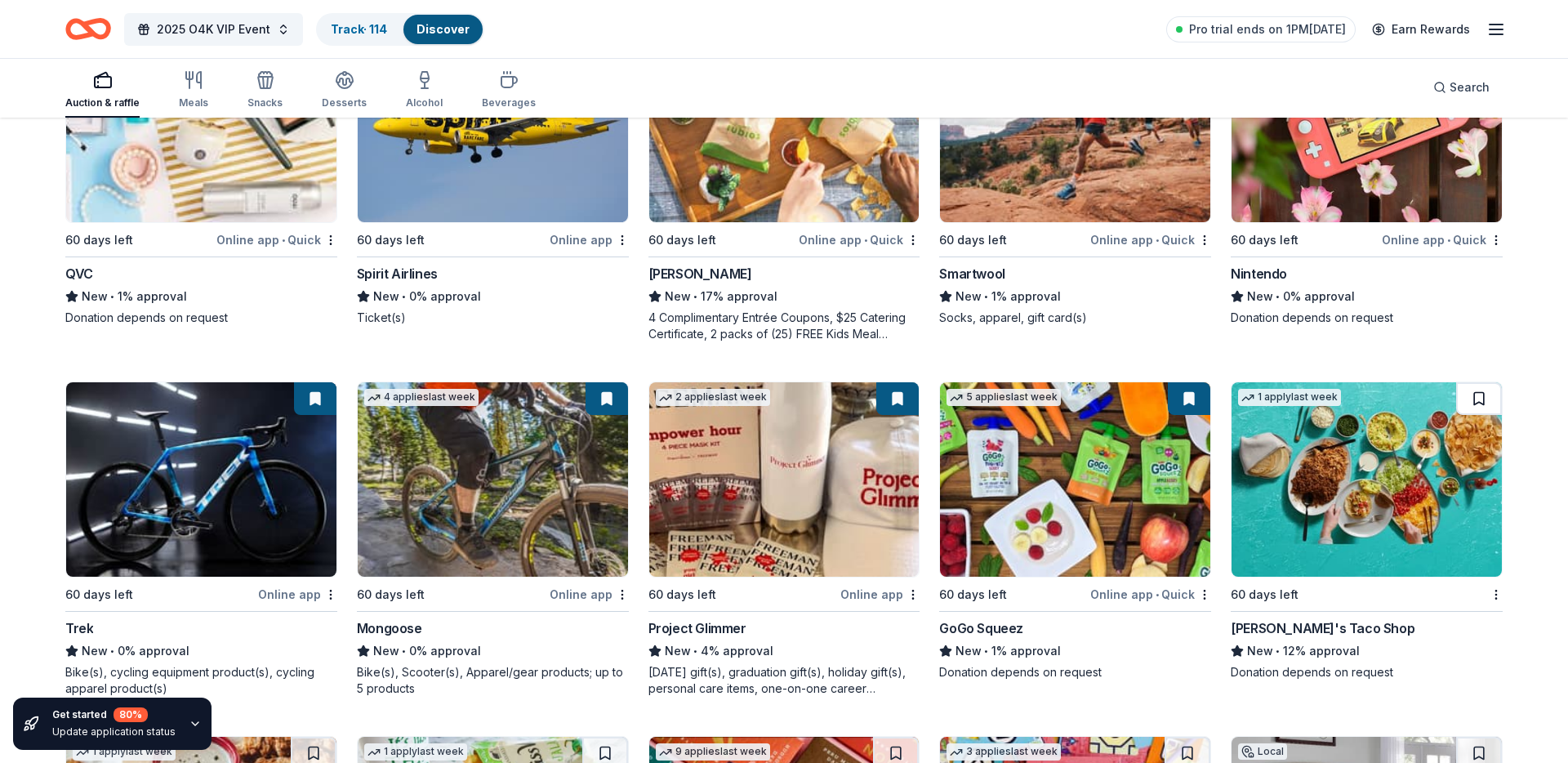
click at [1489, 400] on button at bounding box center [1479, 399] width 46 height 33
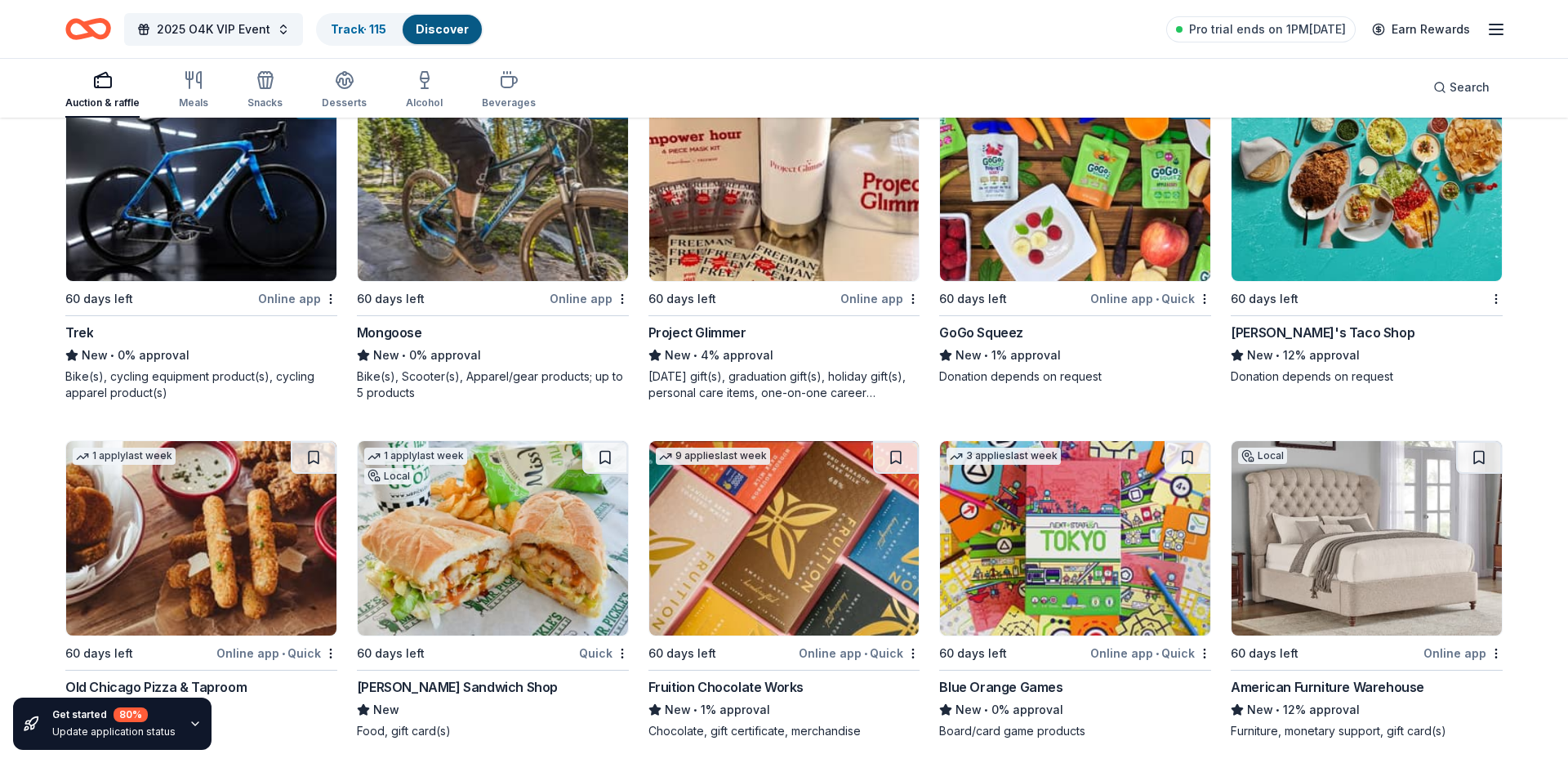
scroll to position [8258, 0]
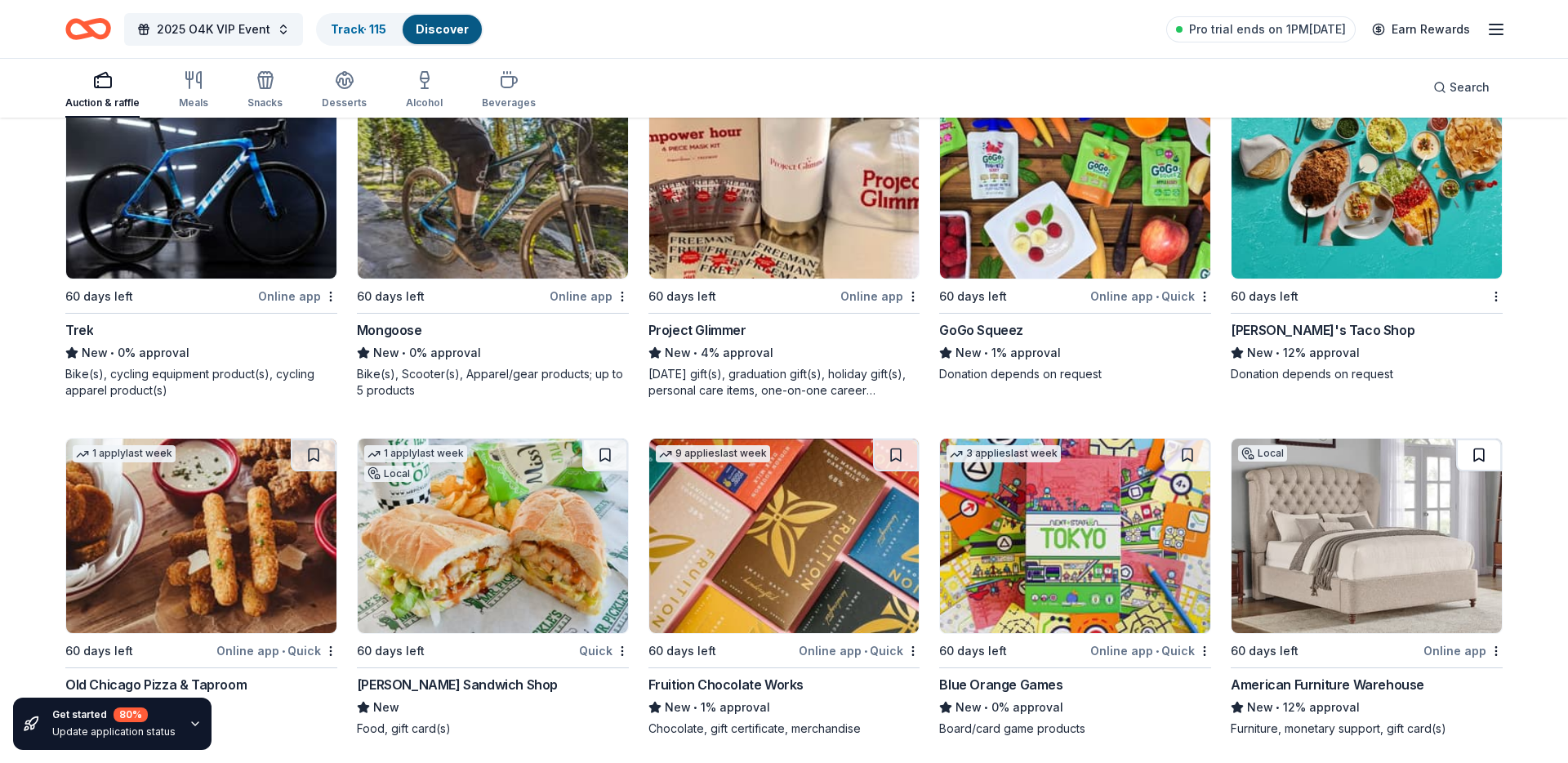
click at [1481, 455] on button at bounding box center [1479, 455] width 46 height 33
click at [891, 456] on button at bounding box center [896, 455] width 46 height 33
click at [604, 453] on button at bounding box center [606, 455] width 46 height 33
click at [303, 460] on button at bounding box center [313, 455] width 46 height 33
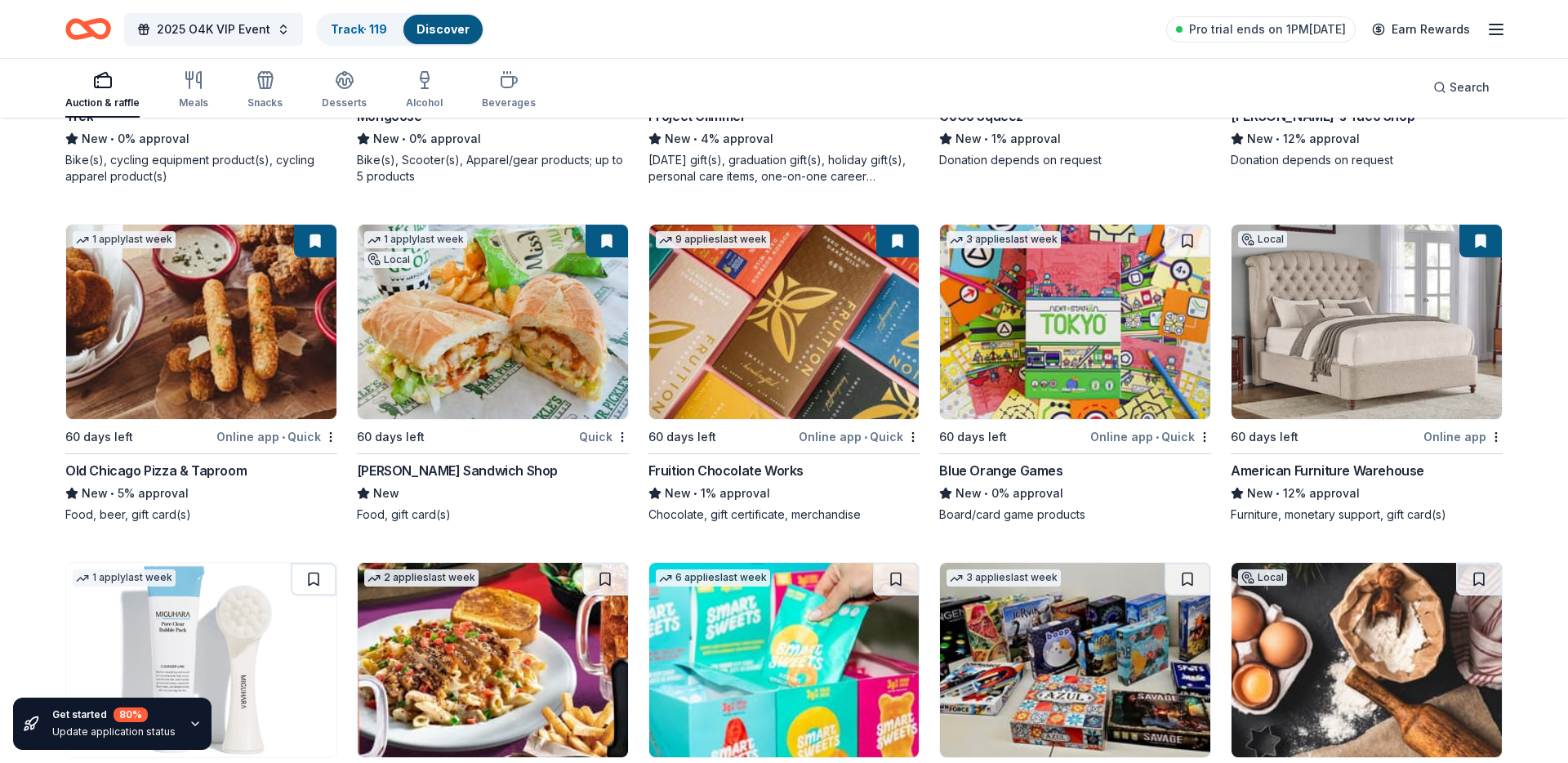
scroll to position [8602, 0]
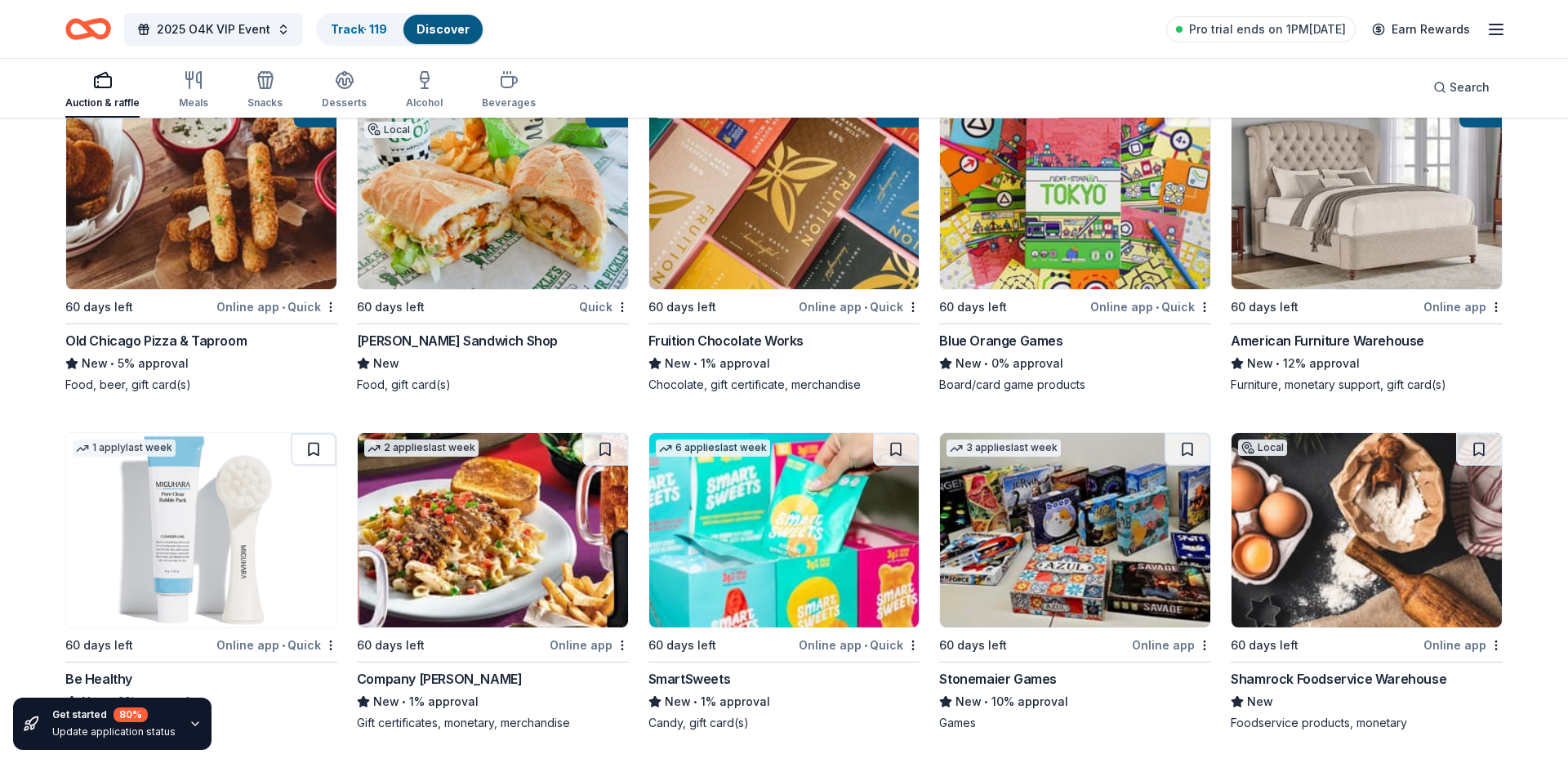
click at [307, 459] on button at bounding box center [313, 449] width 46 height 33
drag, startPoint x: 596, startPoint y: 450, endPoint x: 632, endPoint y: 449, distance: 36.0
click at [596, 450] on button at bounding box center [606, 449] width 46 height 33
click at [893, 451] on button at bounding box center [896, 449] width 46 height 33
click at [1189, 454] on button at bounding box center [1187, 449] width 46 height 33
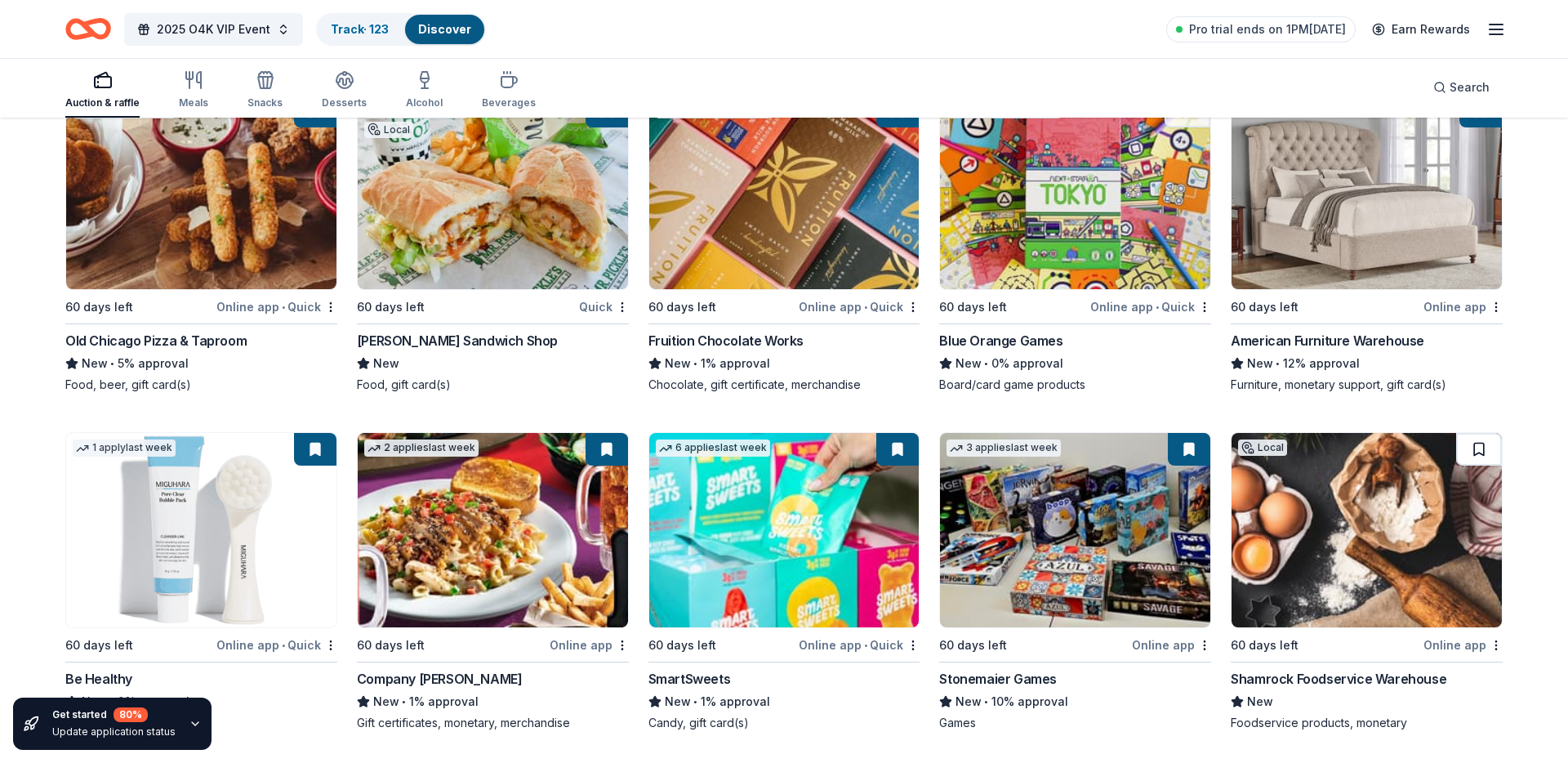
click at [1476, 452] on button at bounding box center [1479, 449] width 46 height 33
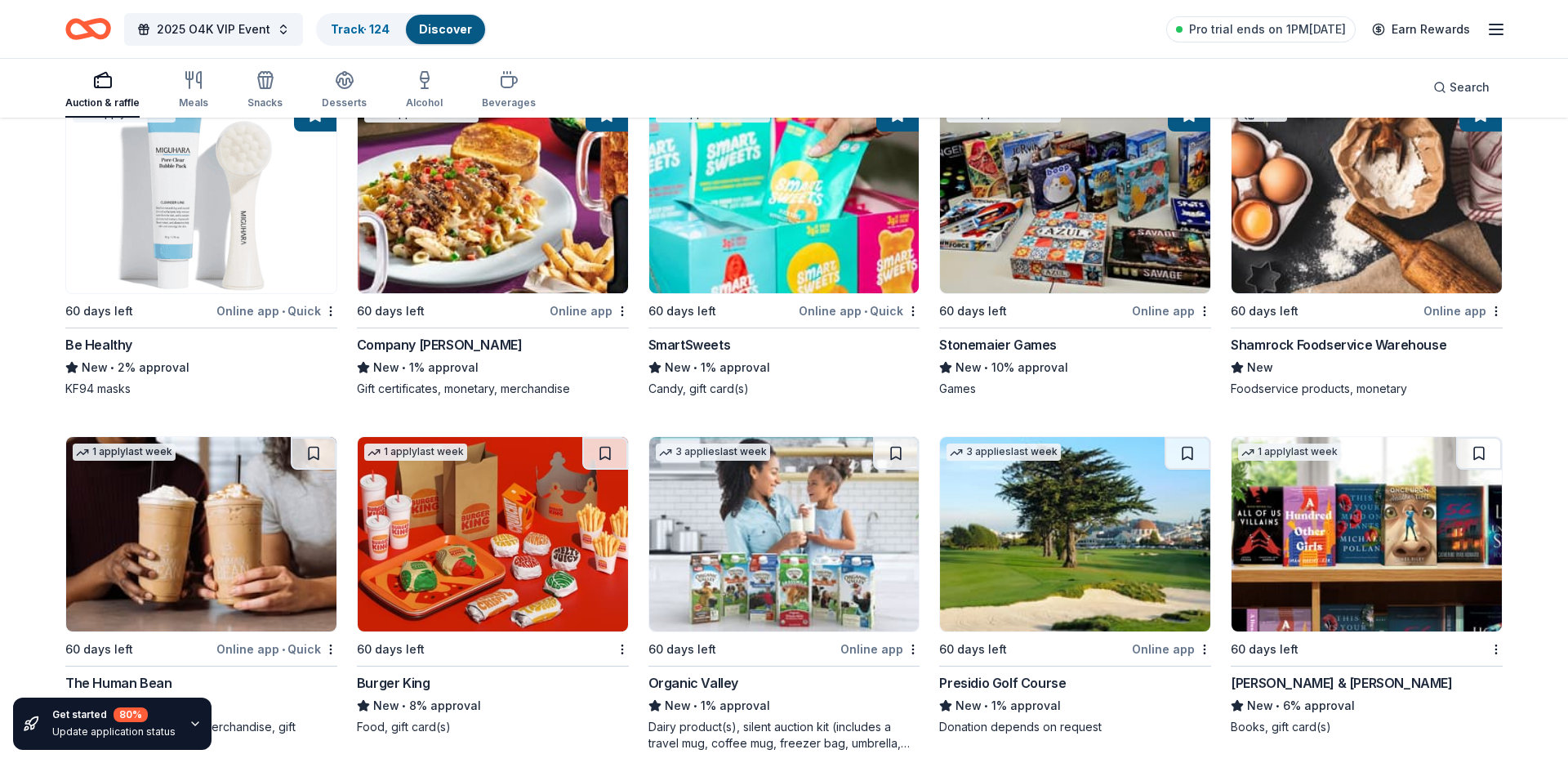
scroll to position [8973, 0]
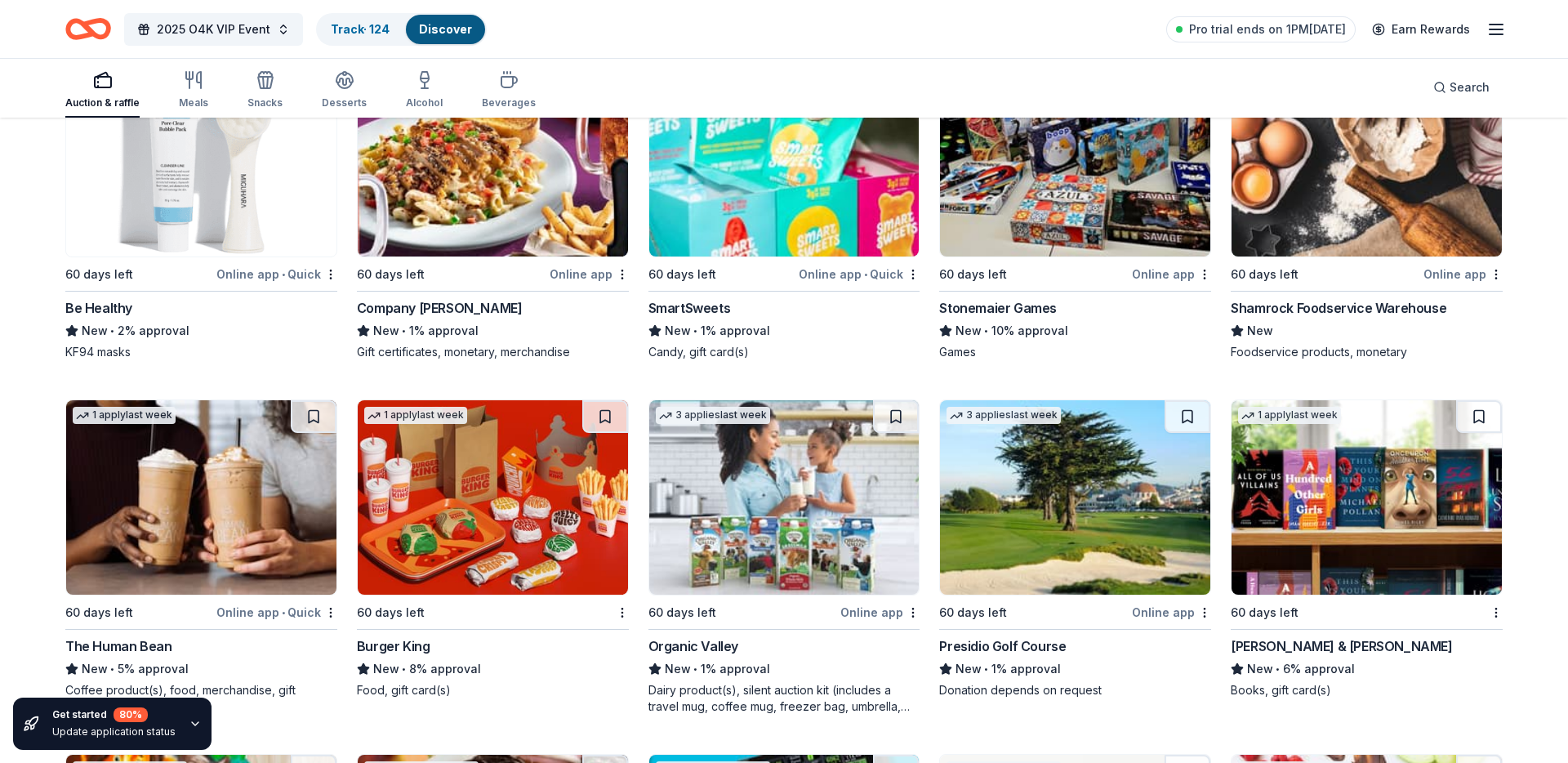
click at [1480, 425] on button at bounding box center [1479, 417] width 46 height 33
click at [1182, 415] on button at bounding box center [1187, 417] width 46 height 33
click at [894, 412] on button at bounding box center [896, 417] width 46 height 33
click at [304, 421] on button at bounding box center [313, 417] width 46 height 33
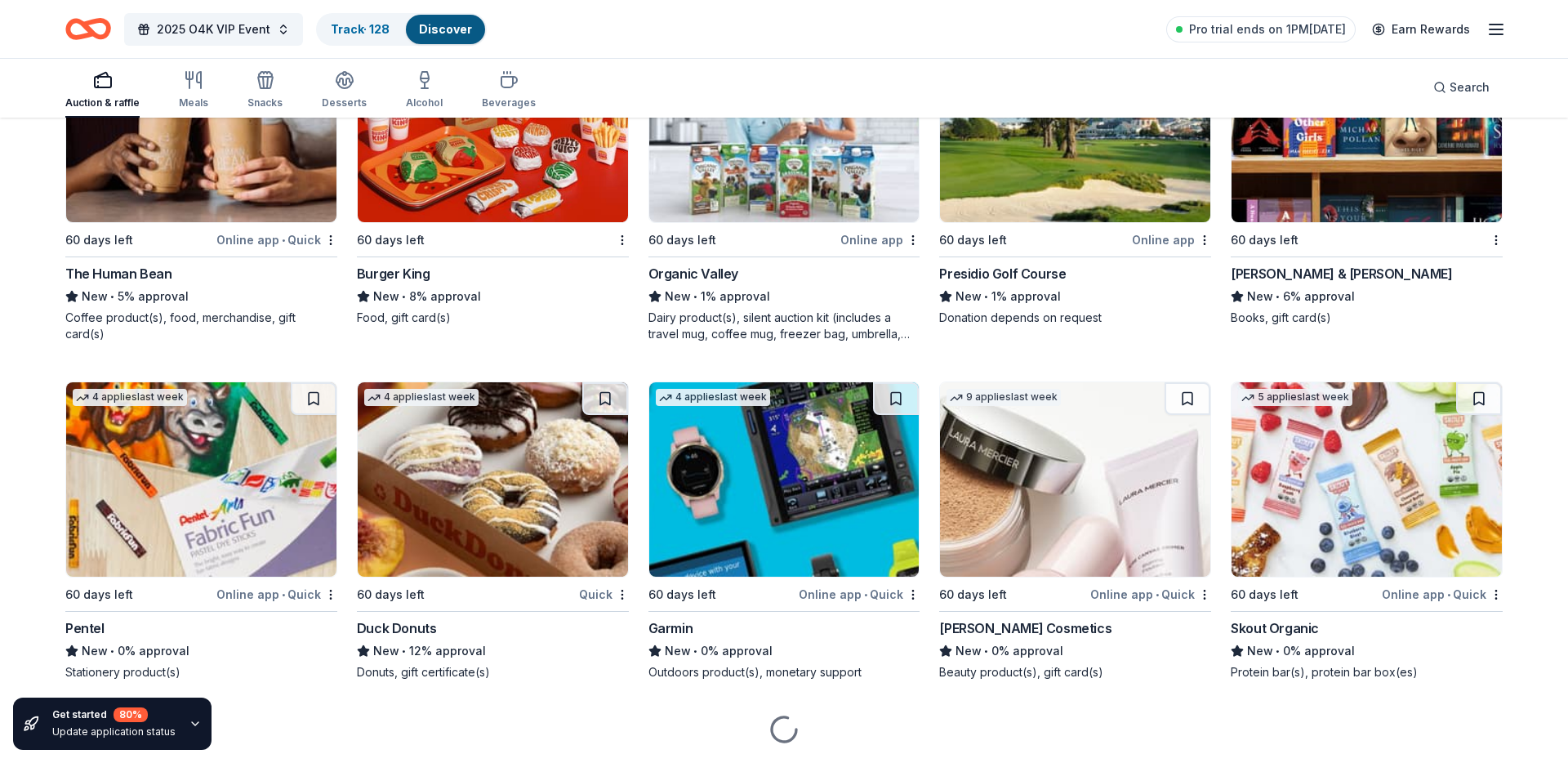
scroll to position [9370, 0]
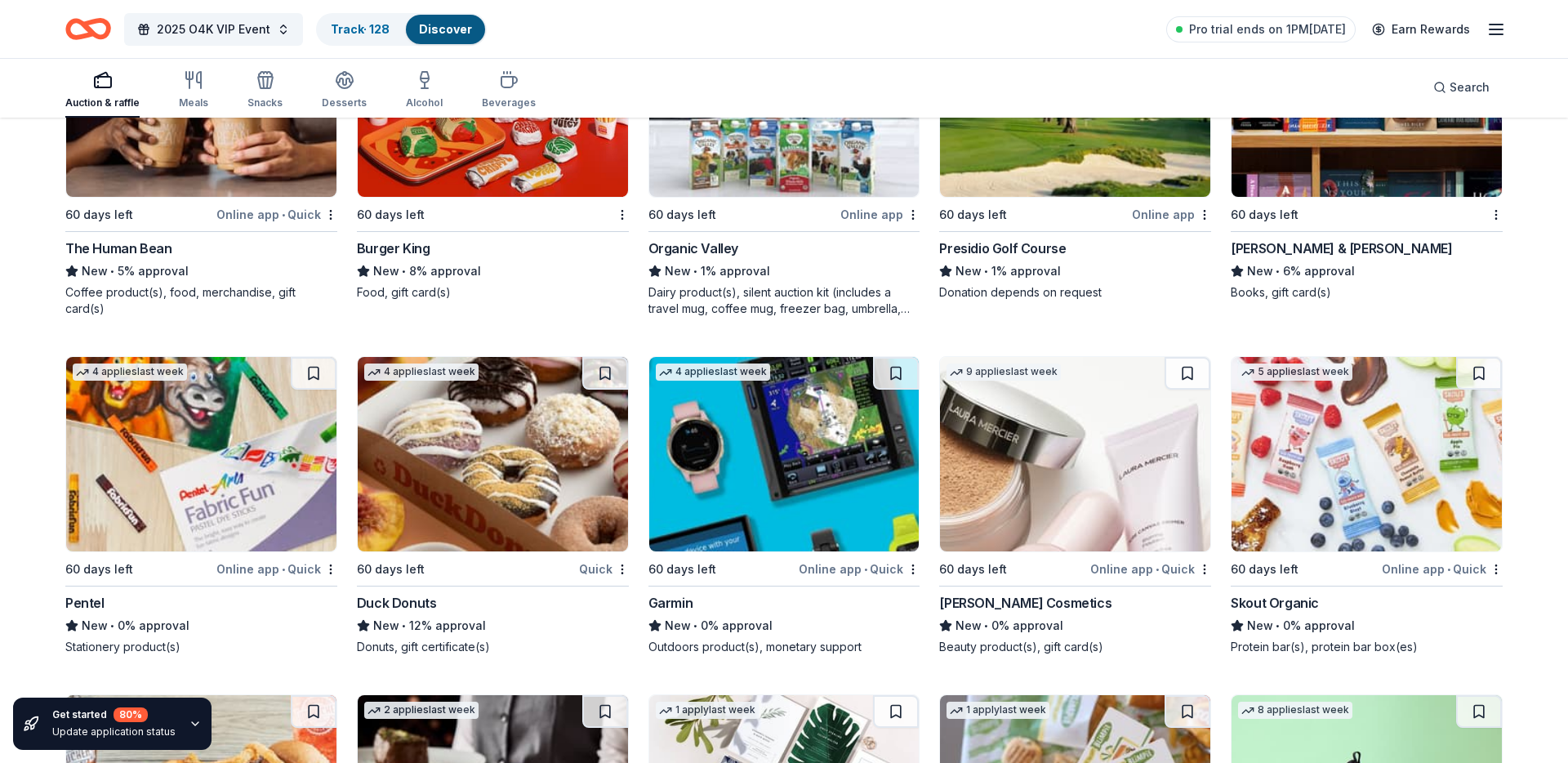
click at [313, 374] on button at bounding box center [313, 373] width 46 height 33
click at [600, 382] on button at bounding box center [606, 373] width 46 height 33
drag, startPoint x: 894, startPoint y: 371, endPoint x: 921, endPoint y: 372, distance: 27.0
click at [894, 371] on button at bounding box center [896, 373] width 46 height 33
click at [1192, 370] on button at bounding box center [1187, 373] width 46 height 33
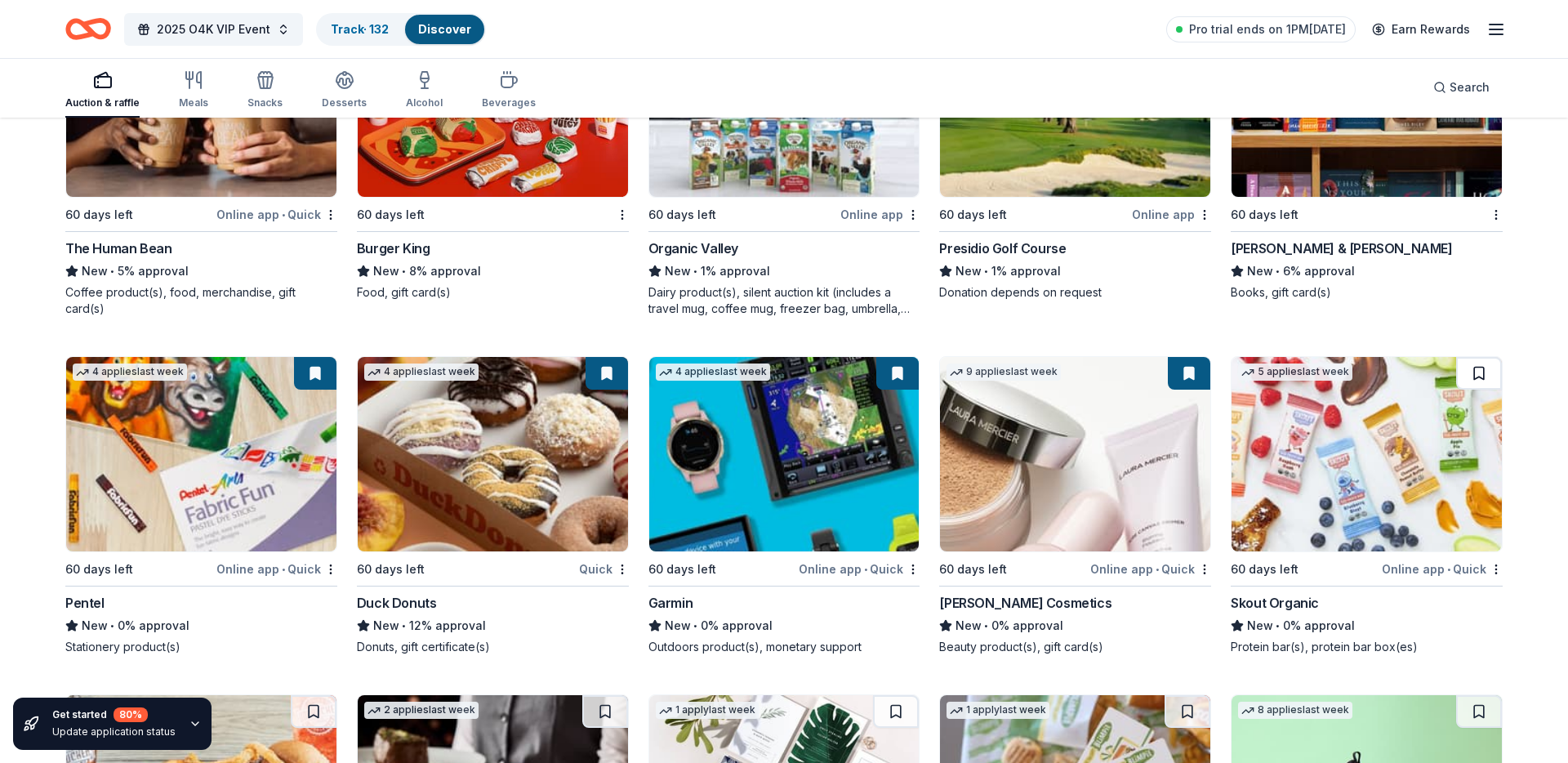
click at [1477, 375] on button at bounding box center [1479, 373] width 46 height 33
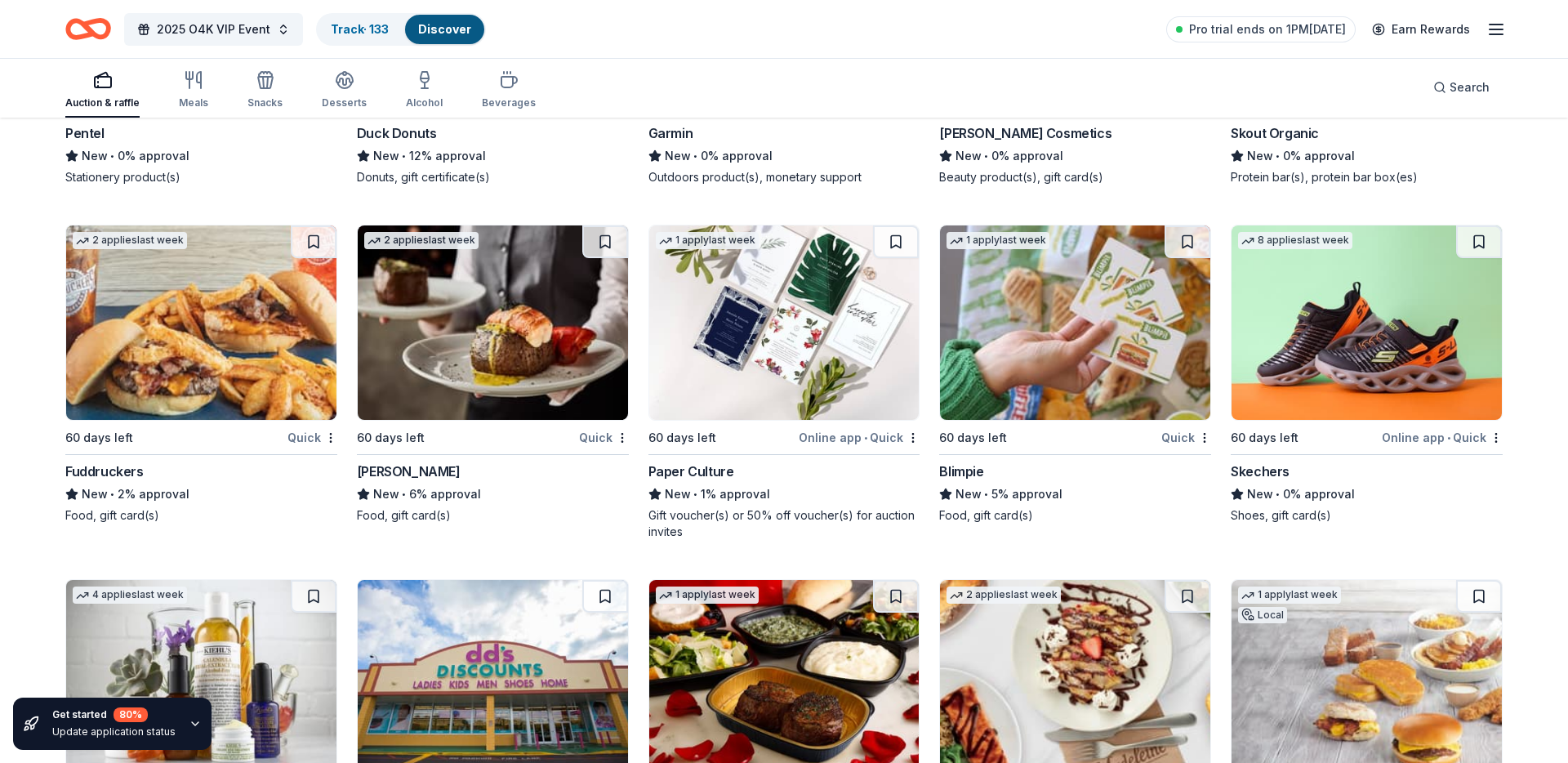
scroll to position [9852, 0]
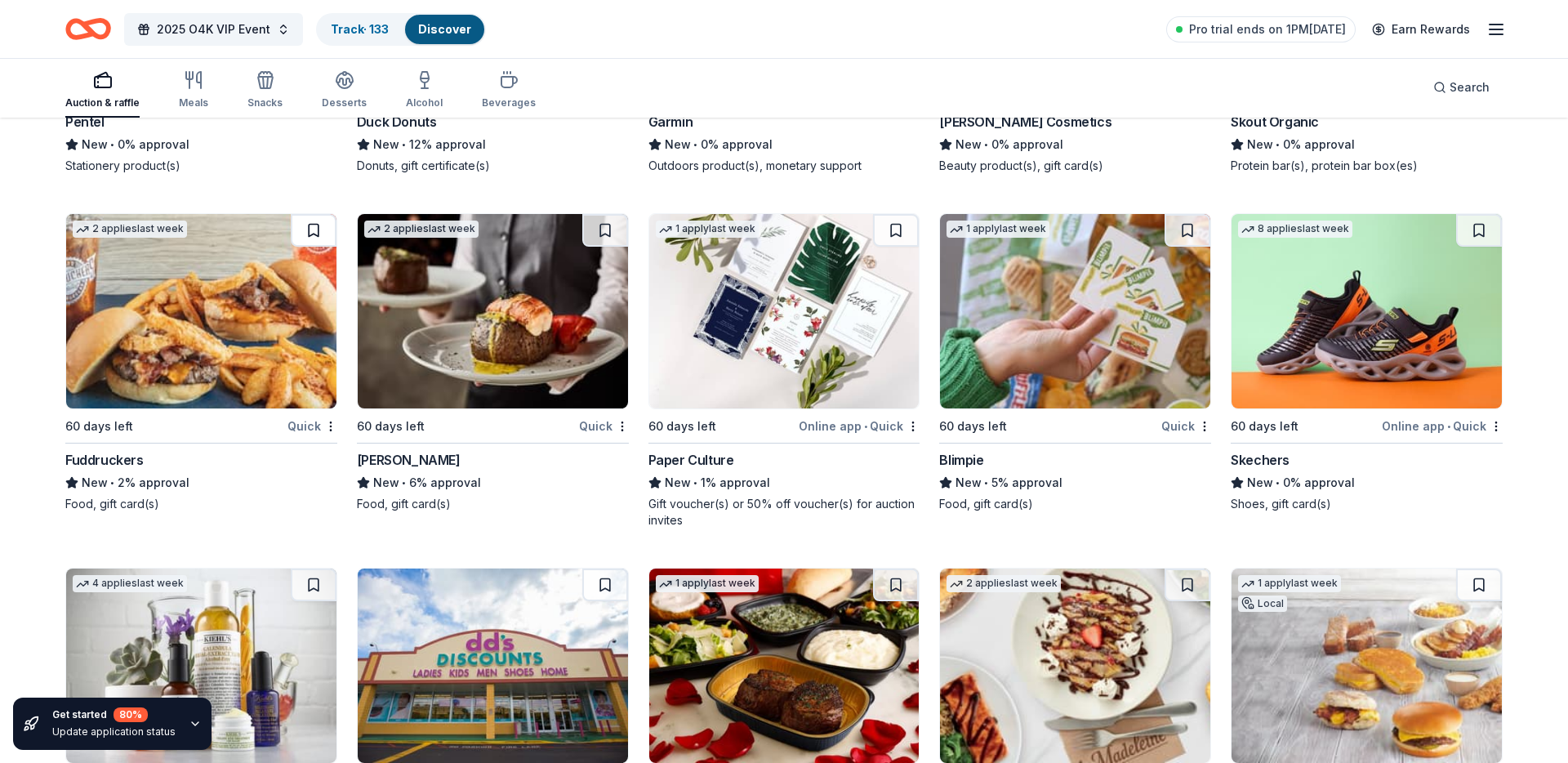
click at [309, 229] on button at bounding box center [313, 230] width 46 height 33
click at [595, 233] on button at bounding box center [606, 230] width 46 height 33
click at [903, 229] on button at bounding box center [896, 230] width 46 height 33
click at [1189, 229] on button at bounding box center [1187, 230] width 46 height 33
click at [1471, 232] on button at bounding box center [1479, 230] width 46 height 33
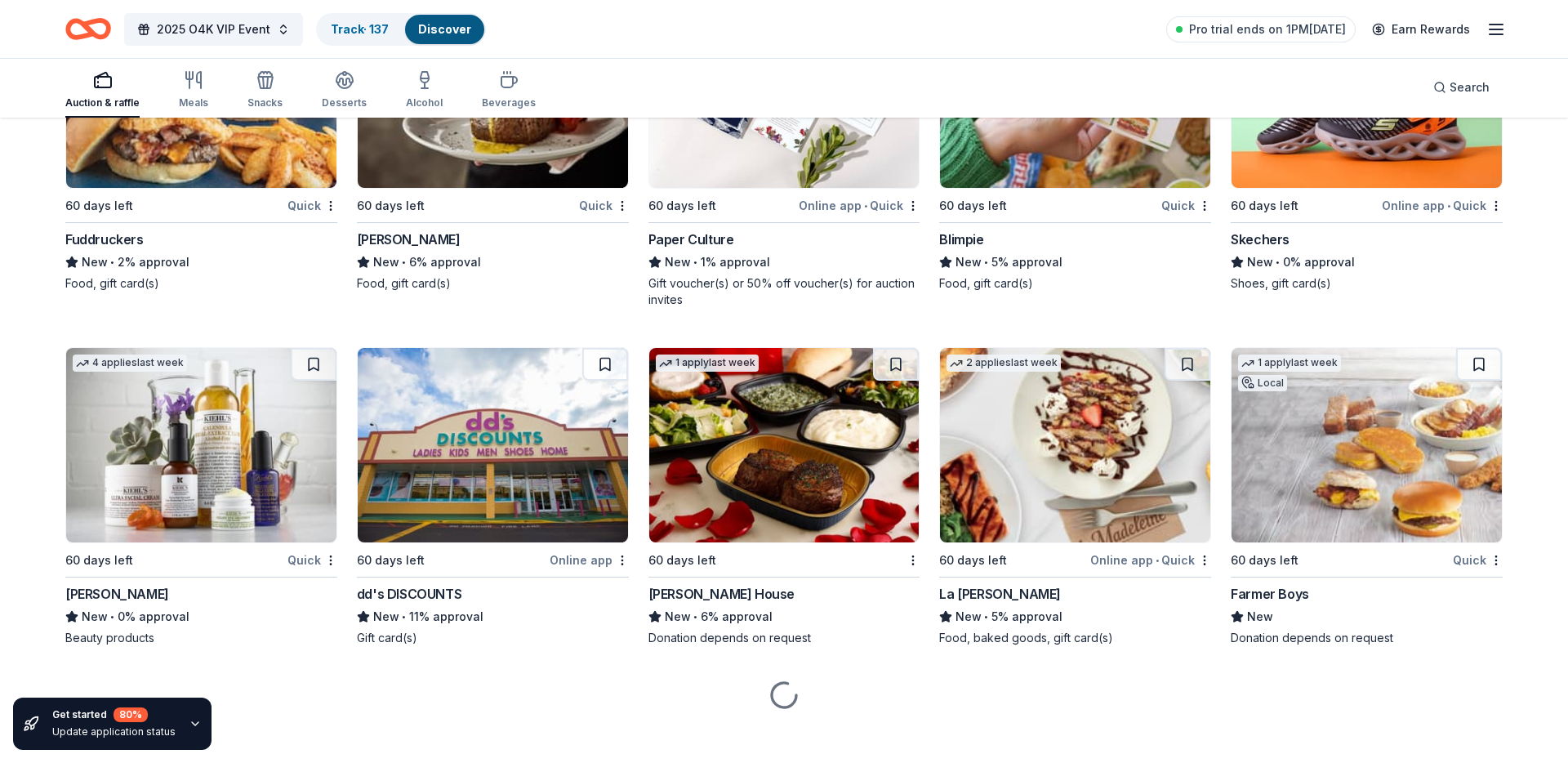
scroll to position [10087, 0]
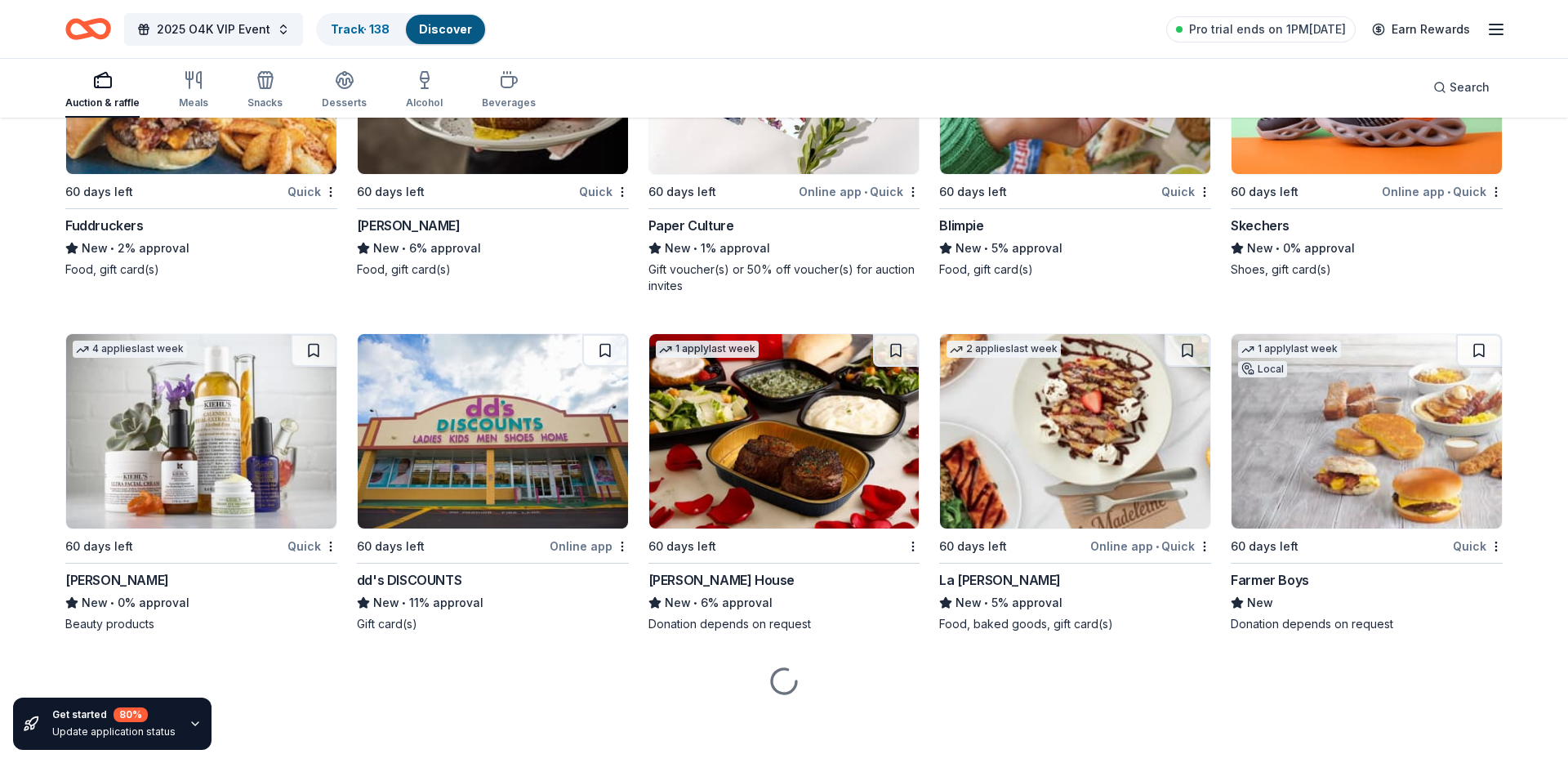
click at [1471, 350] on button at bounding box center [1479, 350] width 46 height 33
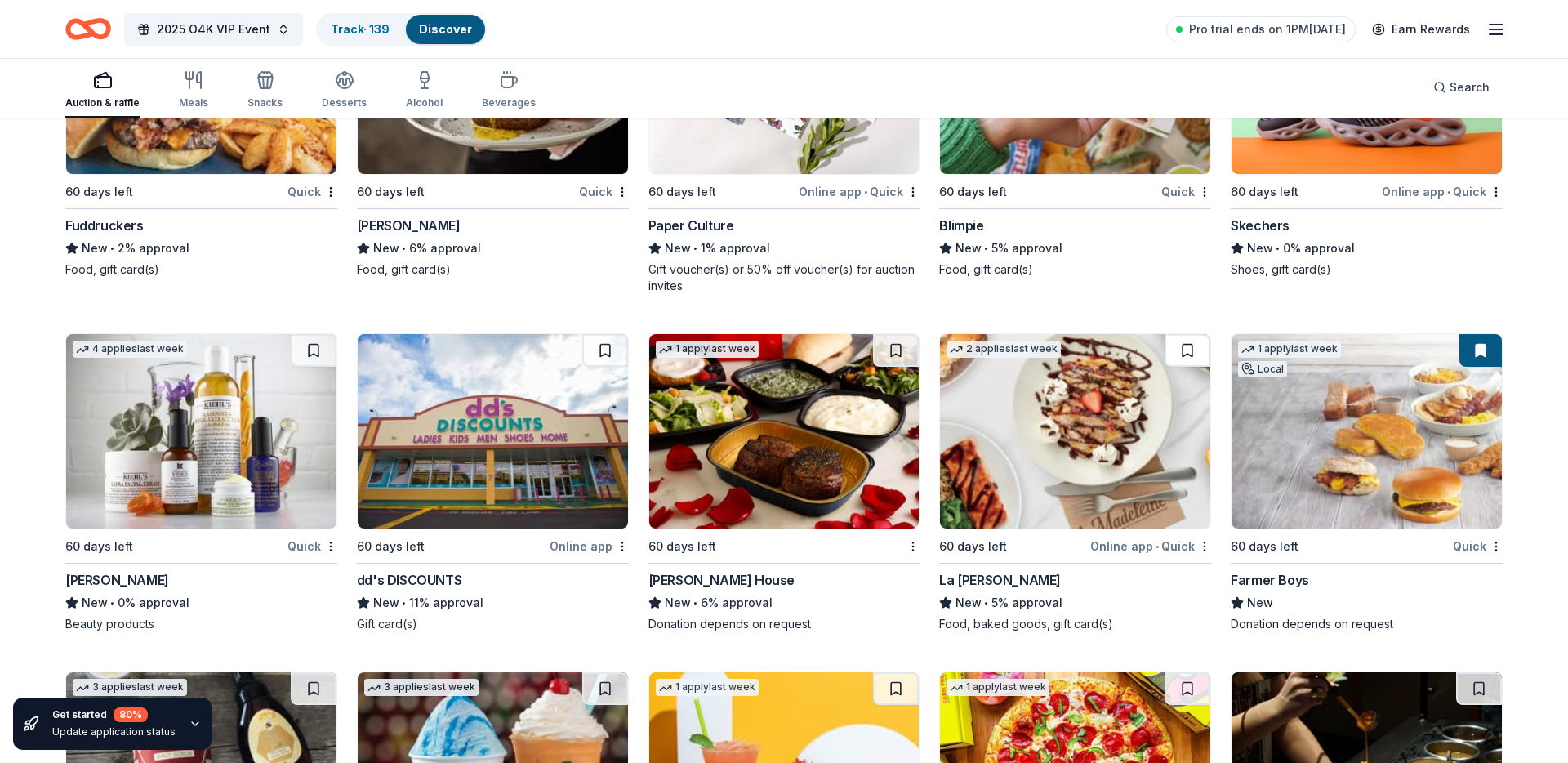
click at [1184, 352] on button at bounding box center [1187, 350] width 46 height 33
click at [909, 346] on button at bounding box center [896, 350] width 46 height 33
click at [607, 347] on button at bounding box center [606, 350] width 46 height 33
click at [318, 356] on button at bounding box center [313, 350] width 46 height 33
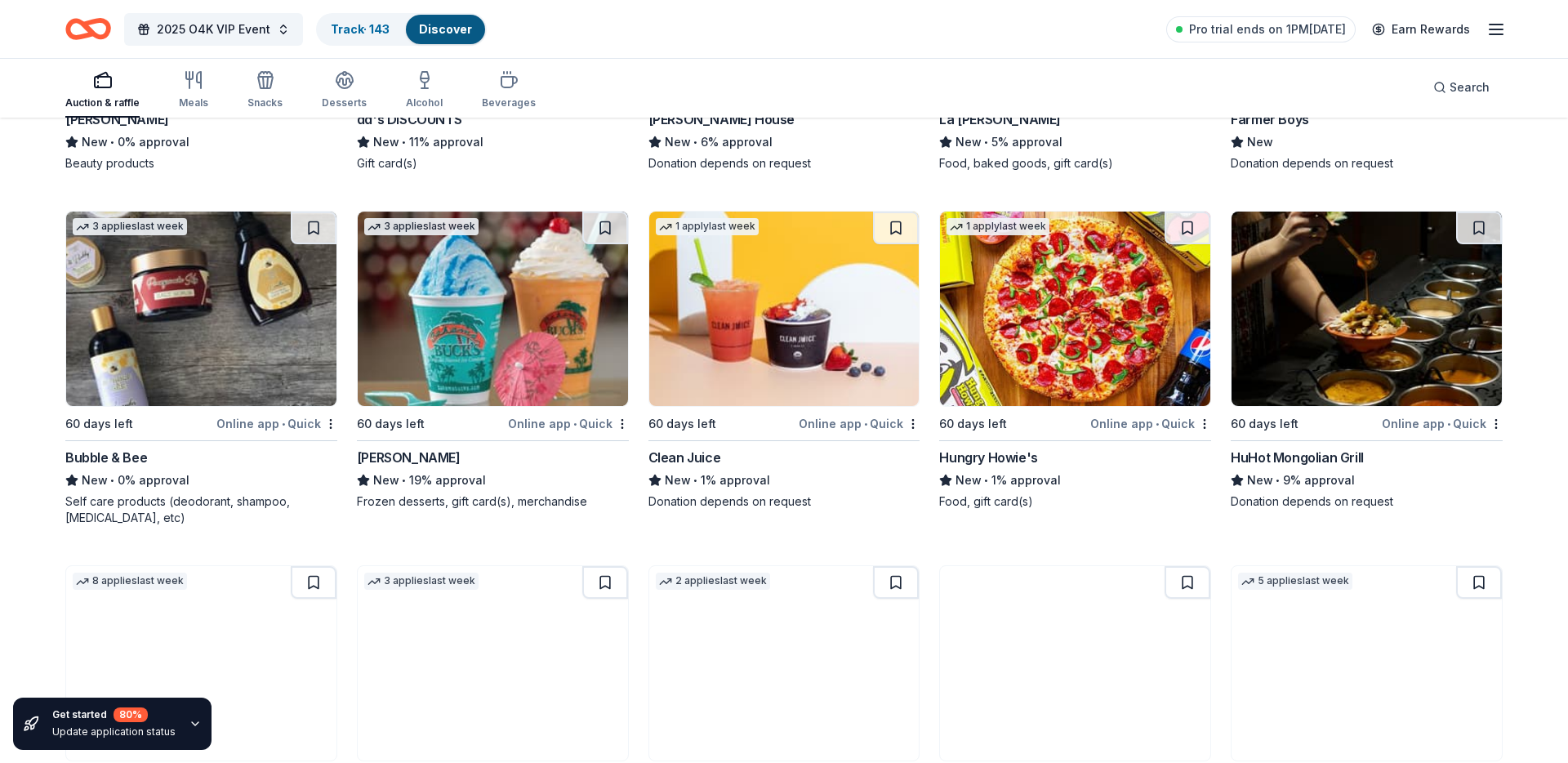
scroll to position [10548, 0]
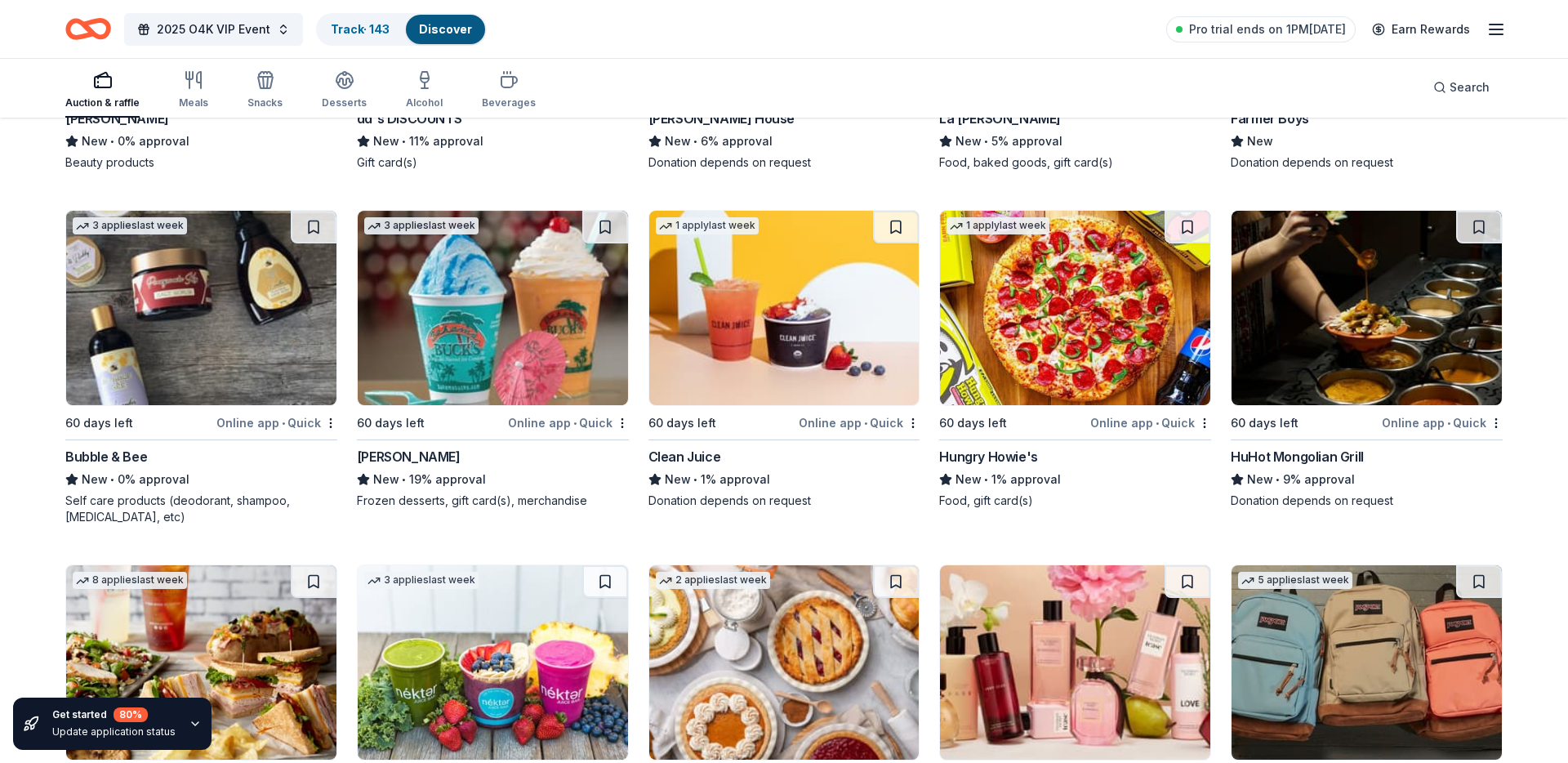
click at [310, 230] on button at bounding box center [313, 227] width 46 height 33
click at [1193, 230] on button at bounding box center [1187, 227] width 46 height 33
click at [1475, 233] on button at bounding box center [1479, 227] width 46 height 33
click at [894, 230] on button at bounding box center [896, 227] width 46 height 33
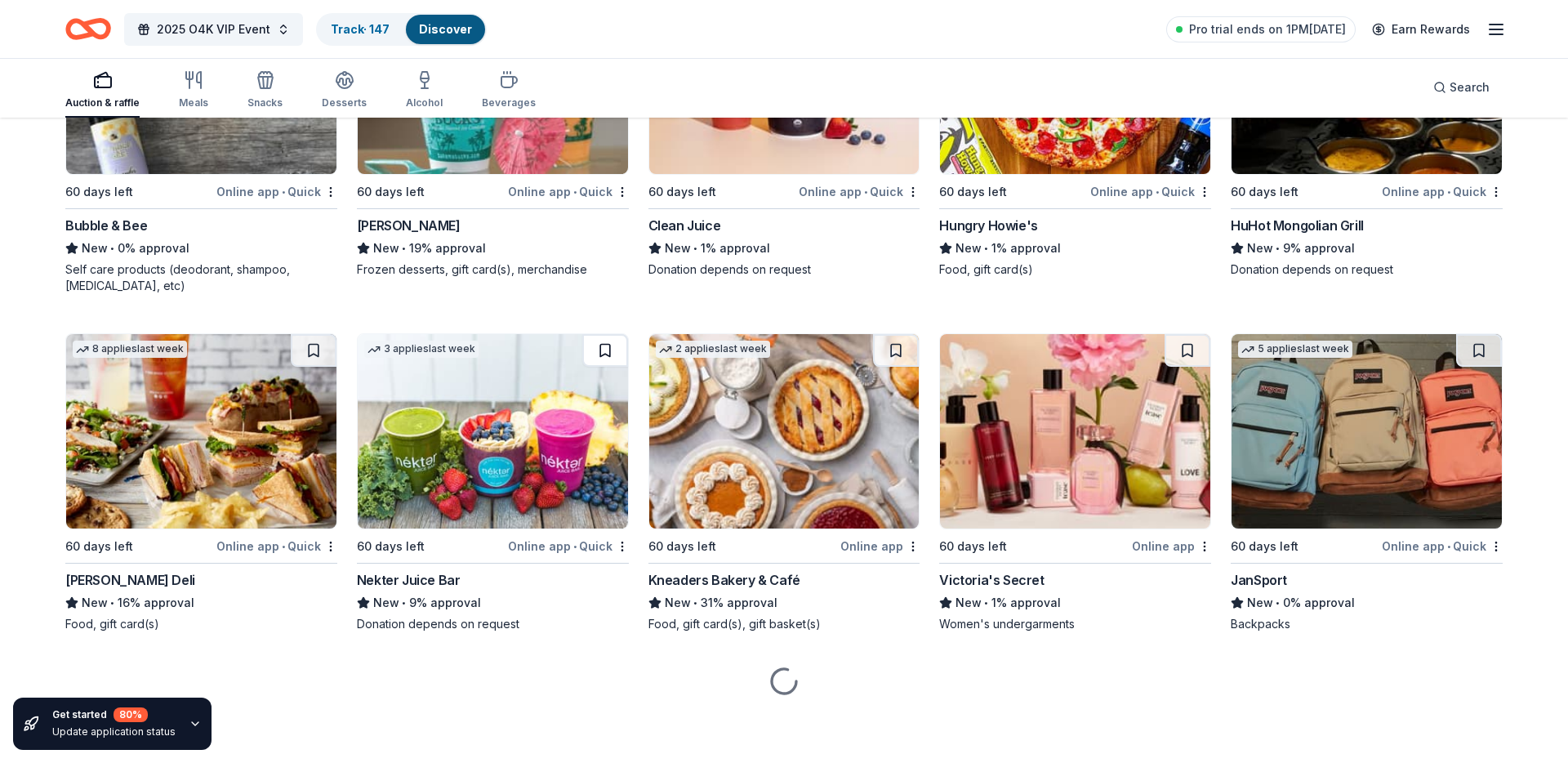
click at [597, 354] on button at bounding box center [606, 350] width 46 height 33
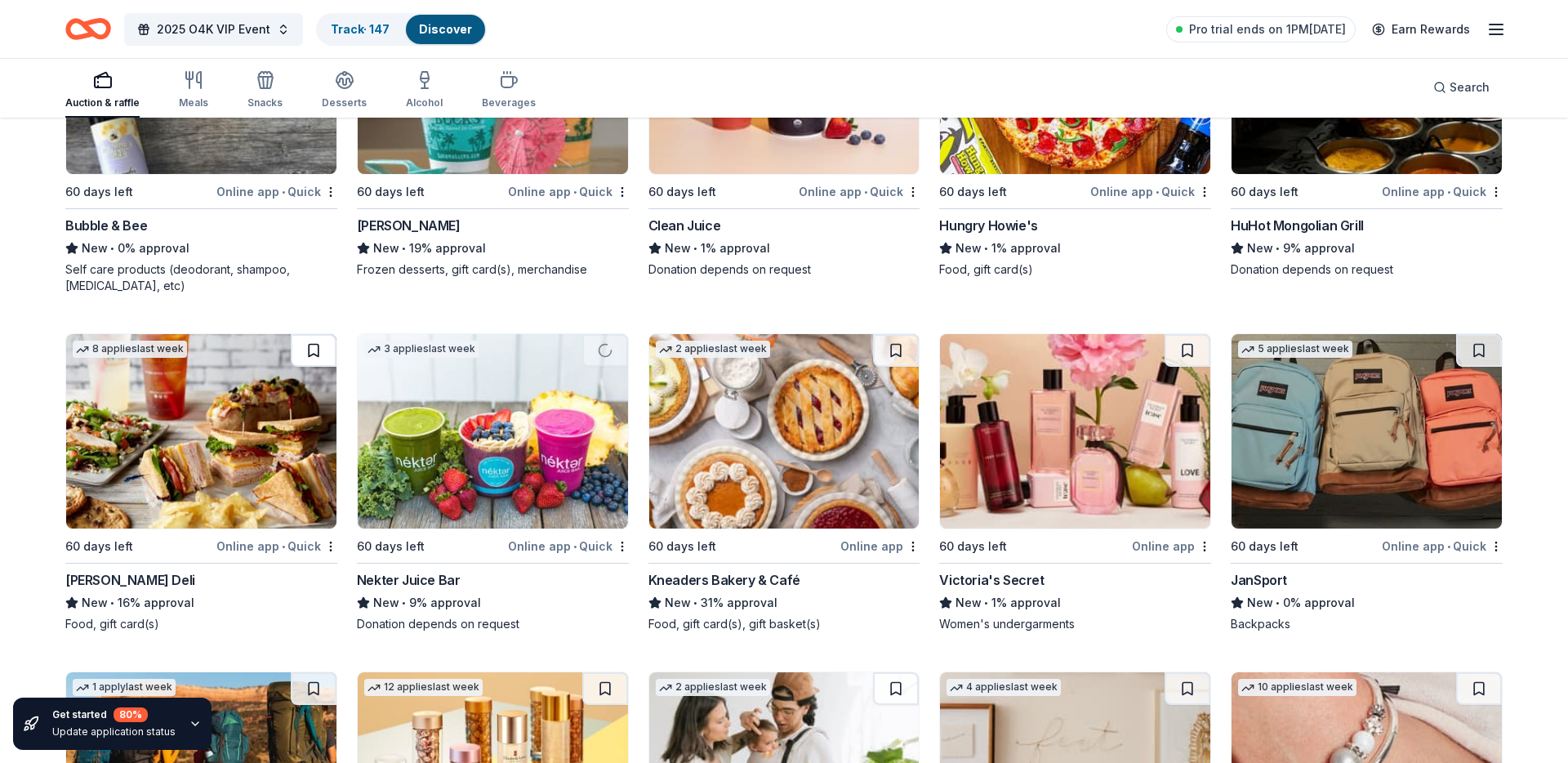
click at [314, 354] on button at bounding box center [313, 350] width 46 height 33
drag, startPoint x: 907, startPoint y: 354, endPoint x: 1002, endPoint y: 353, distance: 95.0
click at [907, 354] on button at bounding box center [896, 350] width 46 height 33
click at [1183, 346] on button at bounding box center [1187, 350] width 46 height 33
click at [1478, 350] on button at bounding box center [1479, 350] width 46 height 33
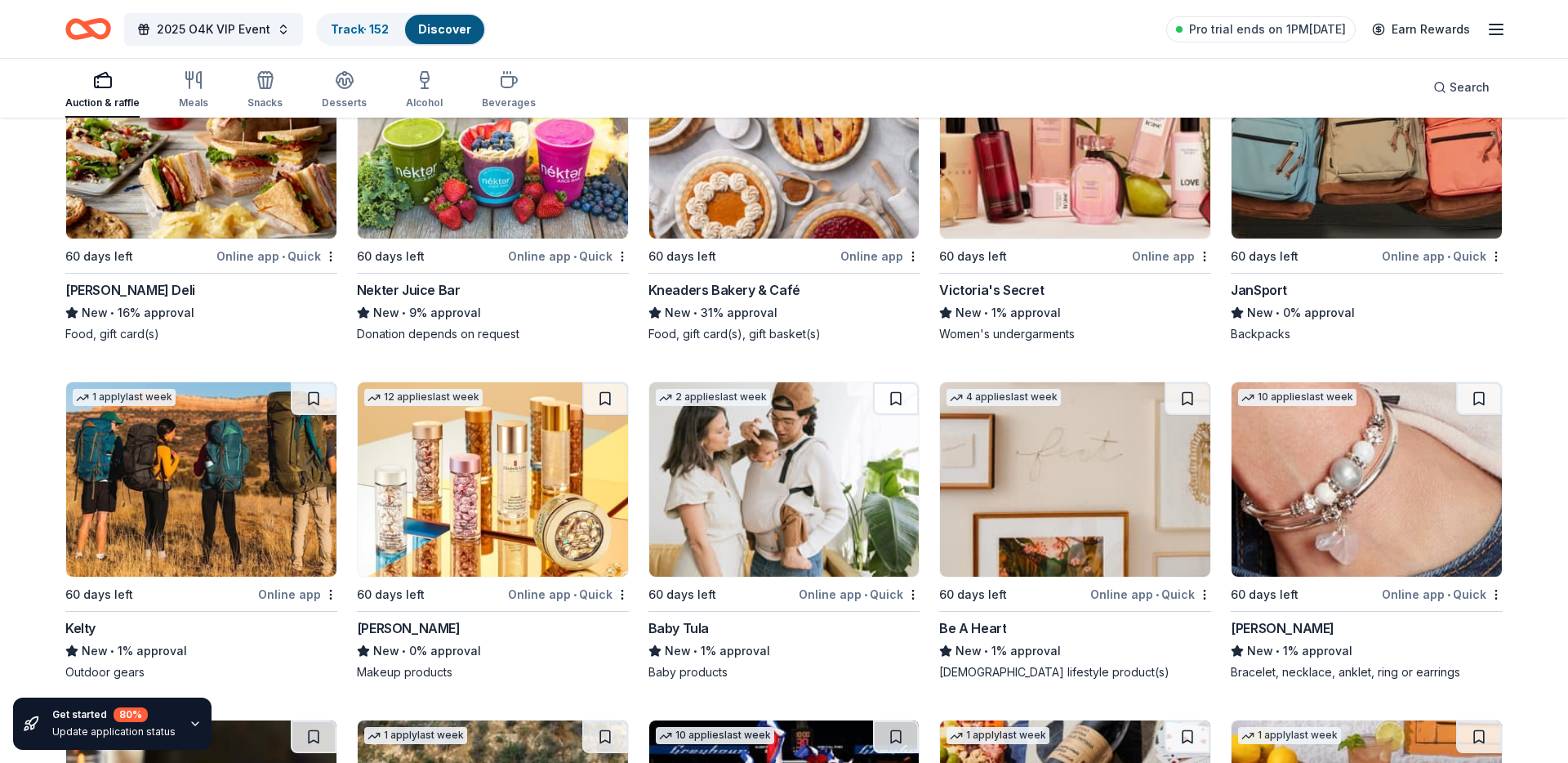
scroll to position [11078, 0]
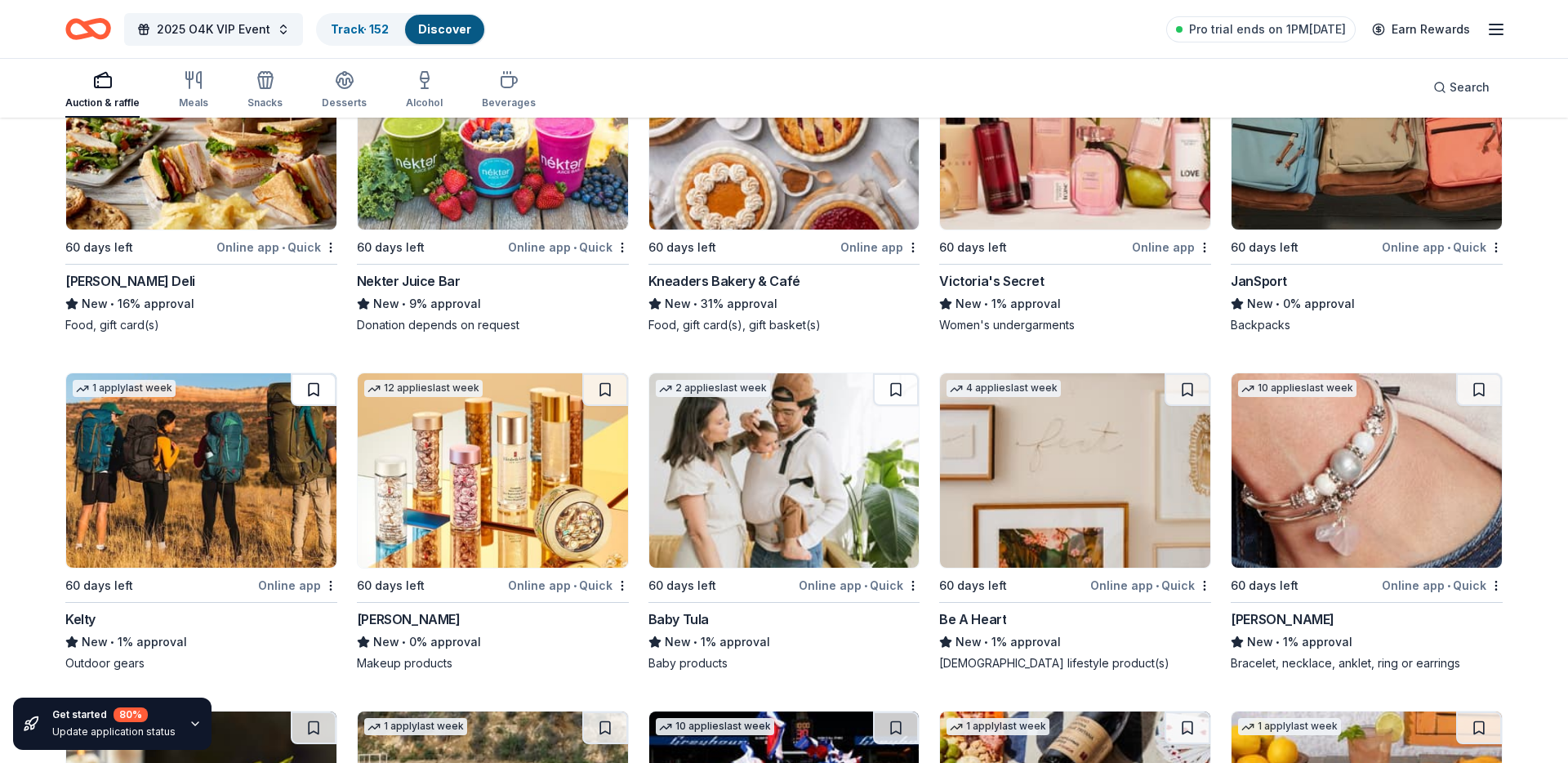
click at [312, 391] on button at bounding box center [313, 390] width 46 height 33
click at [602, 390] on button at bounding box center [606, 390] width 46 height 33
click at [899, 386] on button at bounding box center [896, 390] width 46 height 33
click at [1182, 395] on button at bounding box center [1187, 390] width 46 height 33
click at [1480, 388] on button at bounding box center [1479, 390] width 46 height 33
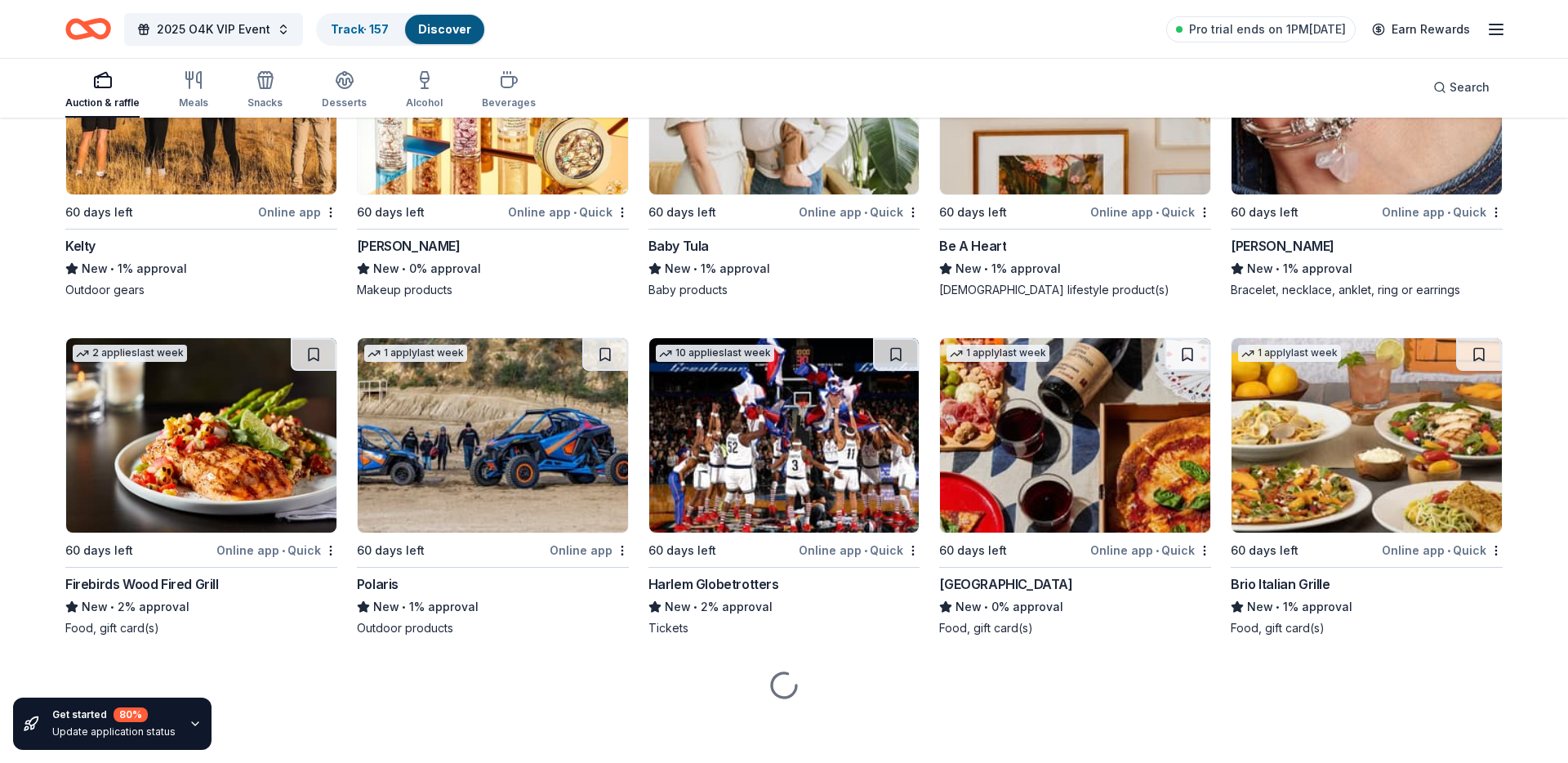
scroll to position [11456, 0]
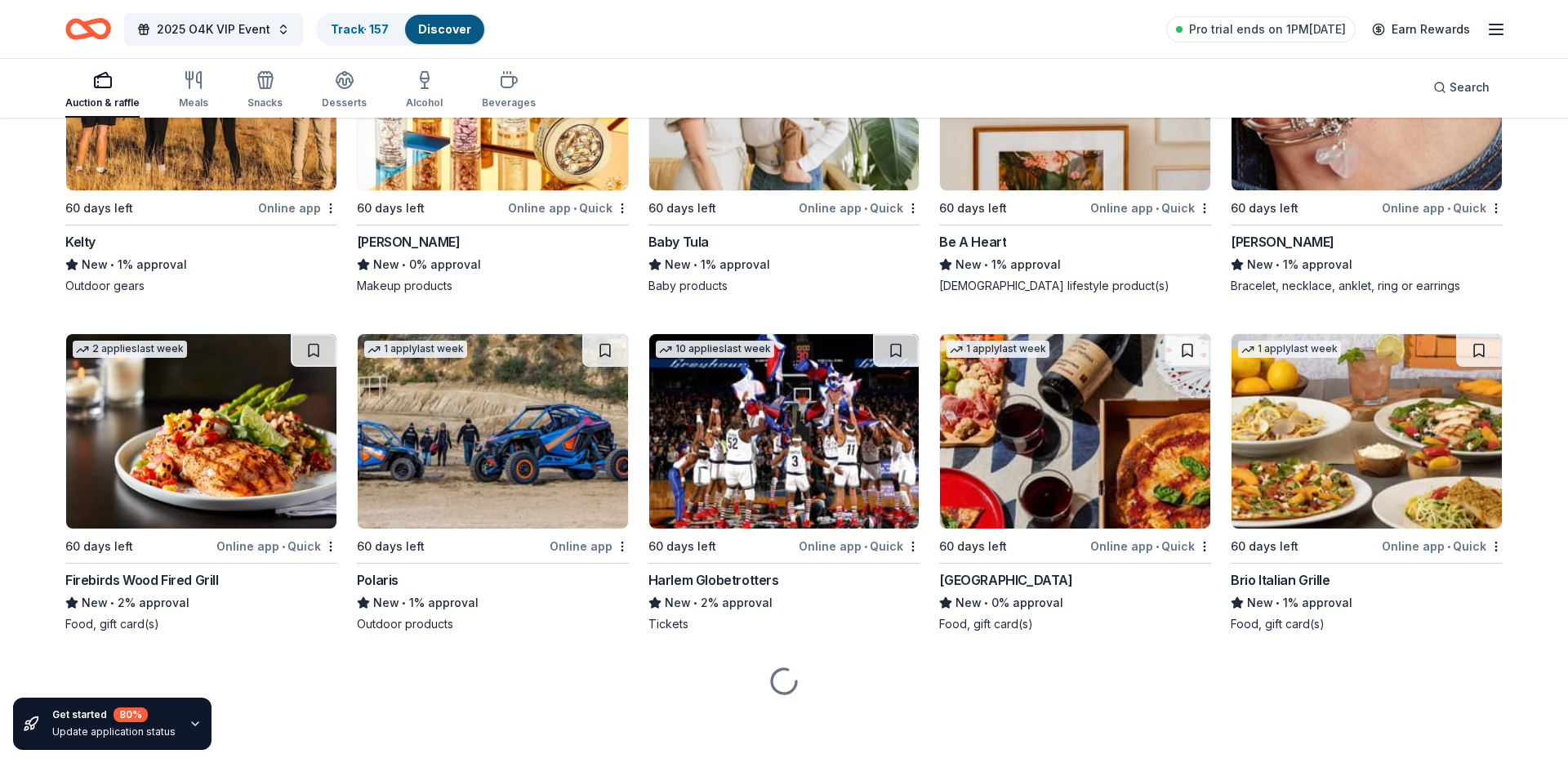
drag, startPoint x: 1486, startPoint y: 348, endPoint x: 1449, endPoint y: 348, distance: 37.0
click at [1486, 348] on button at bounding box center [1479, 350] width 46 height 33
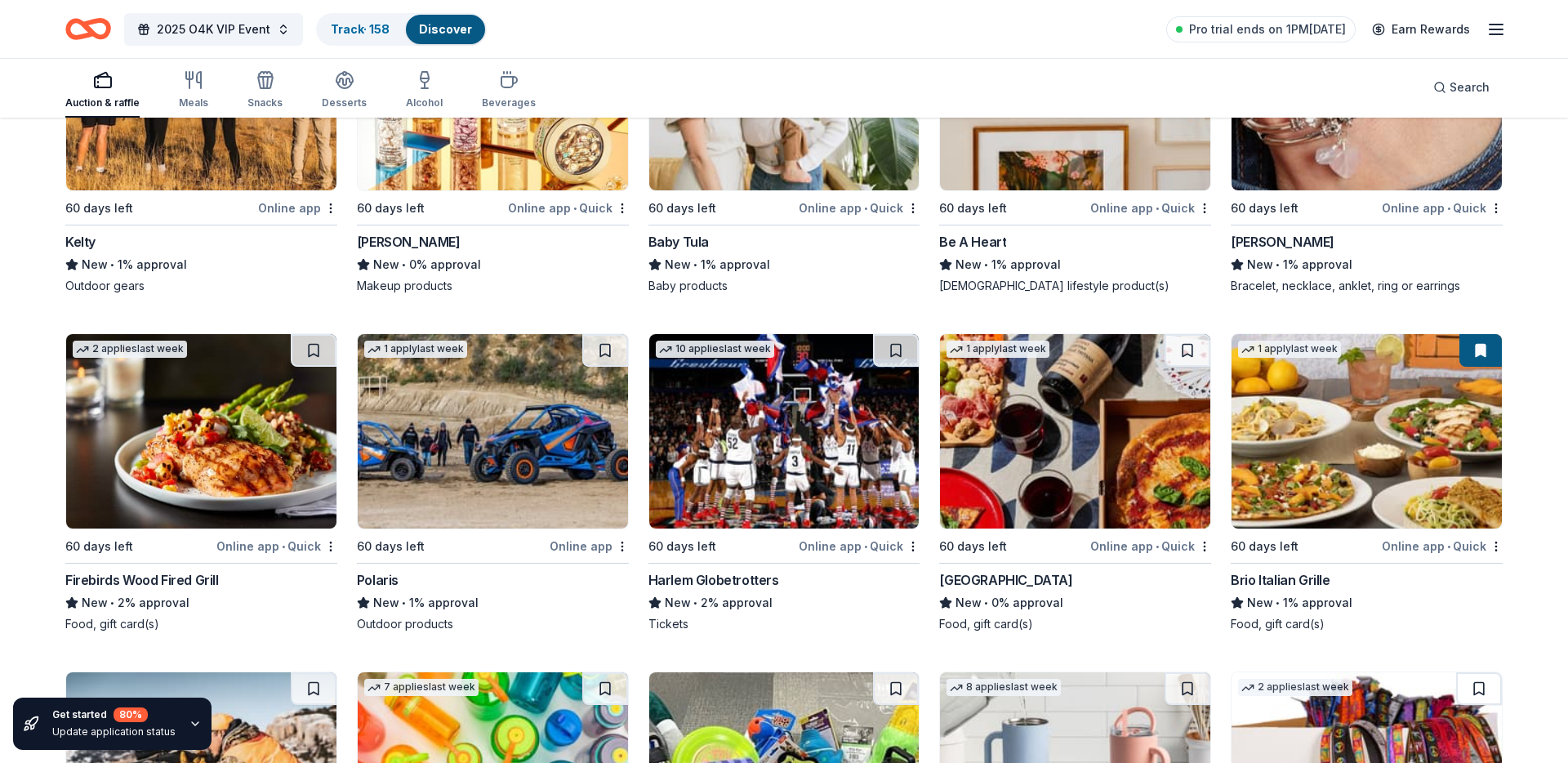
click at [1193, 349] on button at bounding box center [1187, 350] width 46 height 33
click at [881, 351] on button at bounding box center [896, 350] width 46 height 33
click at [597, 350] on button at bounding box center [606, 350] width 46 height 33
click at [327, 349] on button at bounding box center [313, 350] width 46 height 33
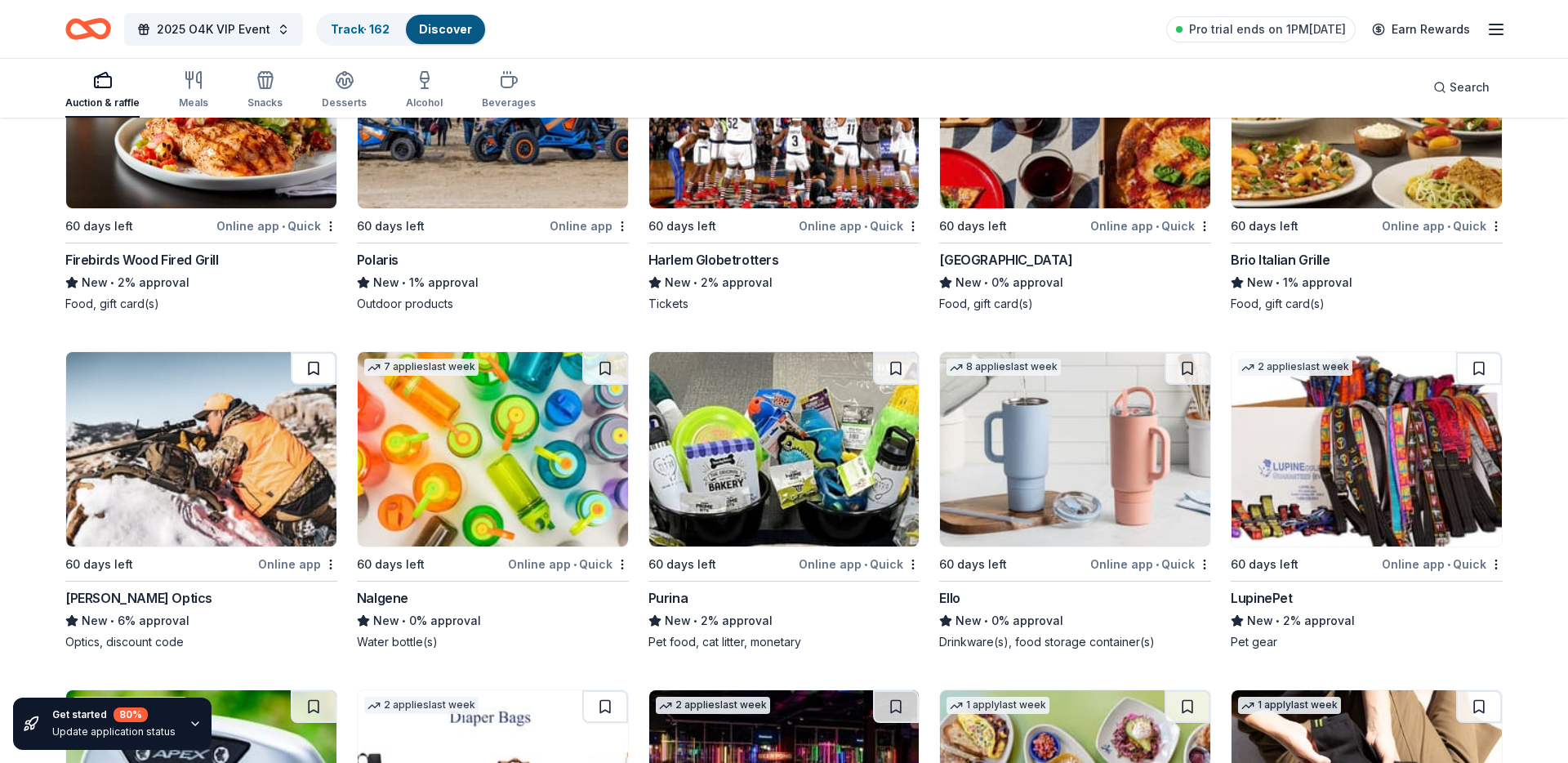
scroll to position [11785, 0]
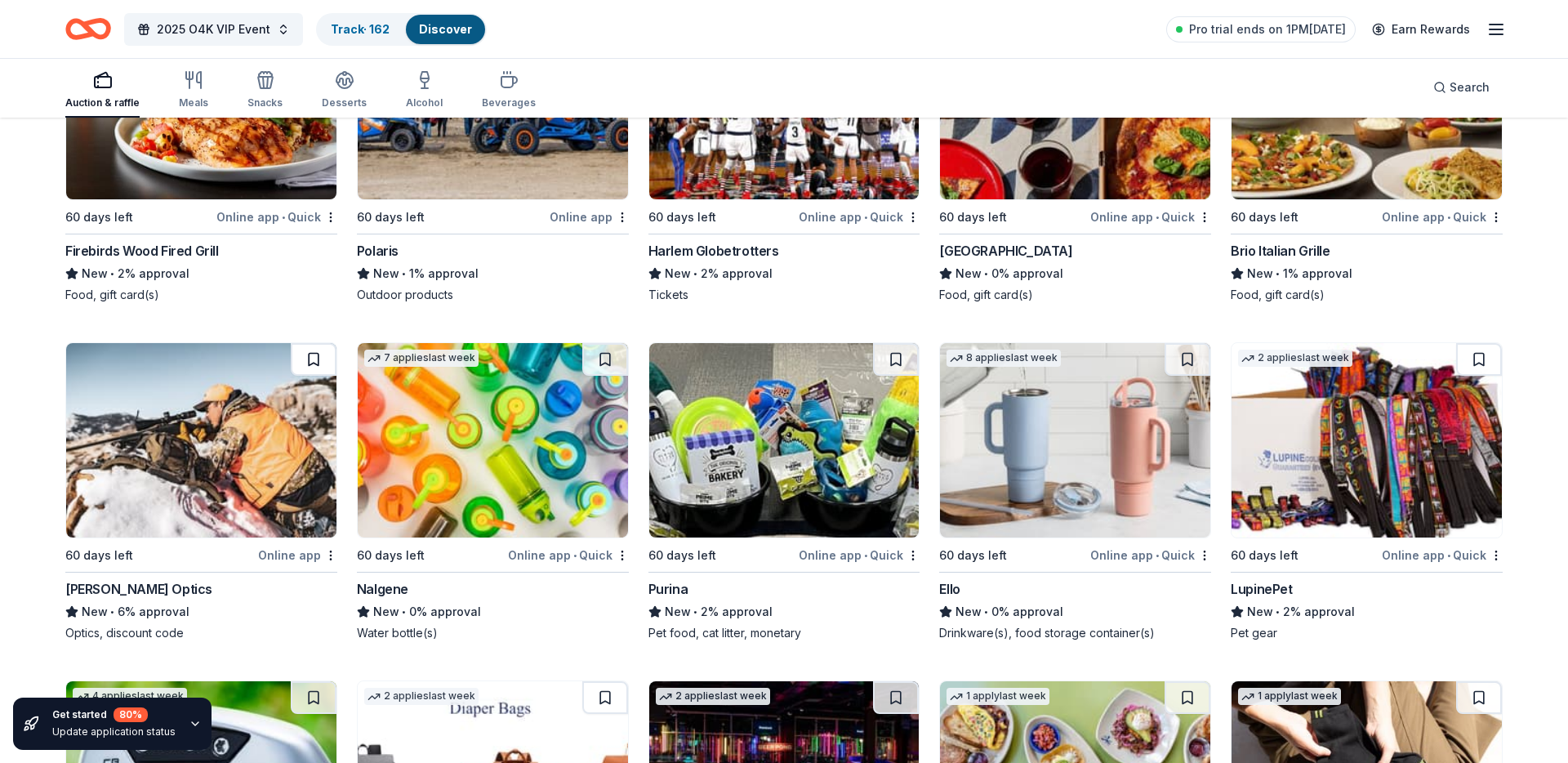
click at [321, 359] on button at bounding box center [313, 359] width 46 height 33
click at [606, 362] on button at bounding box center [606, 359] width 46 height 33
click at [895, 359] on button at bounding box center [896, 359] width 46 height 33
click at [1192, 357] on button at bounding box center [1187, 359] width 46 height 33
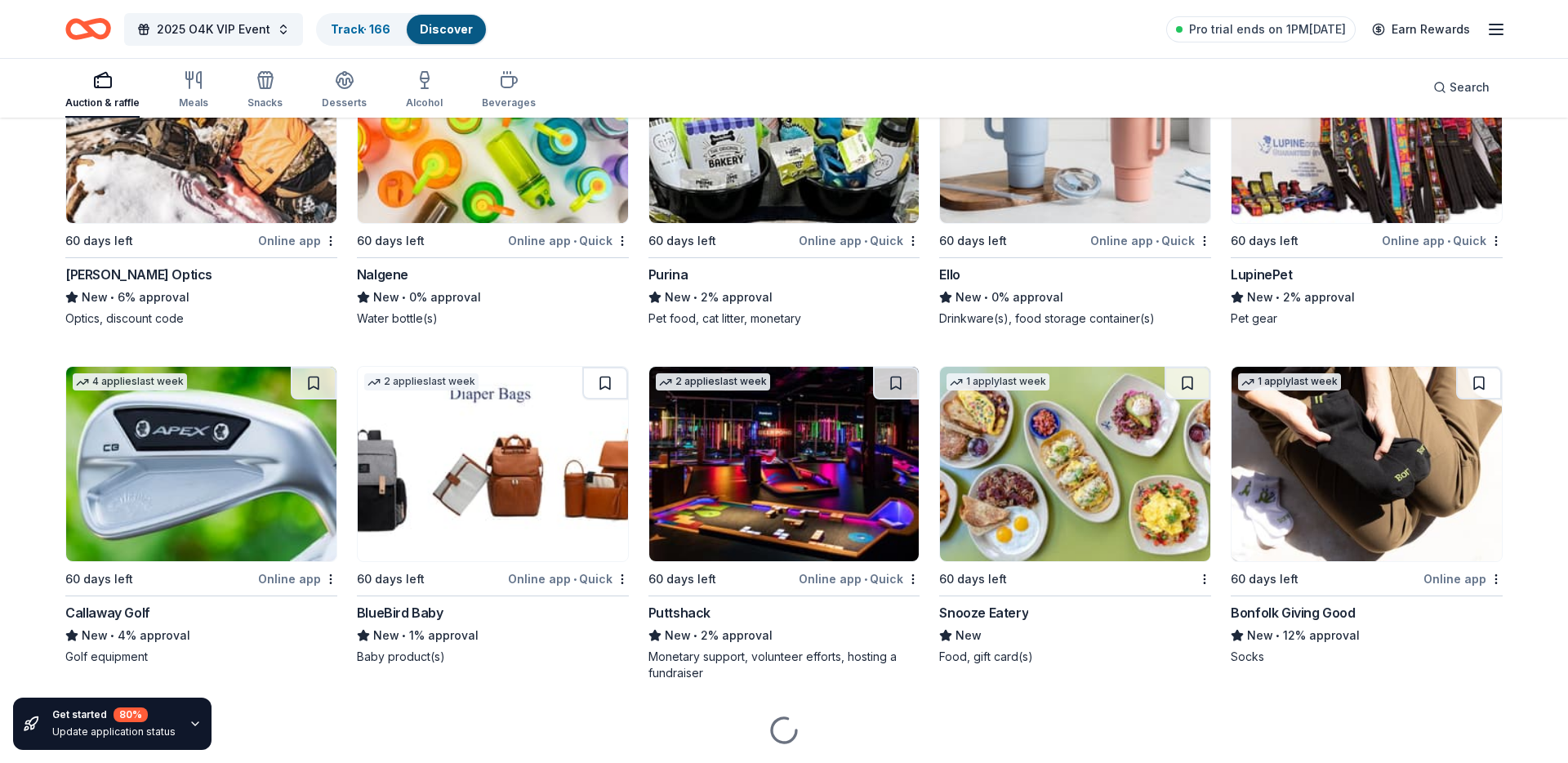
scroll to position [12104, 0]
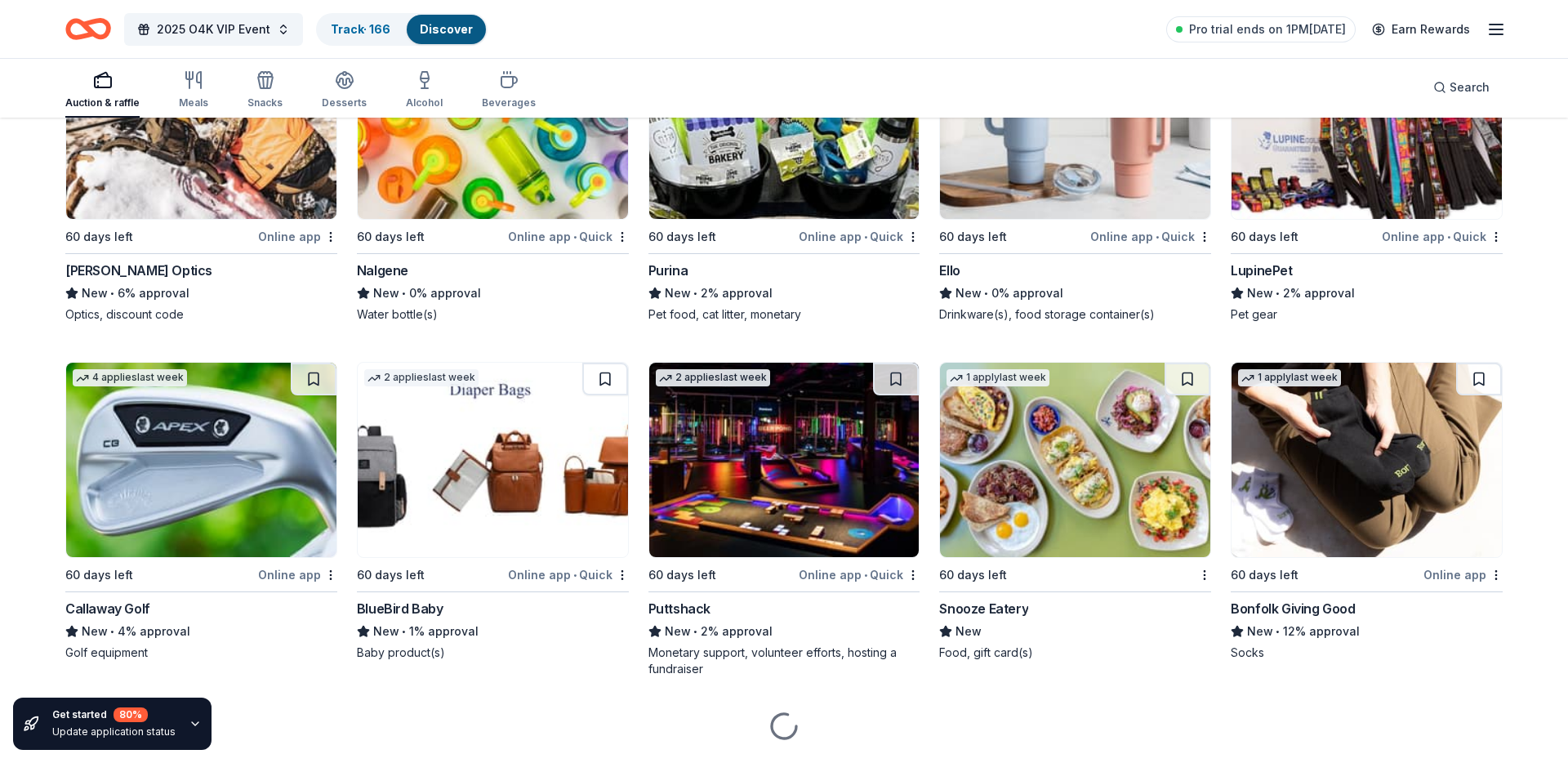
click at [313, 380] on button at bounding box center [313, 379] width 46 height 33
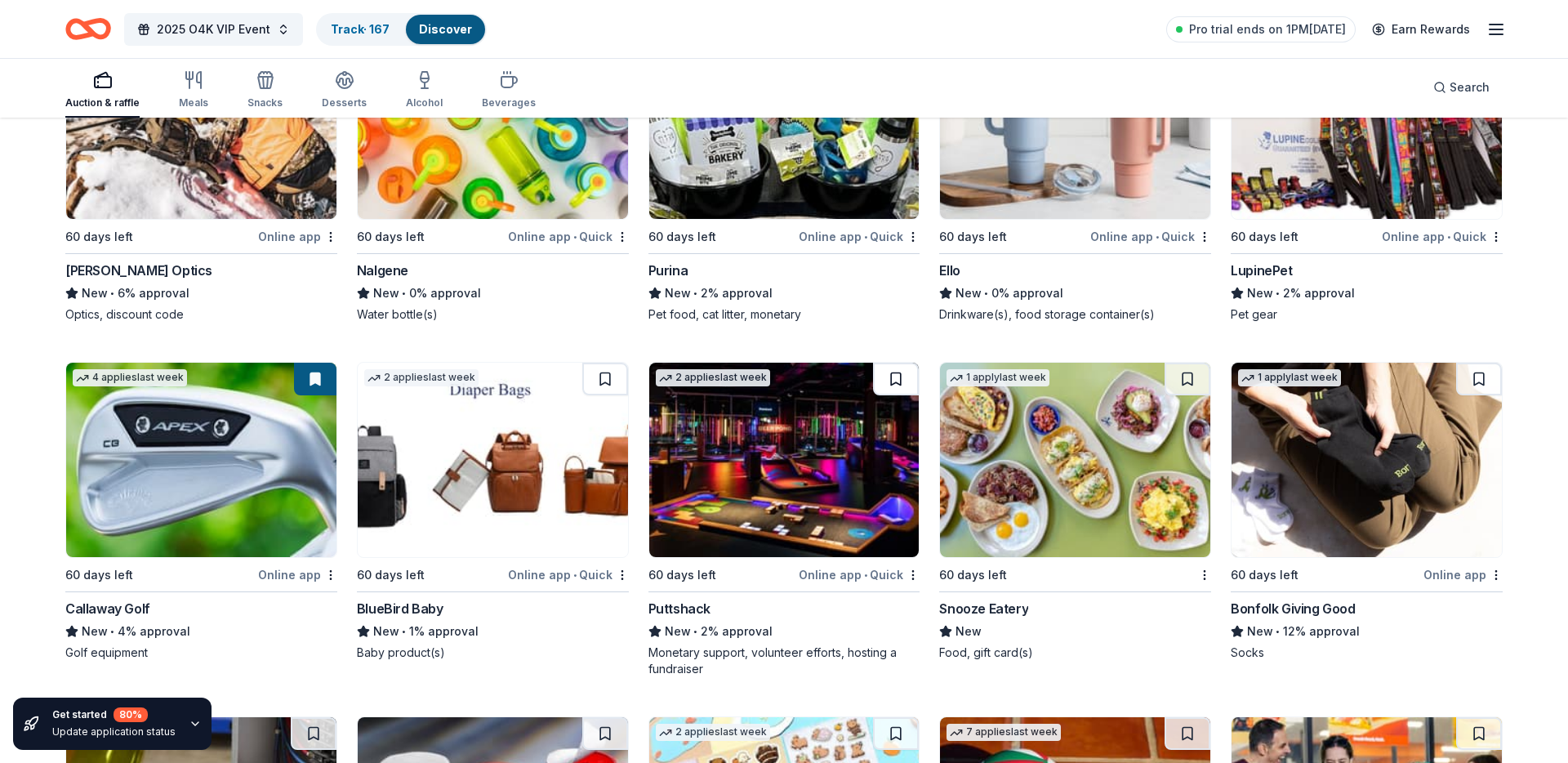
click at [893, 372] on button at bounding box center [896, 379] width 46 height 33
click at [1183, 373] on button at bounding box center [1187, 379] width 46 height 33
click at [1486, 376] on button at bounding box center [1479, 379] width 46 height 33
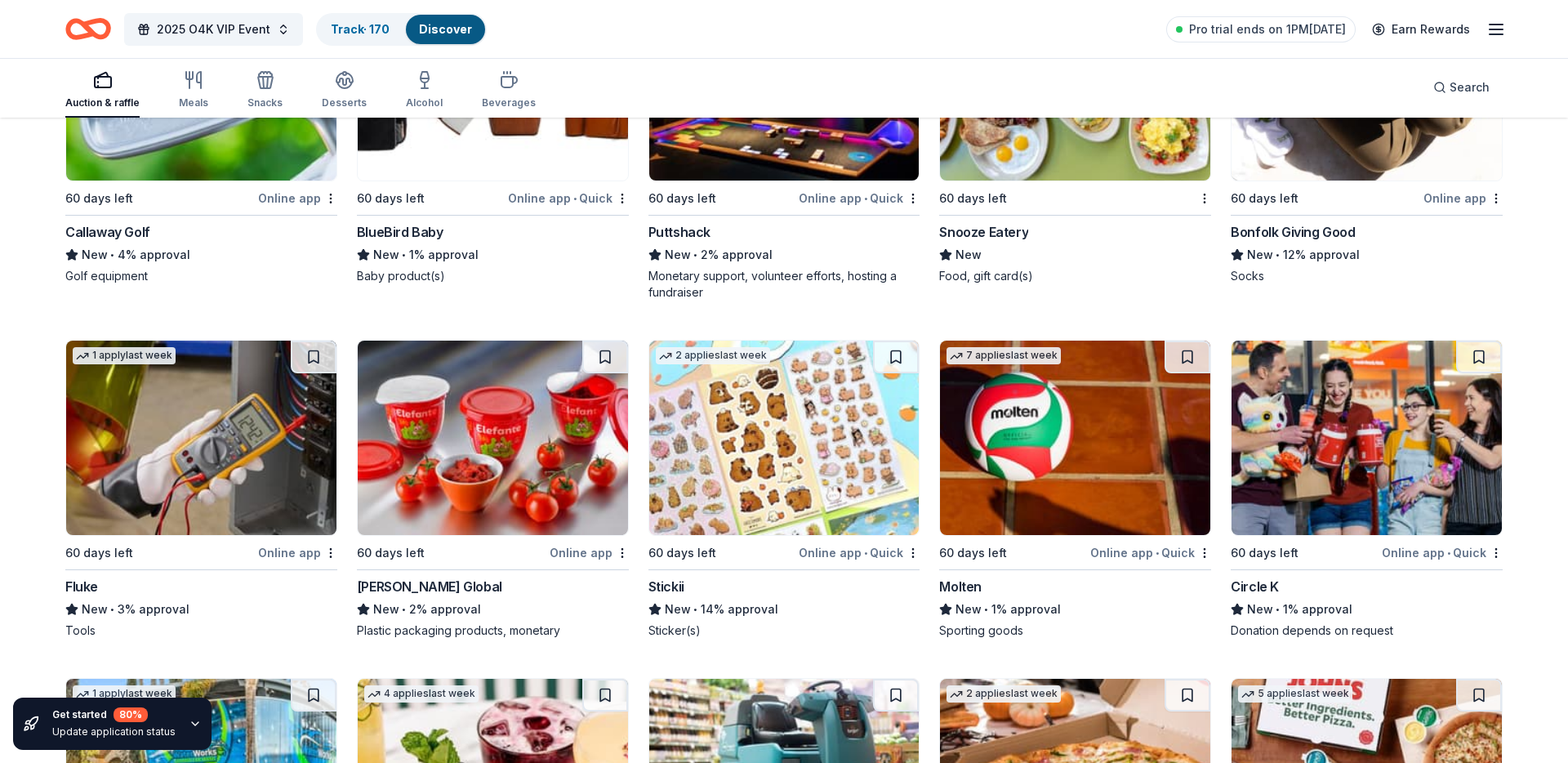
scroll to position [12486, 0]
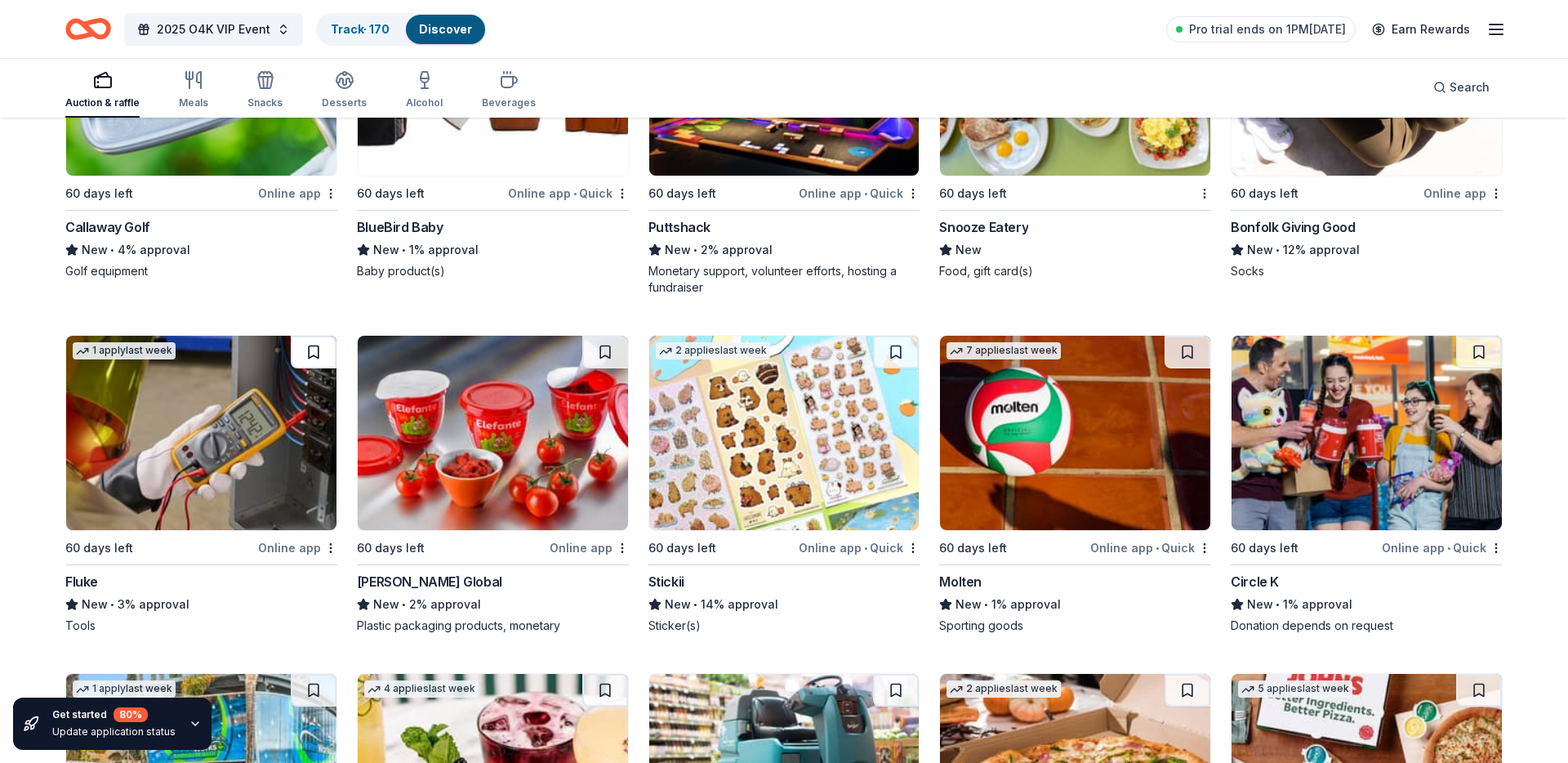
click at [310, 357] on button at bounding box center [313, 352] width 46 height 33
click at [1484, 352] on button at bounding box center [1479, 352] width 46 height 33
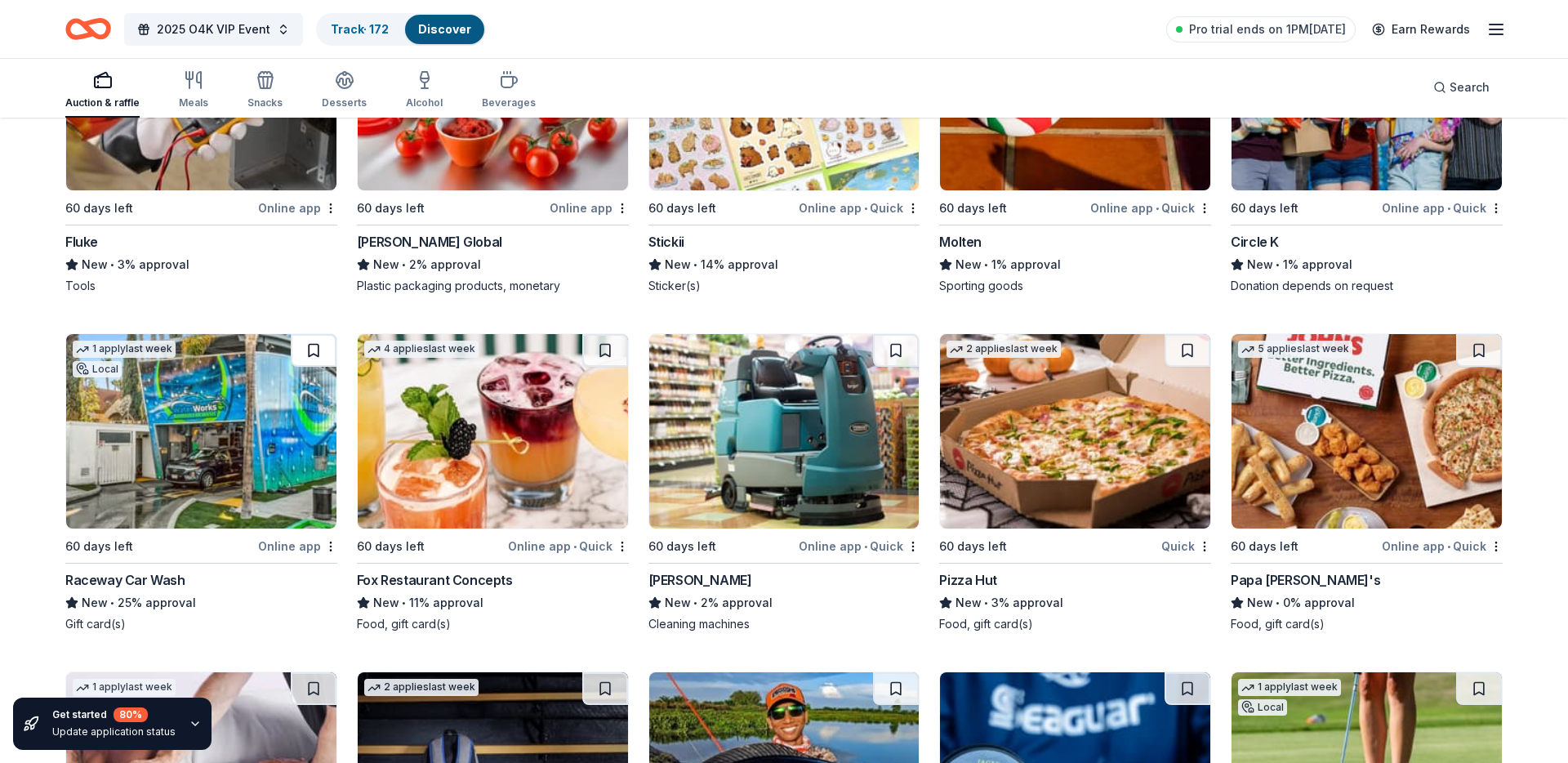
click at [315, 351] on button at bounding box center [313, 350] width 46 height 33
click at [603, 351] on button at bounding box center [606, 350] width 46 height 33
click at [1473, 358] on button at bounding box center [1479, 350] width 46 height 33
click at [1179, 351] on button at bounding box center [1187, 350] width 46 height 33
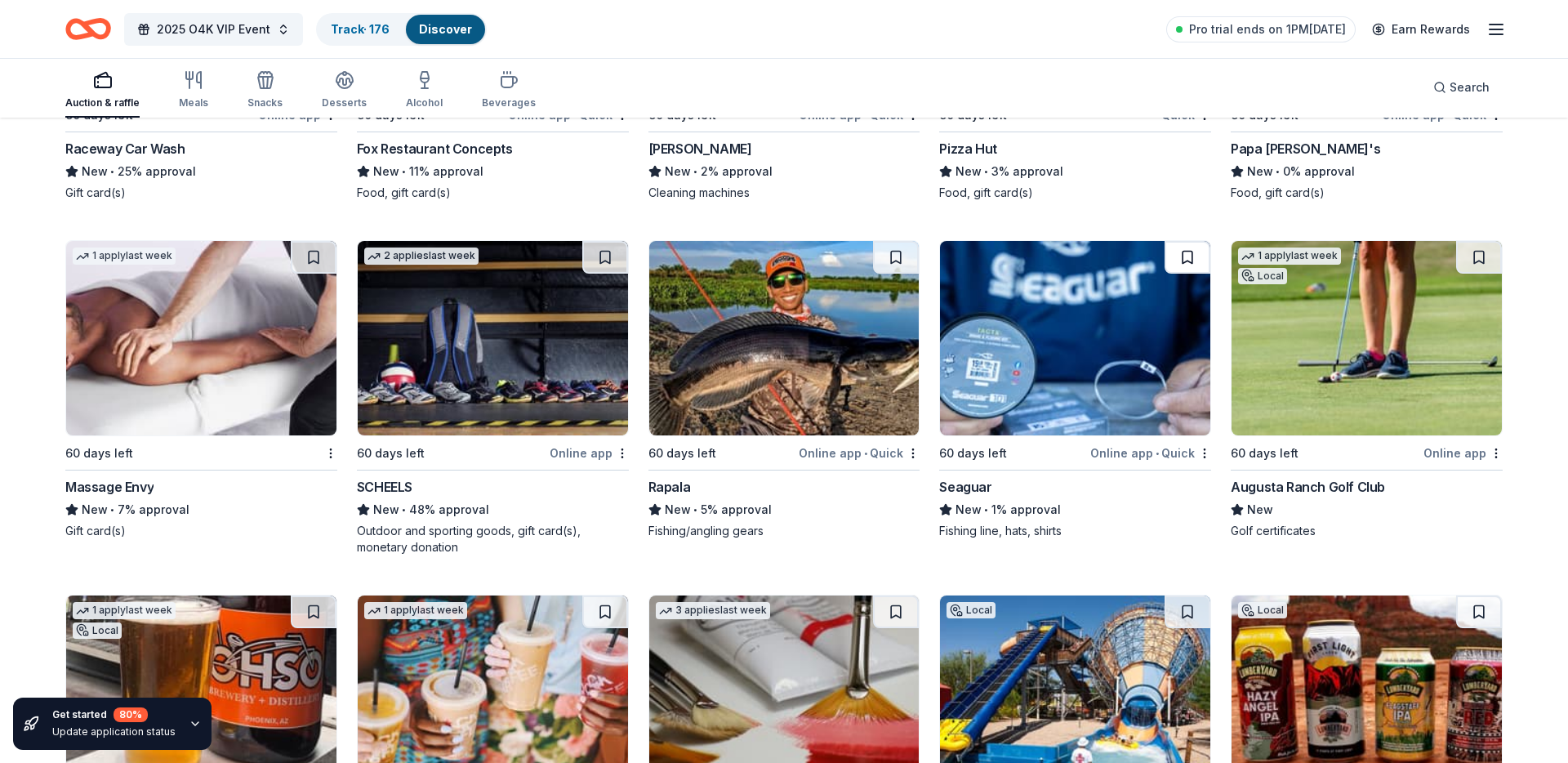
scroll to position [13262, 0]
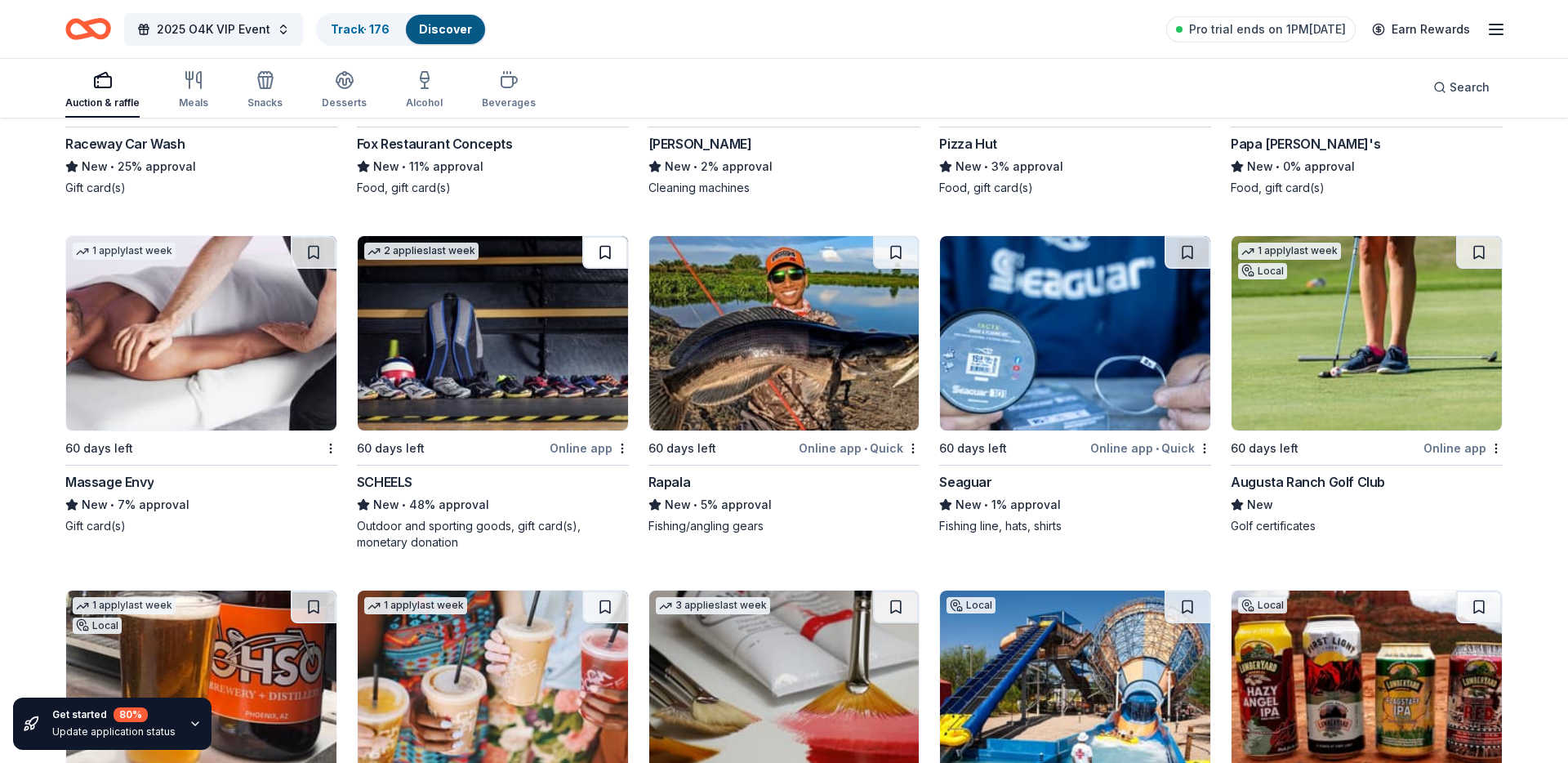
click at [597, 251] on button at bounding box center [606, 252] width 46 height 33
click at [324, 247] on button at bounding box center [313, 252] width 46 height 33
click at [1179, 252] on button at bounding box center [1187, 252] width 46 height 33
click at [1479, 248] on button at bounding box center [1479, 252] width 46 height 33
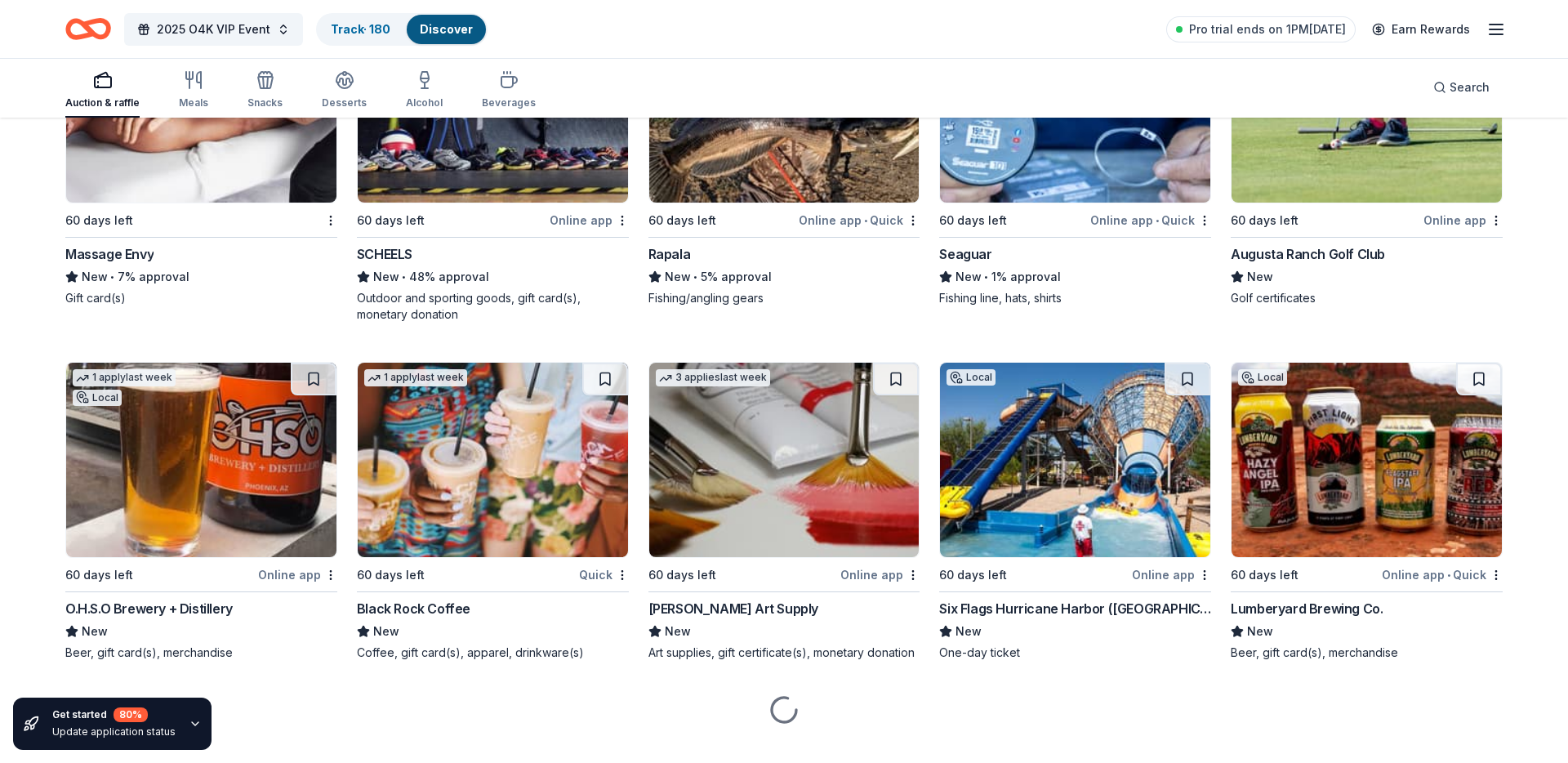
scroll to position [13497, 0]
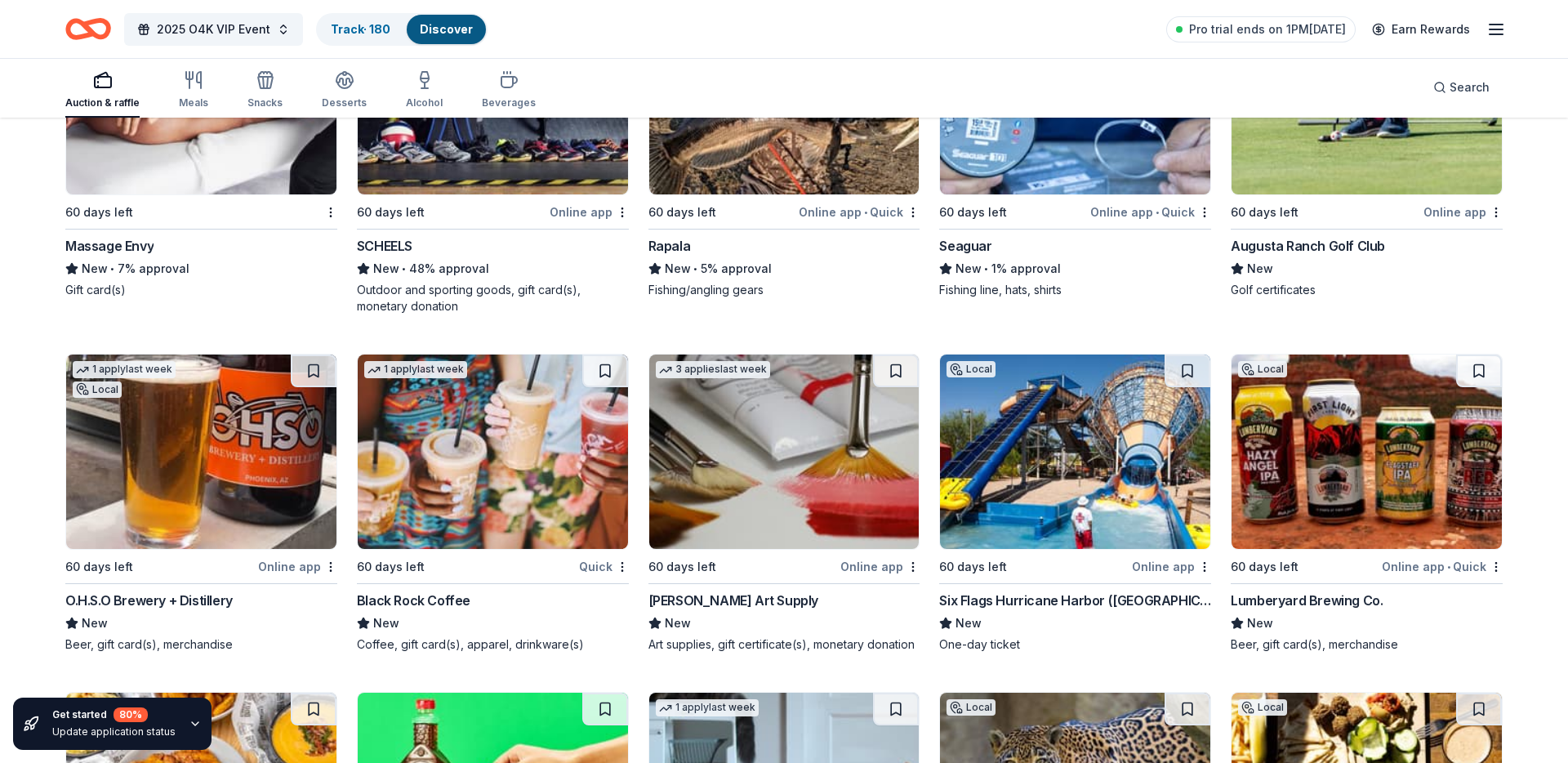
drag, startPoint x: 1479, startPoint y: 368, endPoint x: 1467, endPoint y: 368, distance: 12.0
click at [1478, 368] on button at bounding box center [1479, 371] width 46 height 33
click at [1182, 375] on button at bounding box center [1187, 371] width 46 height 33
click at [892, 377] on button at bounding box center [896, 371] width 46 height 33
click at [602, 374] on button at bounding box center [606, 371] width 46 height 33
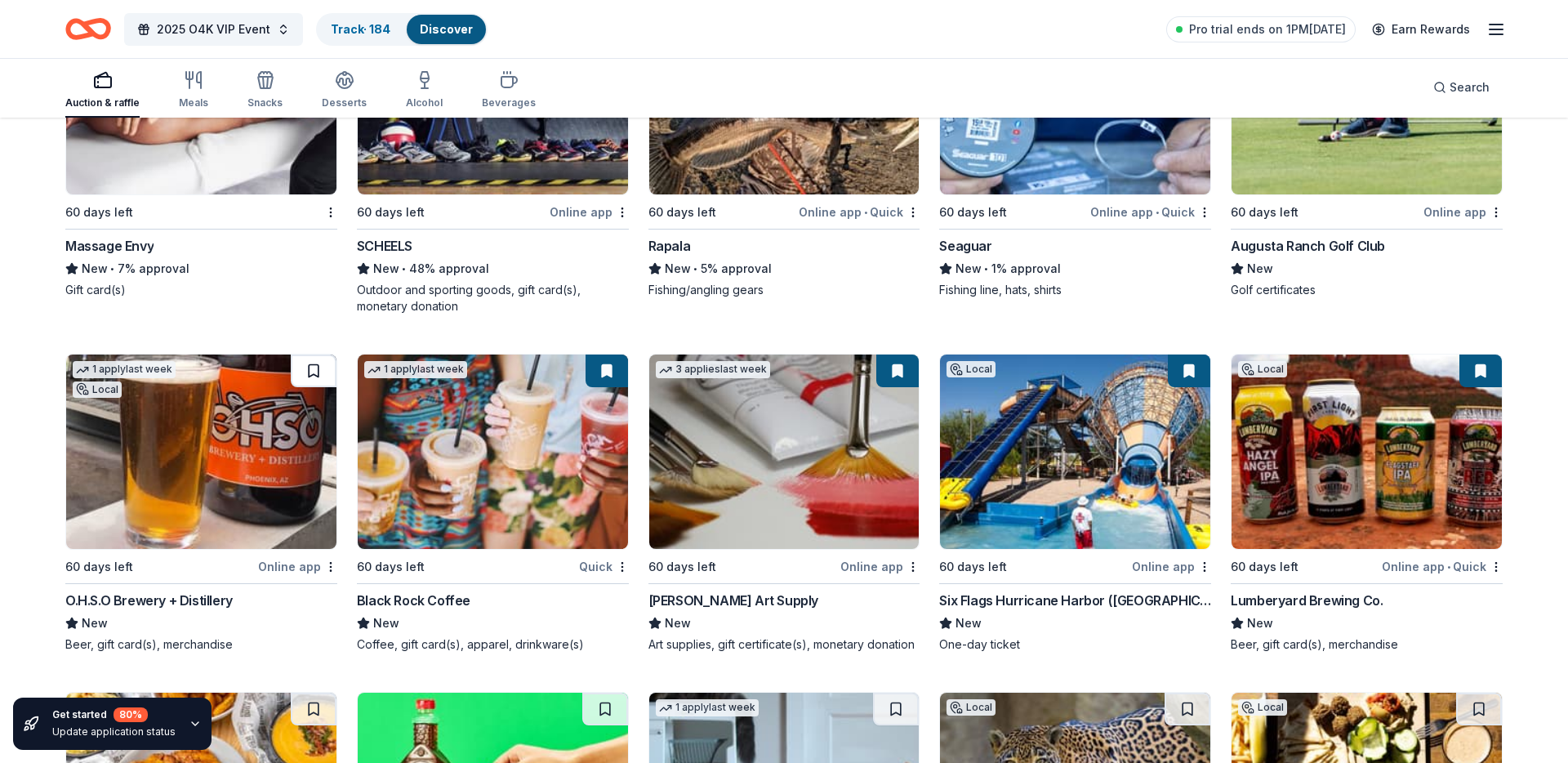
click at [300, 376] on button at bounding box center [313, 371] width 46 height 33
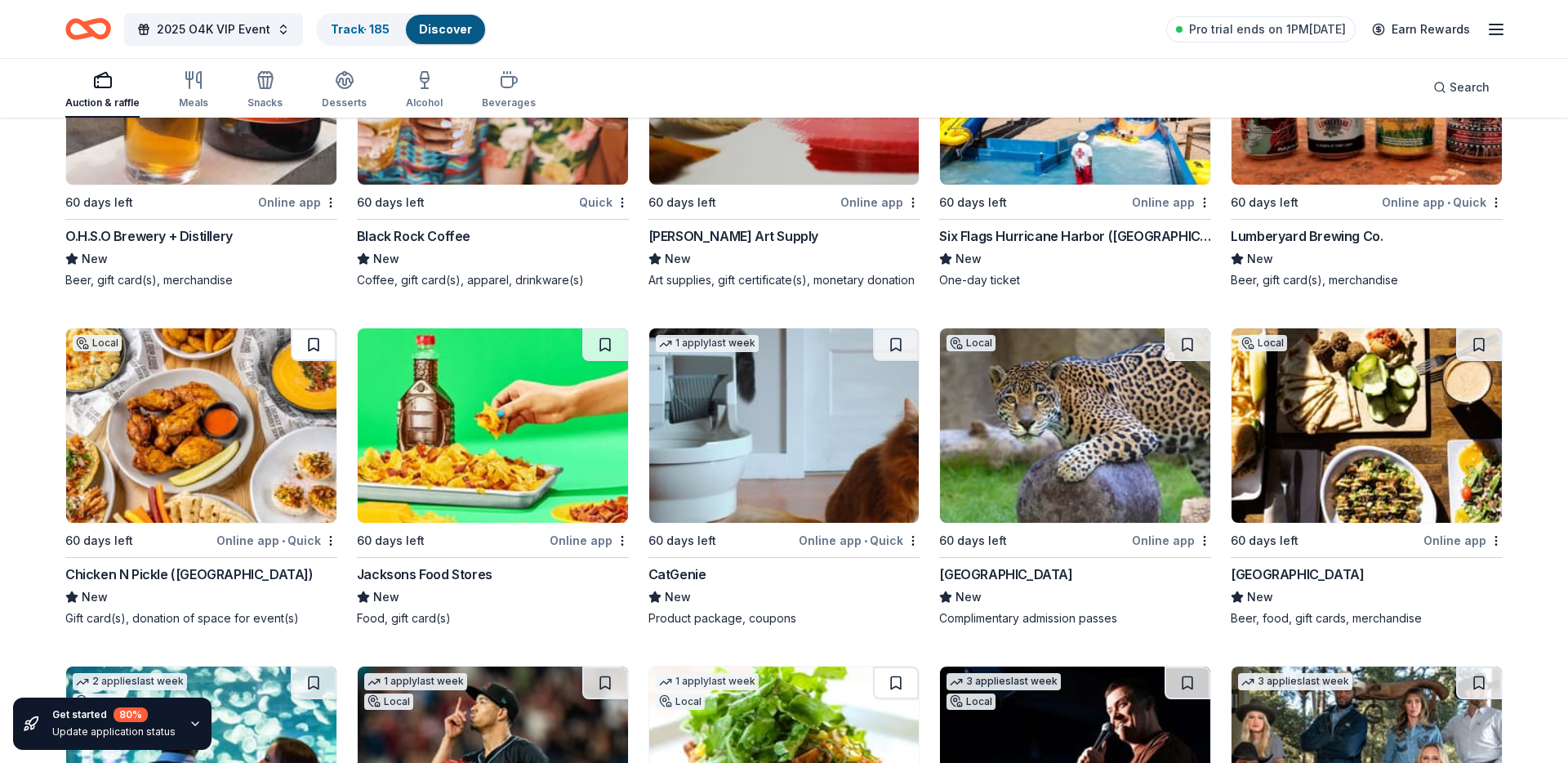
scroll to position [13863, 0]
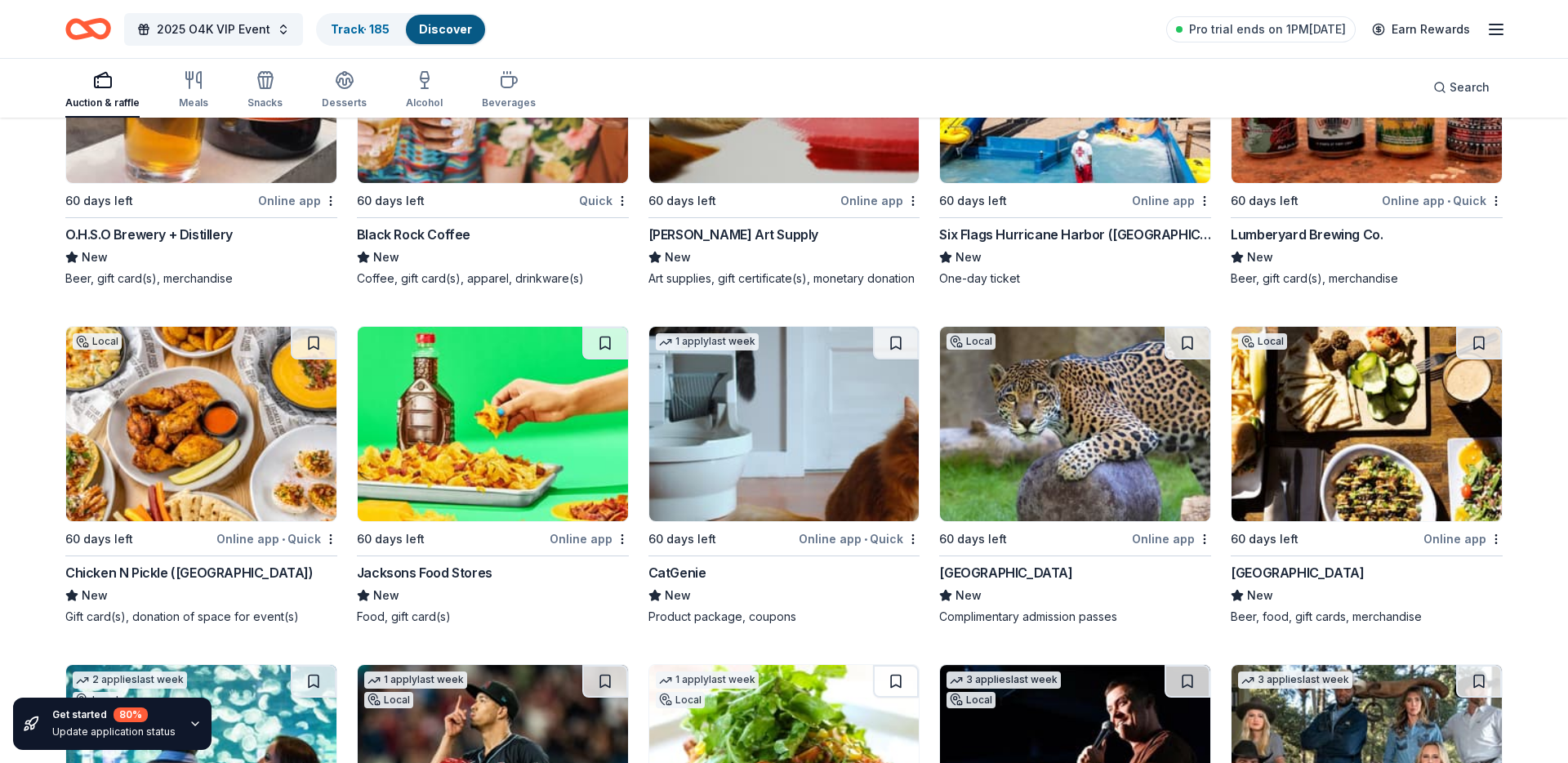
drag, startPoint x: 307, startPoint y: 345, endPoint x: 320, endPoint y: 345, distance: 13.0
click at [306, 345] on button at bounding box center [313, 343] width 46 height 33
click at [601, 341] on button at bounding box center [606, 343] width 46 height 33
click at [895, 350] on button at bounding box center [896, 343] width 46 height 33
click at [1183, 344] on button at bounding box center [1187, 343] width 46 height 33
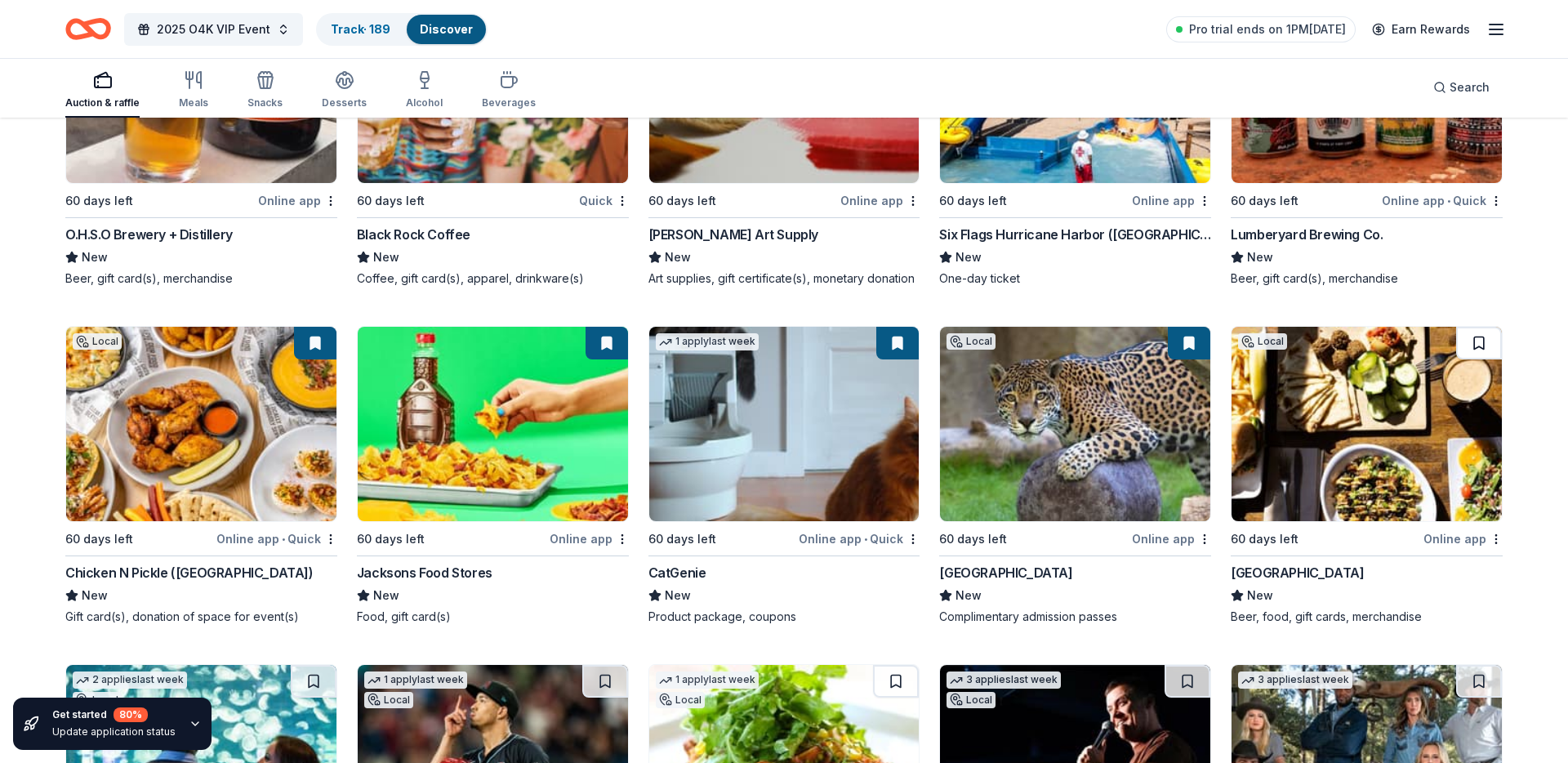
click at [1477, 346] on button at bounding box center [1479, 343] width 46 height 33
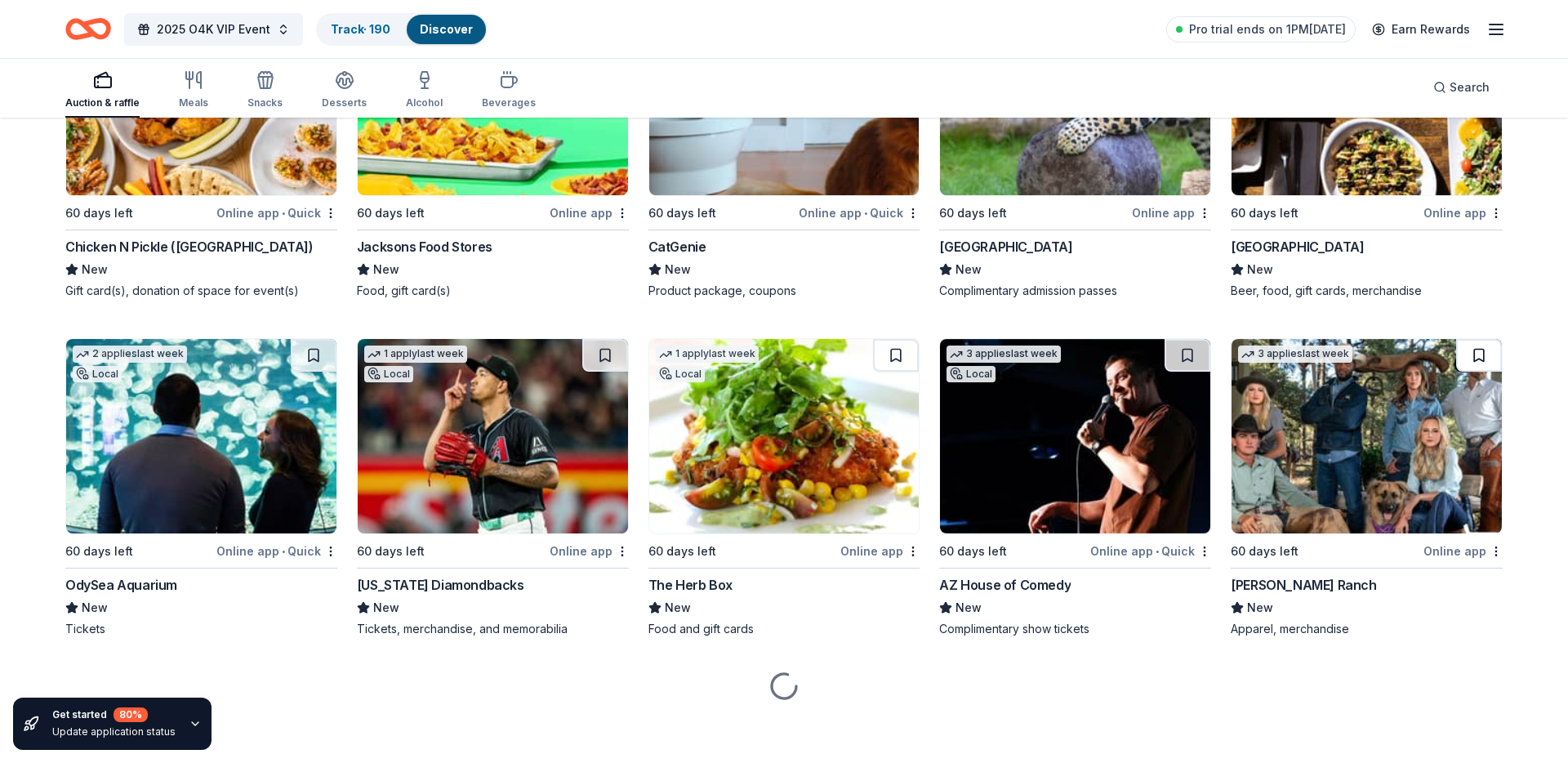
scroll to position [14194, 0]
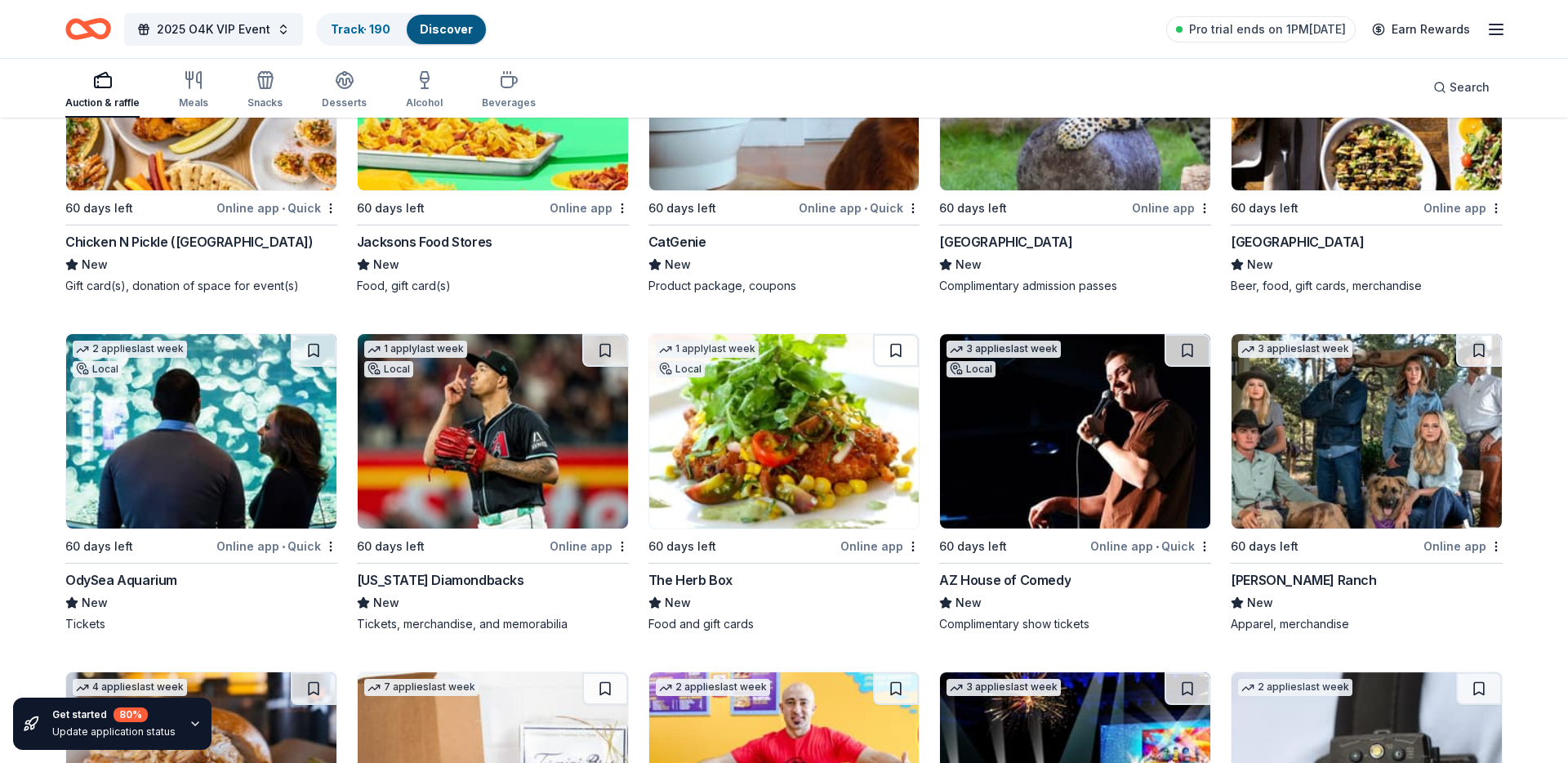
click at [315, 357] on button at bounding box center [313, 350] width 46 height 33
drag, startPoint x: 592, startPoint y: 358, endPoint x: 605, endPoint y: 357, distance: 13.0
click at [592, 357] on button at bounding box center [606, 350] width 46 height 33
drag, startPoint x: 899, startPoint y: 344, endPoint x: 937, endPoint y: 345, distance: 38.0
click at [899, 344] on button at bounding box center [896, 350] width 46 height 33
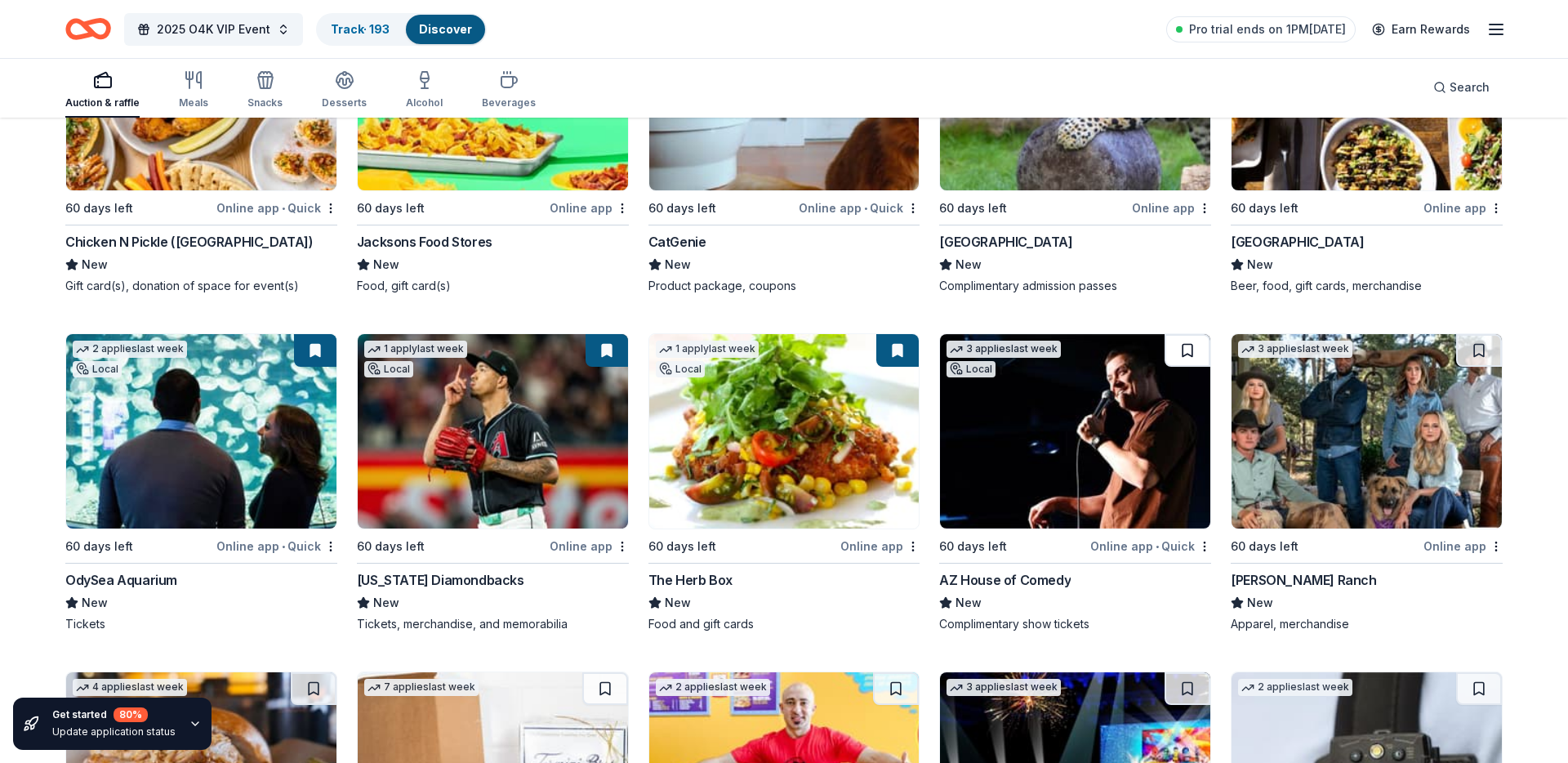
click at [1189, 350] on button at bounding box center [1187, 350] width 46 height 33
click at [1491, 357] on button at bounding box center [1479, 350] width 46 height 33
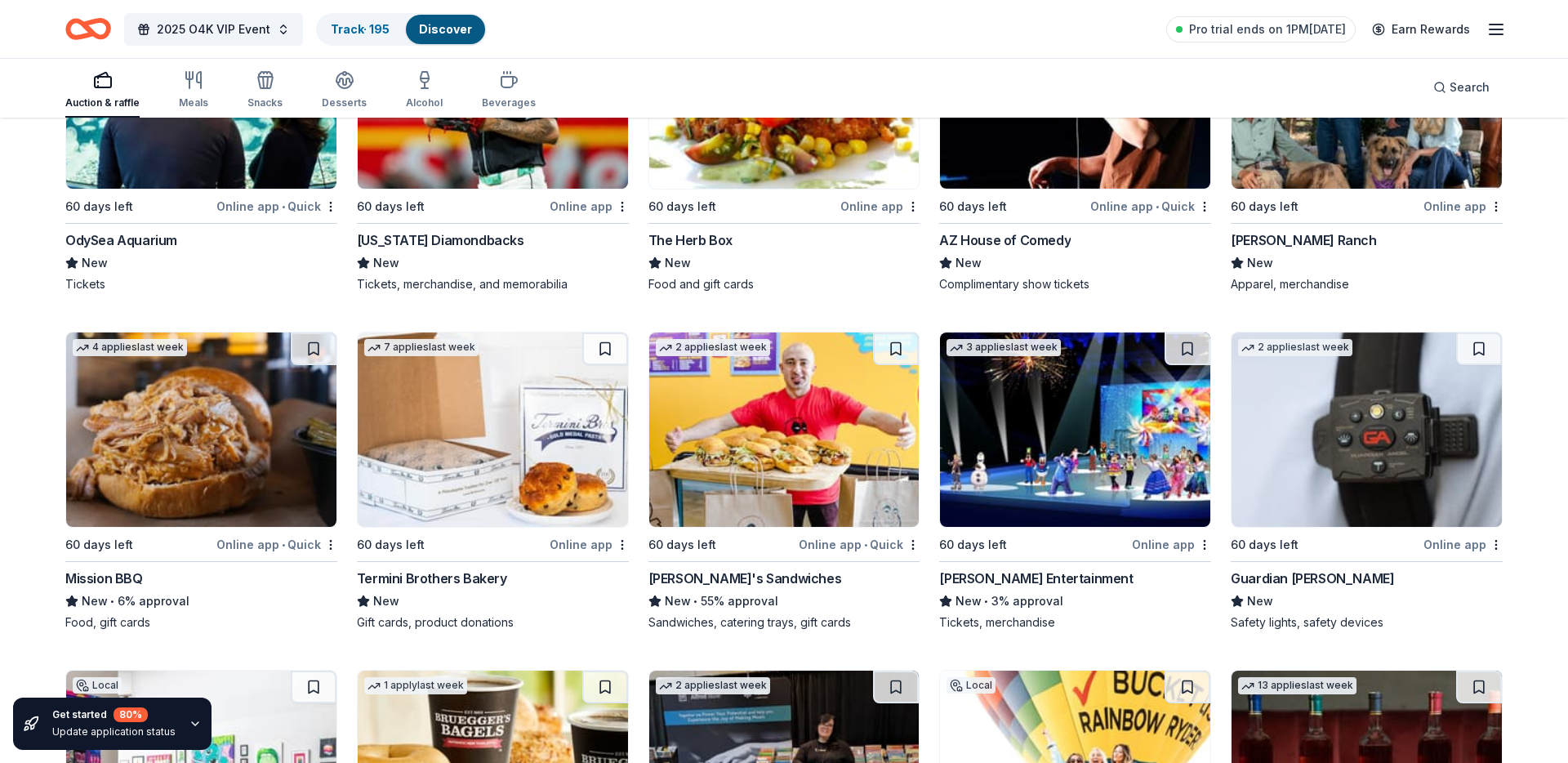
scroll to position [14535, 0]
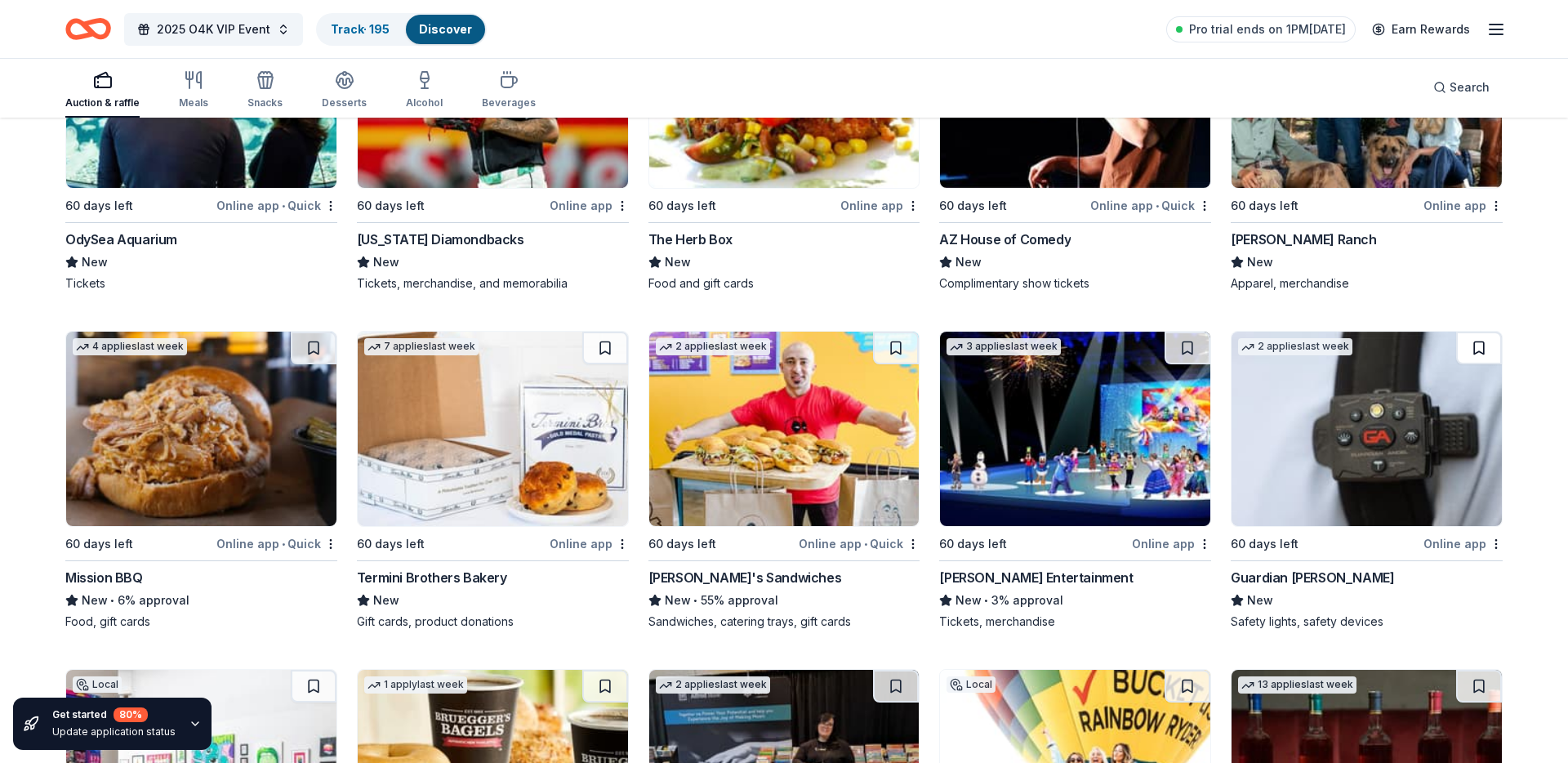
click at [1477, 354] on button at bounding box center [1479, 348] width 46 height 33
click at [1192, 352] on button at bounding box center [1187, 348] width 46 height 33
drag, startPoint x: 897, startPoint y: 350, endPoint x: 764, endPoint y: 357, distance: 133.2
click at [897, 350] on button at bounding box center [896, 348] width 46 height 33
click at [308, 351] on button at bounding box center [313, 348] width 46 height 33
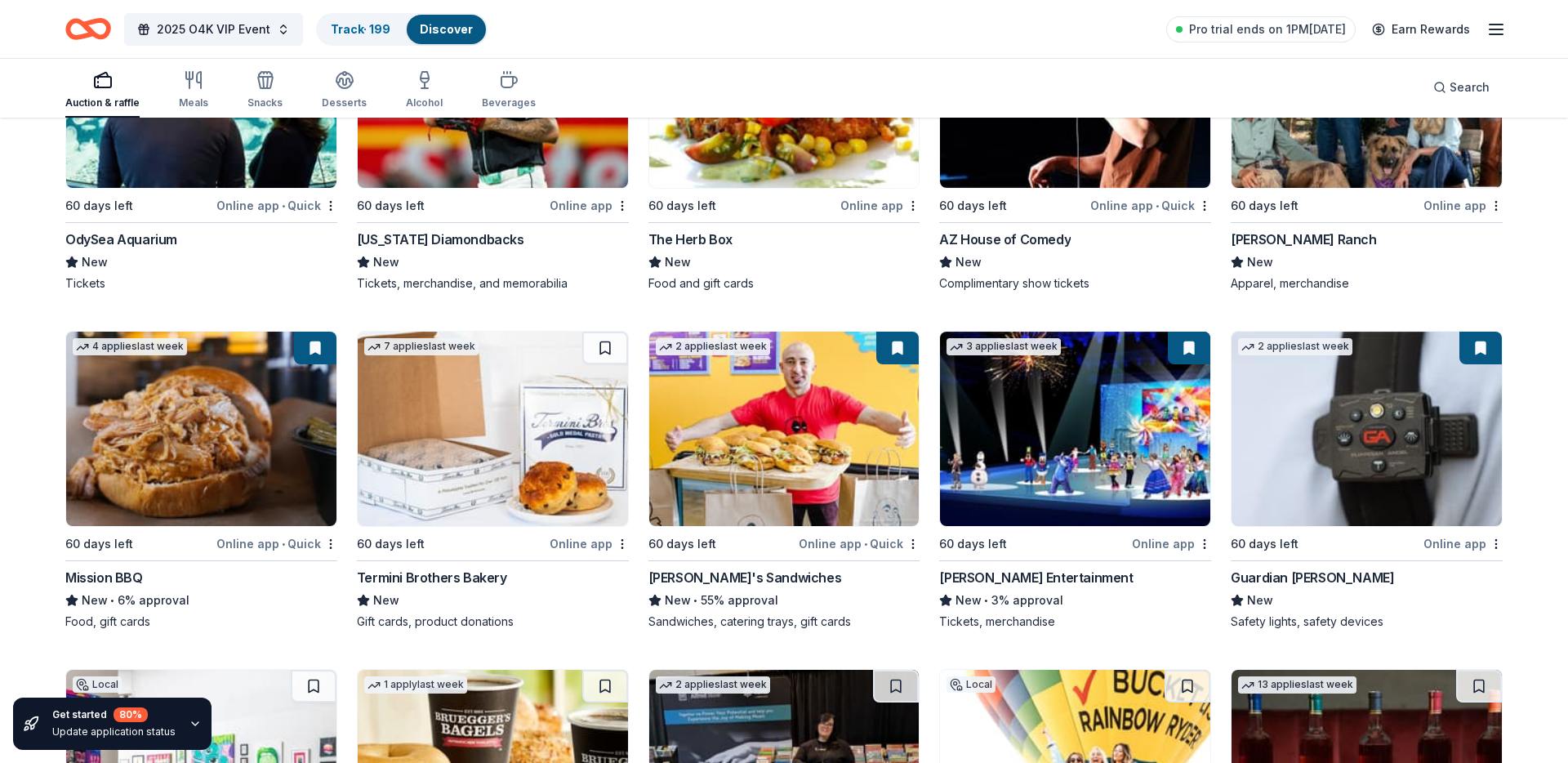
scroll to position [14871, 0]
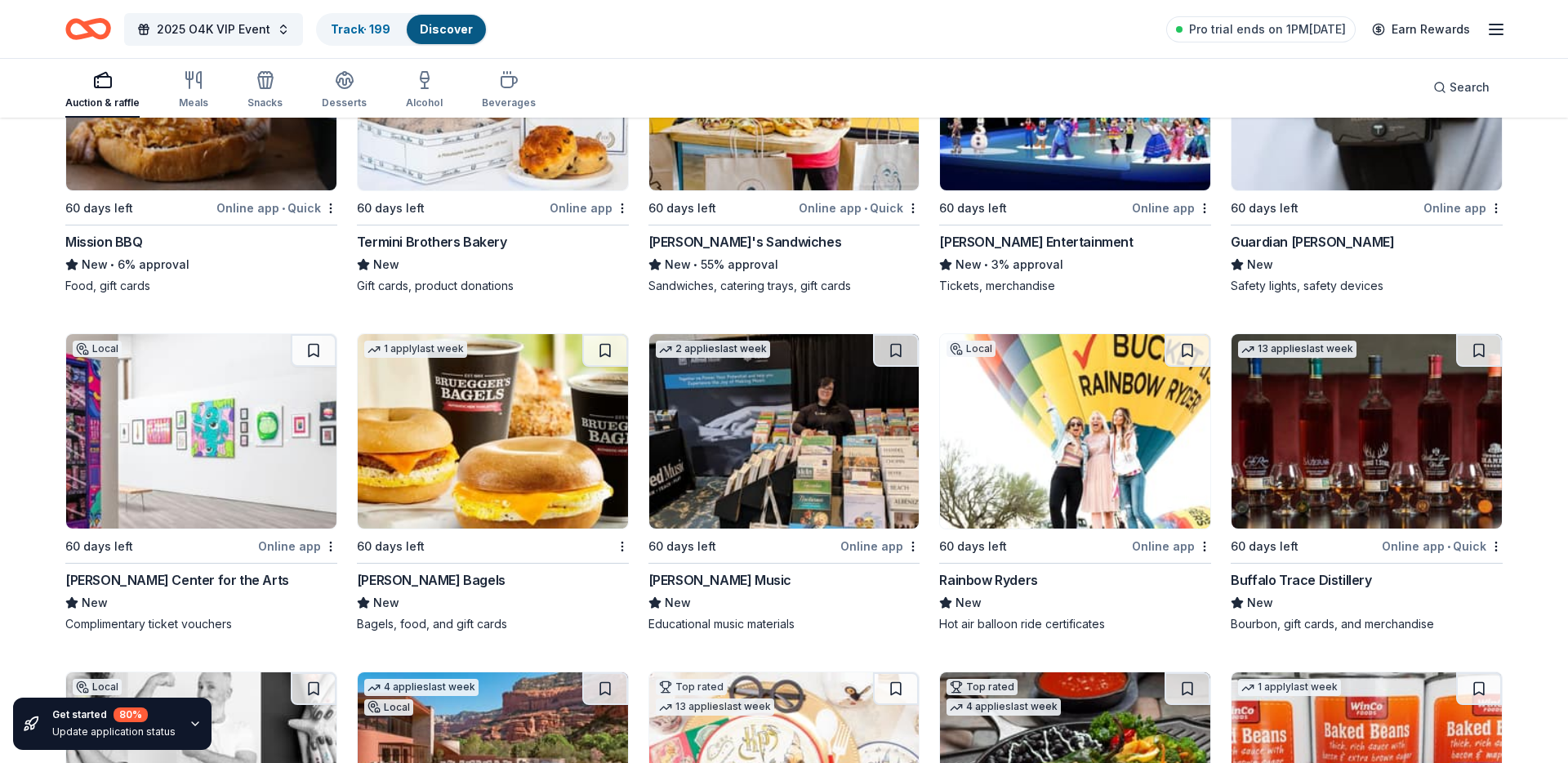
click at [318, 354] on button at bounding box center [313, 350] width 46 height 33
click at [1475, 355] on button at bounding box center [1479, 350] width 46 height 33
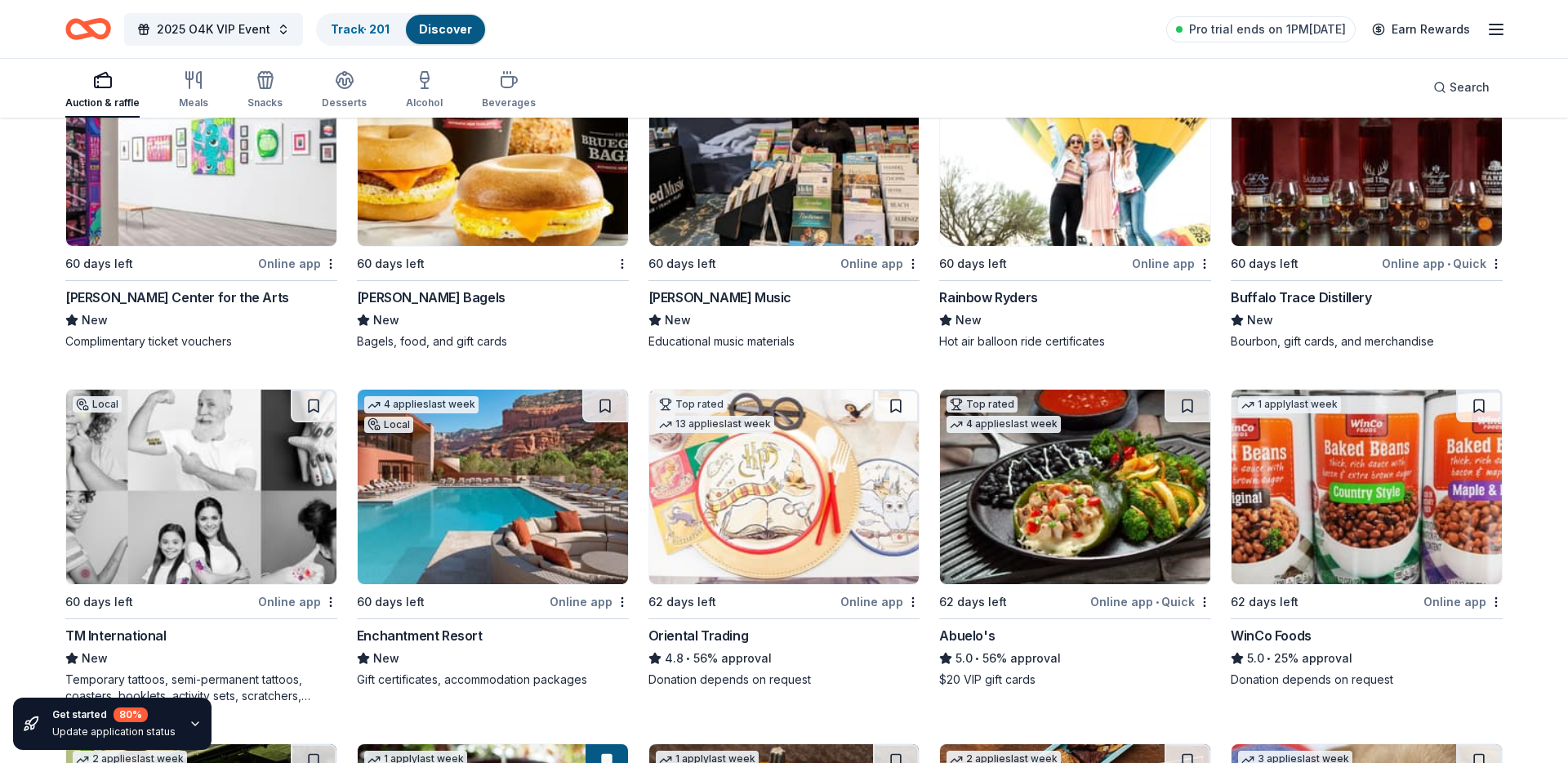
scroll to position [15210, 0]
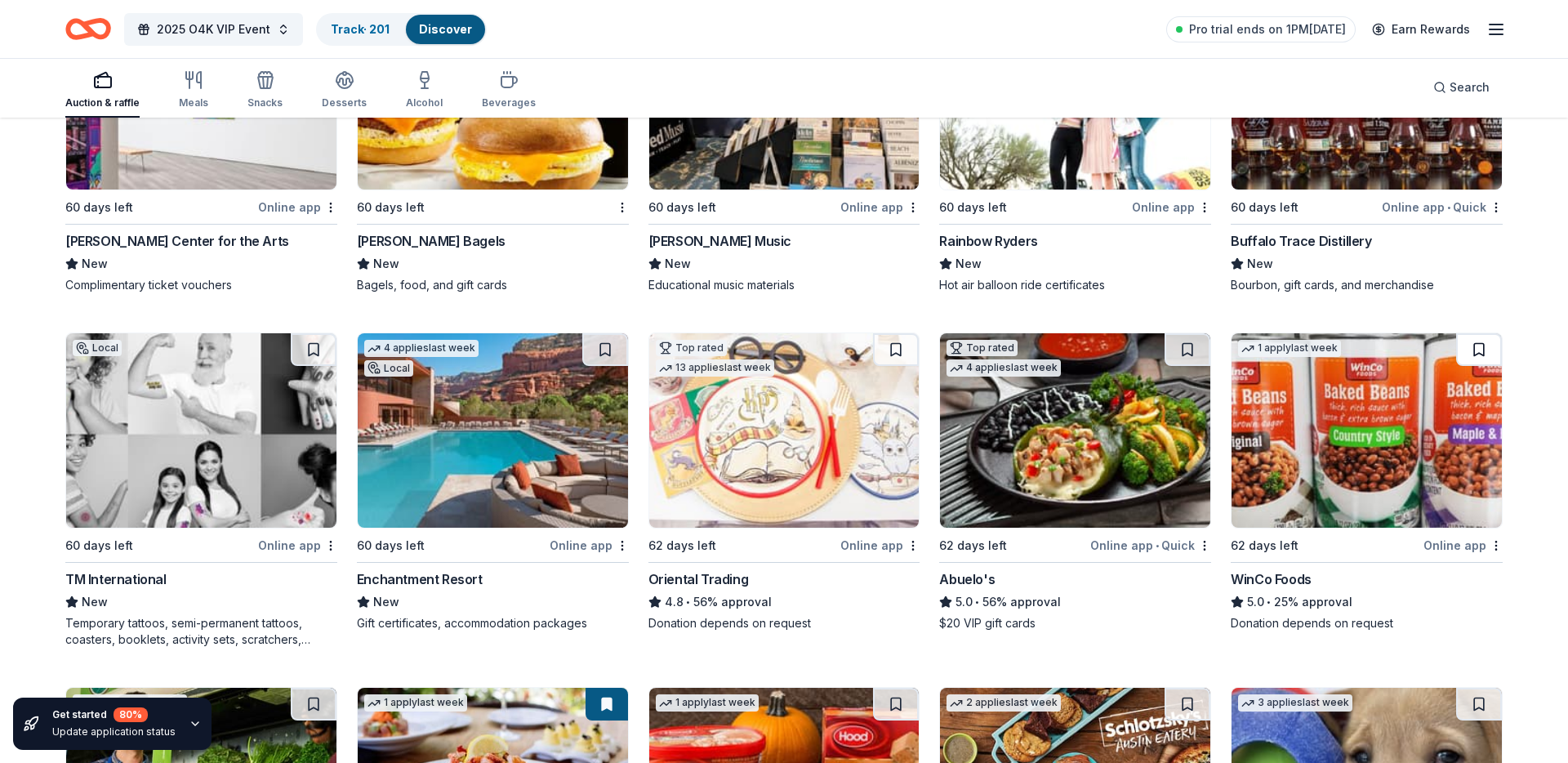
click at [1475, 355] on button at bounding box center [1479, 350] width 46 height 33
click at [593, 353] on button at bounding box center [606, 350] width 46 height 33
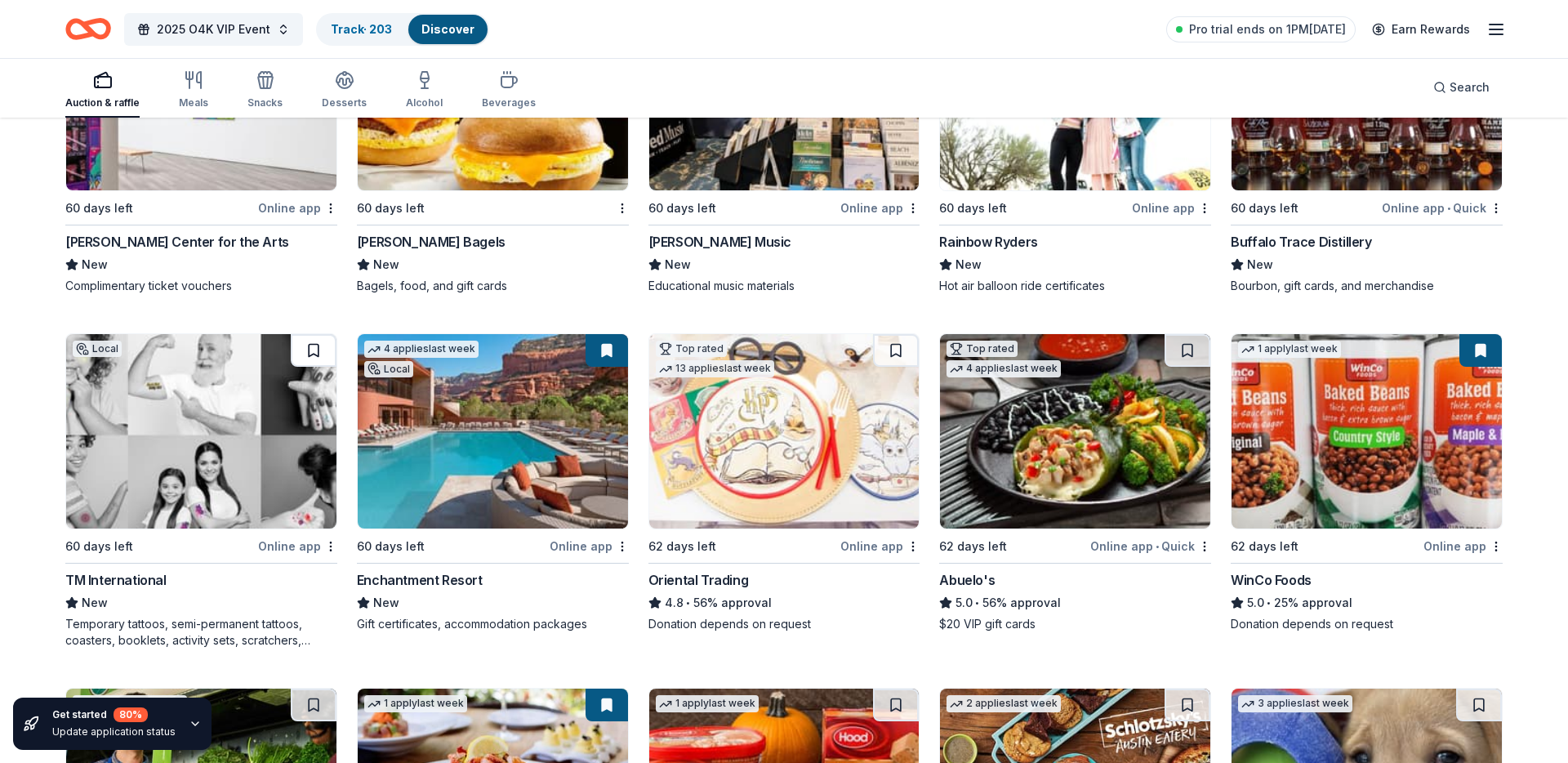
click at [301, 350] on button at bounding box center [313, 350] width 46 height 33
click at [1190, 352] on button at bounding box center [1187, 350] width 46 height 33
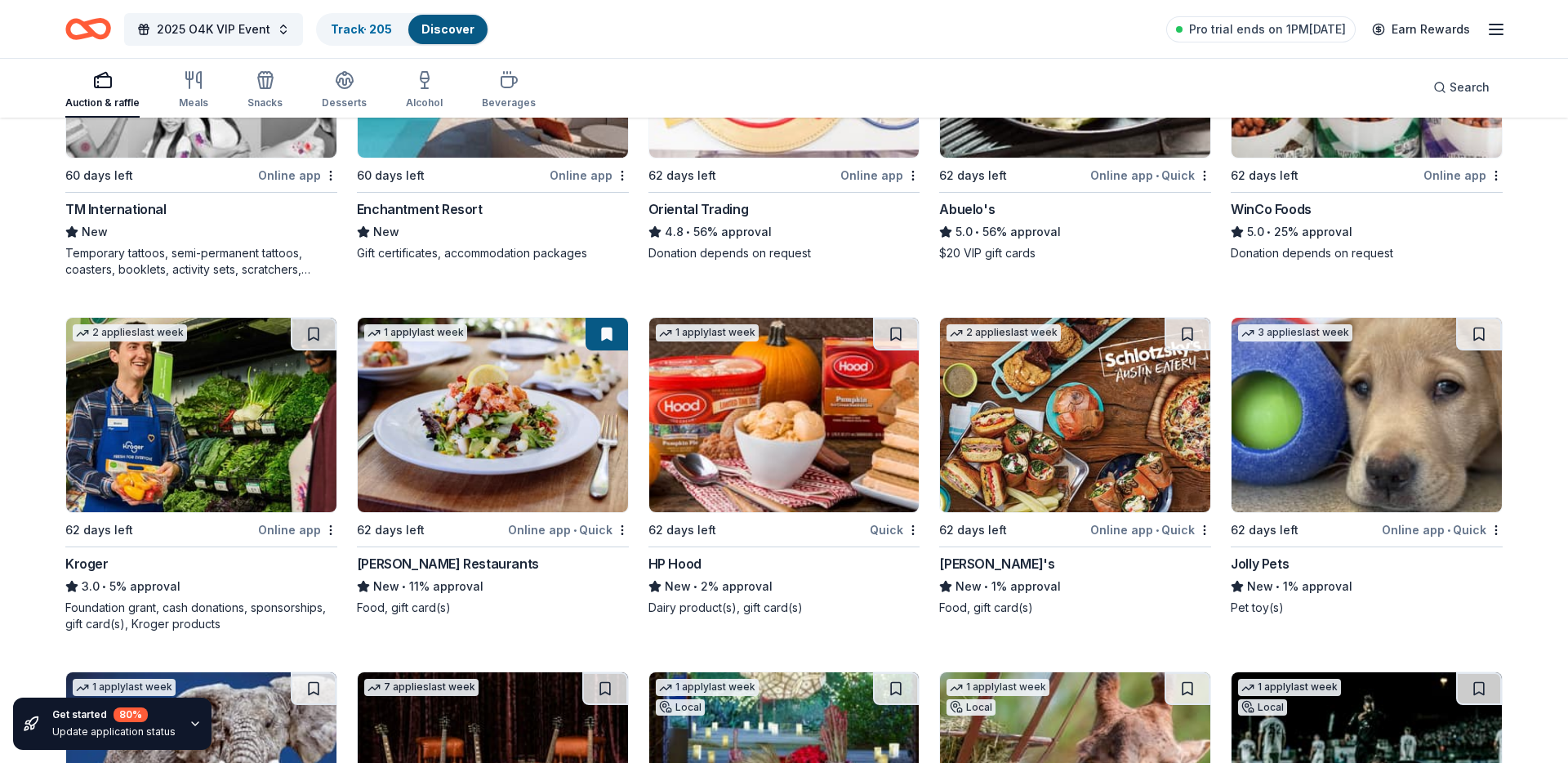
click at [1186, 336] on button at bounding box center [1187, 334] width 46 height 33
click at [313, 333] on button at bounding box center [313, 334] width 46 height 33
click at [1478, 336] on button at bounding box center [1479, 334] width 46 height 33
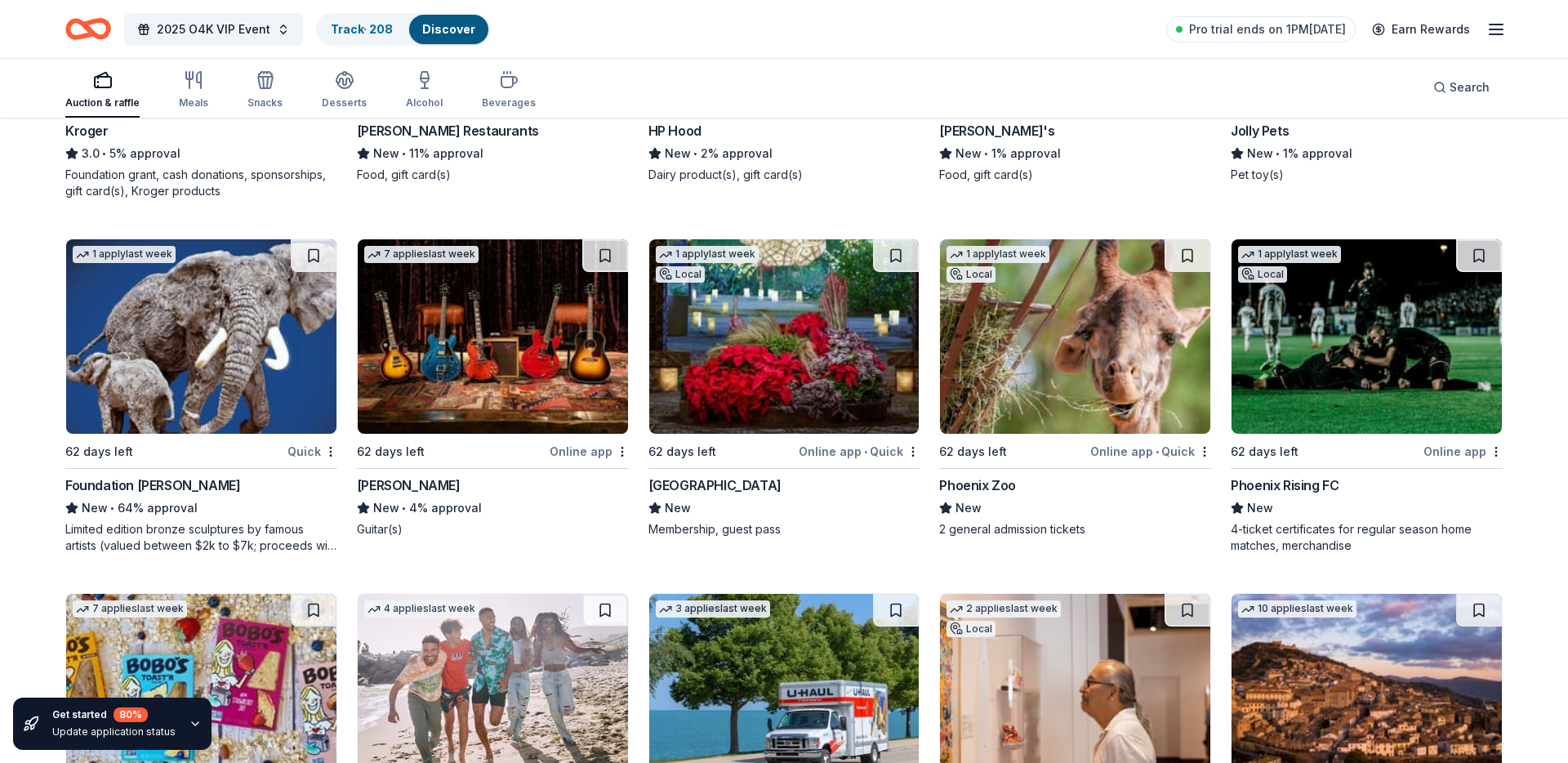
scroll to position [16012, 0]
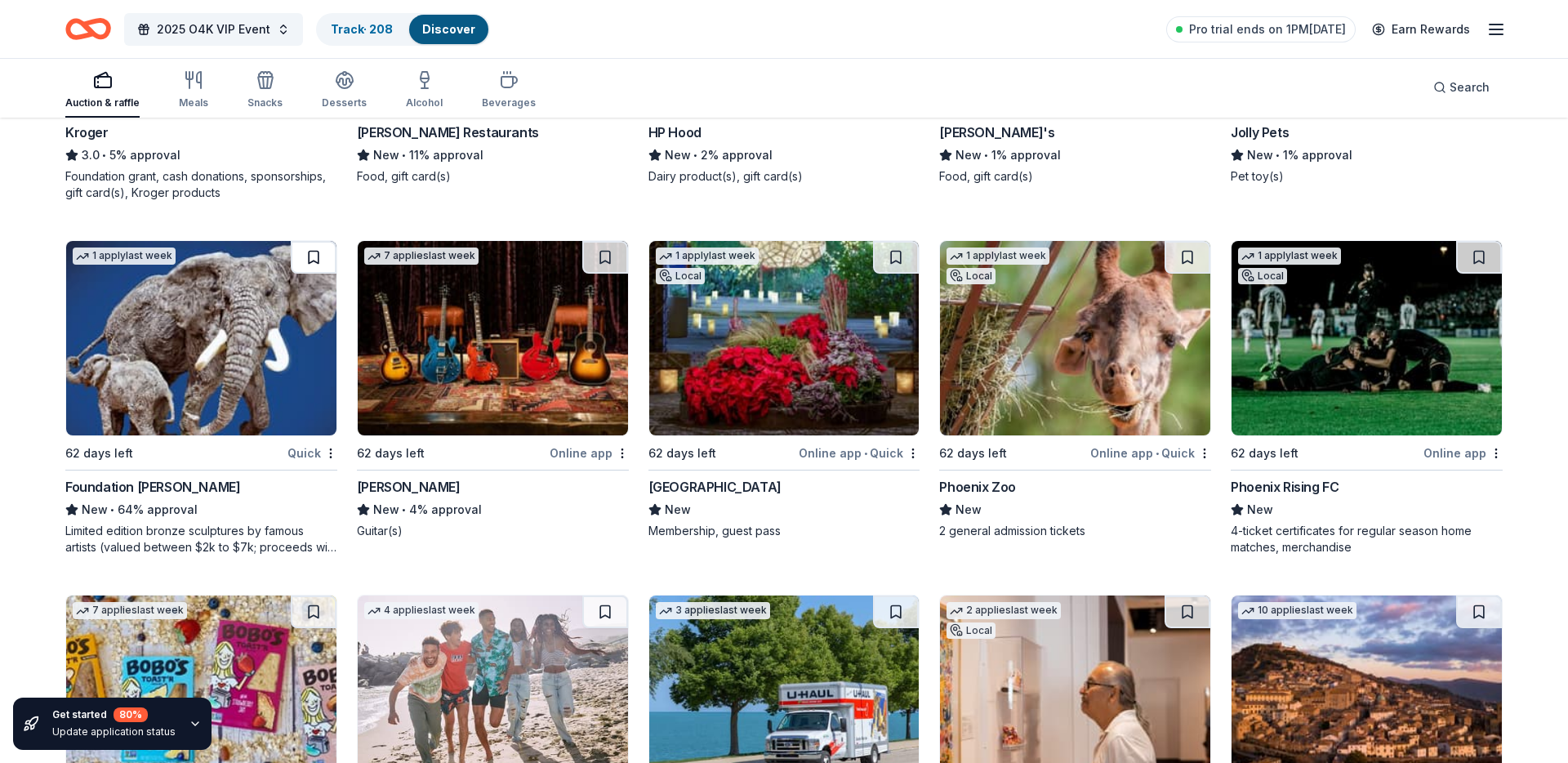
click at [313, 253] on button at bounding box center [313, 257] width 46 height 33
click at [606, 255] on button at bounding box center [606, 257] width 46 height 33
click at [895, 262] on button at bounding box center [896, 257] width 46 height 33
click at [1187, 257] on button at bounding box center [1187, 257] width 46 height 33
click at [1473, 256] on button at bounding box center [1479, 257] width 46 height 33
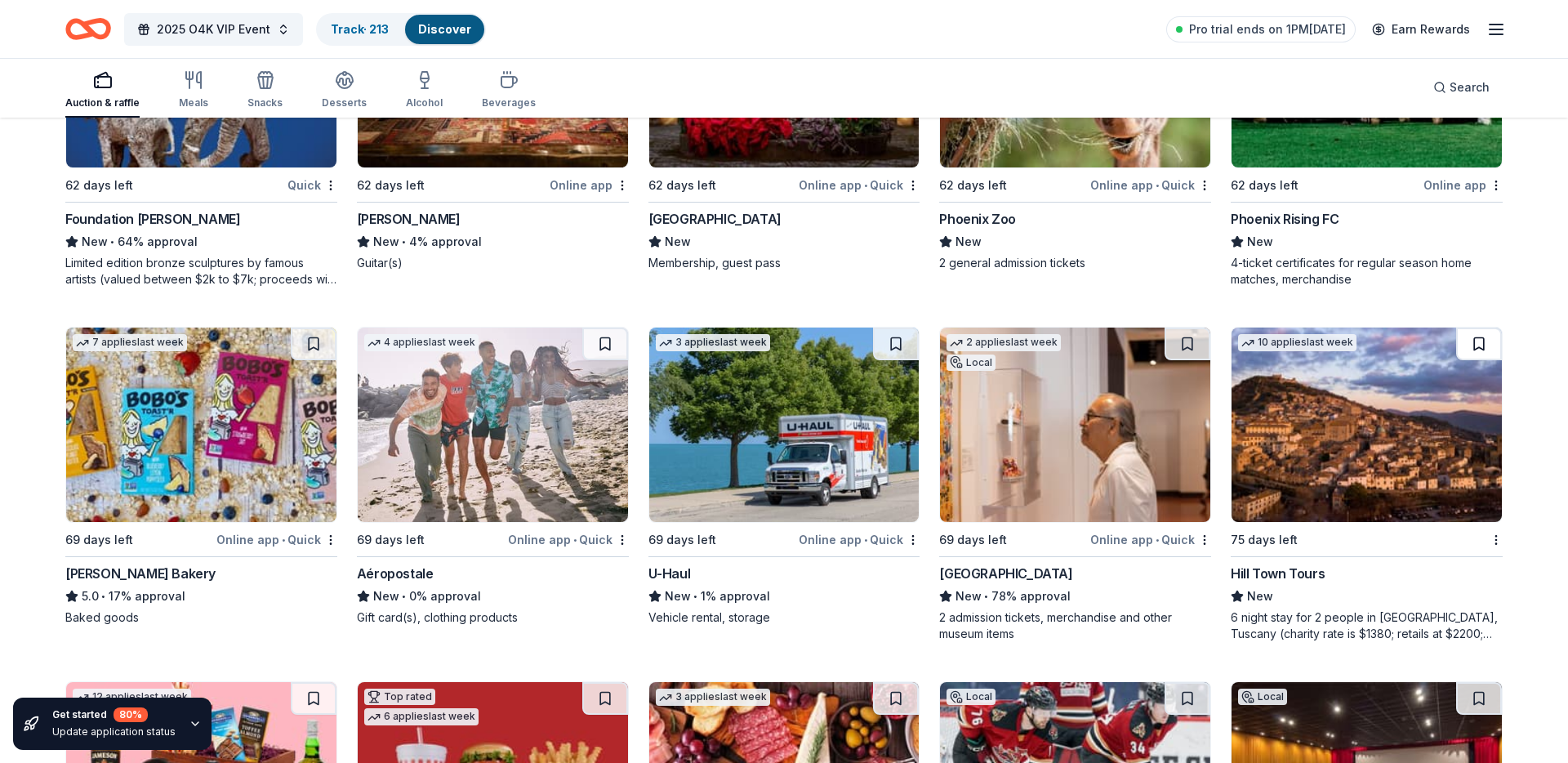
scroll to position [16281, 0]
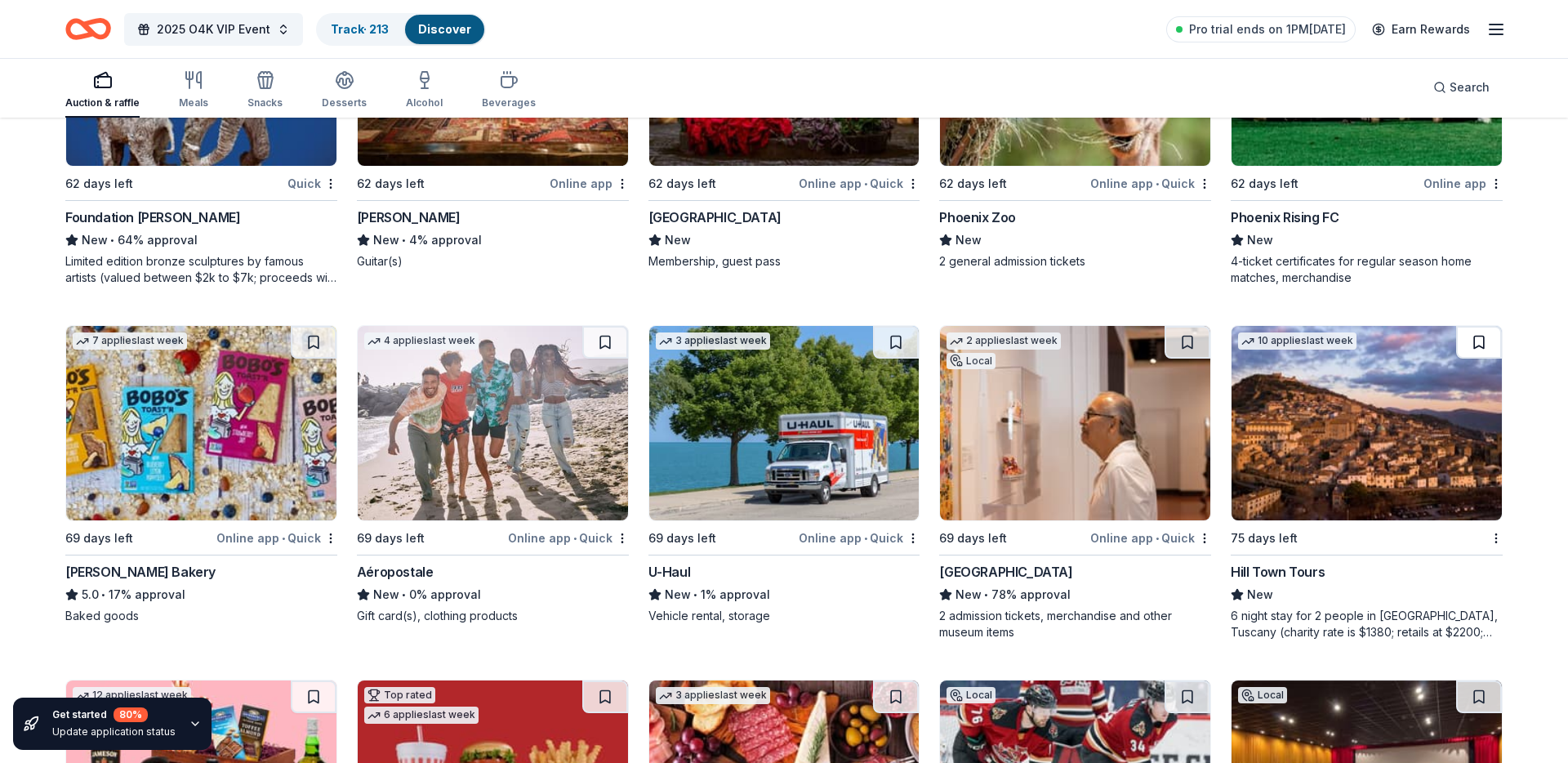
click at [1479, 346] on button at bounding box center [1479, 342] width 46 height 33
click at [1192, 345] on button at bounding box center [1187, 342] width 46 height 33
click at [318, 346] on button at bounding box center [313, 342] width 46 height 33
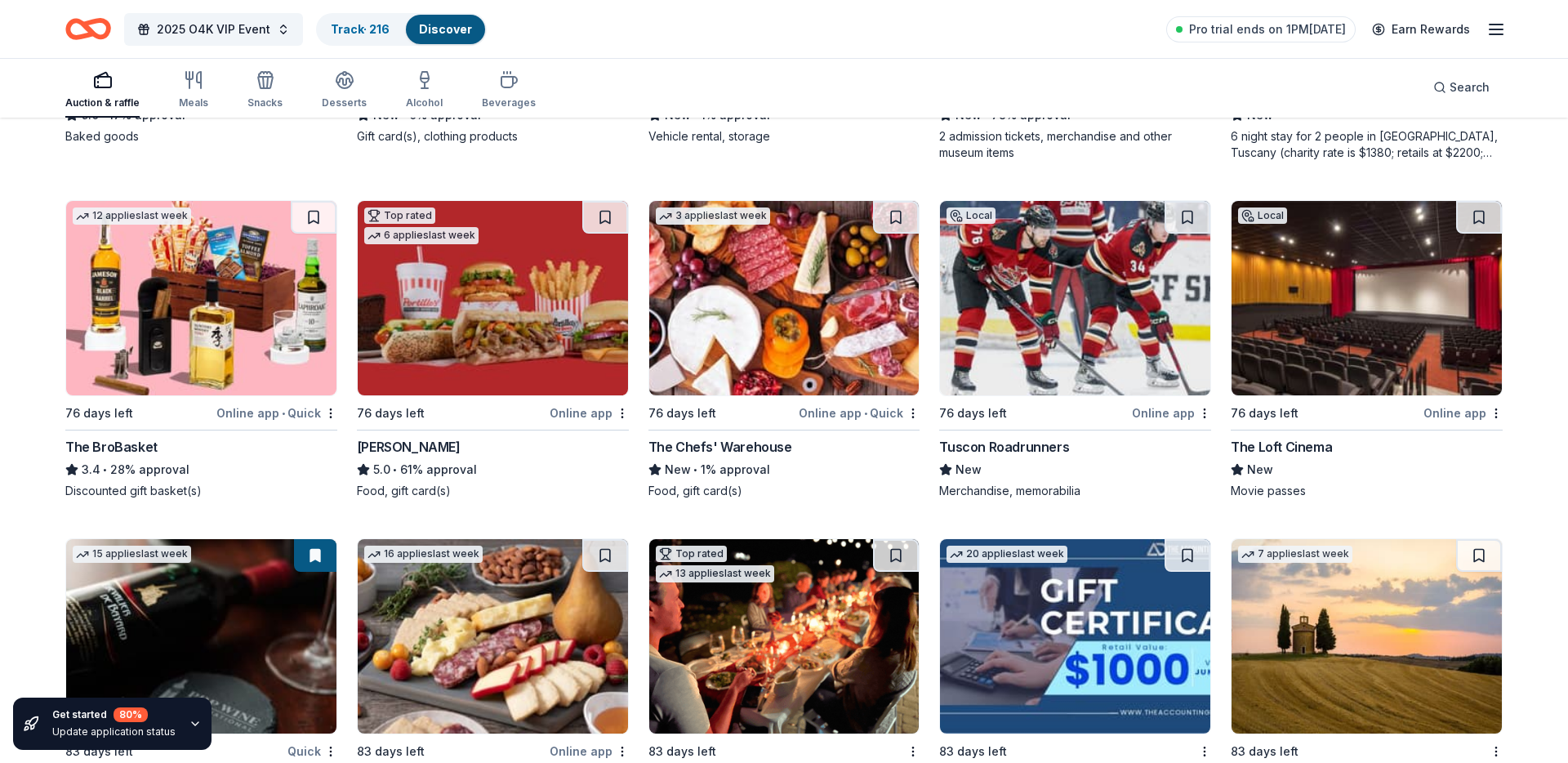
scroll to position [16763, 0]
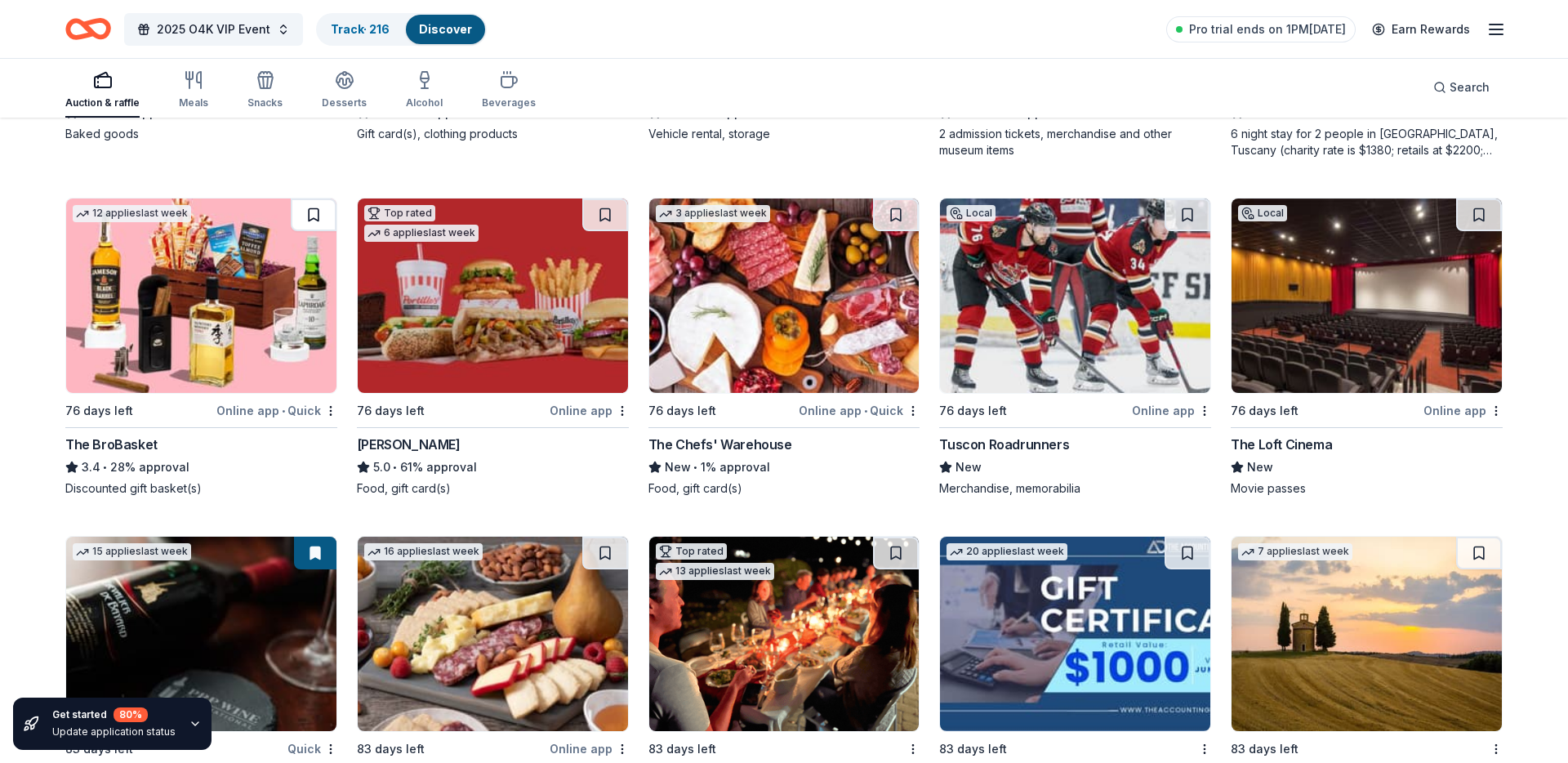
click at [315, 212] on button at bounding box center [313, 214] width 46 height 33
click at [603, 224] on button at bounding box center [606, 214] width 46 height 33
click at [890, 208] on button at bounding box center [896, 214] width 46 height 33
click at [1179, 219] on button at bounding box center [1187, 214] width 46 height 33
click at [1472, 219] on button at bounding box center [1479, 214] width 46 height 33
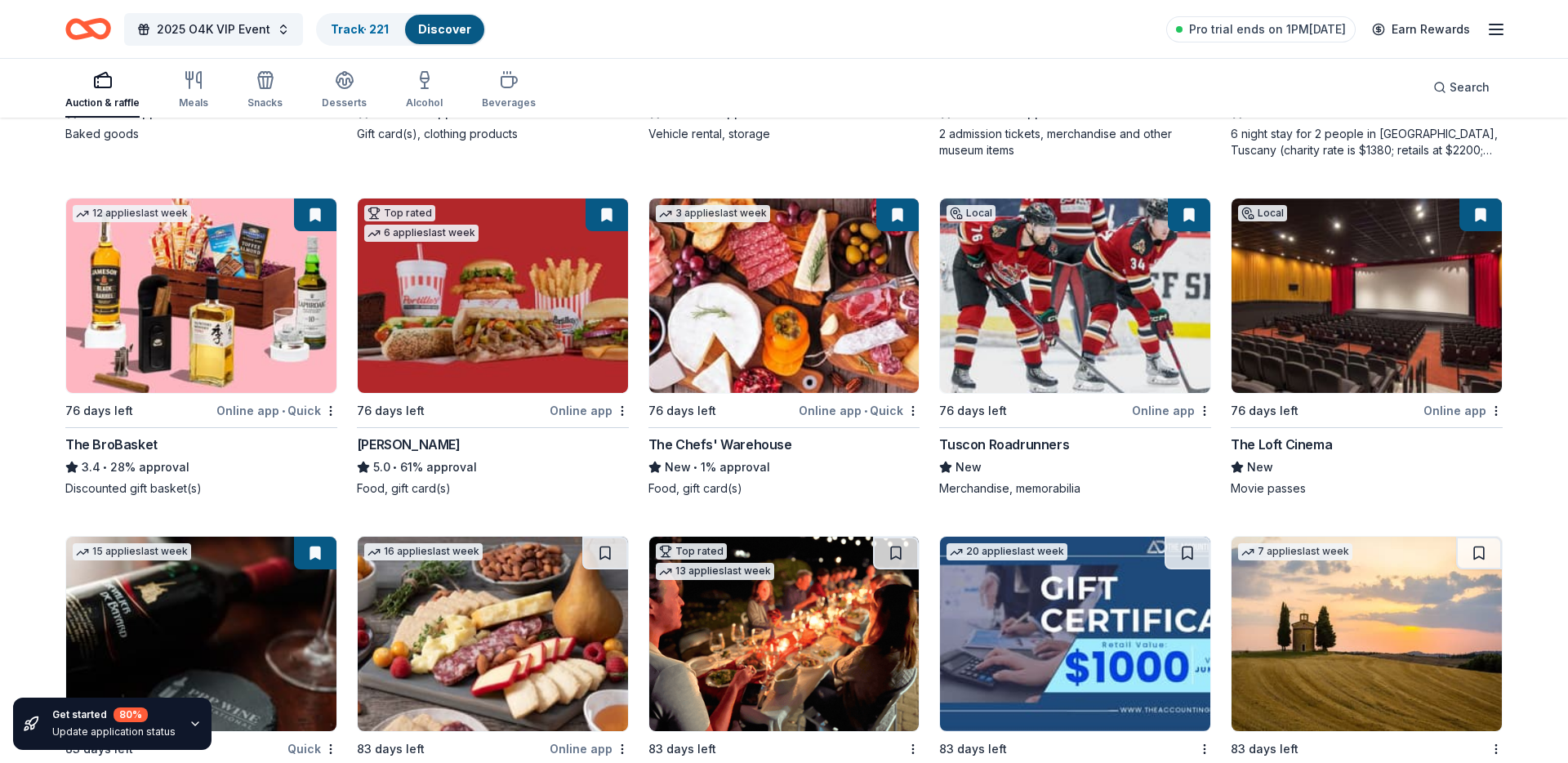
scroll to position [16982, 0]
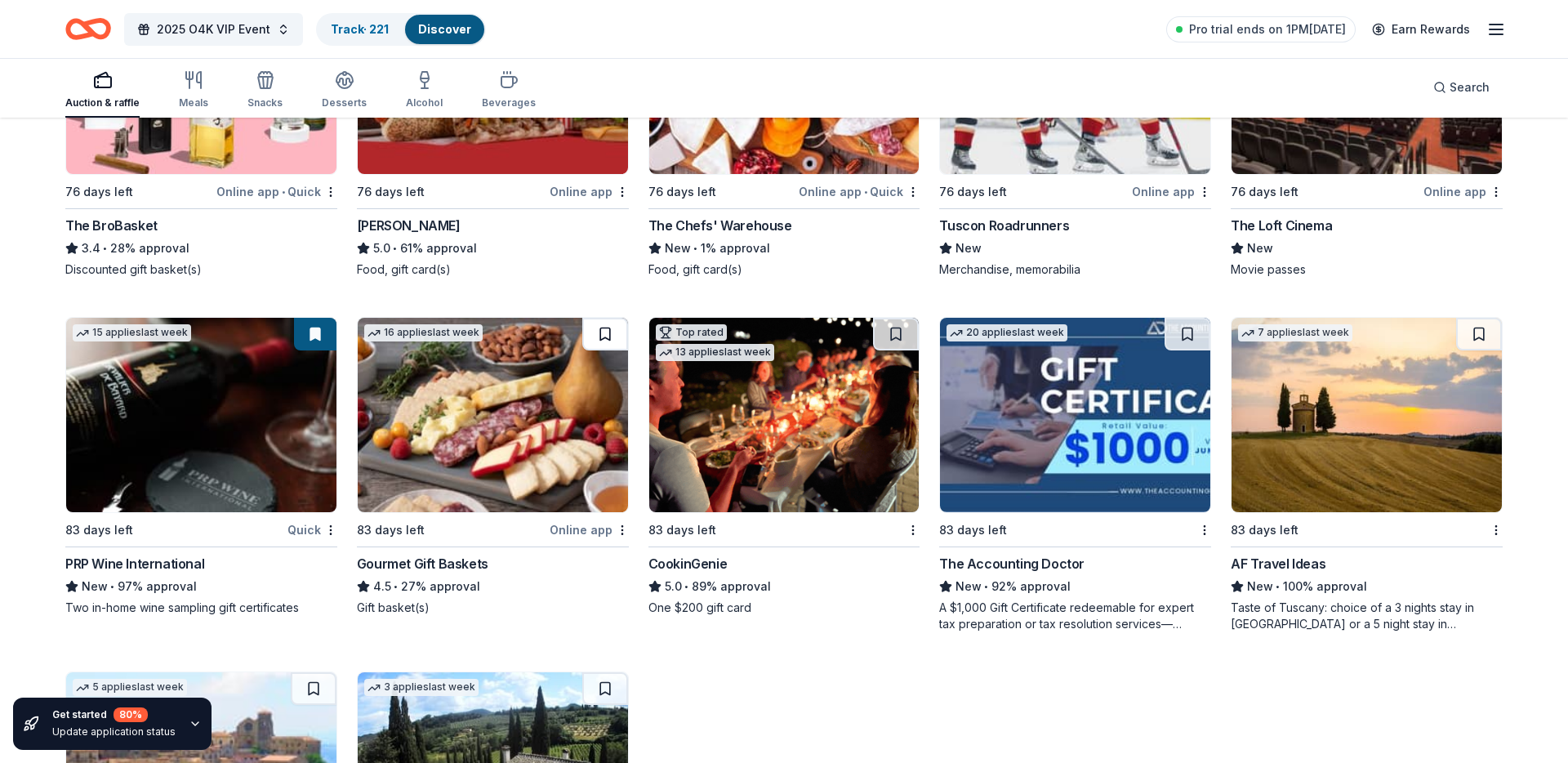
click at [594, 340] on button at bounding box center [606, 334] width 46 height 33
click at [893, 333] on button at bounding box center [896, 334] width 46 height 33
click at [1484, 336] on button at bounding box center [1479, 334] width 46 height 33
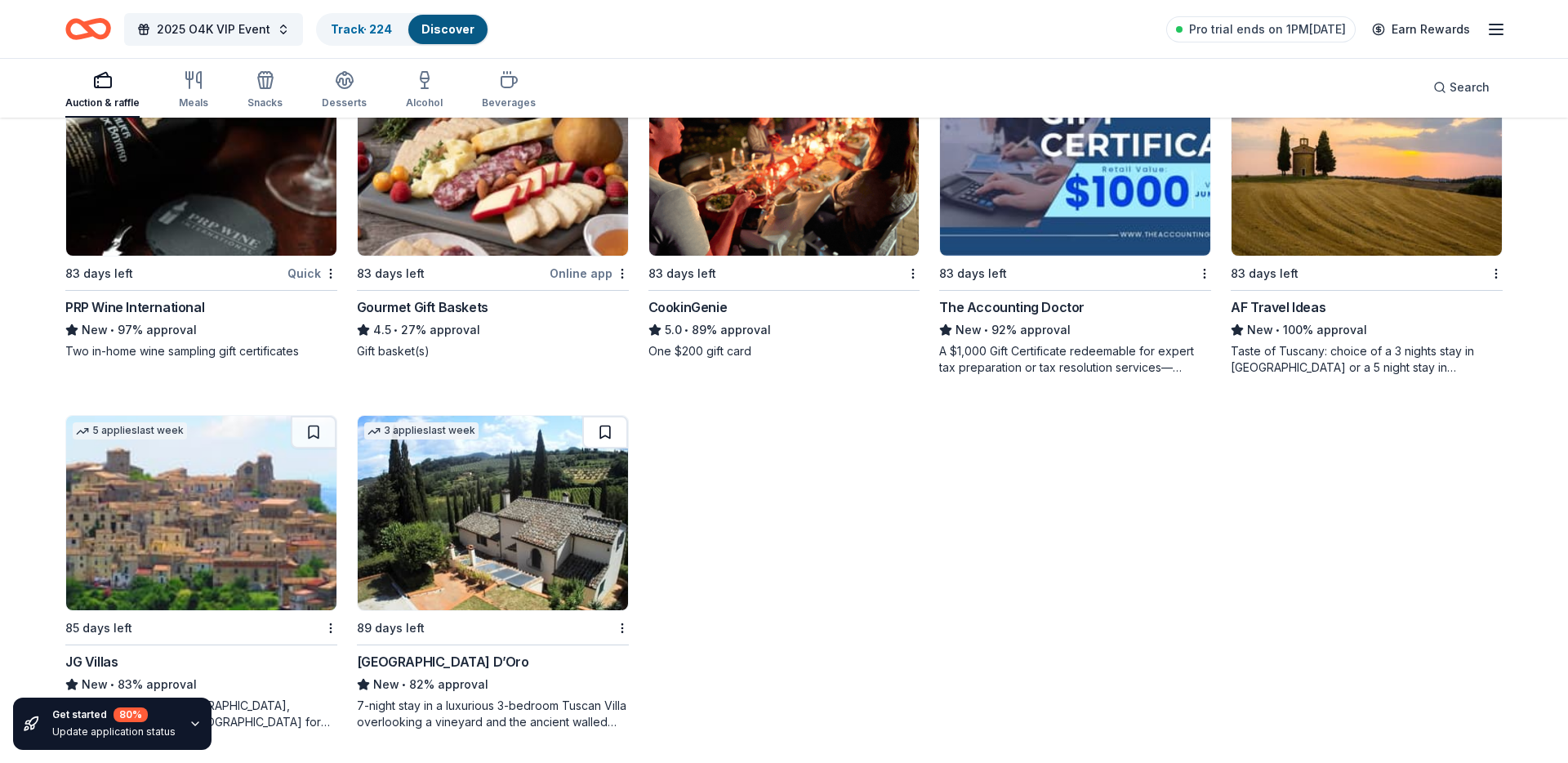
click at [602, 428] on button at bounding box center [606, 432] width 46 height 33
click at [317, 433] on button at bounding box center [313, 432] width 46 height 33
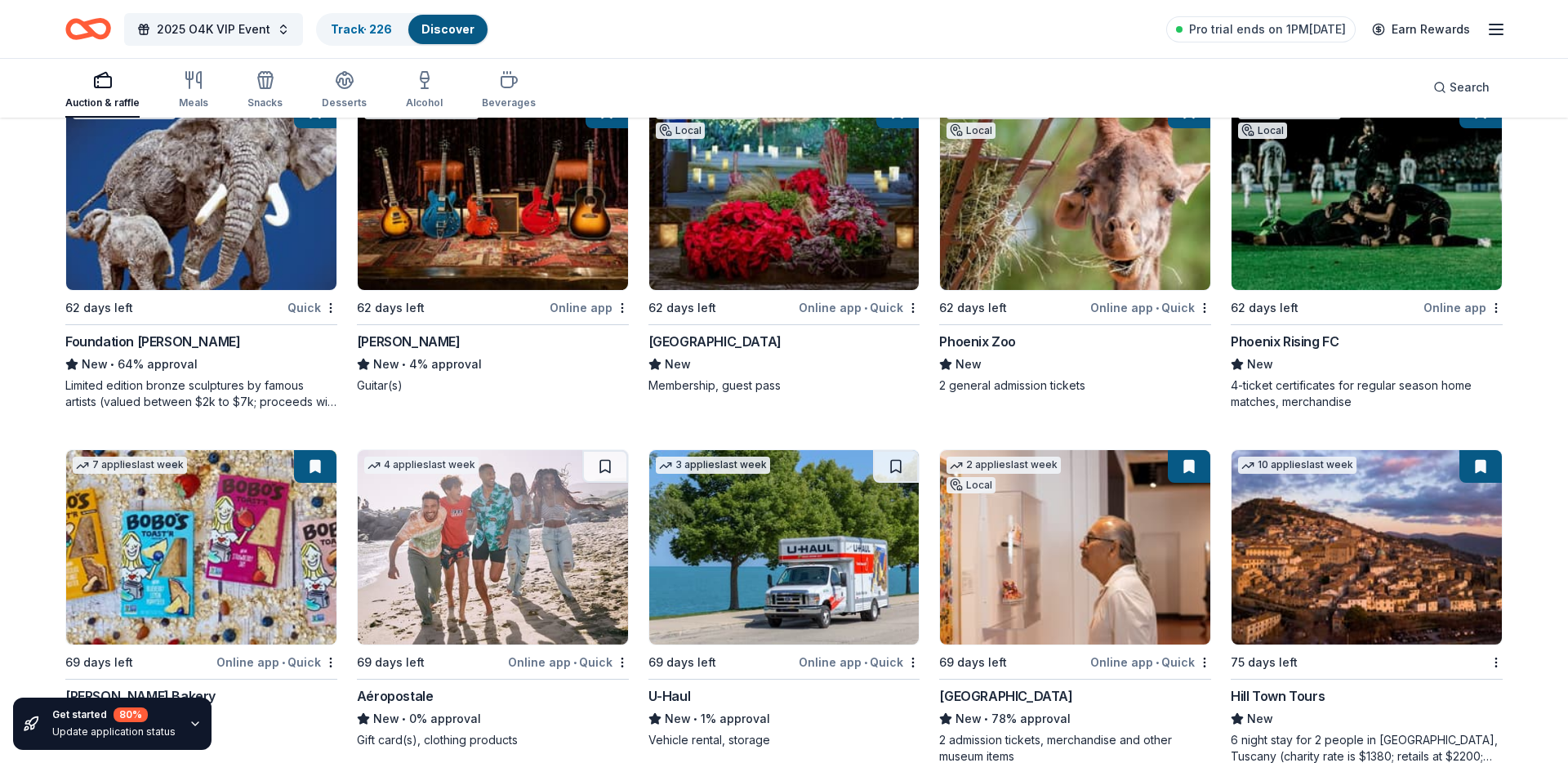
scroll to position [16152, 0]
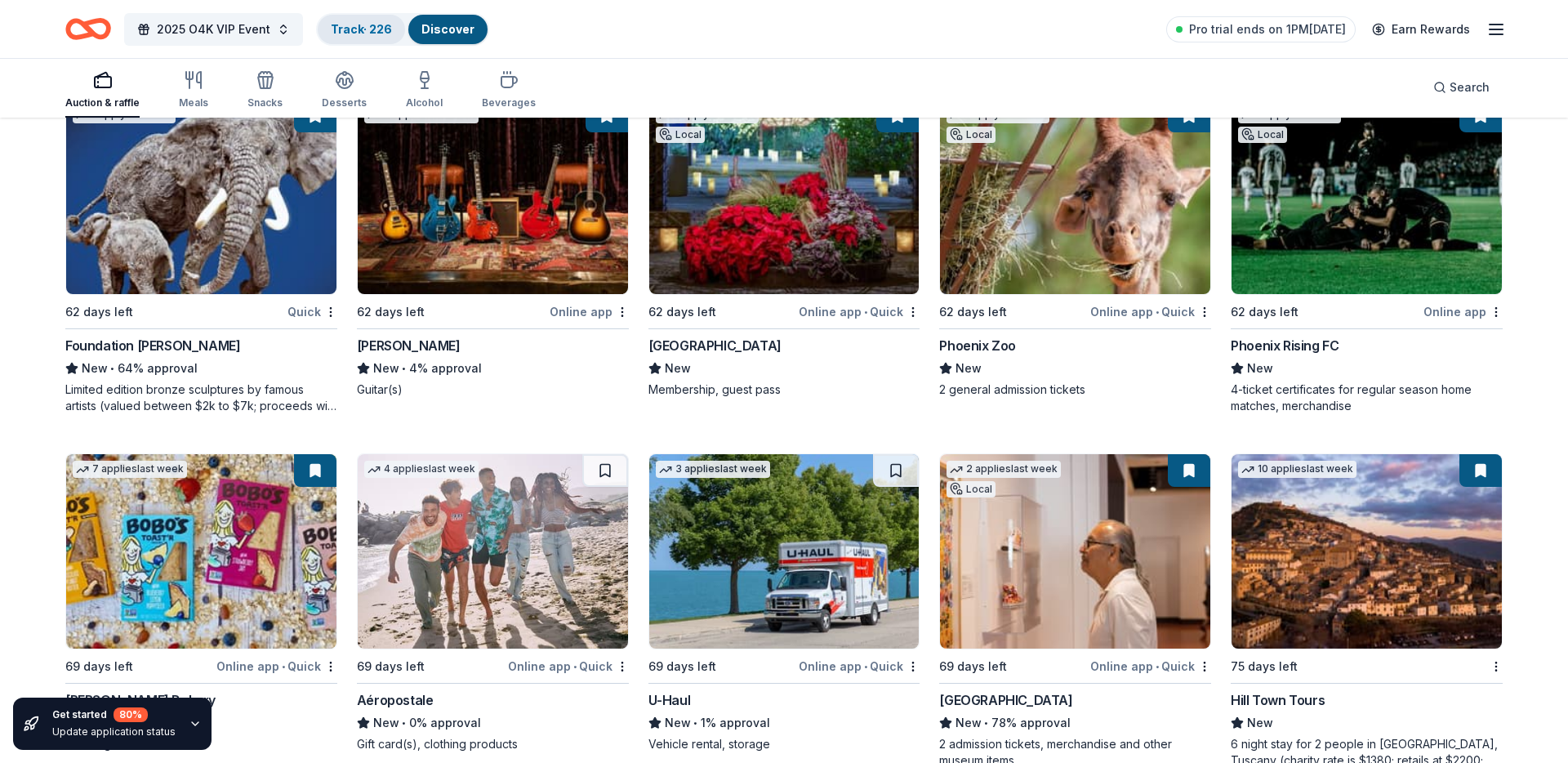
click at [362, 36] on div "Track · 226" at bounding box center [361, 29] width 88 height 29
click at [351, 24] on link "Track · 226" at bounding box center [361, 29] width 61 height 14
click at [363, 32] on link "Track · 226" at bounding box center [361, 29] width 61 height 14
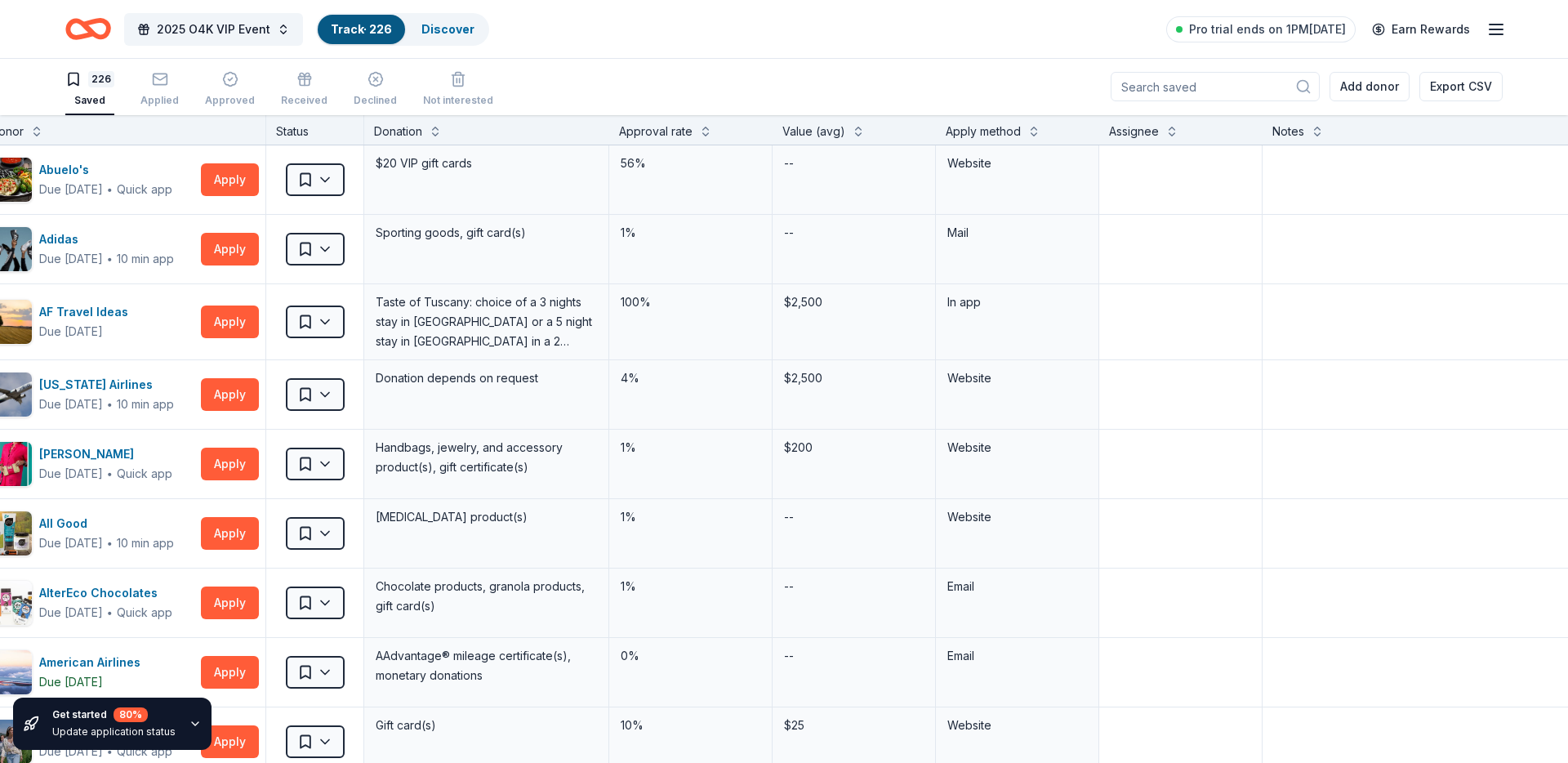
scroll to position [0, 90]
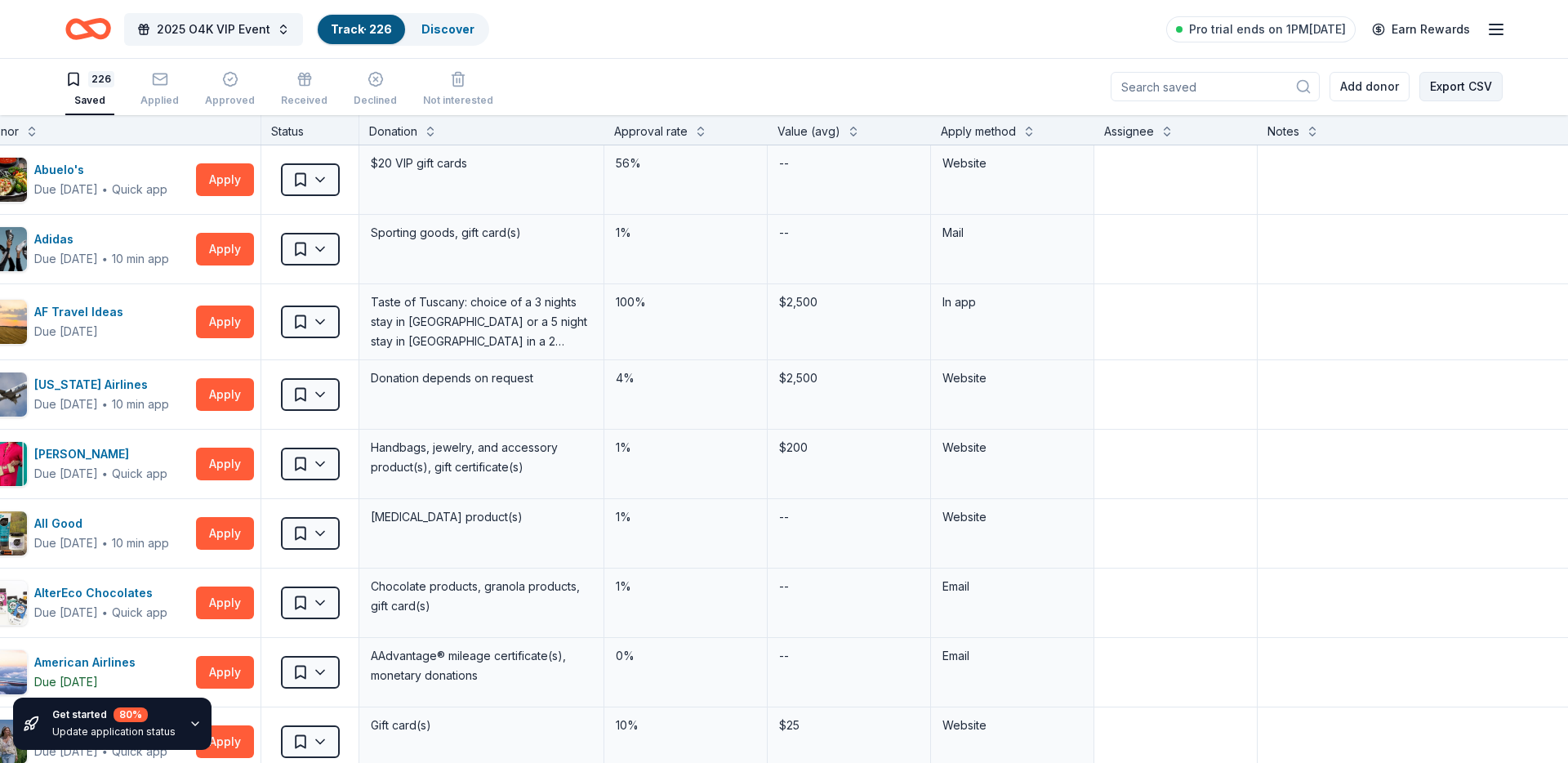
click at [1445, 93] on button "Export CSV" at bounding box center [1461, 87] width 83 height 29
